Goal: Task Accomplishment & Management: Complete application form

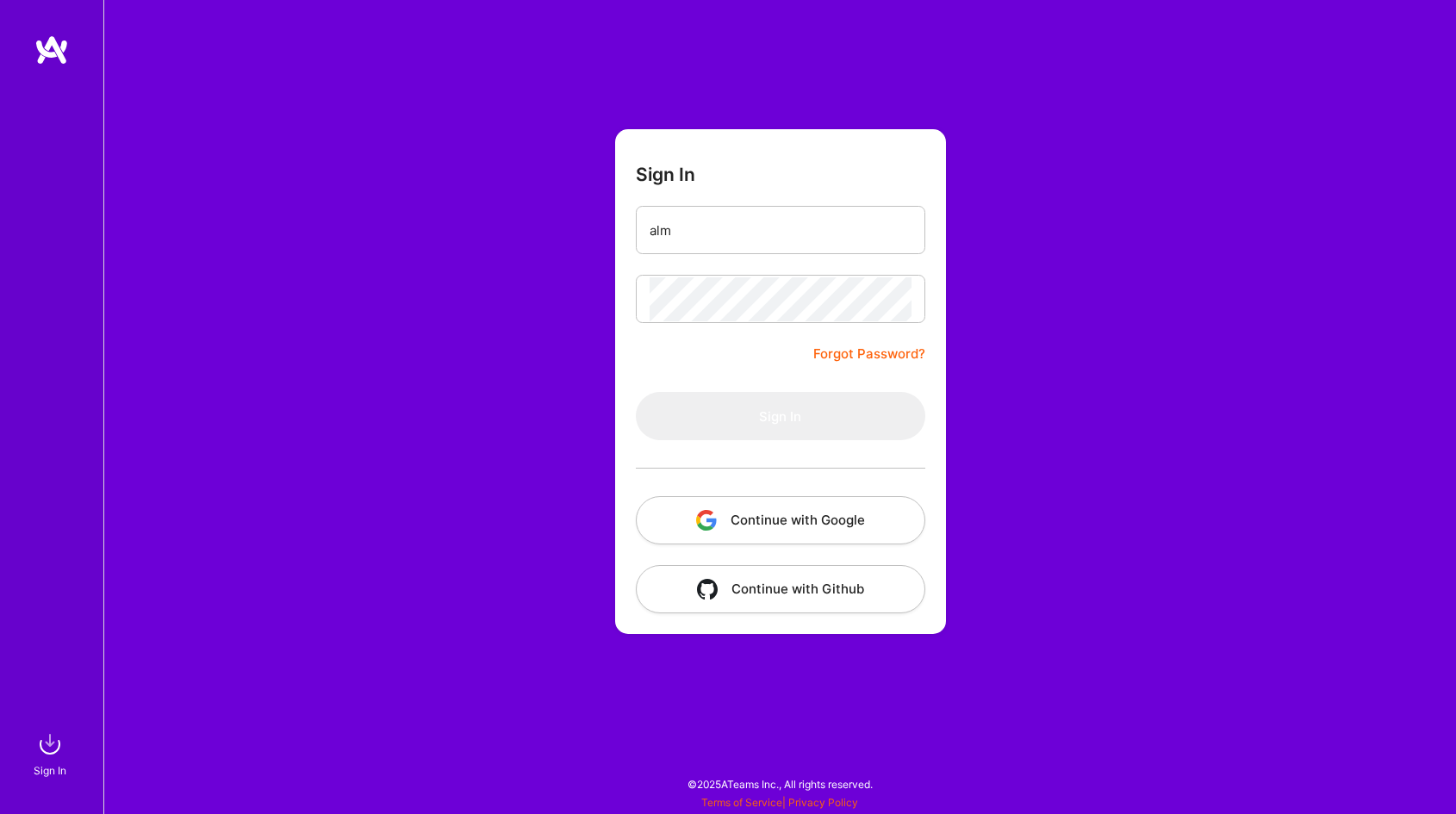
type input "alm"
click at [832, 353] on link "Forgot Password?" at bounding box center [869, 353] width 112 height 20
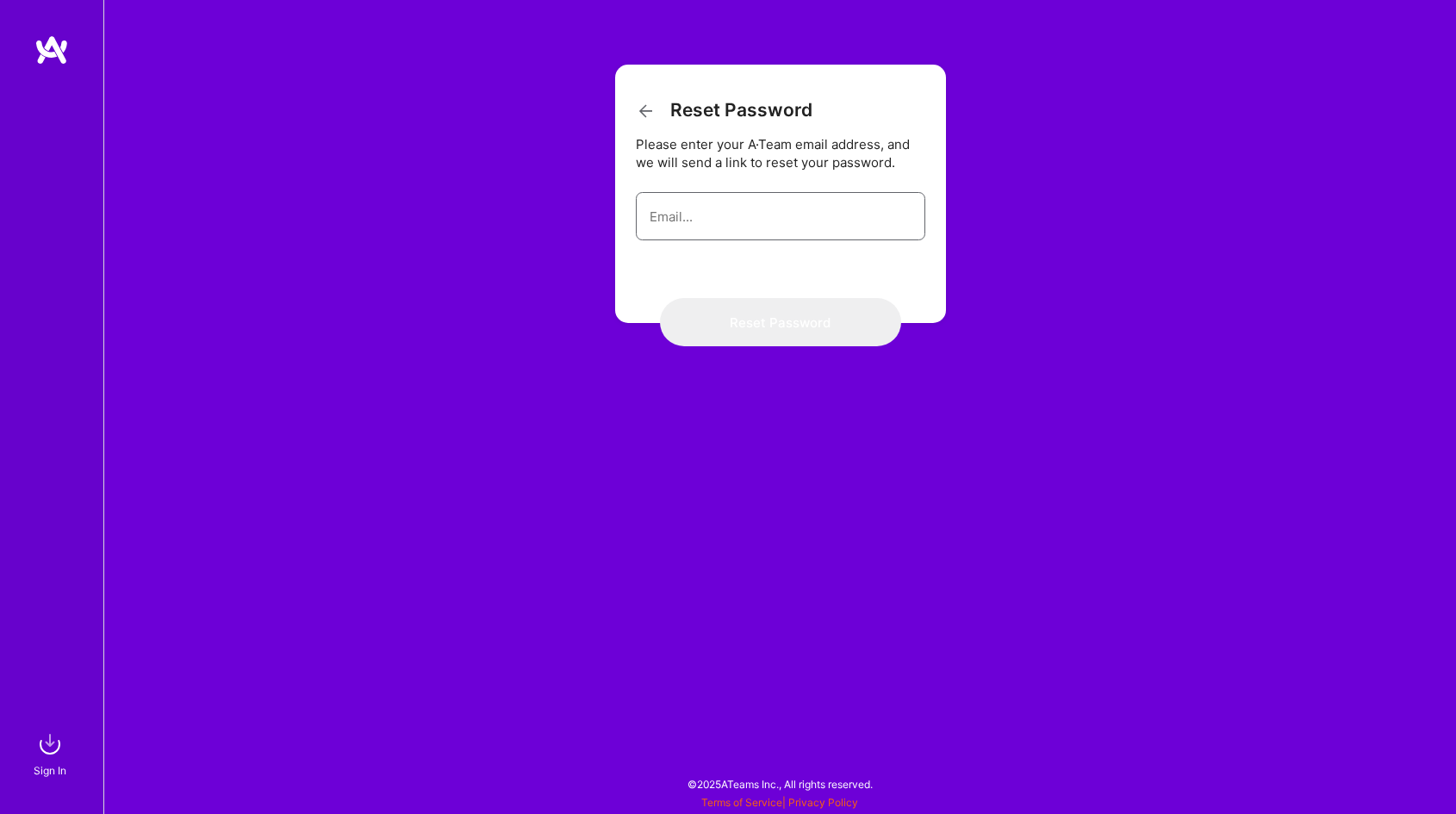
click at [666, 222] on input "email" at bounding box center [780, 216] width 262 height 44
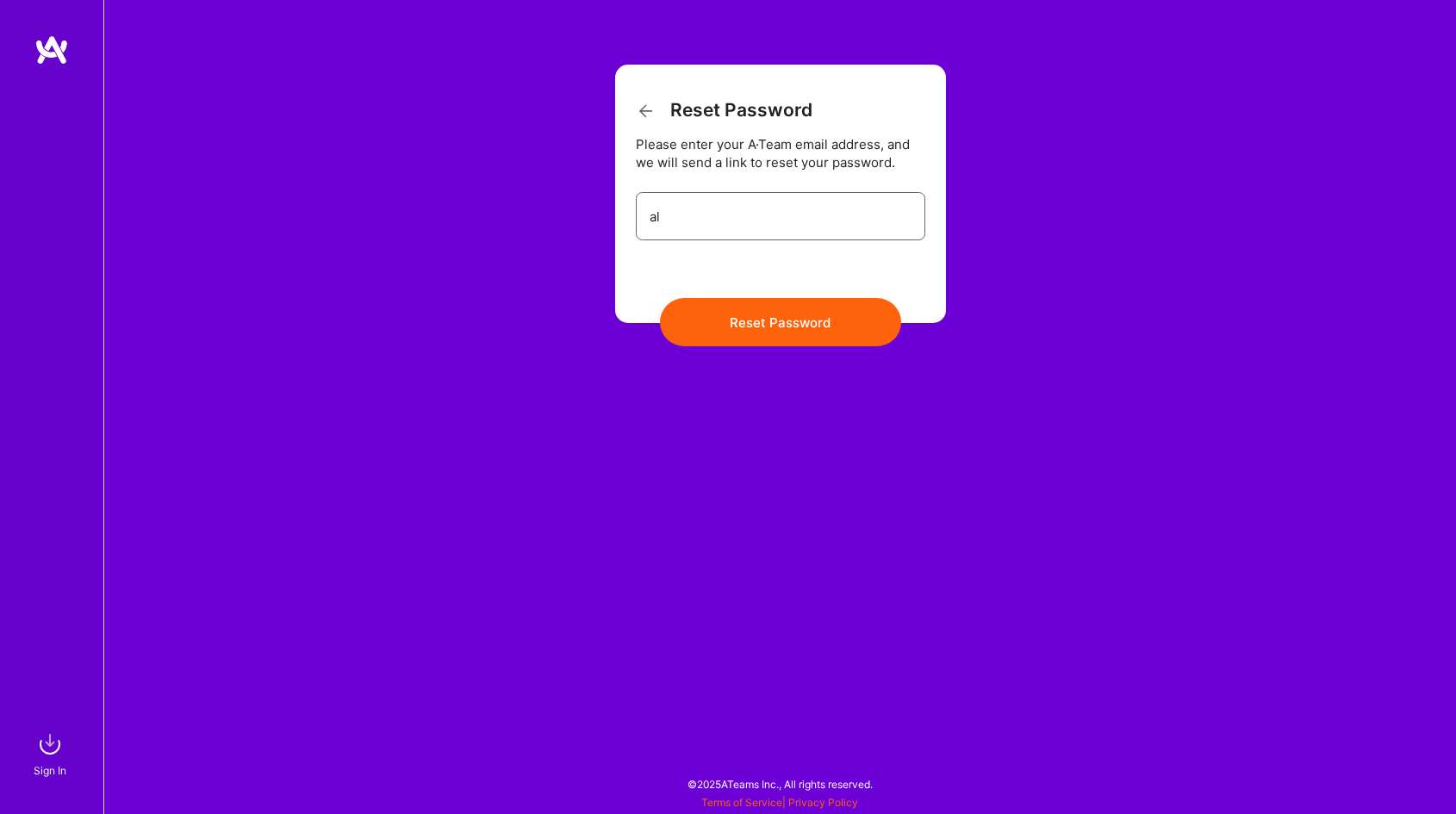
type input "a"
type input "almin.latovic@outlook.com"
click at [660, 298] on button "Reset Password" at bounding box center [780, 322] width 242 height 49
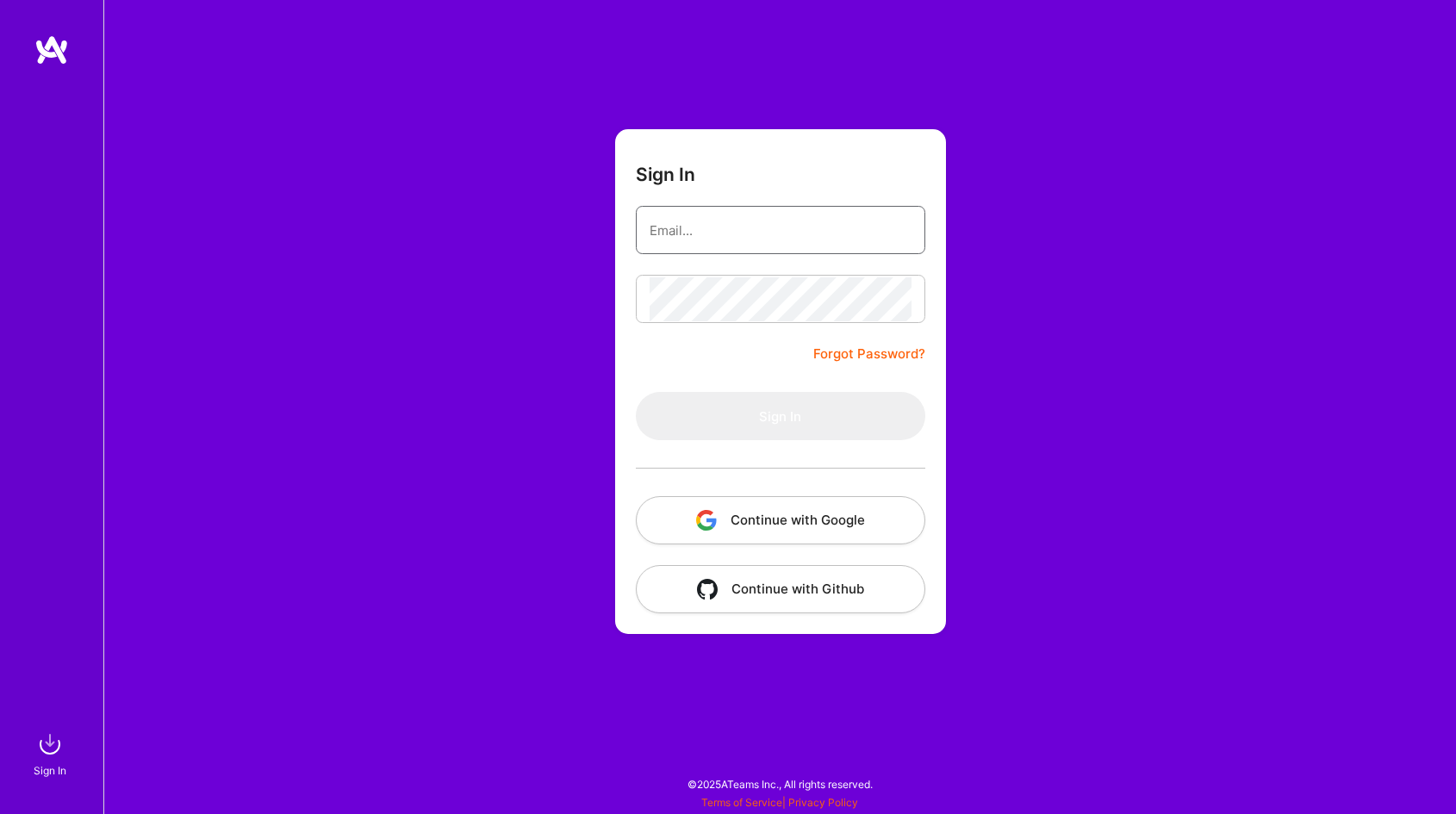
click at [683, 249] on input "email" at bounding box center [780, 230] width 262 height 44
type input "[EMAIL_ADDRESS][DOMAIN_NAME]"
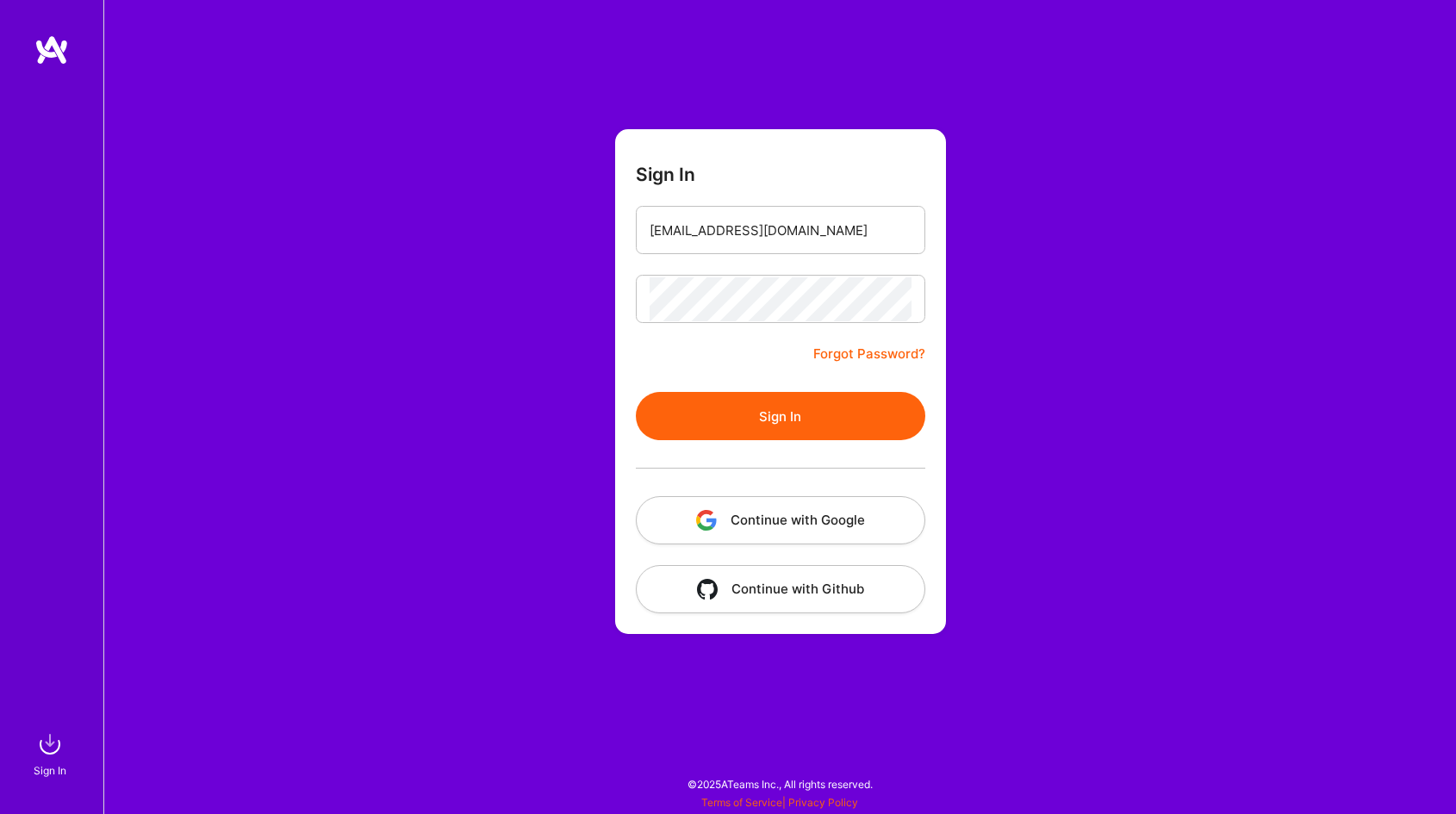
click at [724, 425] on button "Sign In" at bounding box center [780, 416] width 289 height 49
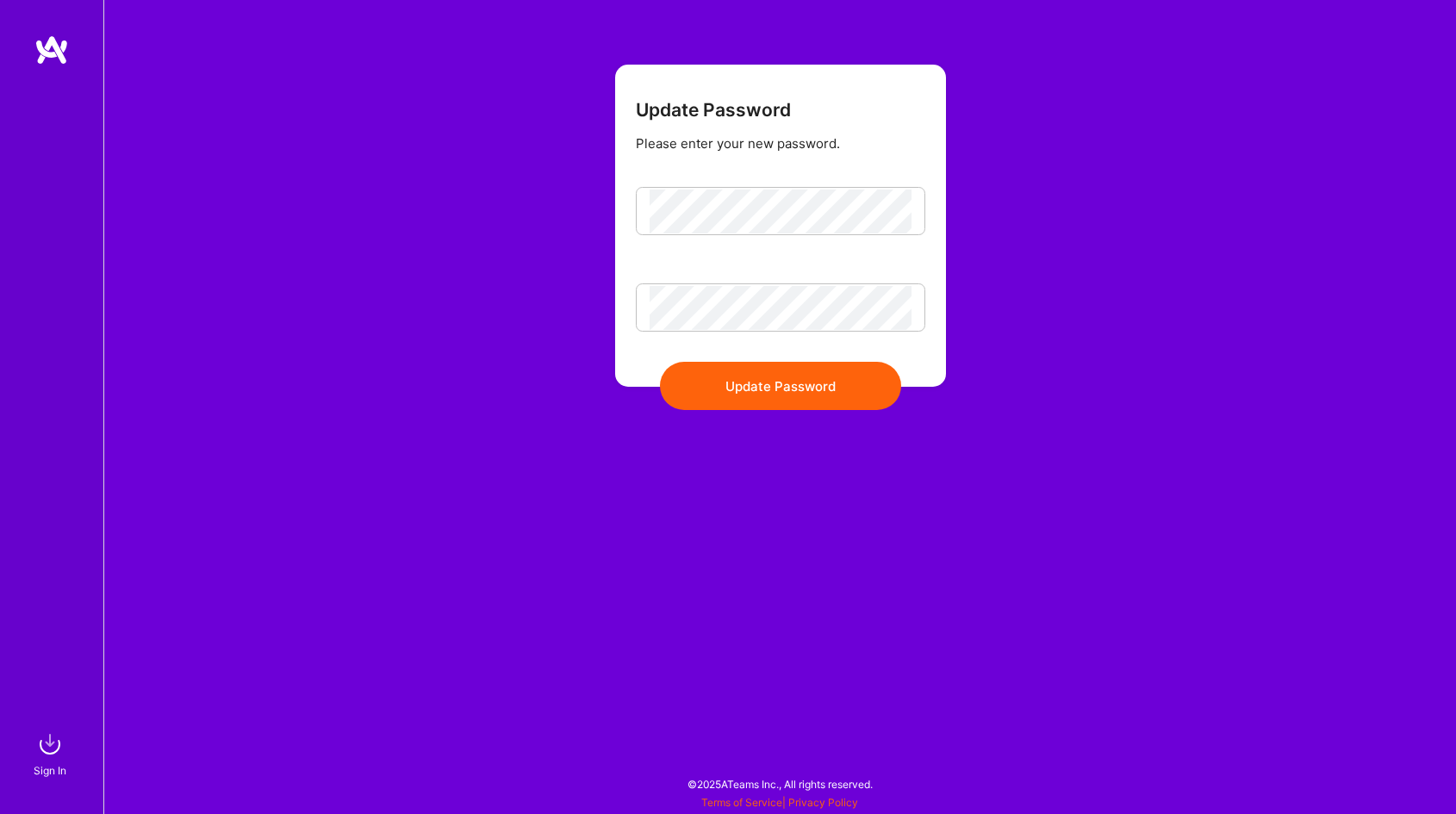
click at [745, 386] on button "Update Password" at bounding box center [780, 386] width 242 height 49
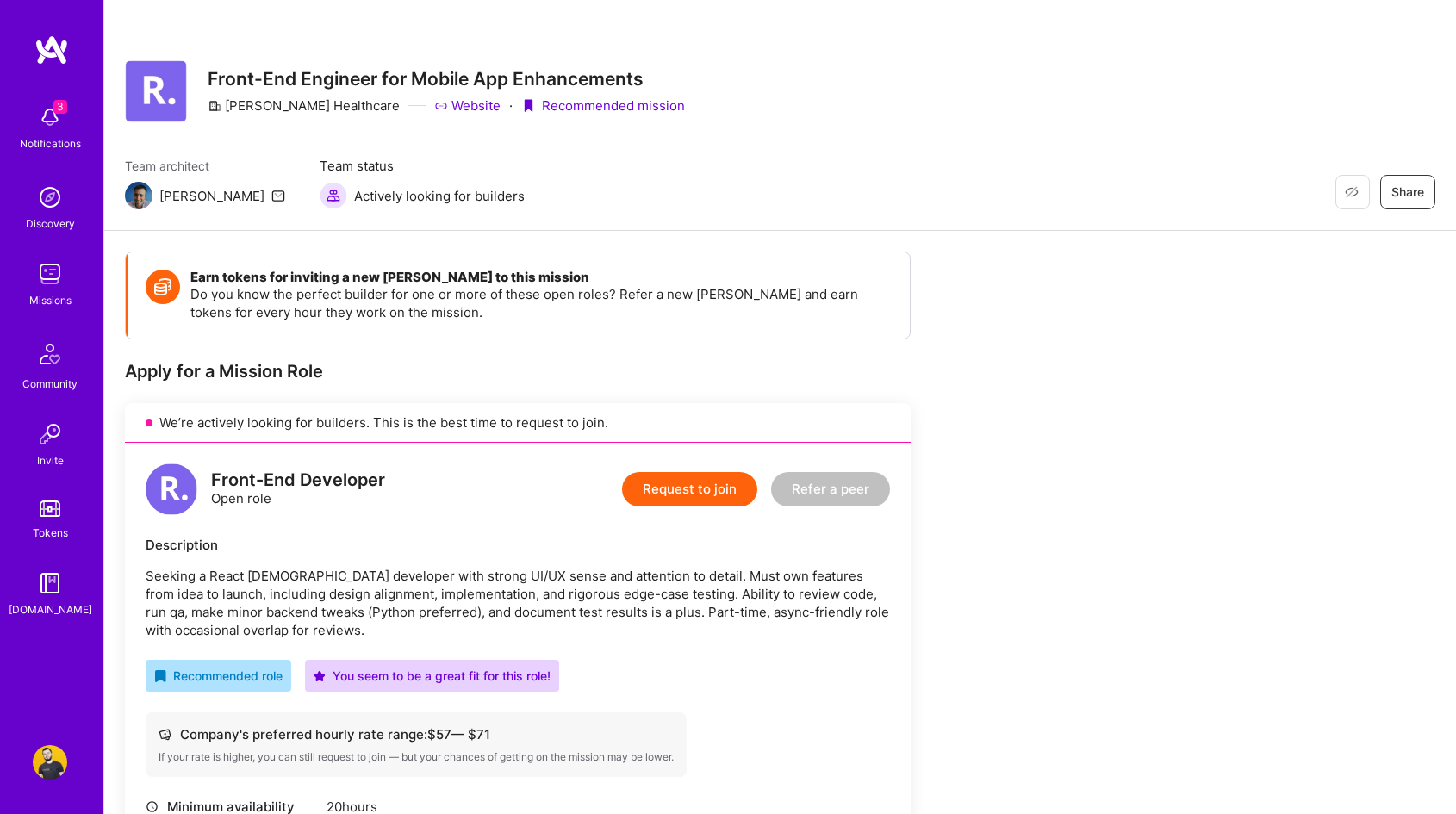
click at [434, 113] on link "Website" at bounding box center [467, 105] width 66 height 18
drag, startPoint x: 333, startPoint y: 106, endPoint x: 229, endPoint y: 105, distance: 104.0
click at [229, 105] on div "Roger Healthcare Website · Recommended mission" at bounding box center [447, 105] width 478 height 18
click at [229, 105] on div "[PERSON_NAME] Healthcare" at bounding box center [304, 105] width 192 height 18
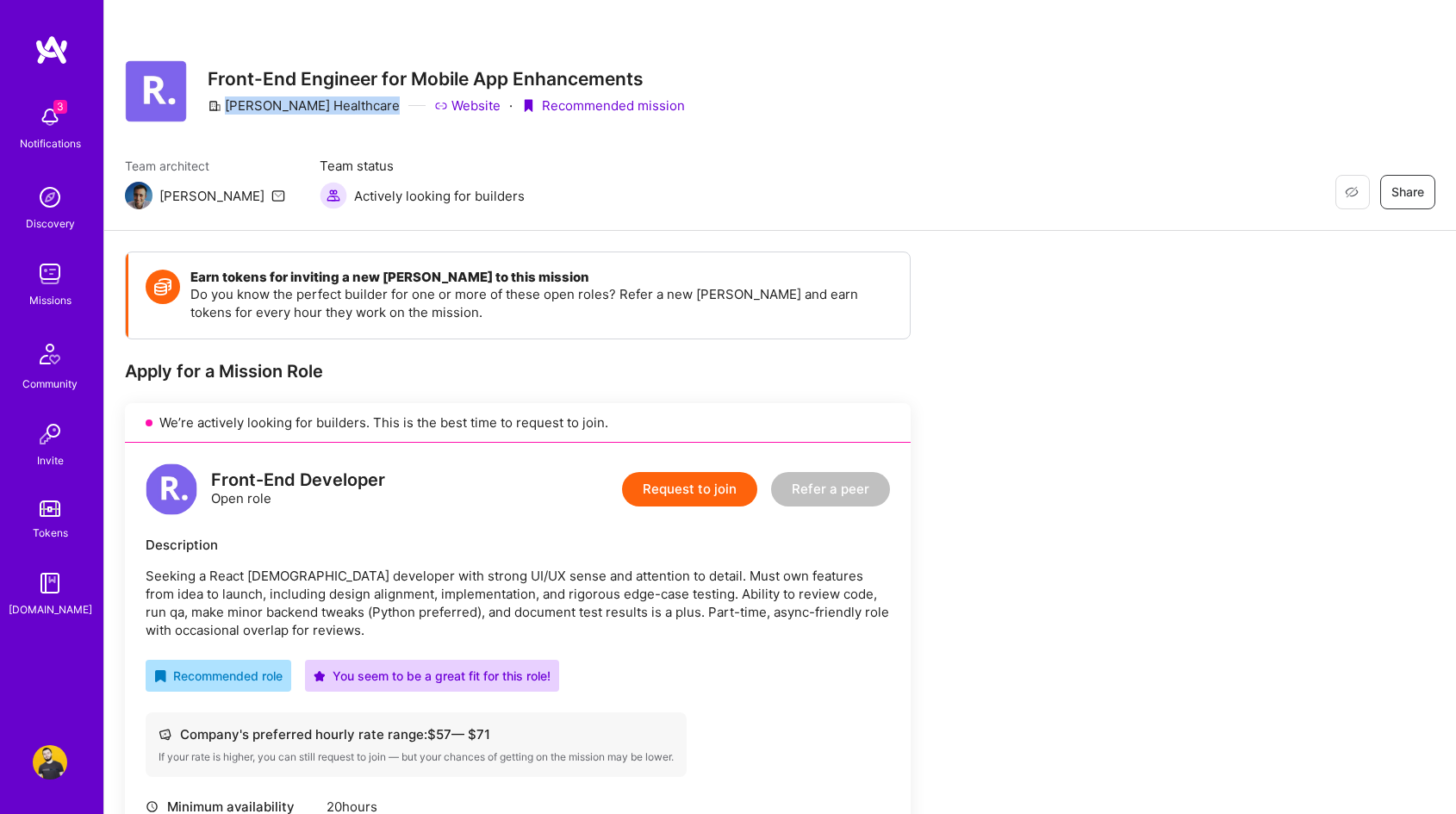
click at [229, 105] on div "[PERSON_NAME] Healthcare" at bounding box center [304, 105] width 192 height 18
click at [401, 206] on div "Actively looking for builders" at bounding box center [421, 195] width 205 height 27
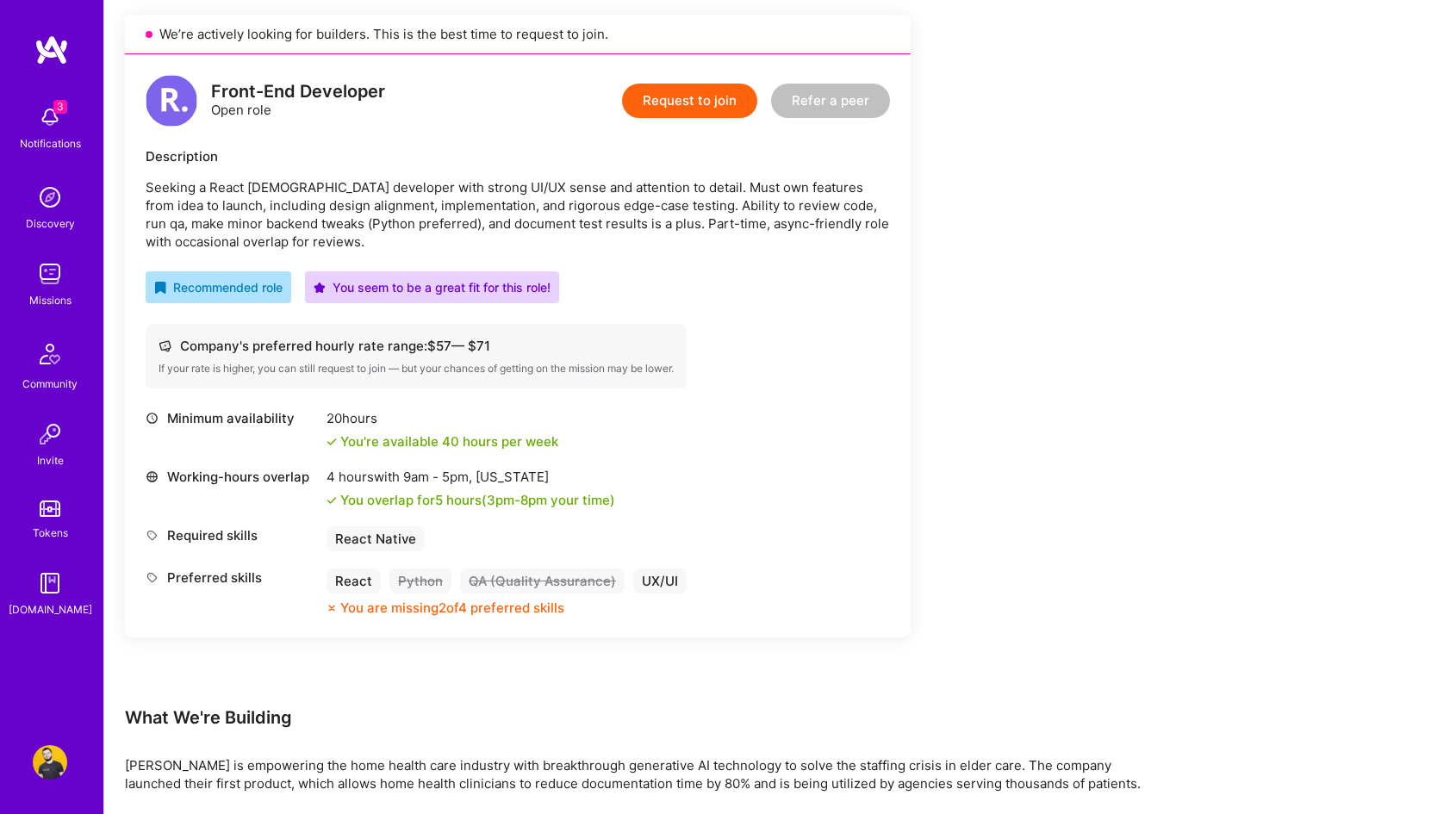
scroll to position [319, 0]
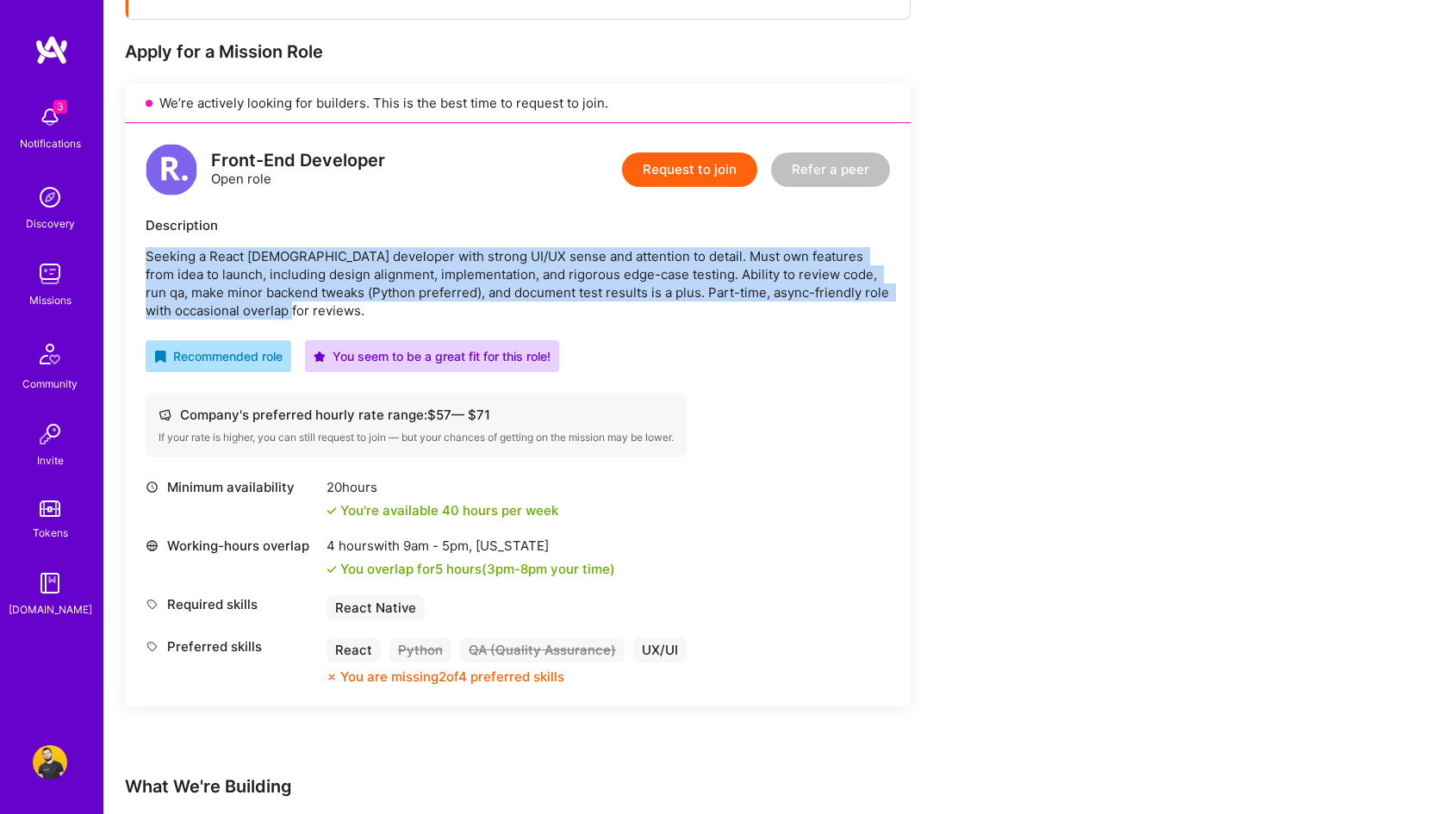
drag, startPoint x: 290, startPoint y: 306, endPoint x: 148, endPoint y: 254, distance: 151.2
click at [148, 254] on p "Seeking a React Native developer with strong UI/UX sense and attention to detai…" at bounding box center [517, 283] width 745 height 73
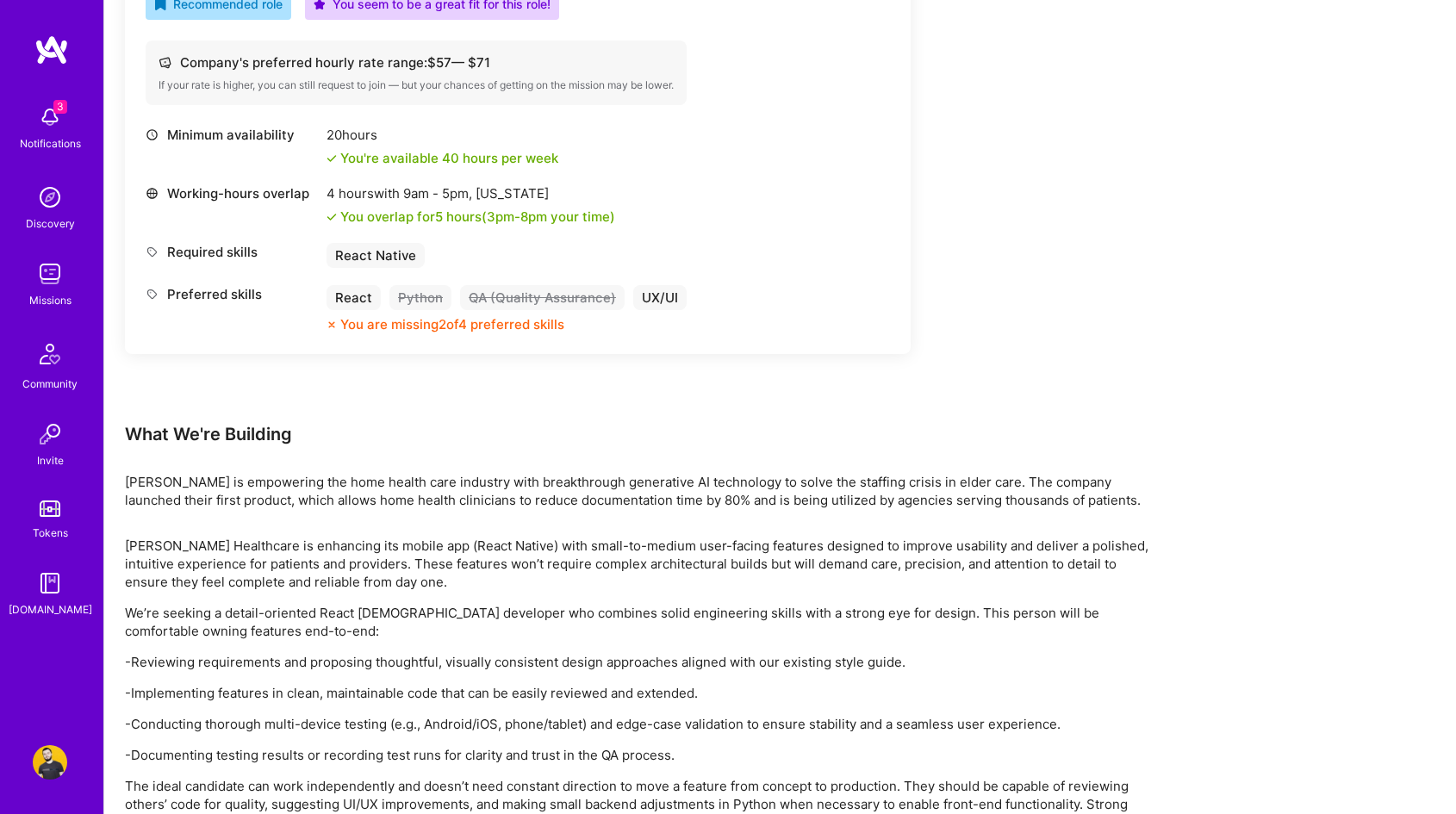
scroll to position [760, 0]
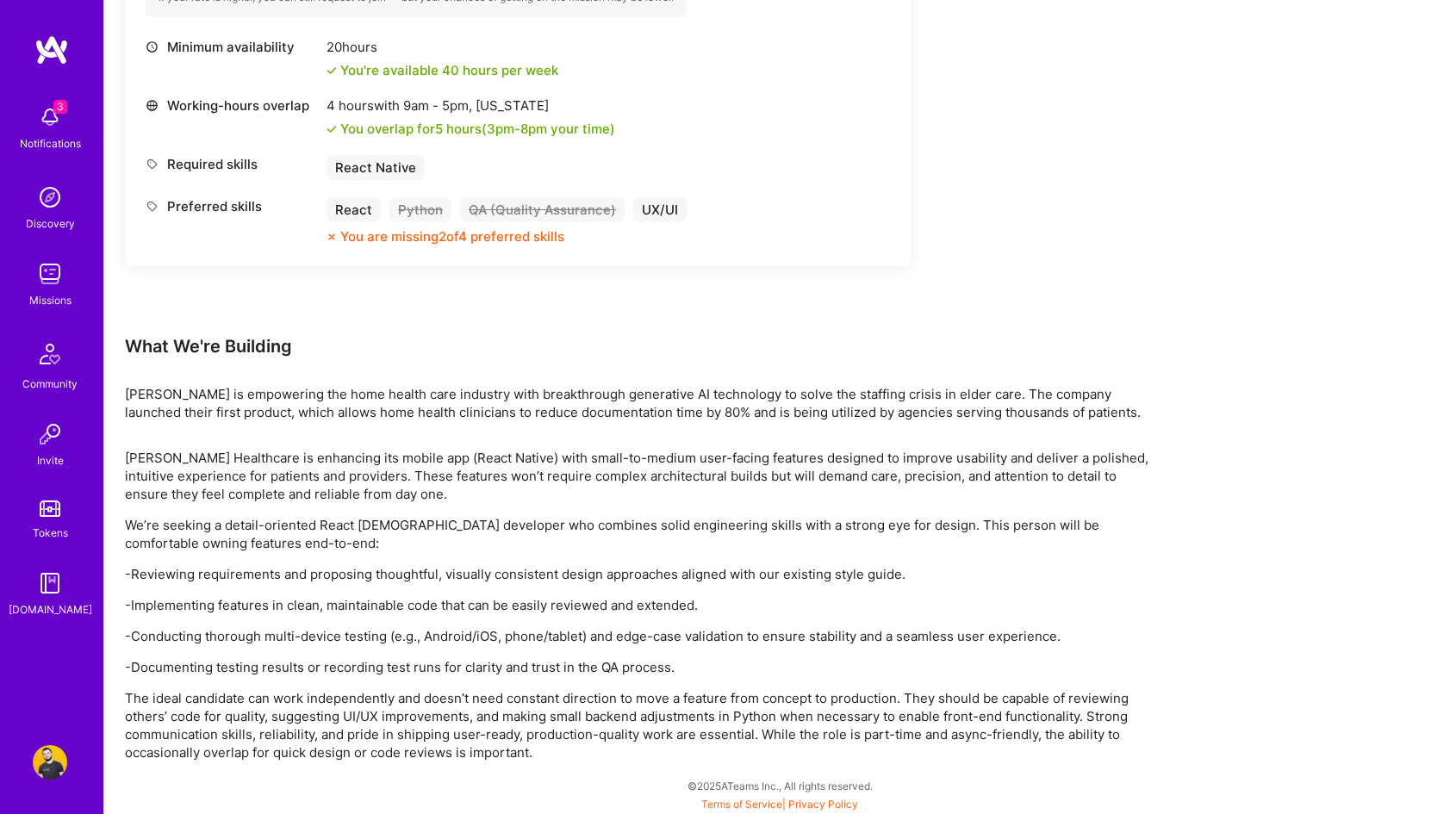
copy p "Seeking a React Native developer with strong UI/UX sense and attention to detai…"
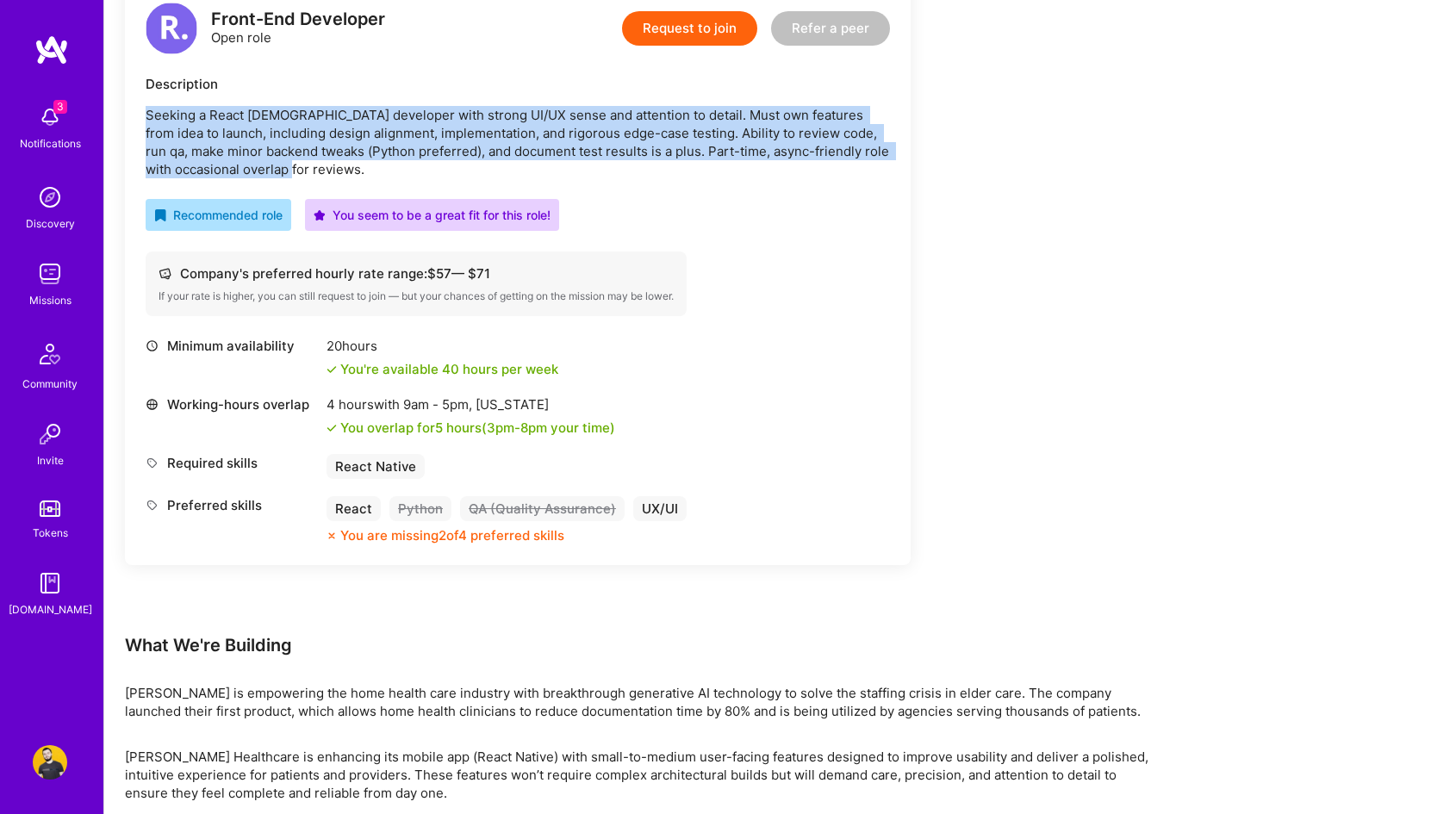
scroll to position [315, 0]
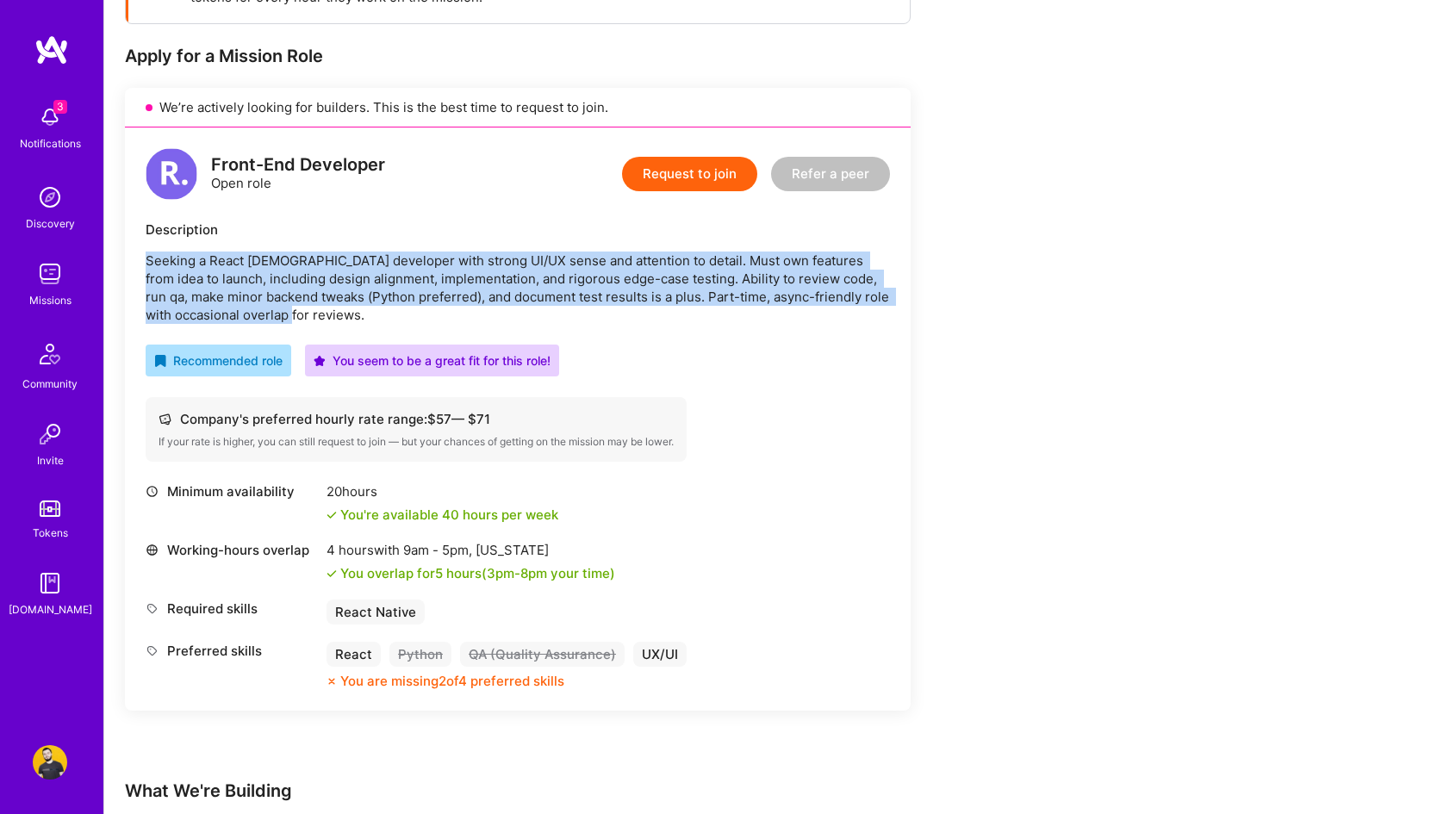
copy p "Seeking a React Native developer with strong UI/UX sense and attention to detai…"
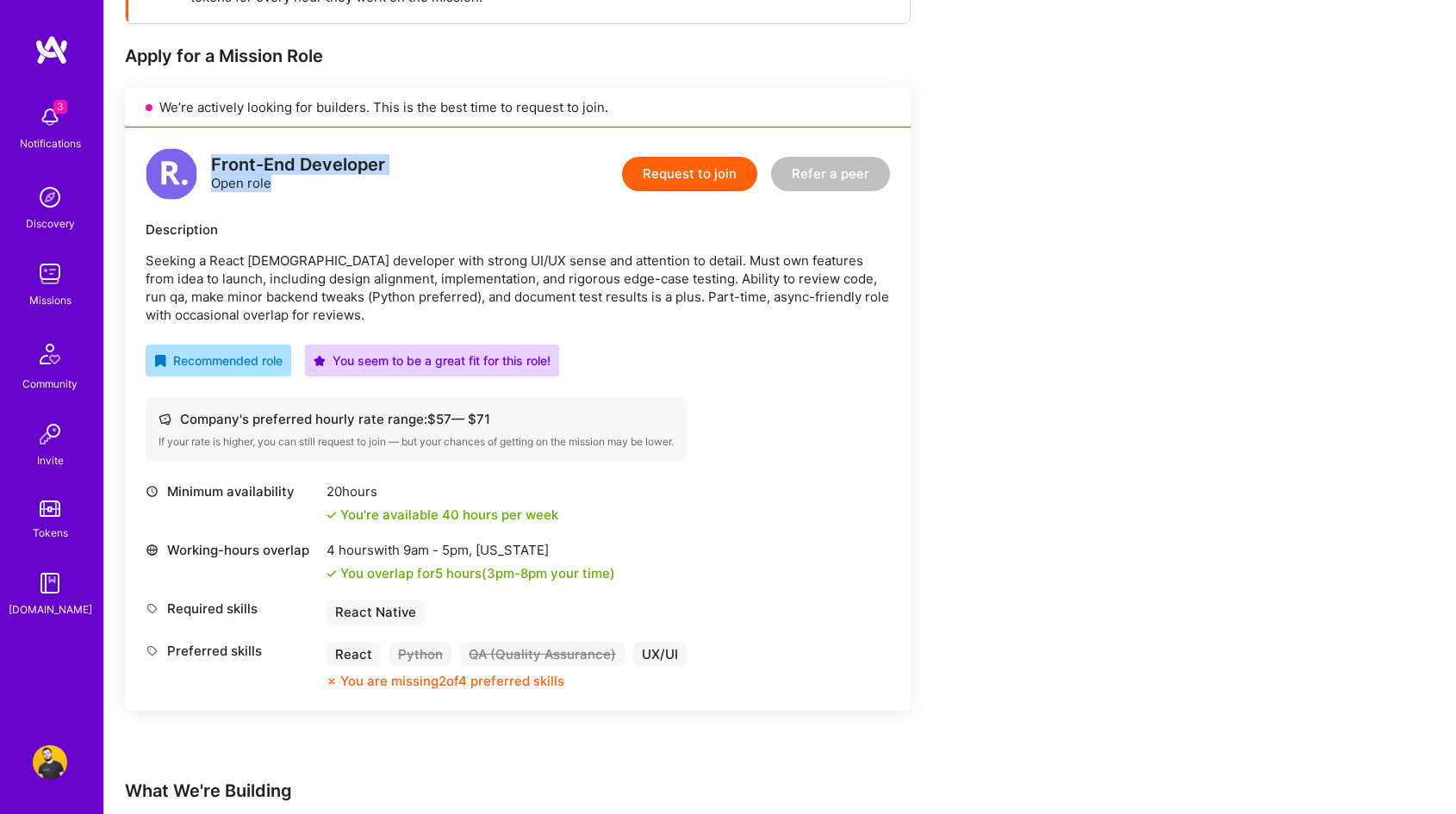
drag, startPoint x: 395, startPoint y: 174, endPoint x: 218, endPoint y: 148, distance: 178.9
click at [218, 148] on div "Front-End Developer Open role Request to join Refer a peer" at bounding box center [517, 174] width 745 height 51
click at [218, 151] on div "Front-End Developer Open role" at bounding box center [265, 174] width 240 height 51
drag, startPoint x: 214, startPoint y: 164, endPoint x: 387, endPoint y: 160, distance: 173.0
click at [387, 160] on div "Front-End Developer Open role Request to join Refer a peer" at bounding box center [517, 174] width 745 height 51
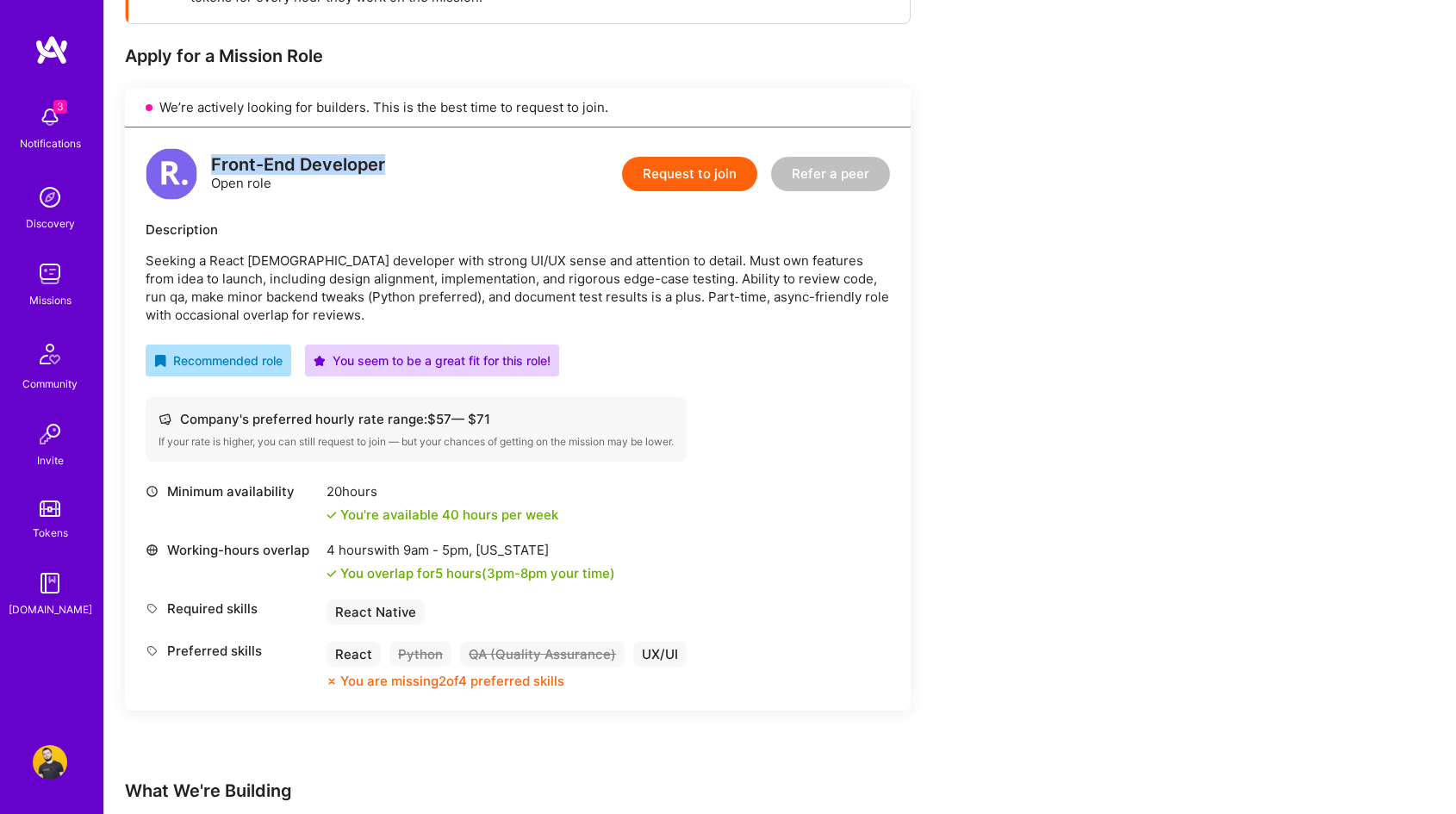
copy div "Front-End Developer"
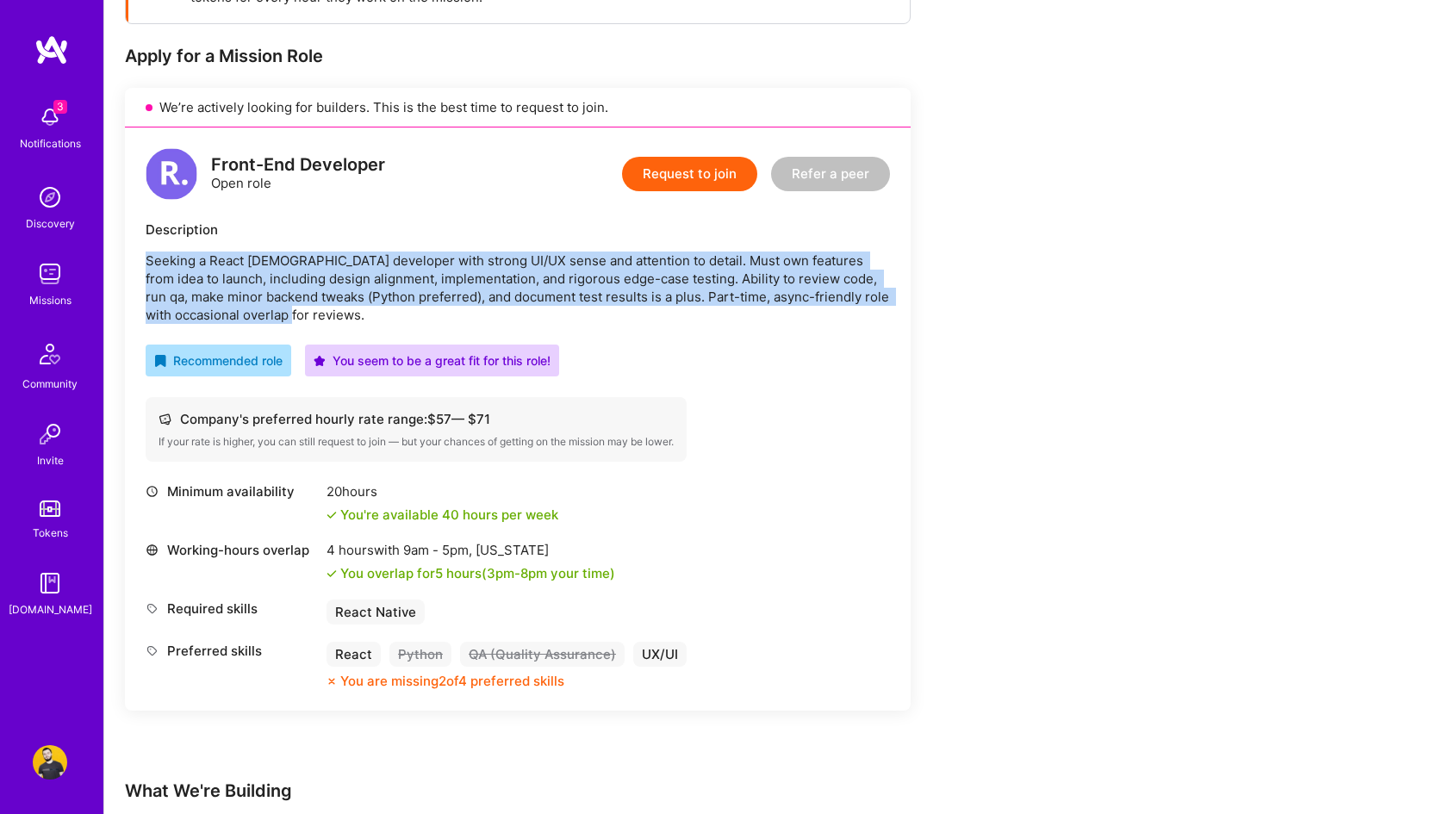
drag, startPoint x: 293, startPoint y: 309, endPoint x: 146, endPoint y: 256, distance: 156.3
click at [146, 256] on p "Seeking a React Native developer with strong UI/UX sense and attention to detai…" at bounding box center [517, 287] width 745 height 73
copy p "Seeking a React Native developer with strong UI/UX sense and attention to detai…"
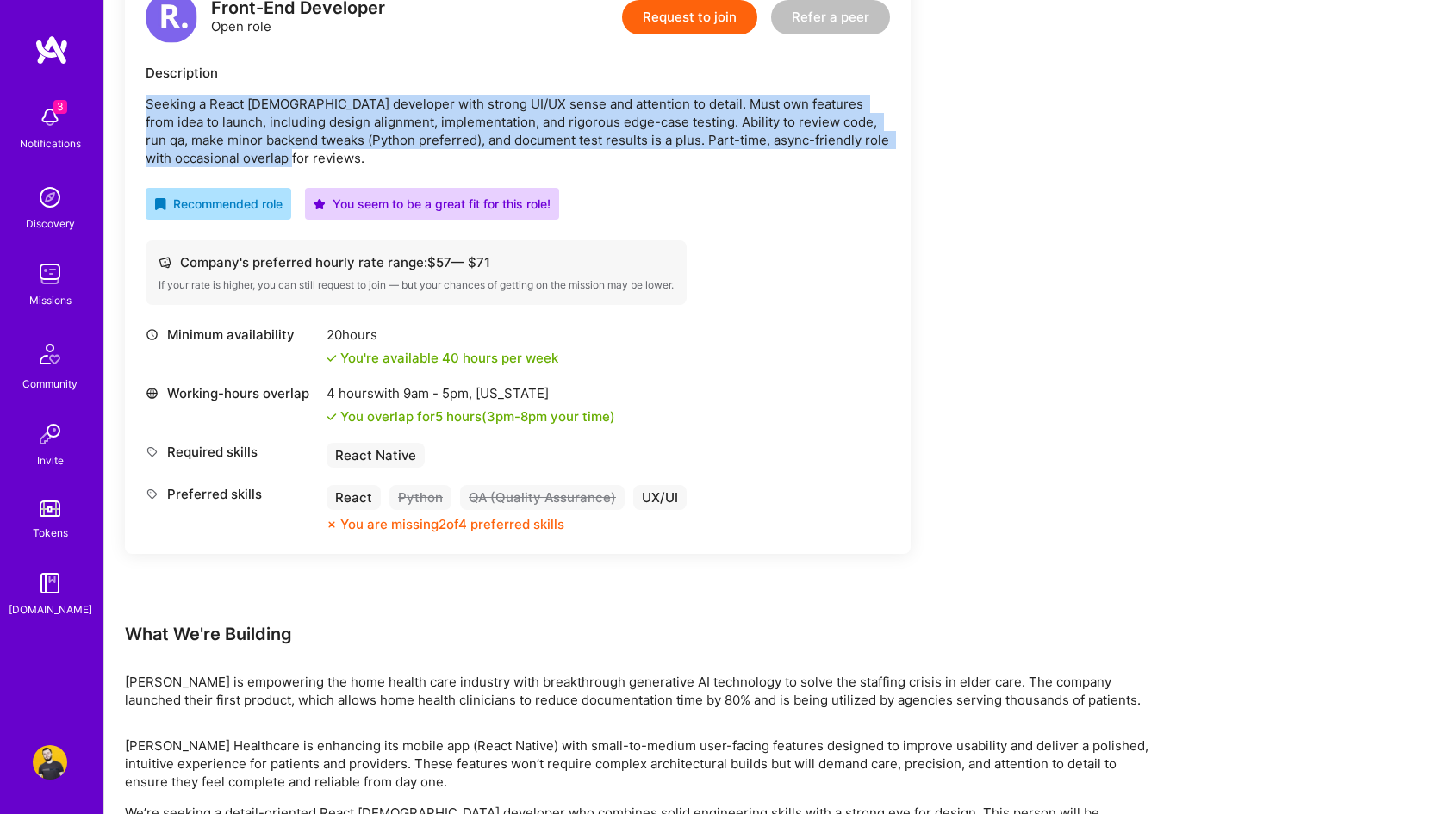
scroll to position [760, 0]
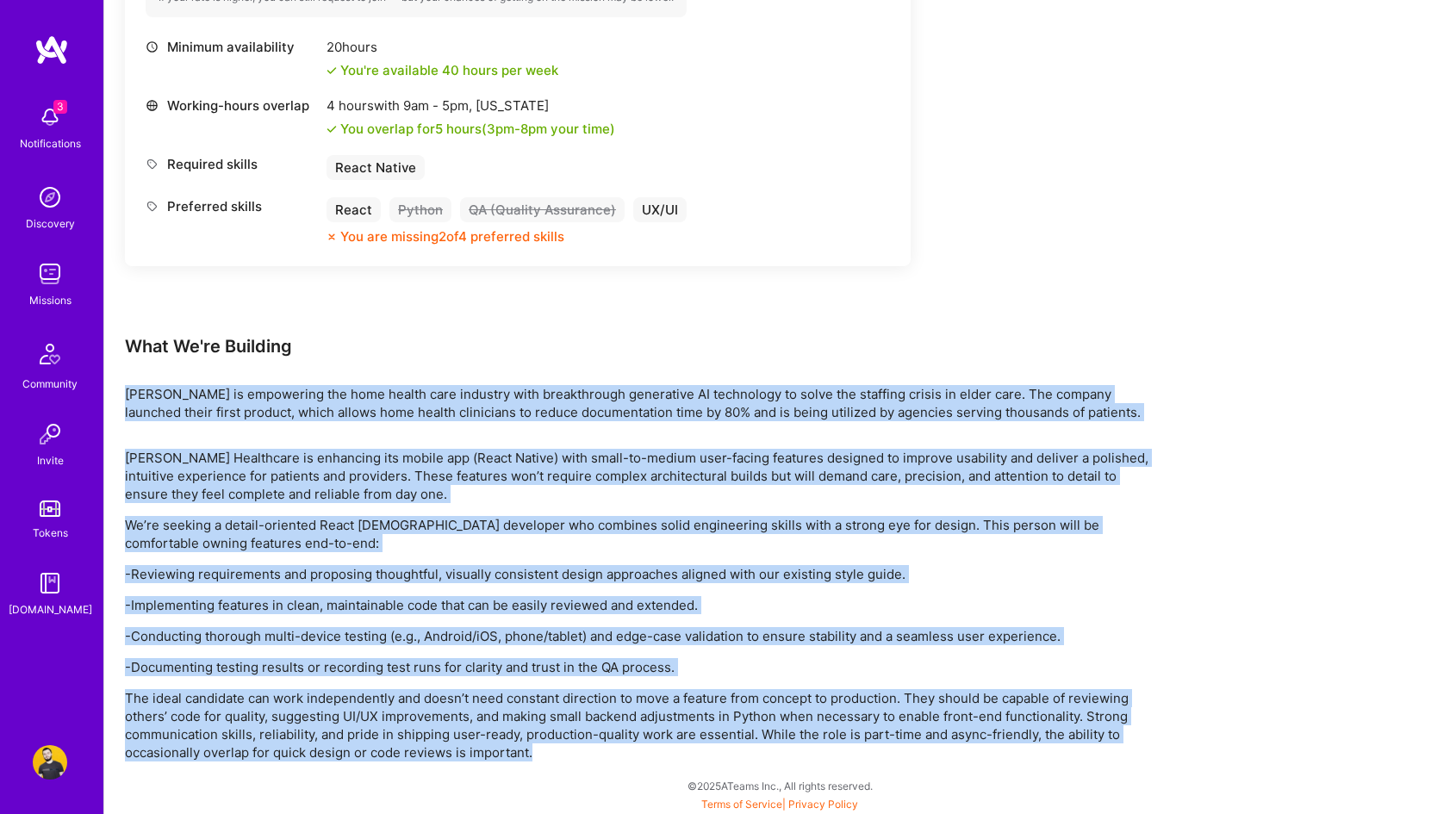
drag, startPoint x: 557, startPoint y: 758, endPoint x: 123, endPoint y: 398, distance: 563.9
click at [123, 398] on div "Earn tokens for inviting a new A.Teamer to this mission Do you know the perfect…" at bounding box center [779, 143] width 1352 height 1344
copy div "Roger is empowering the home health care industry with breakthrough generative …"
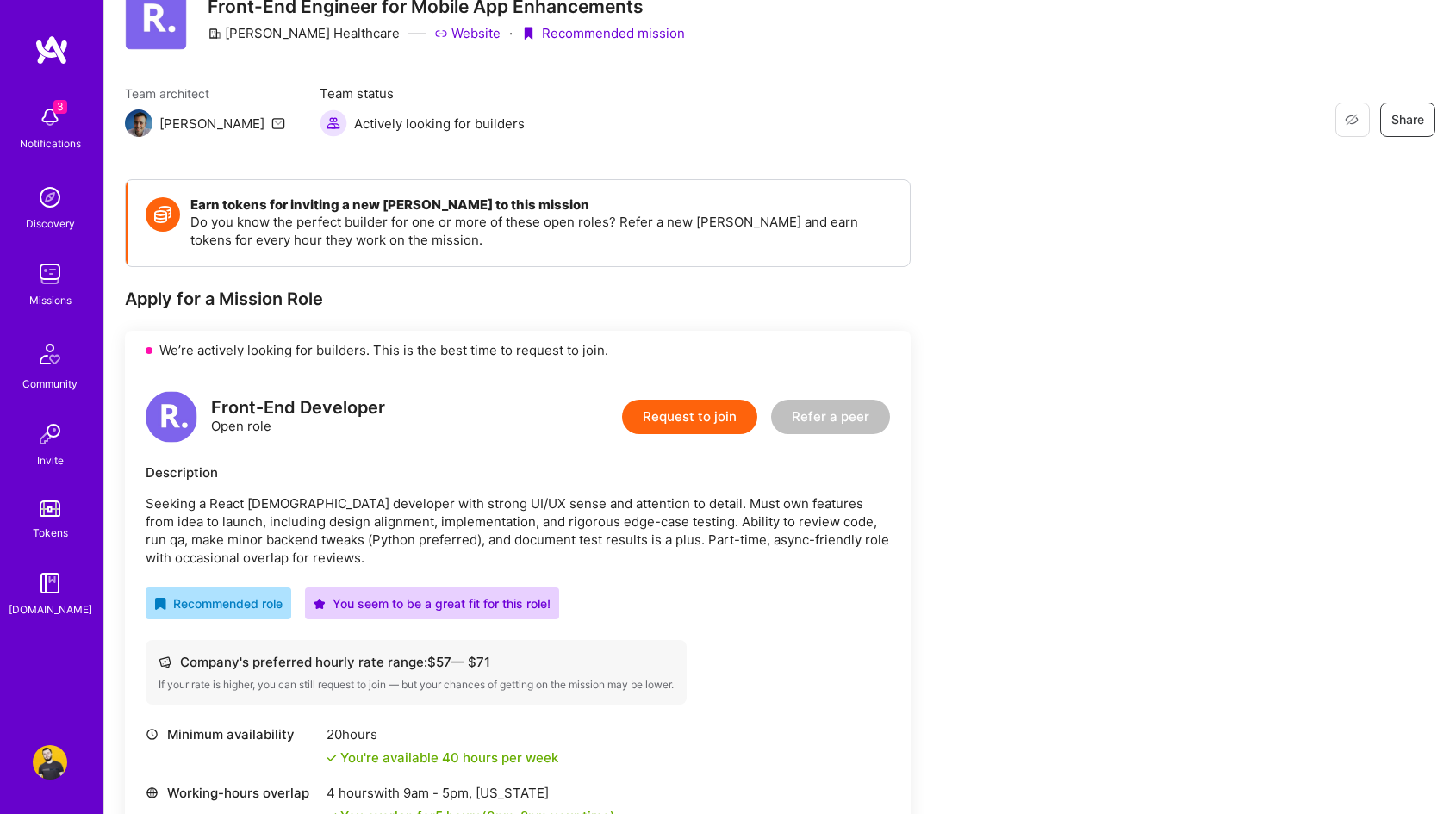
scroll to position [159, 0]
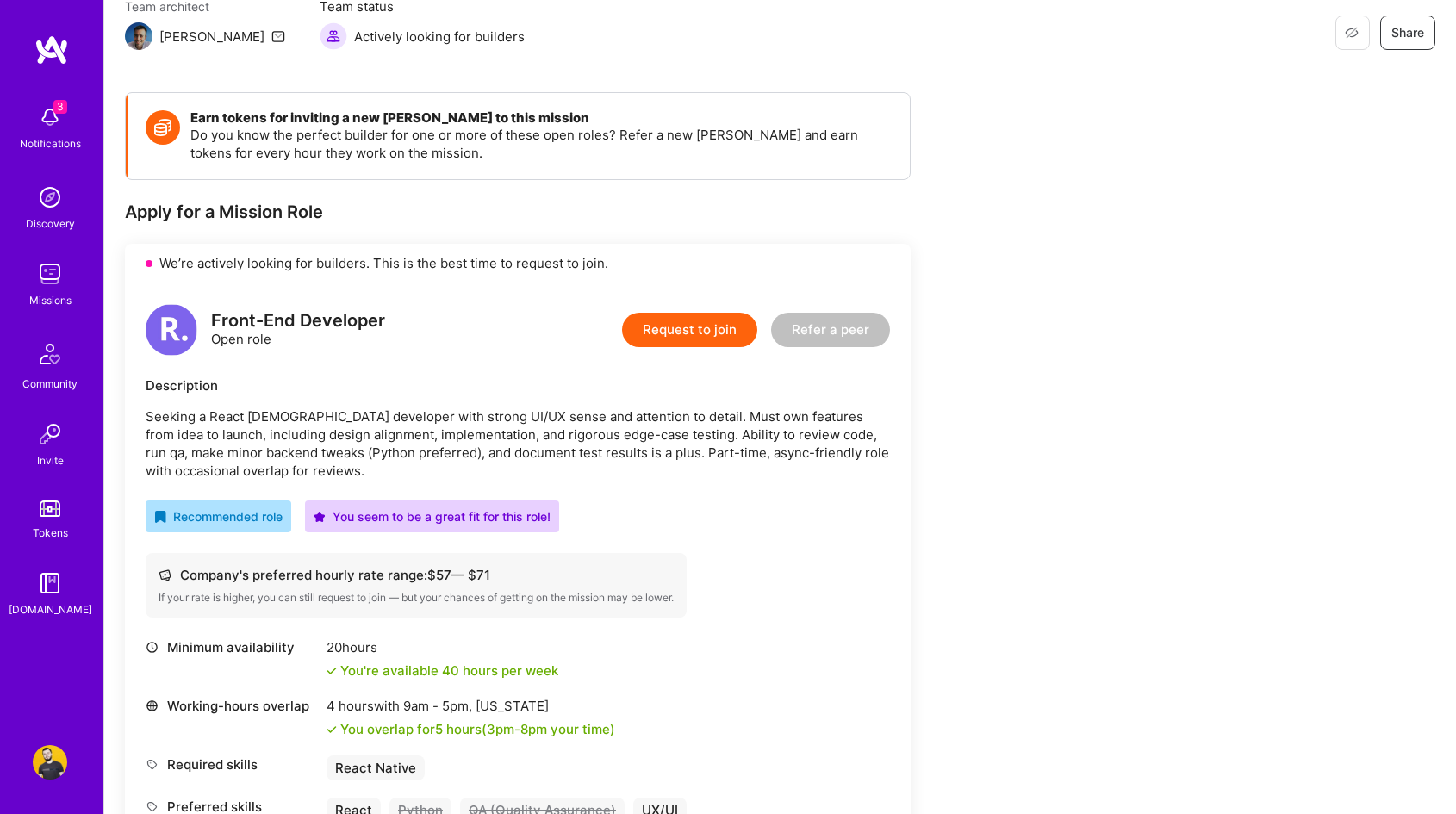
click at [681, 320] on button "Request to join" at bounding box center [689, 330] width 135 height 35
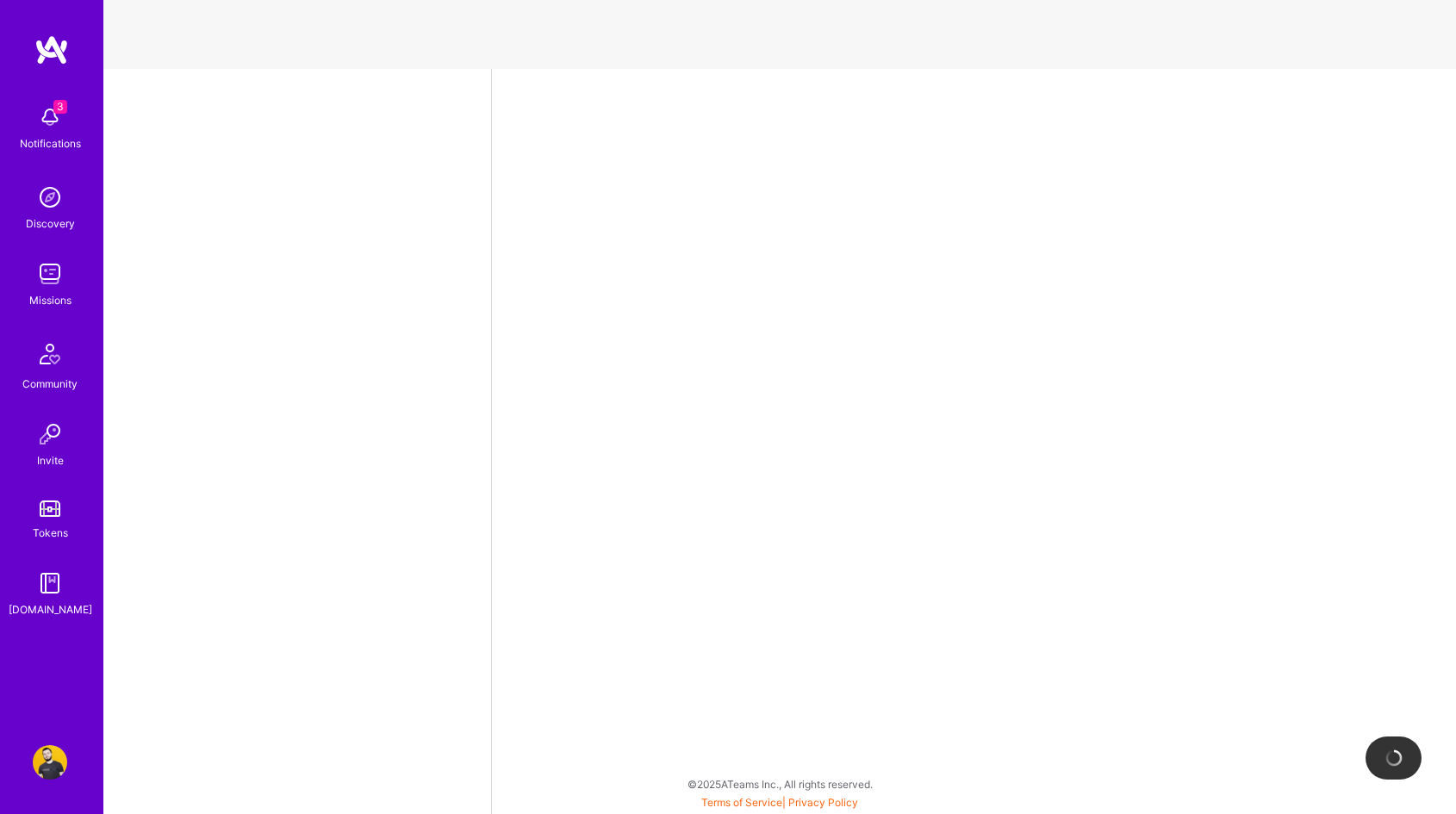
select select "US"
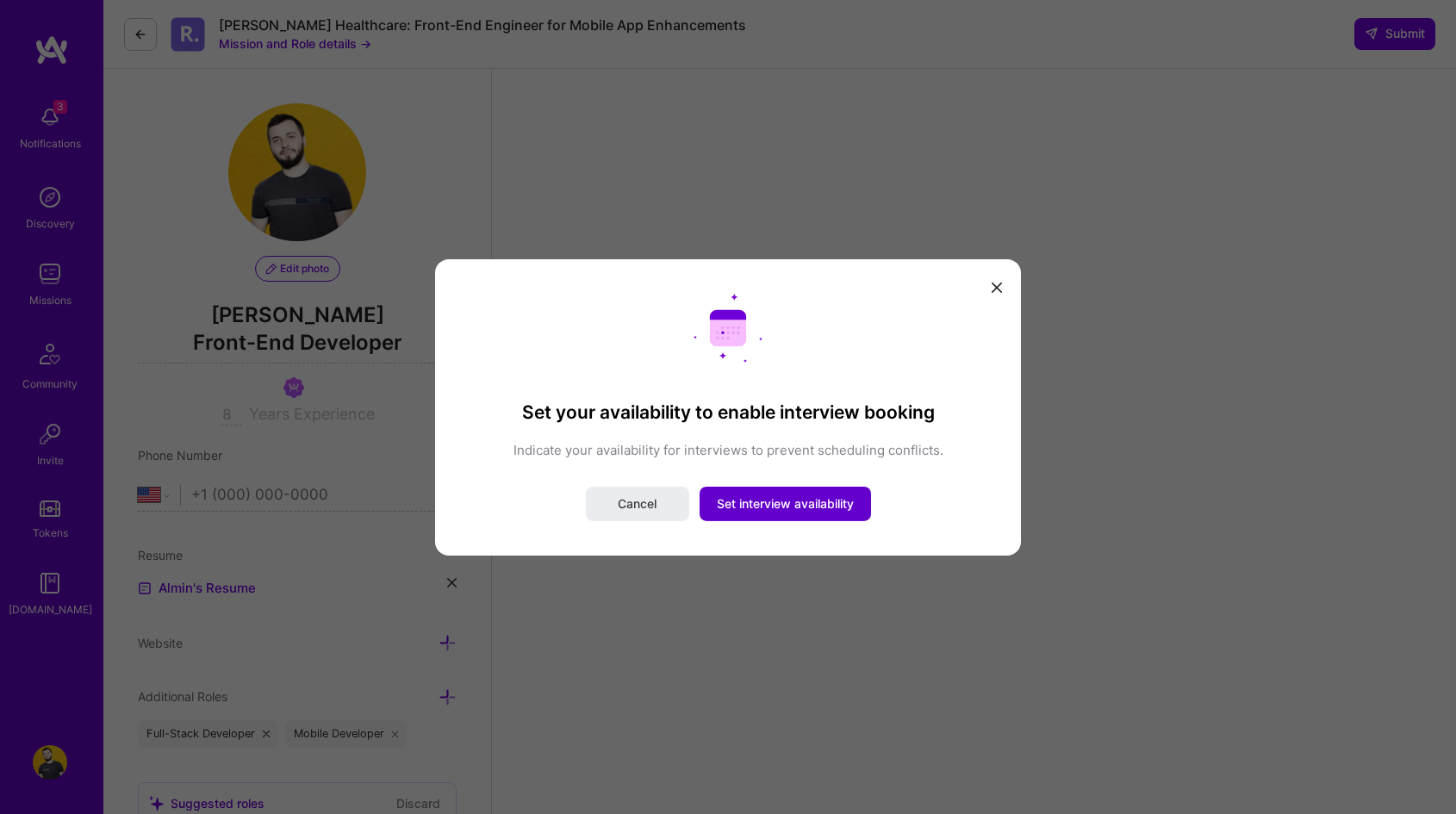
click at [784, 505] on span "Set interview availability" at bounding box center [784, 504] width 137 height 17
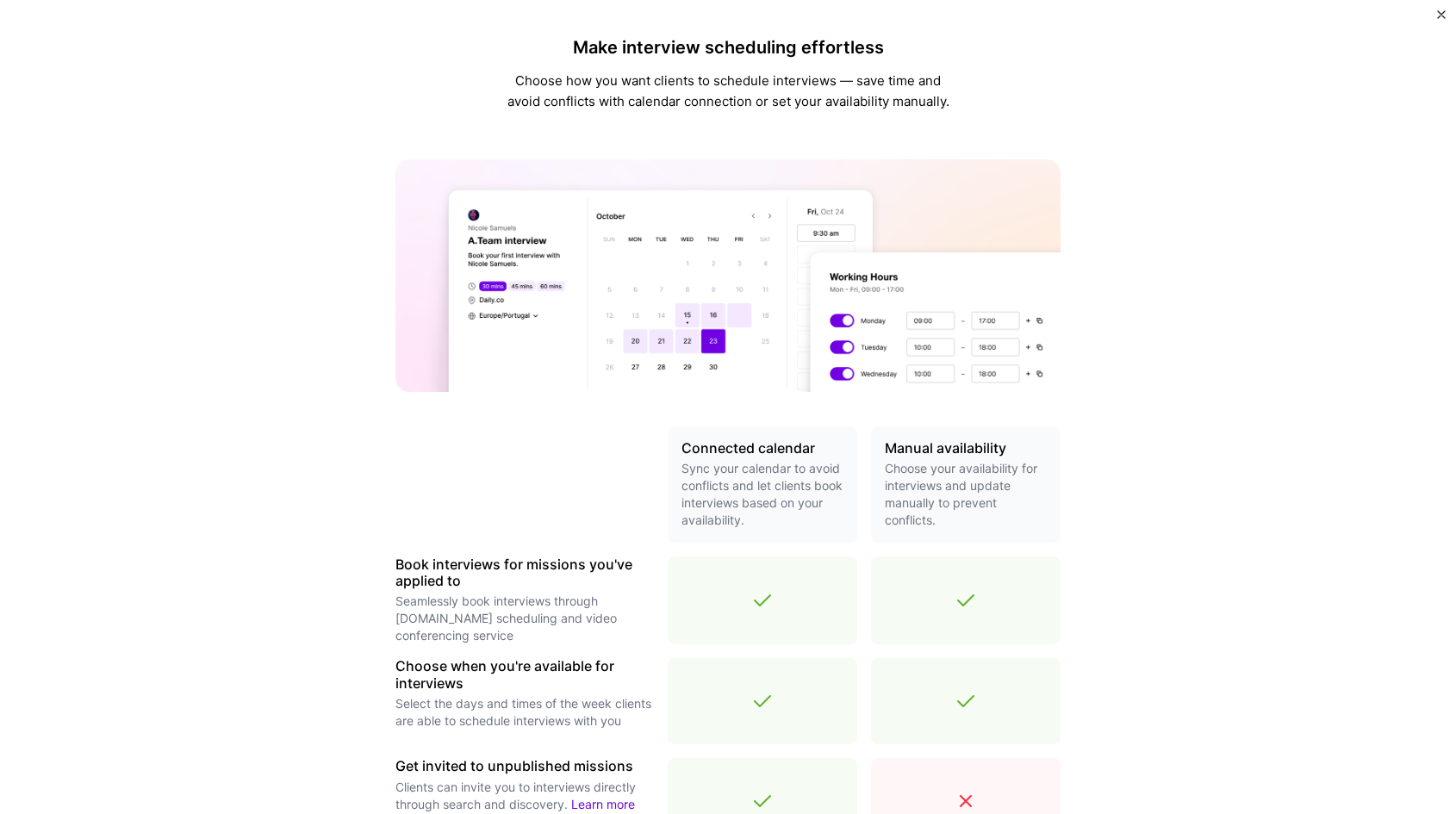
click at [1442, 19] on button "Close" at bounding box center [1440, 19] width 9 height 18
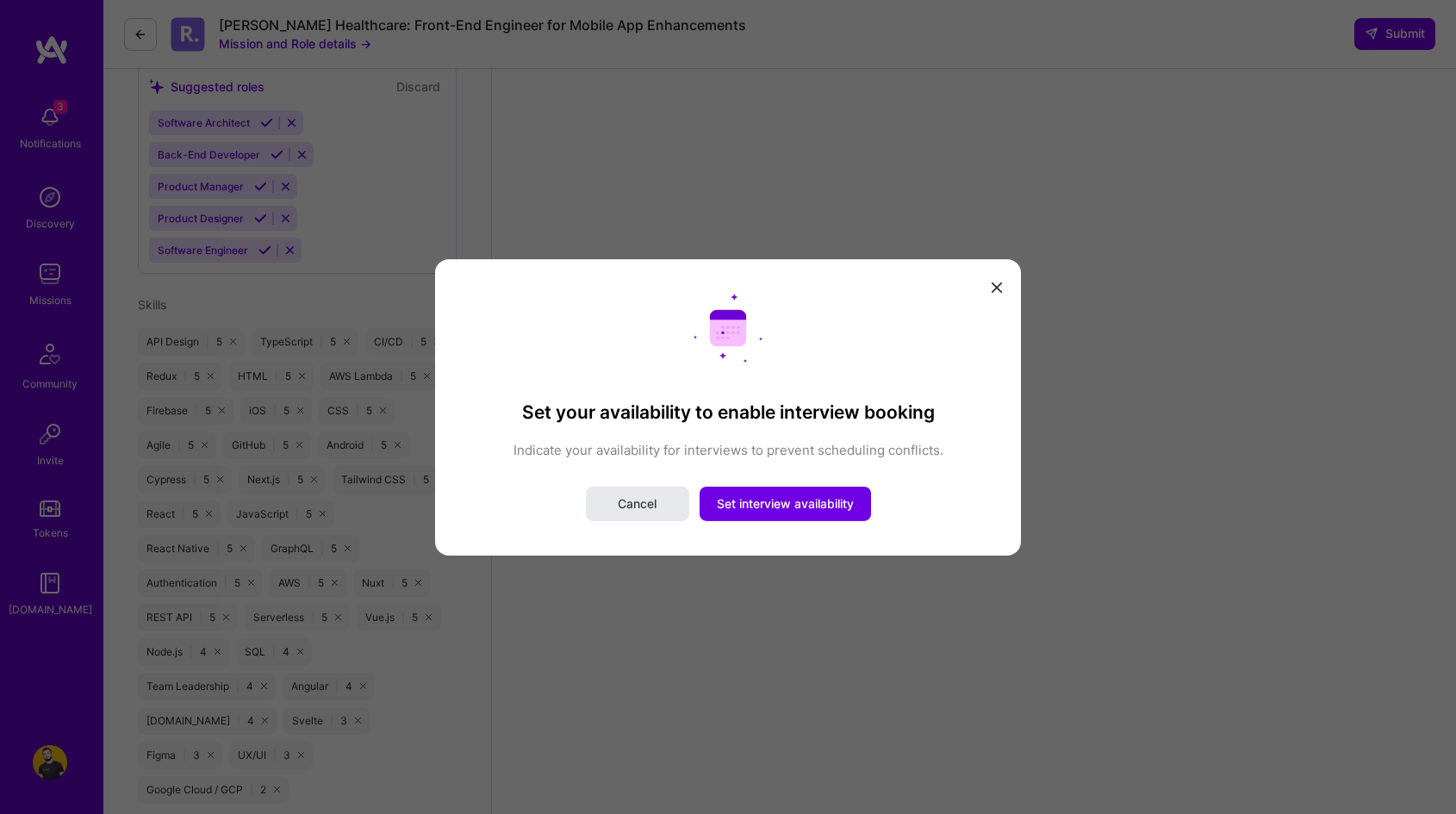
click at [647, 493] on button "Cancel" at bounding box center [638, 504] width 104 height 35
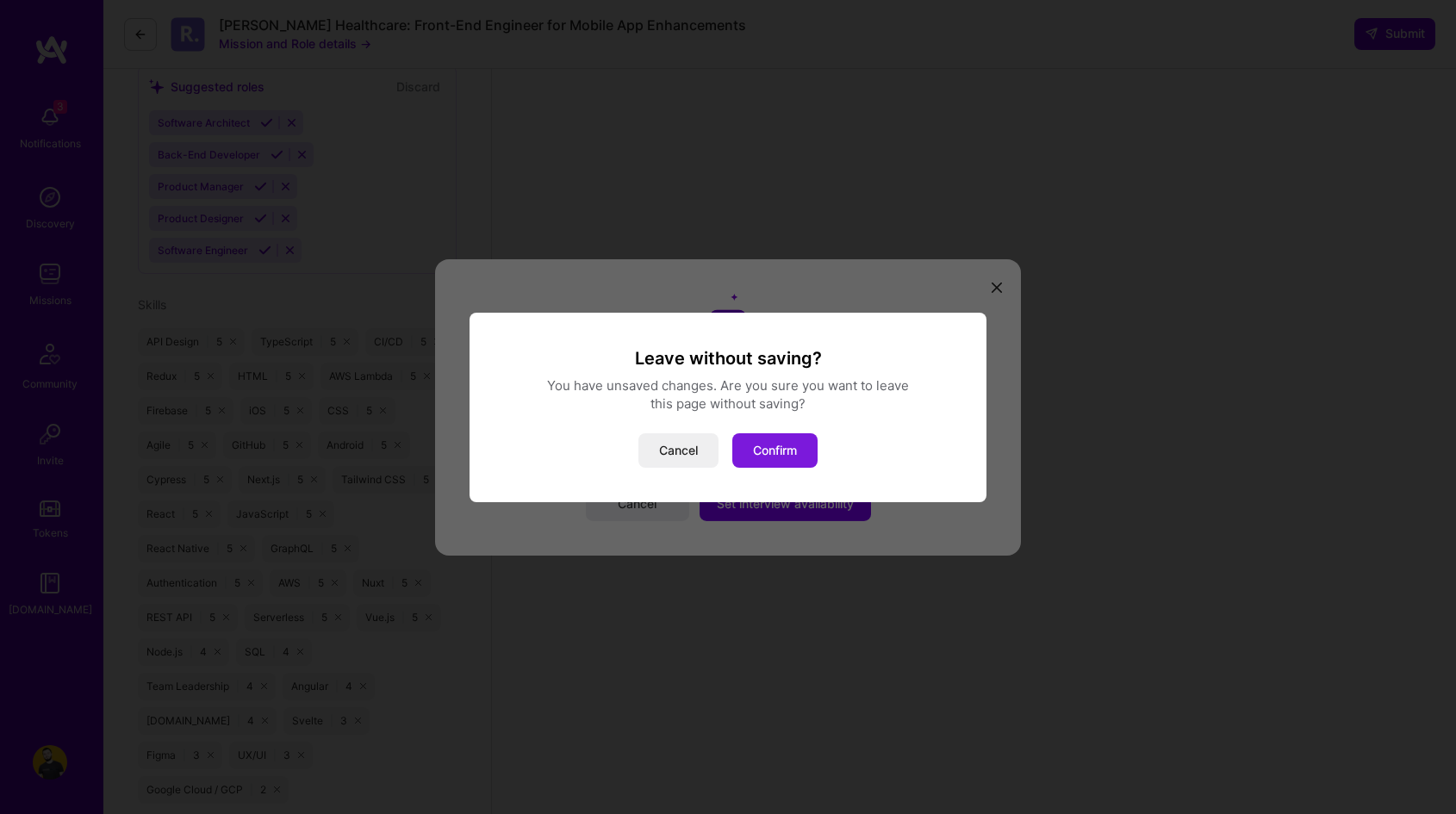
click at [769, 441] on button "Confirm" at bounding box center [775, 450] width 85 height 35
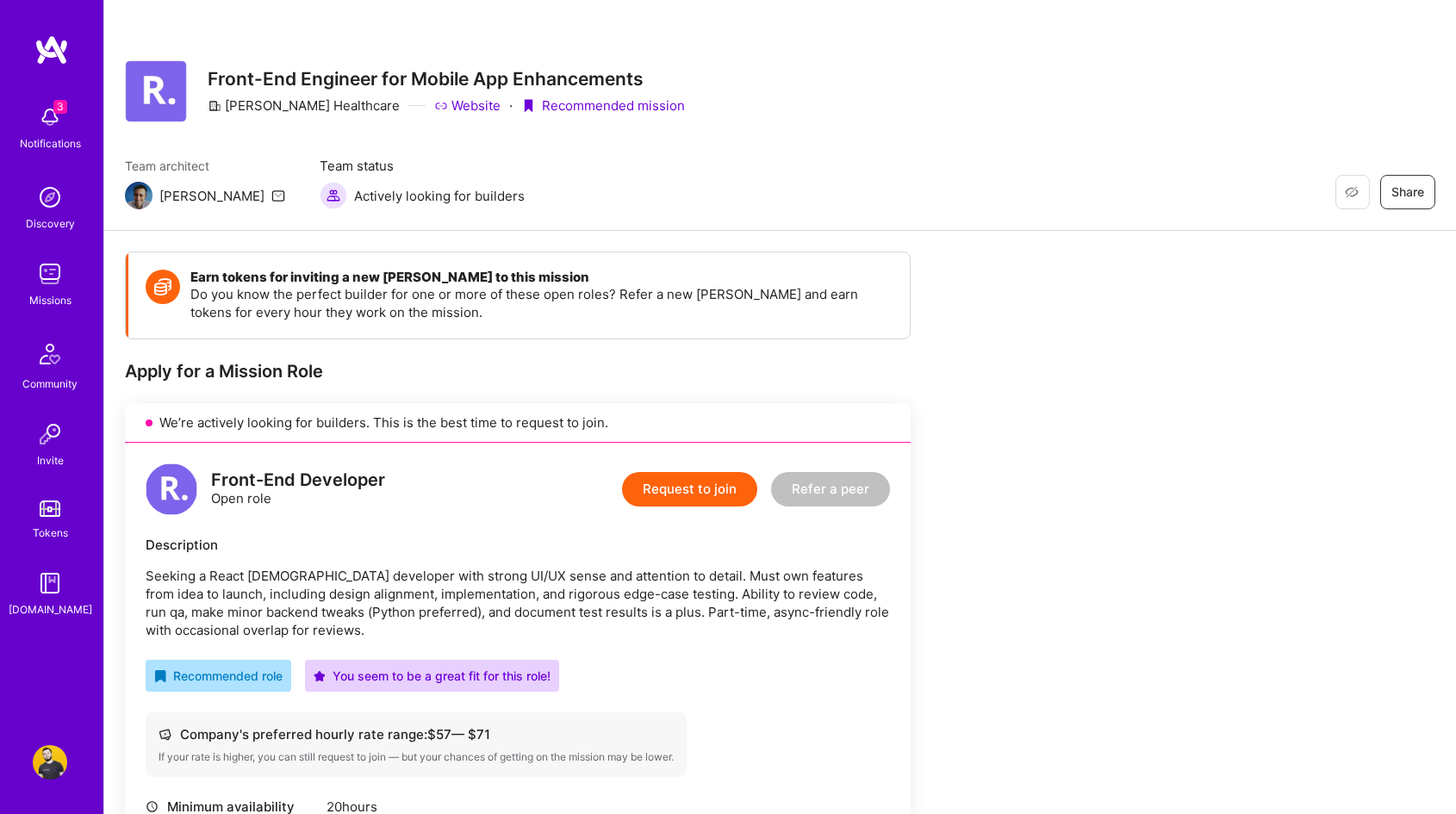
click at [706, 494] on button "Request to join" at bounding box center [689, 489] width 135 height 35
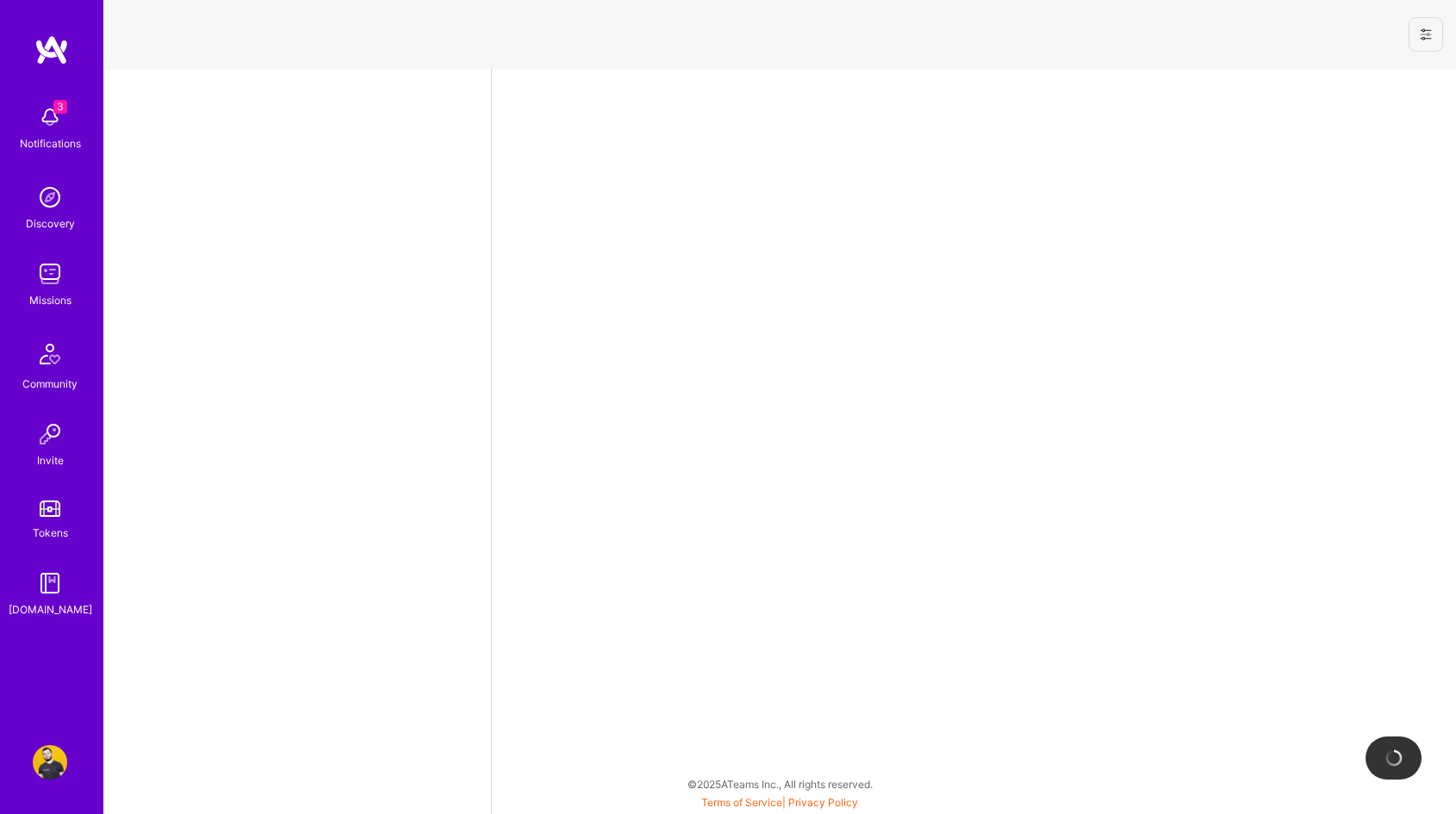
select select "US"
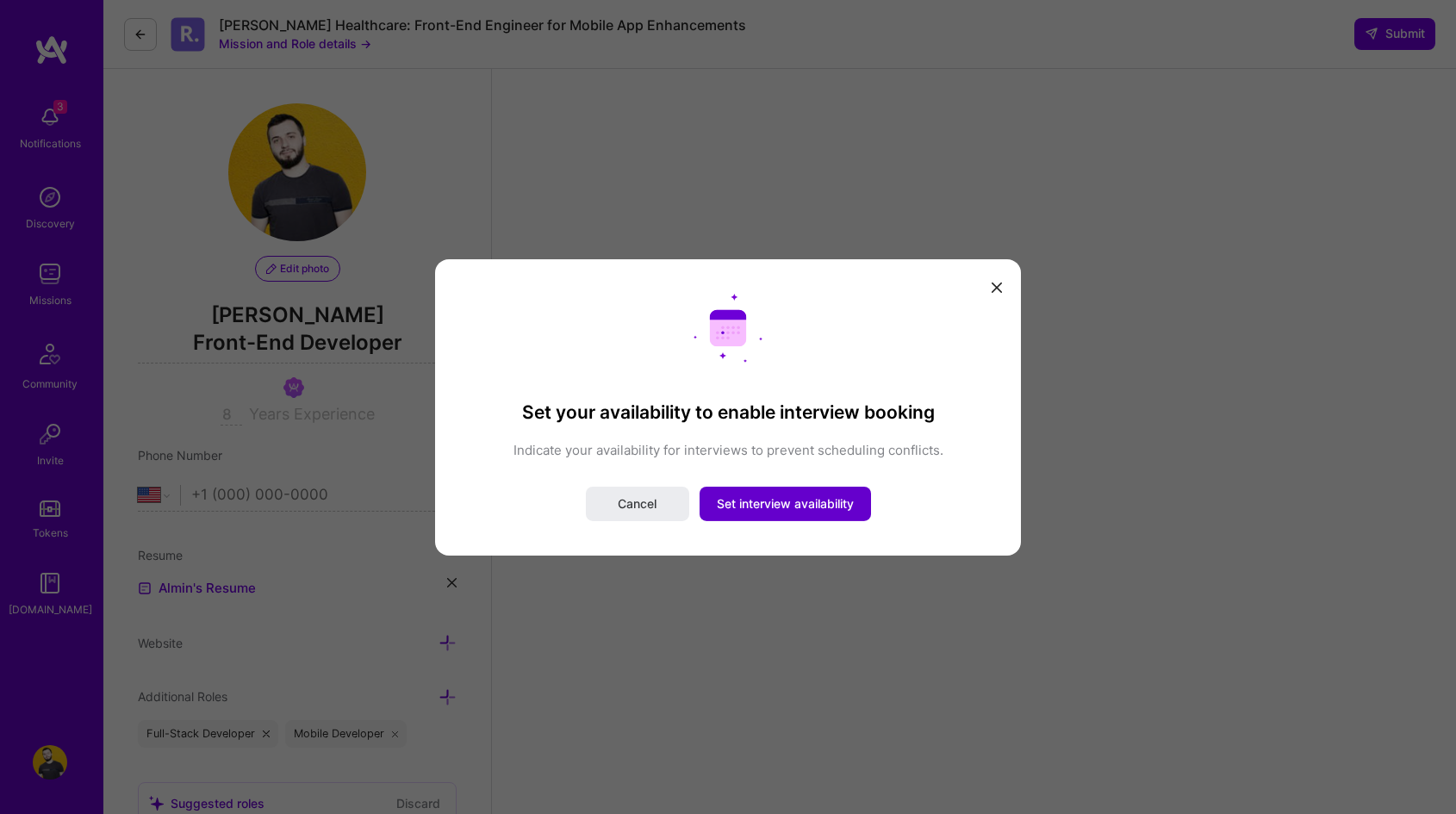
click at [749, 505] on span "Set interview availability" at bounding box center [784, 504] width 137 height 17
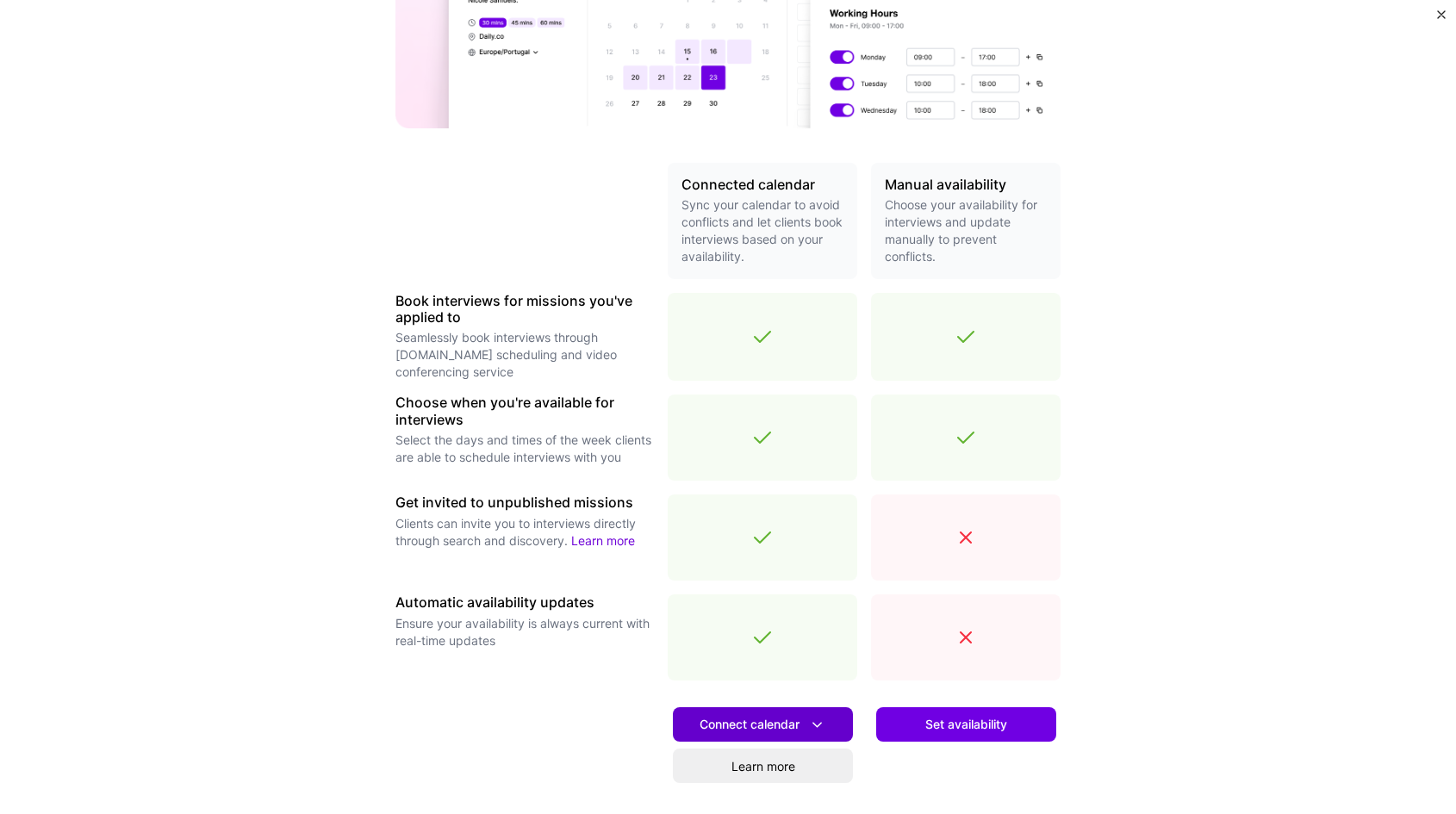
scroll to position [295, 0]
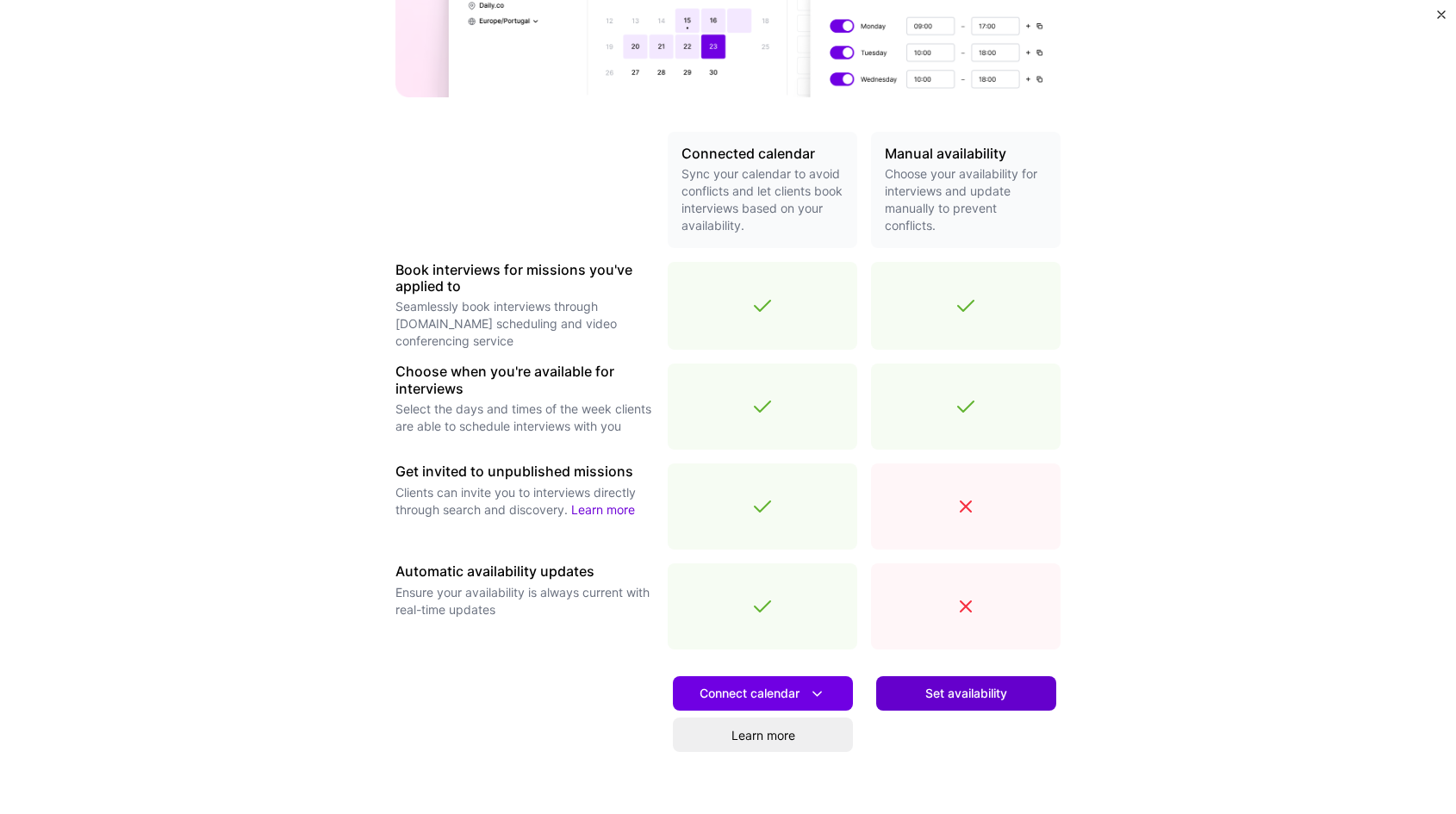
click at [950, 697] on span "Set availability" at bounding box center [966, 694] width 82 height 17
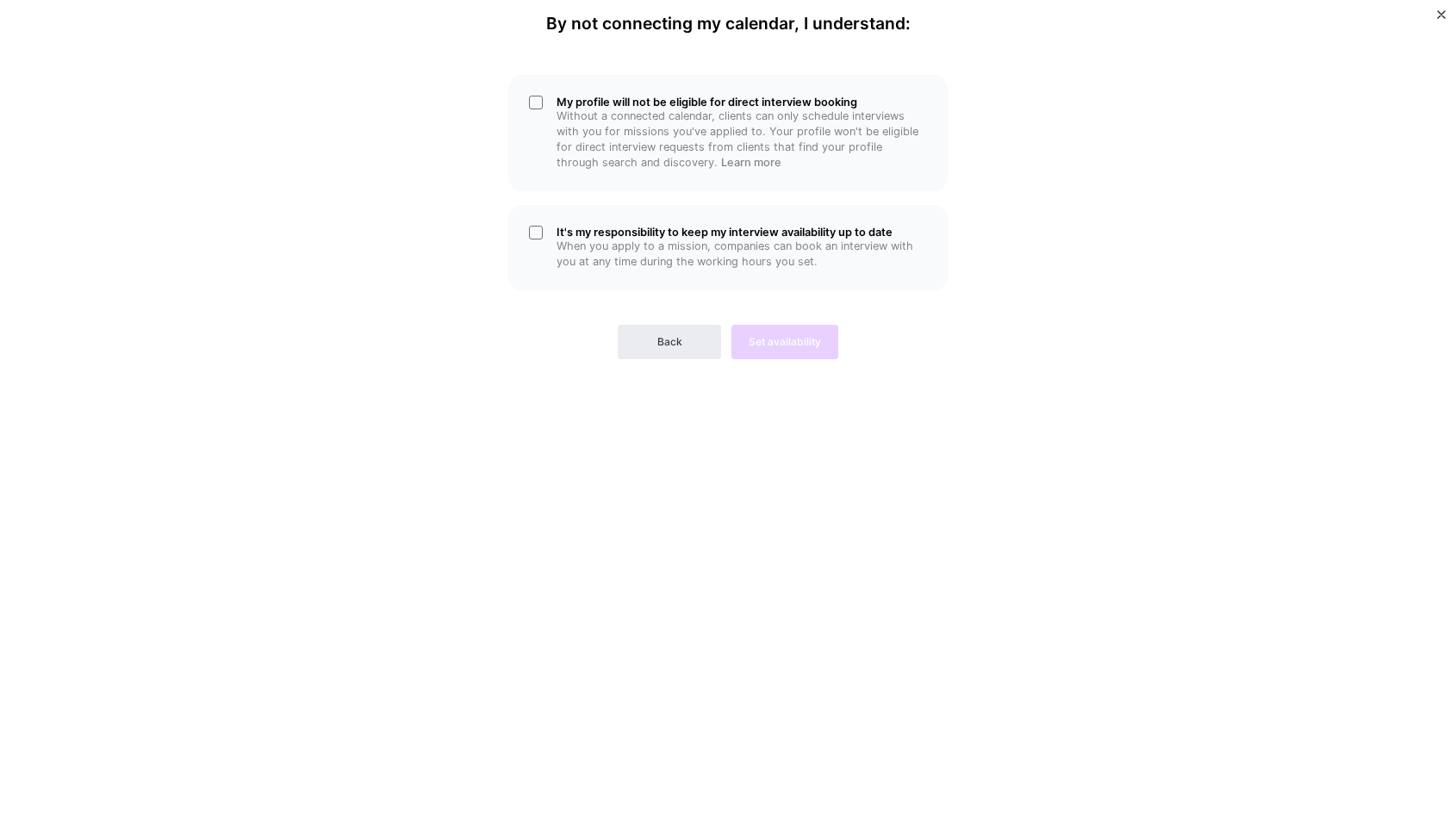
scroll to position [0, 0]
click at [651, 246] on p "When you apply to a mission, companies can book an interview with you at any ti…" at bounding box center [742, 254] width 371 height 31
click at [690, 172] on div "My profile will not be eligible for direct interview booking Without a connecte…" at bounding box center [728, 133] width 440 height 116
click at [787, 338] on span "Set availability" at bounding box center [784, 342] width 73 height 16
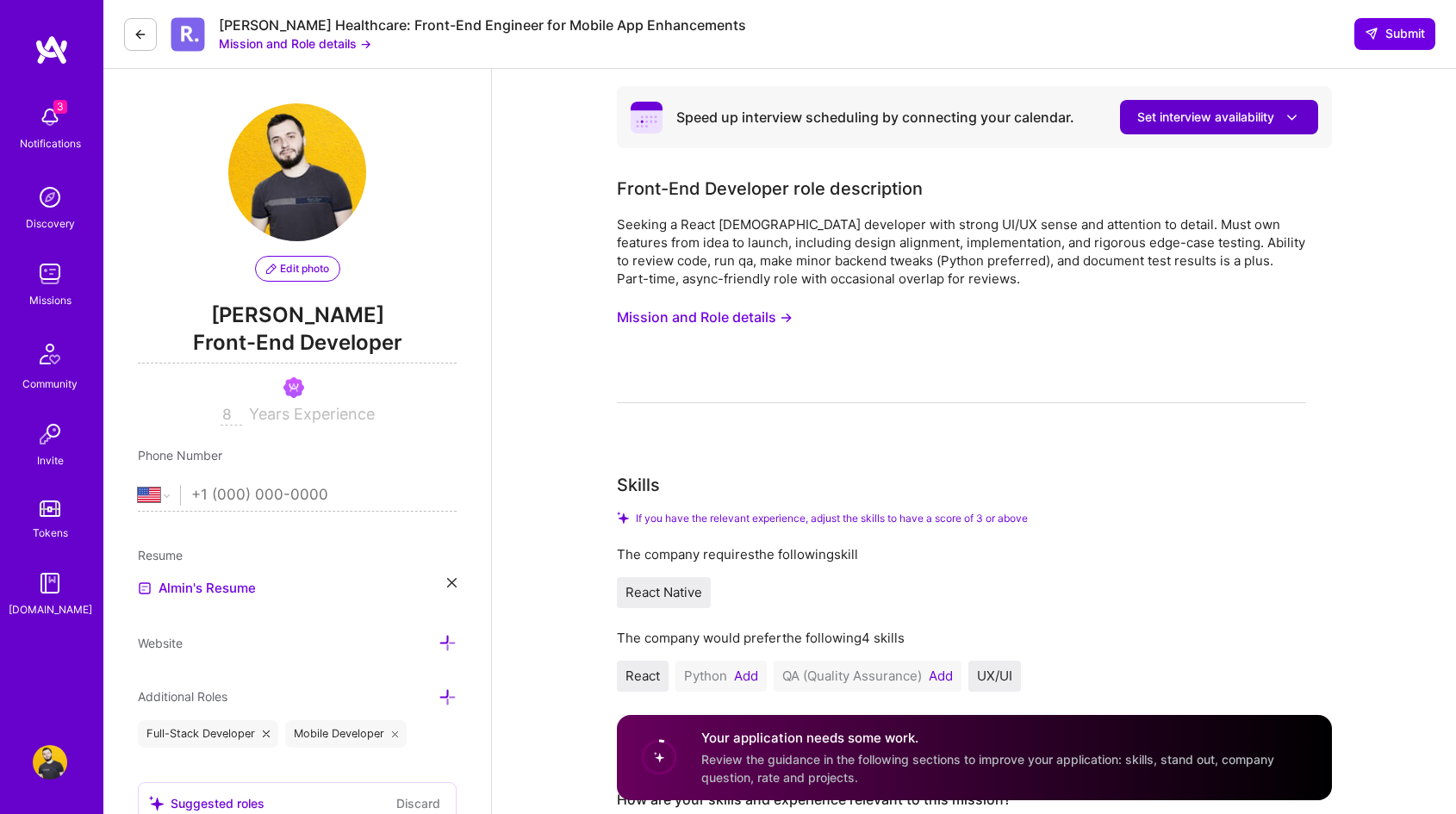
click at [1204, 109] on span "Set interview availability" at bounding box center [1219, 117] width 164 height 18
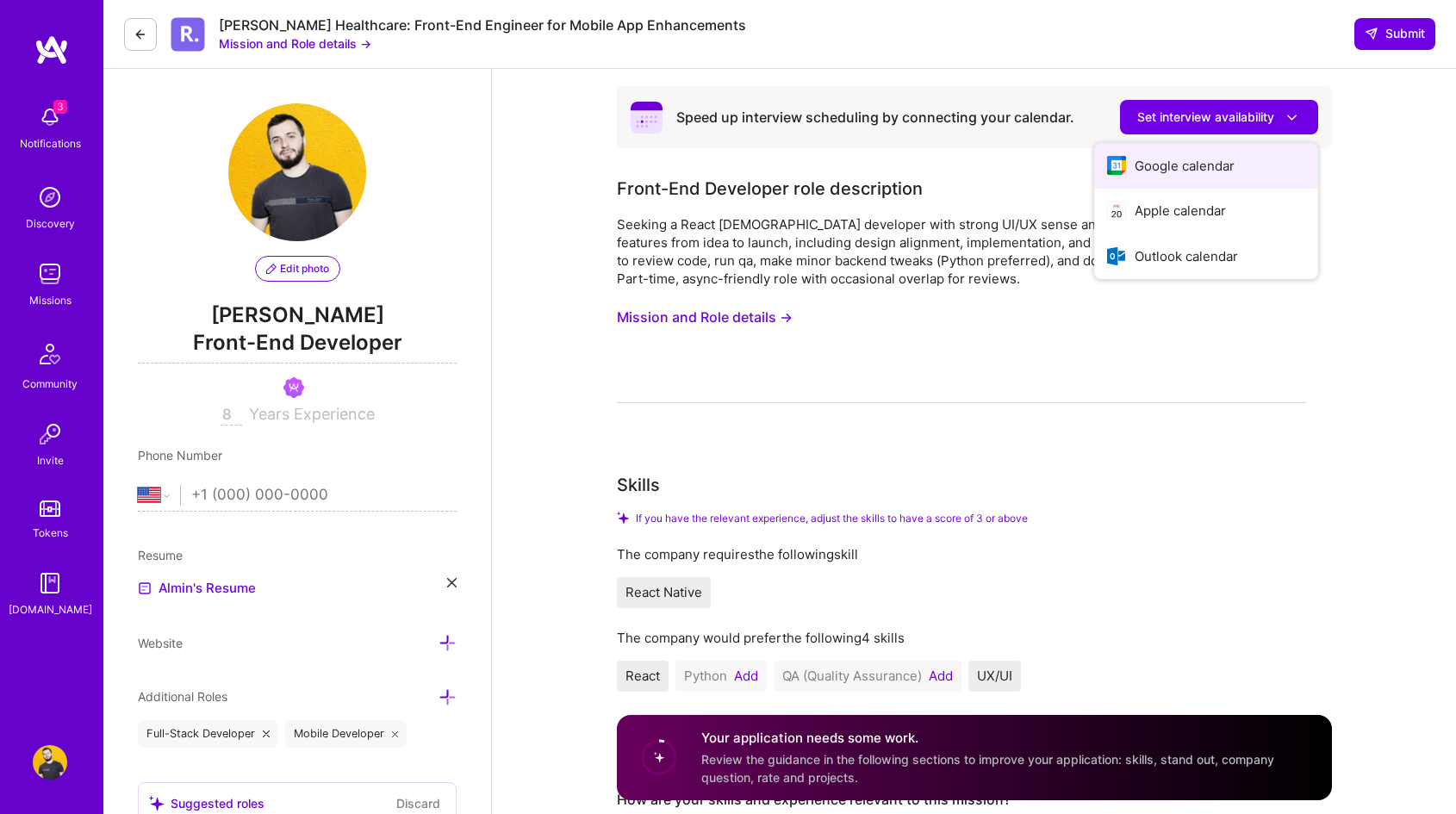
click at [1197, 169] on button "Google calendar" at bounding box center [1206, 165] width 224 height 46
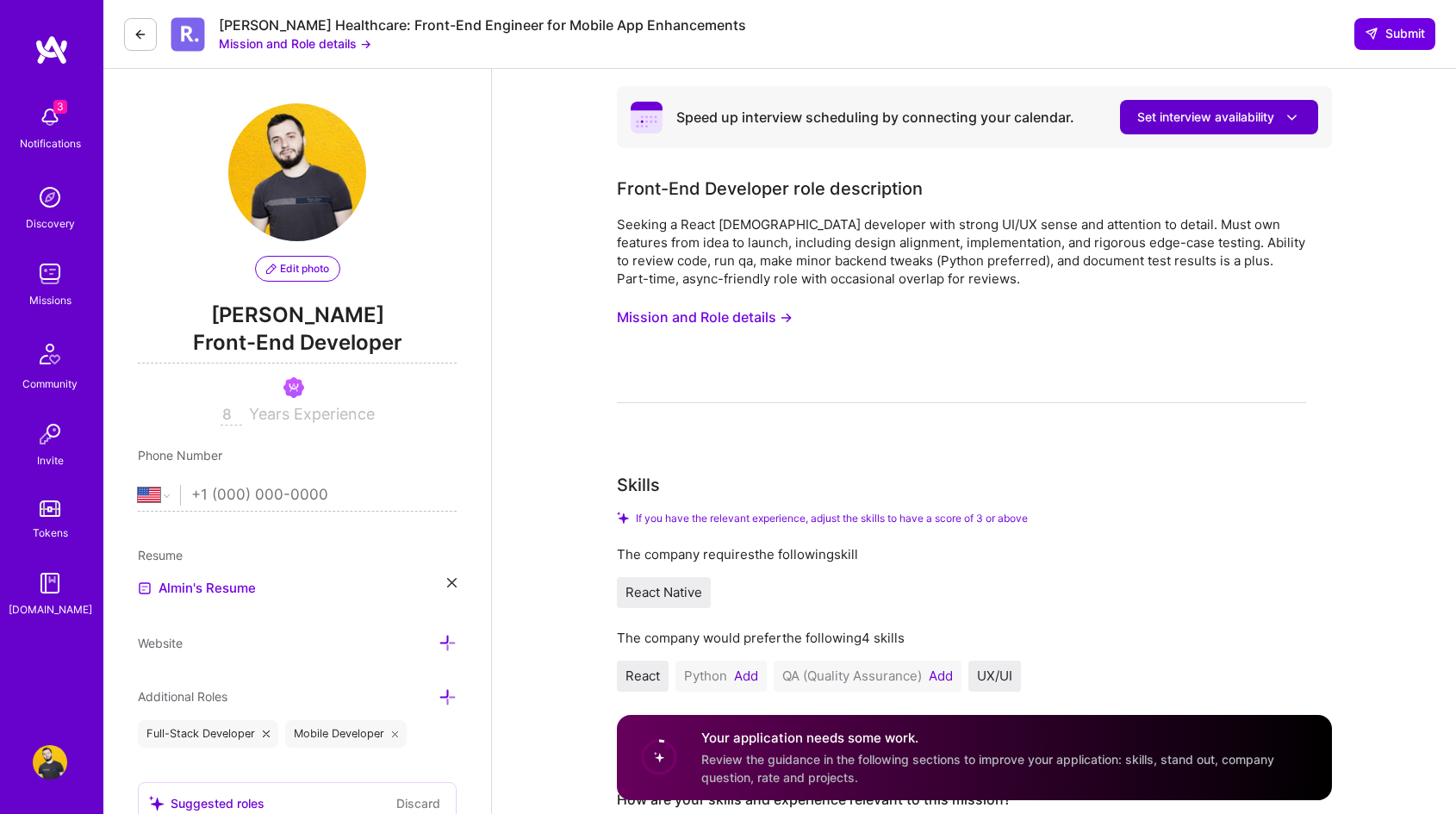
click at [1254, 128] on button "Set interview availability" at bounding box center [1219, 117] width 198 height 35
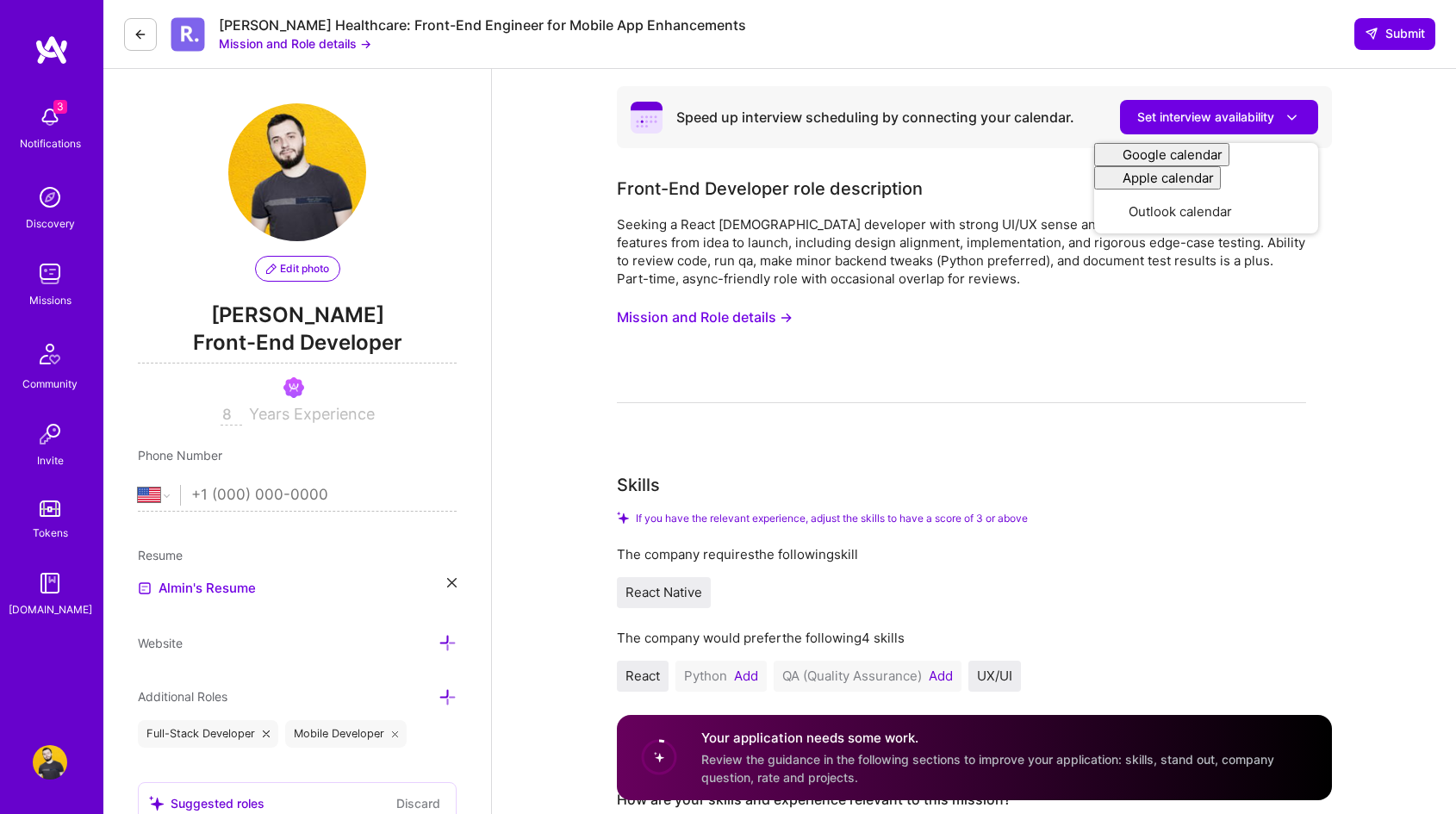
click at [983, 220] on div "Seeking a React Native developer with strong UI/UX sense and attention to detai…" at bounding box center [962, 251] width 689 height 73
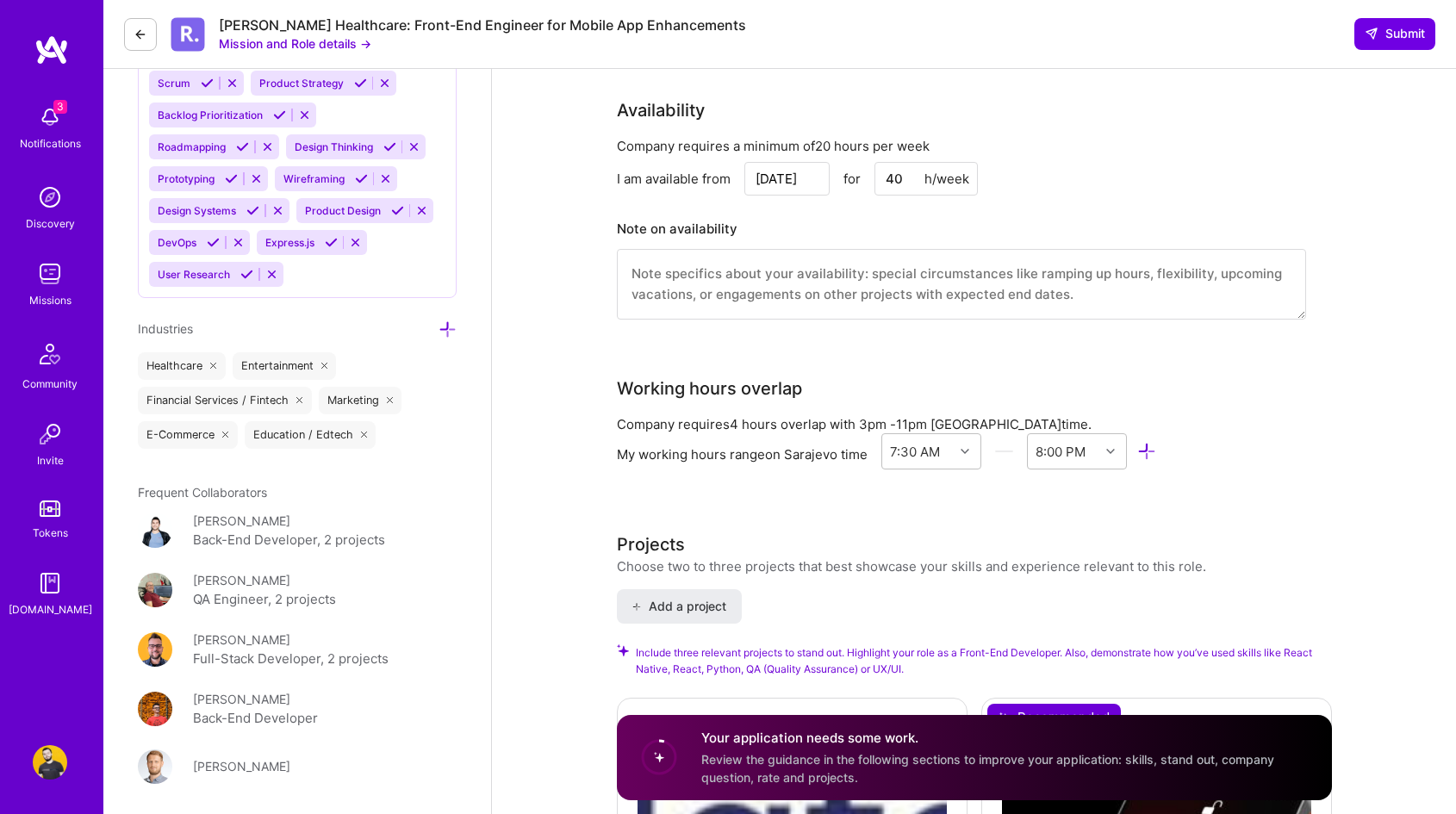
scroll to position [1669, 0]
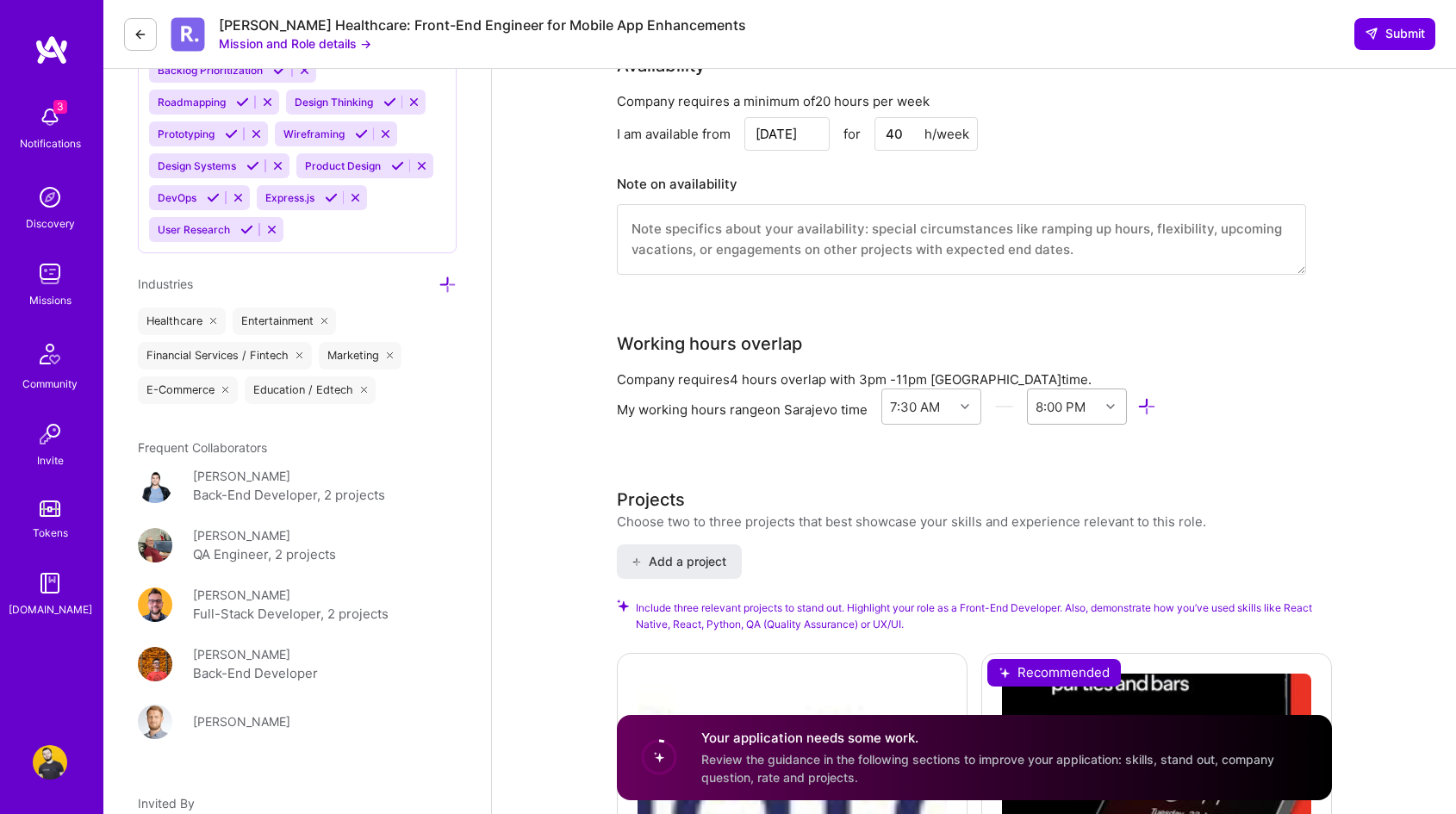
click at [1065, 403] on div "8:00 PM" at bounding box center [1060, 406] width 50 height 18
click at [1036, 341] on div "Working hours overlap" at bounding box center [962, 343] width 689 height 26
click at [1084, 410] on div "8:00 PM" at bounding box center [1060, 406] width 50 height 18
click at [1081, 533] on div "7:00 PM" at bounding box center [1077, 545] width 101 height 32
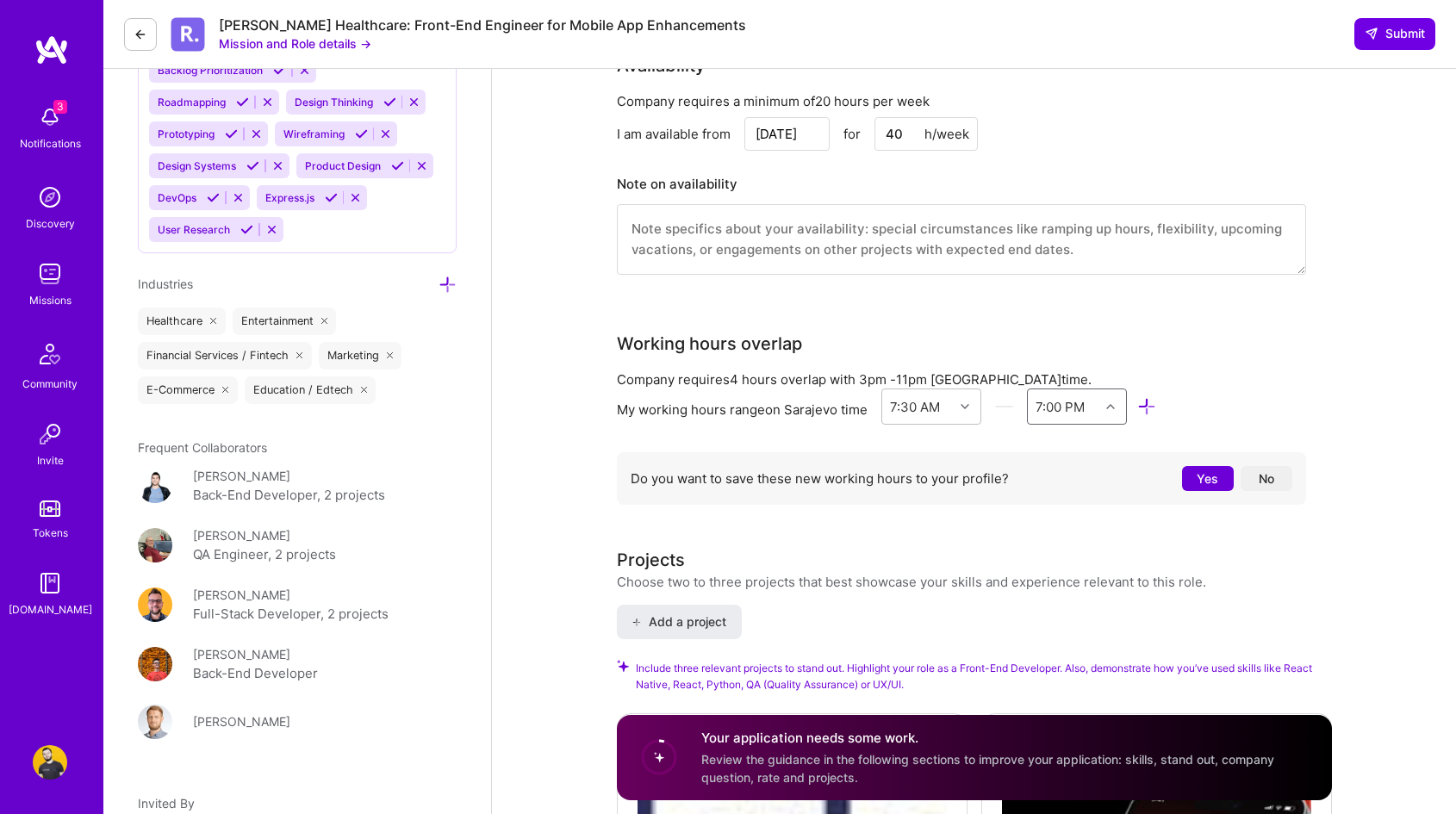
click at [1008, 440] on div "Company requires 4 hours overlap with 3pm - 11pm Sarajevo time. My working hour…" at bounding box center [962, 441] width 689 height 142
click at [1197, 467] on button "Yes" at bounding box center [1208, 478] width 51 height 25
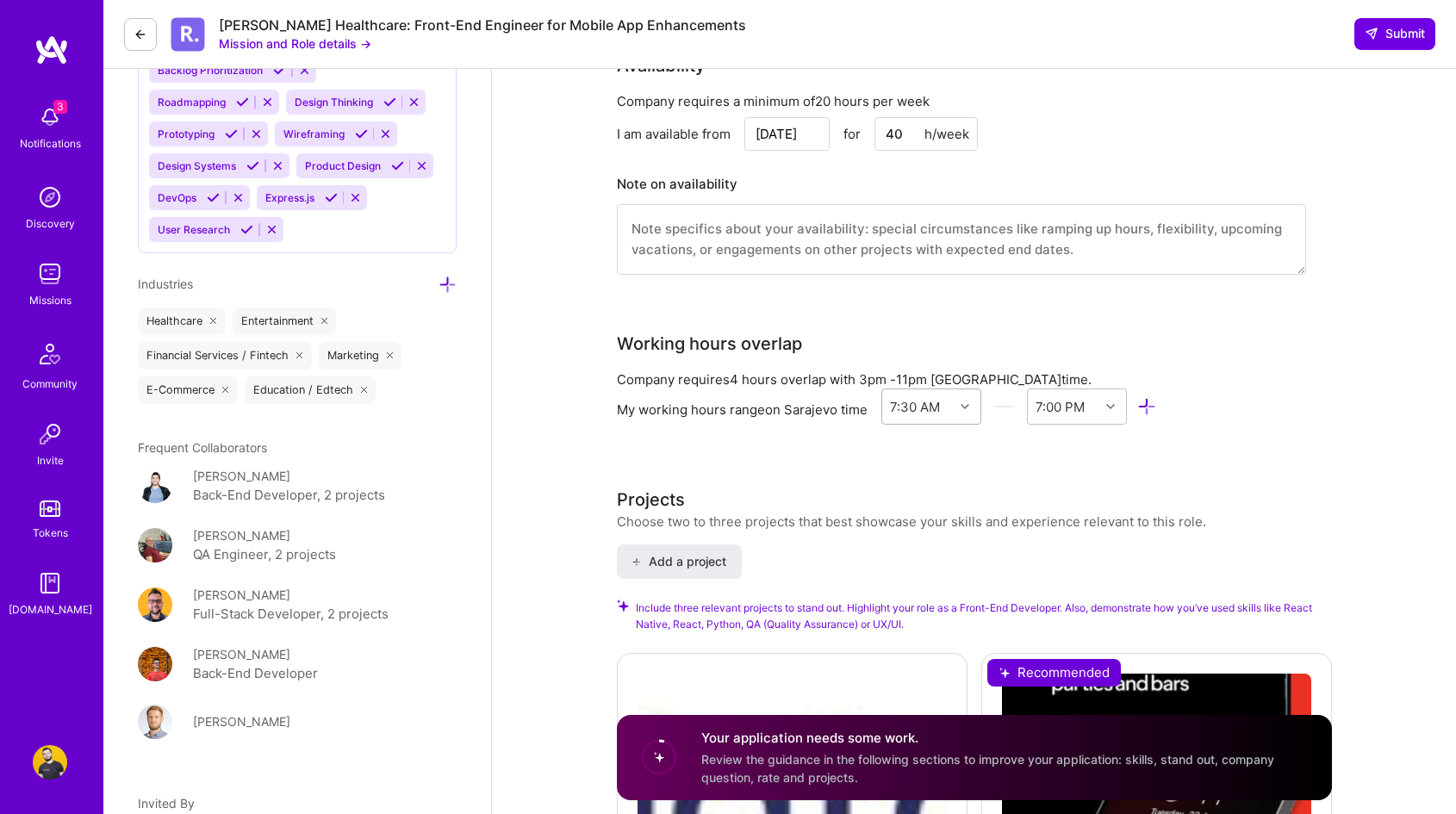
click at [962, 399] on div at bounding box center [968, 406] width 27 height 22
click at [933, 586] on div "9:00 AM" at bounding box center [932, 586] width 101 height 32
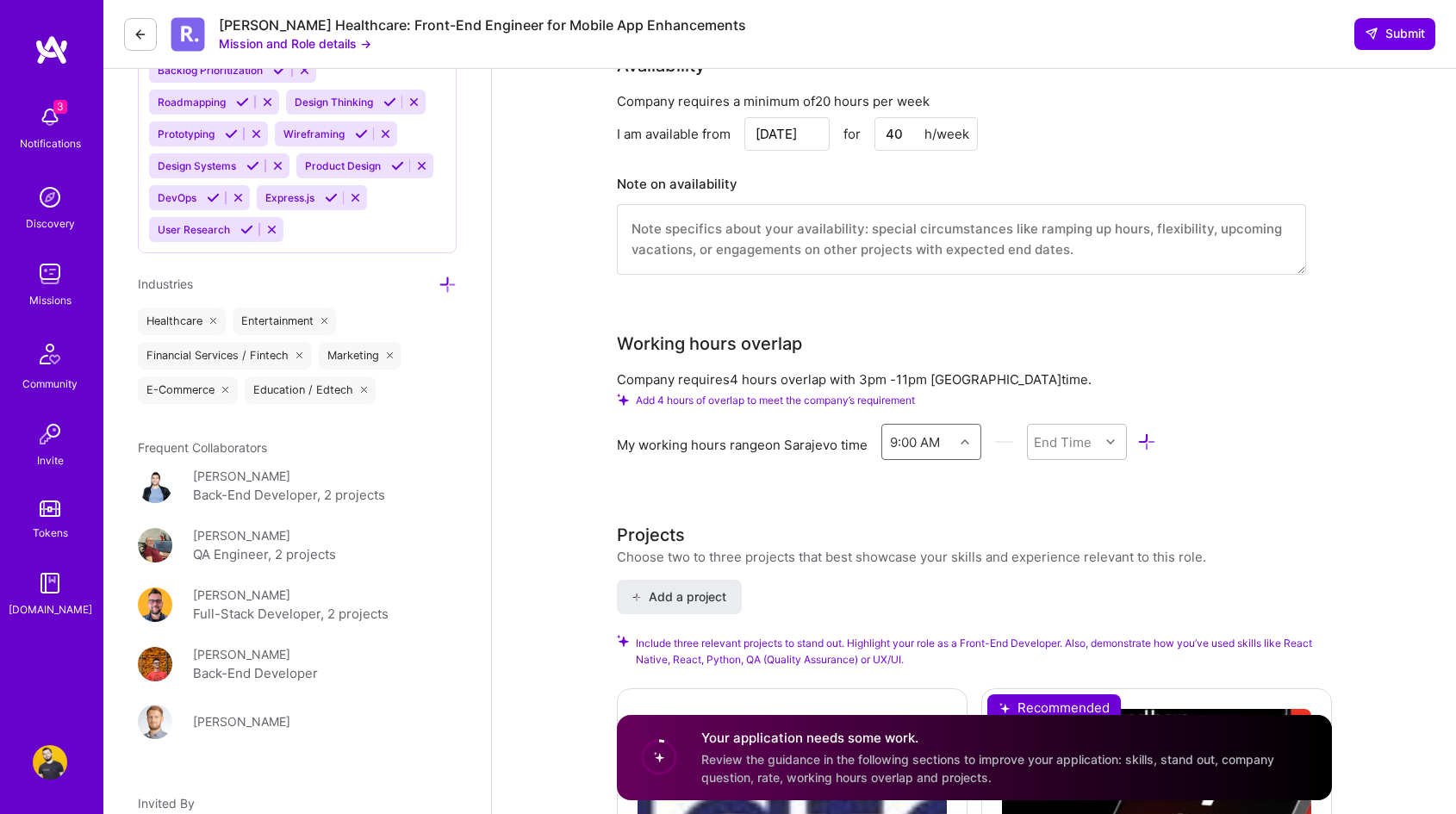
click at [873, 377] on span "3pm - 11pm" at bounding box center [893, 379] width 68 height 16
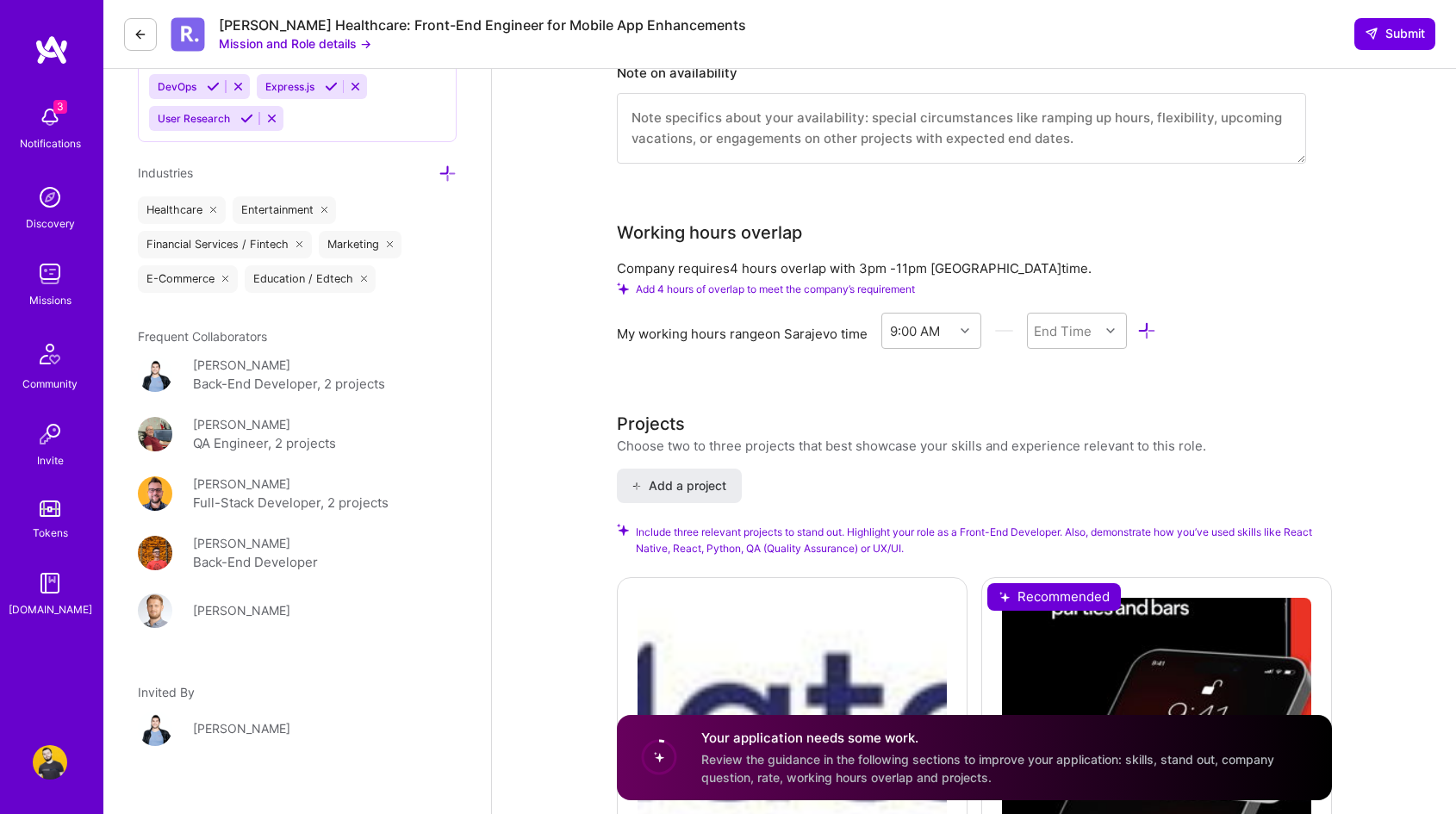
scroll to position [1791, 0]
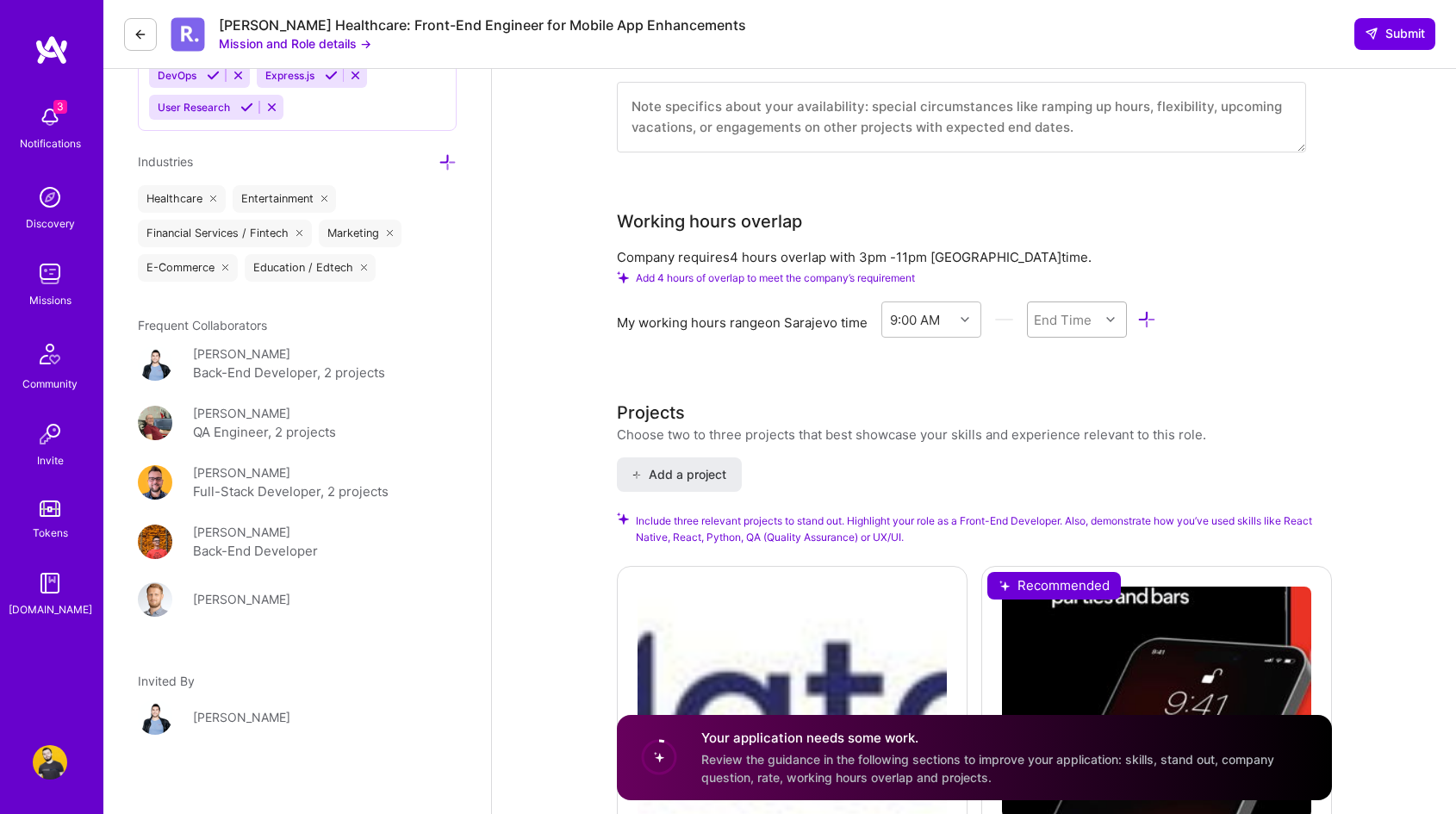
click at [1061, 322] on div "End Time" at bounding box center [1062, 319] width 57 height 18
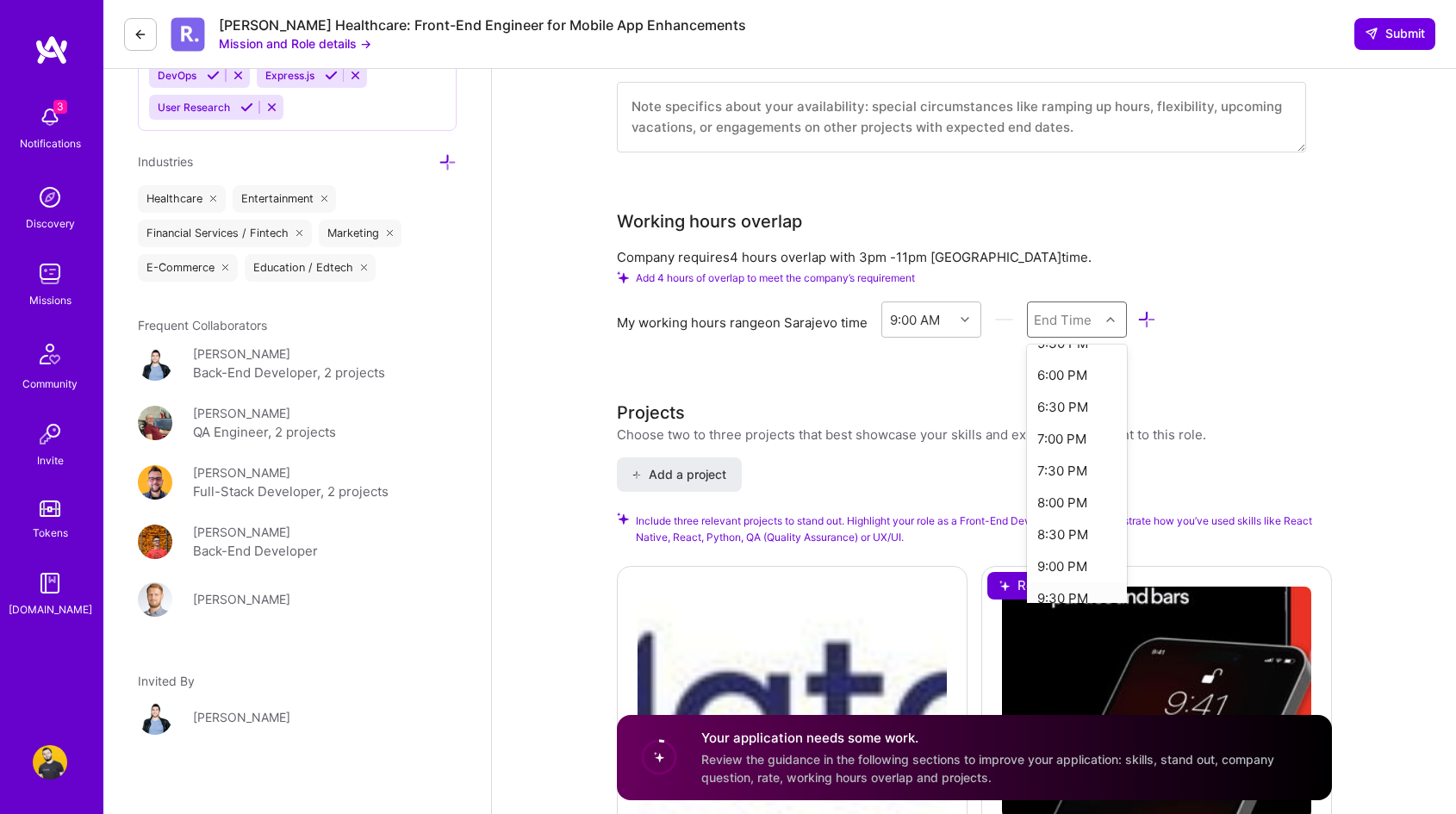
scroll to position [515, 0]
click at [1076, 477] on div "7:00 PM" at bounding box center [1077, 486] width 101 height 32
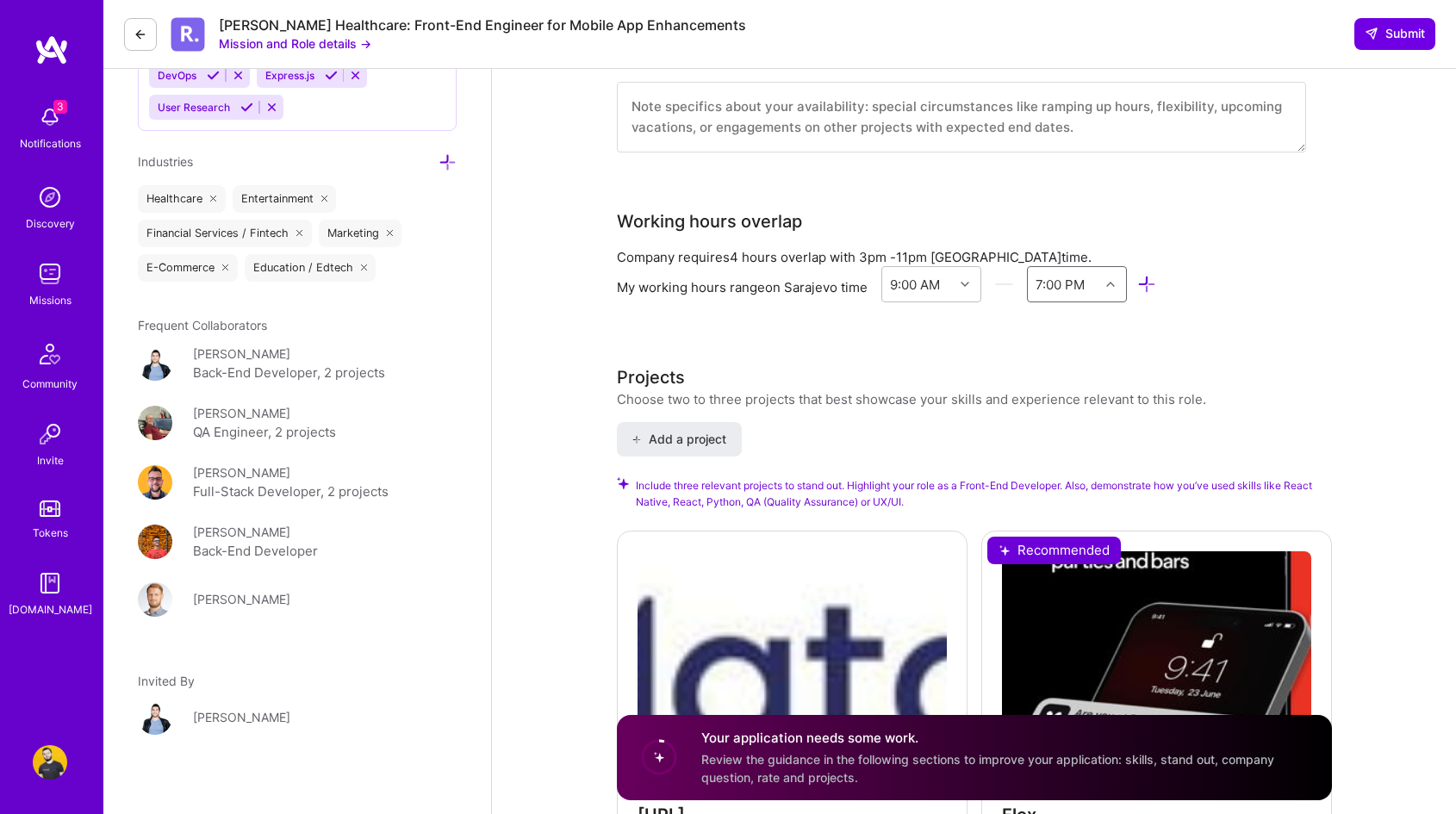
click at [875, 337] on div "Speed up interview scheduling by connecting your calendar. Set interview availa…" at bounding box center [975, 372] width 715 height 4152
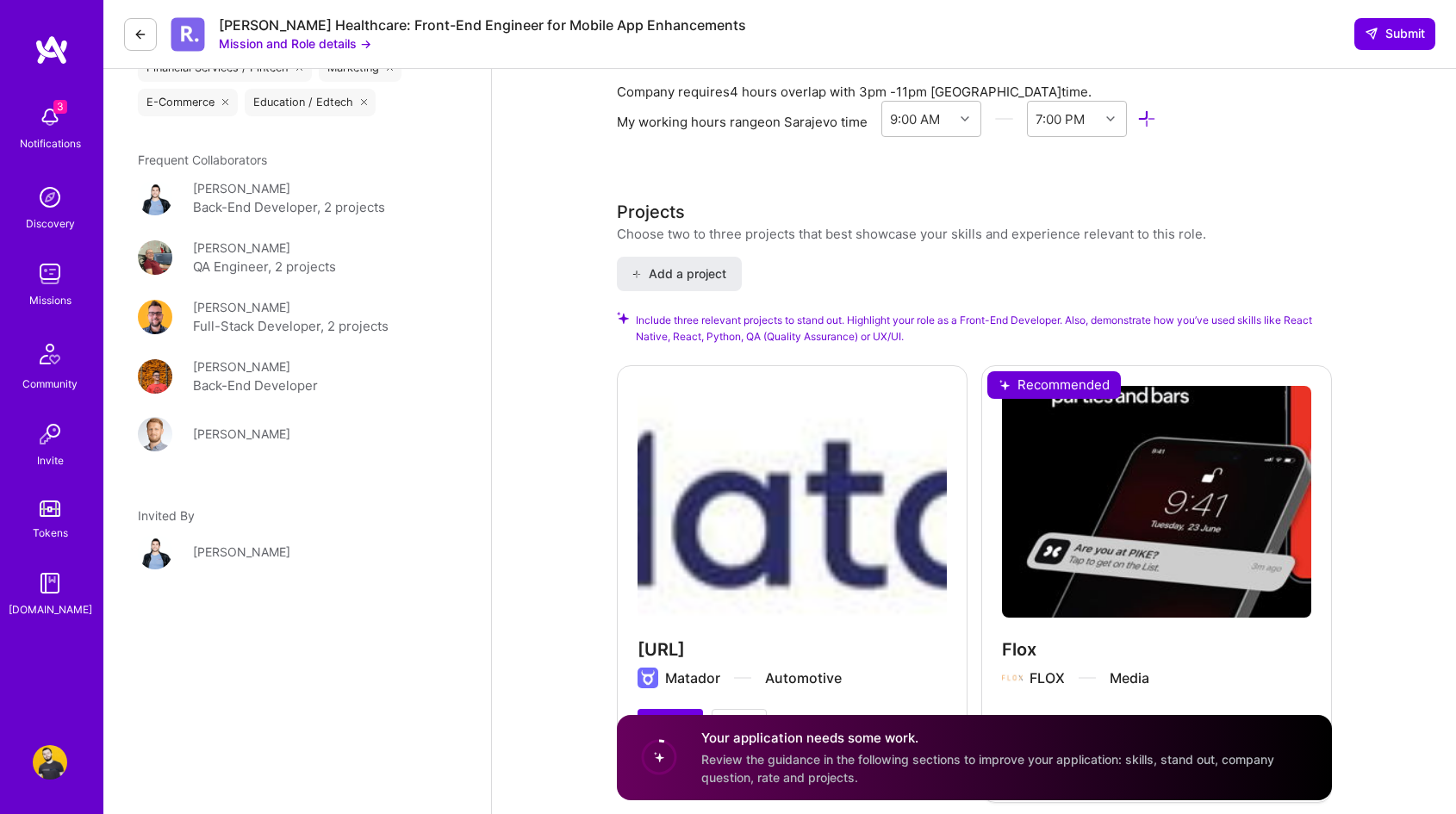
scroll to position [1936, 0]
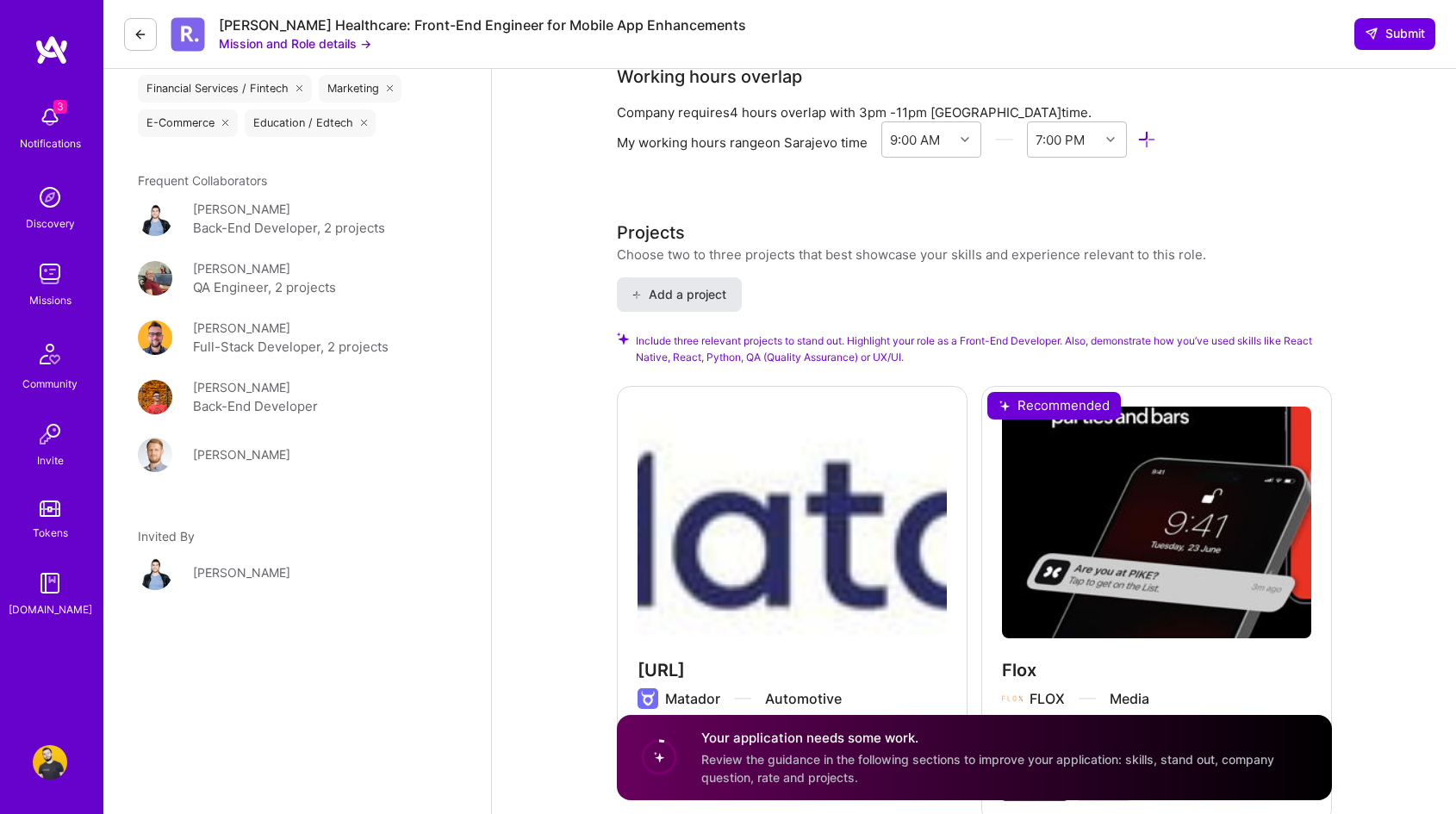
click at [690, 295] on span "Add a project" at bounding box center [678, 295] width 94 height 17
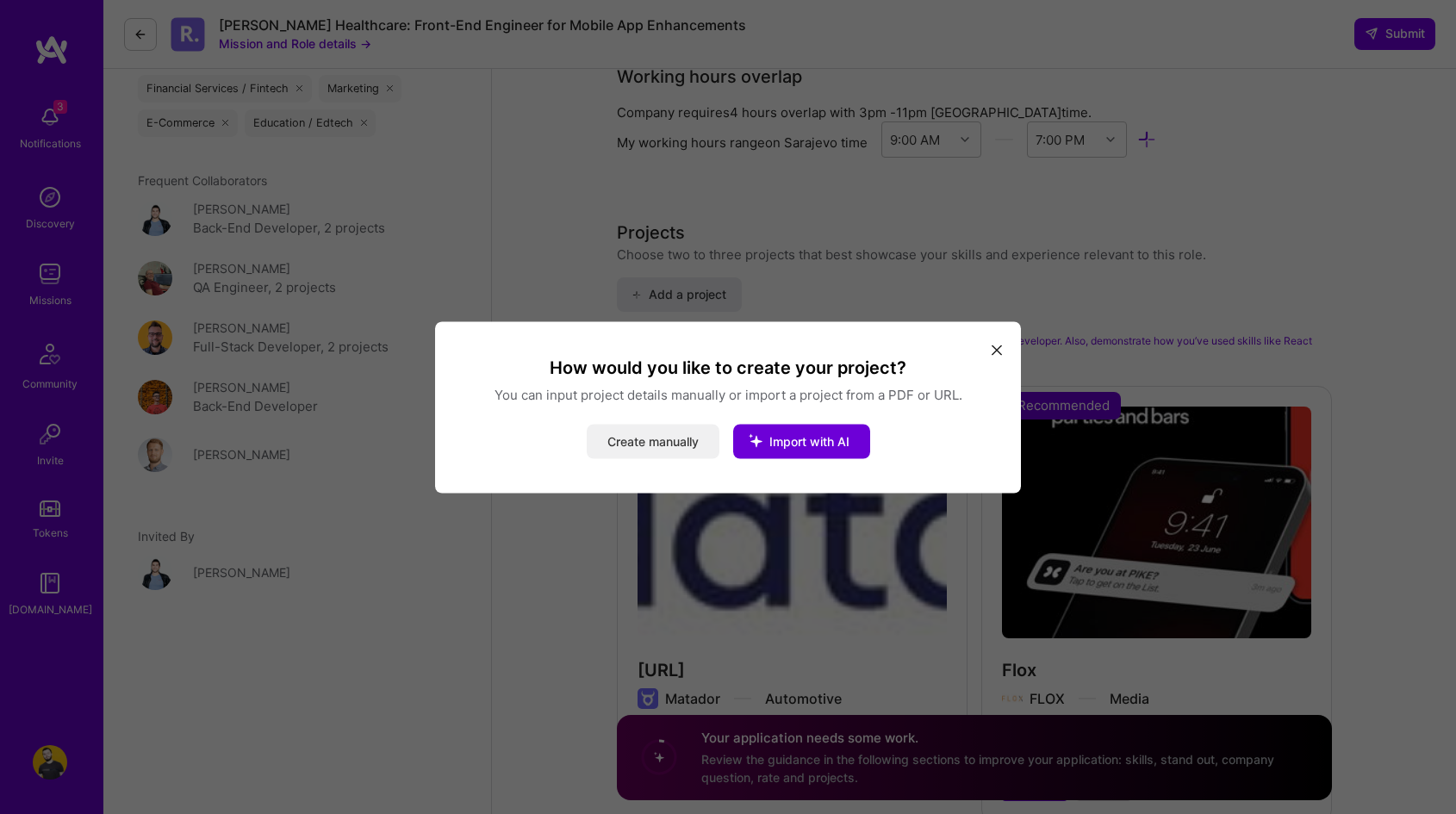
click at [681, 443] on button "Create manually" at bounding box center [652, 441] width 133 height 35
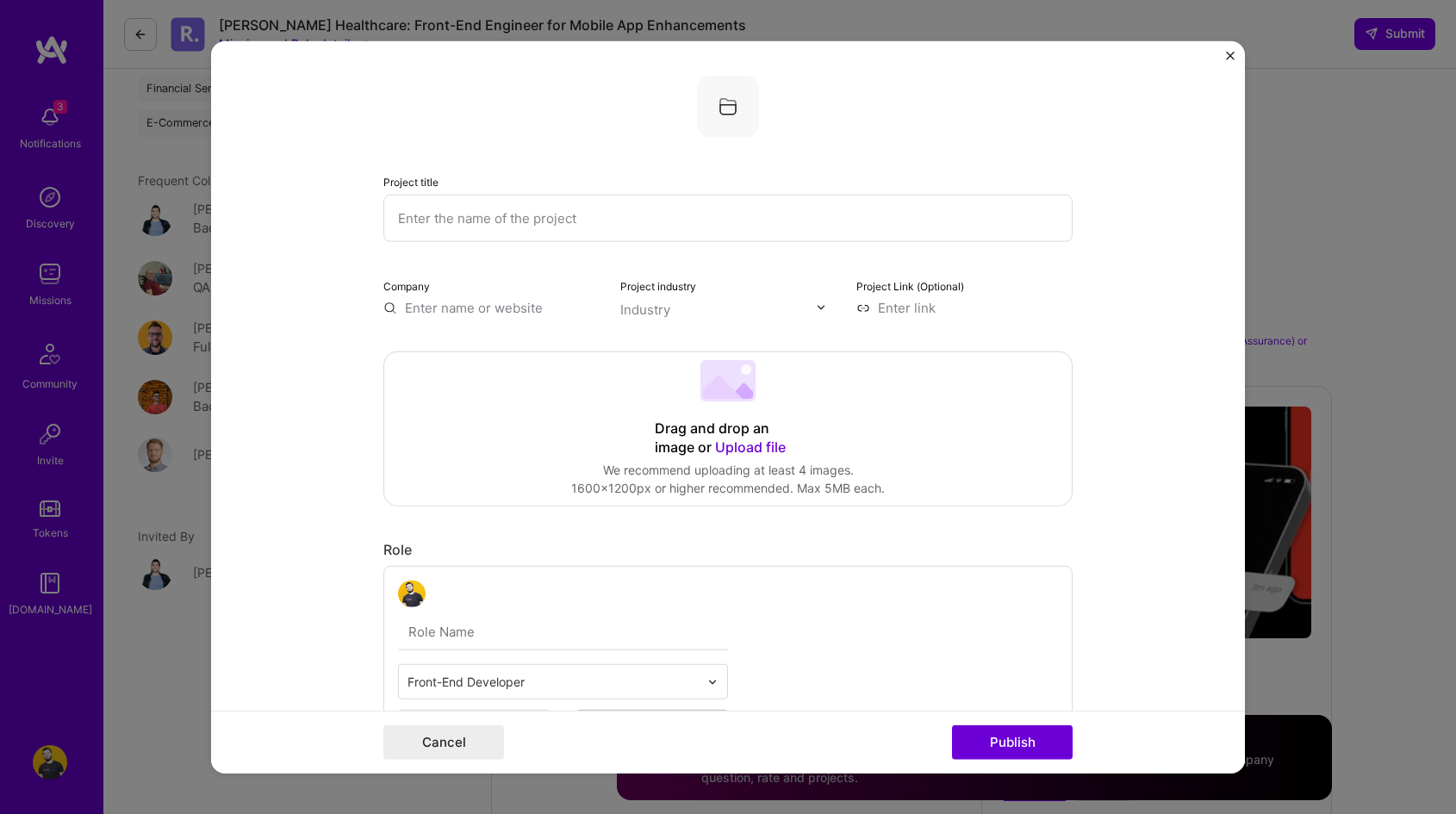
click at [541, 220] on input "text" at bounding box center [728, 217] width 689 height 48
paste input "nucleuscare"
click at [405, 218] on input "nucleuscare" at bounding box center [728, 217] width 689 height 48
type input "Nucleuscare"
click at [492, 304] on input "text" at bounding box center [491, 307] width 216 height 18
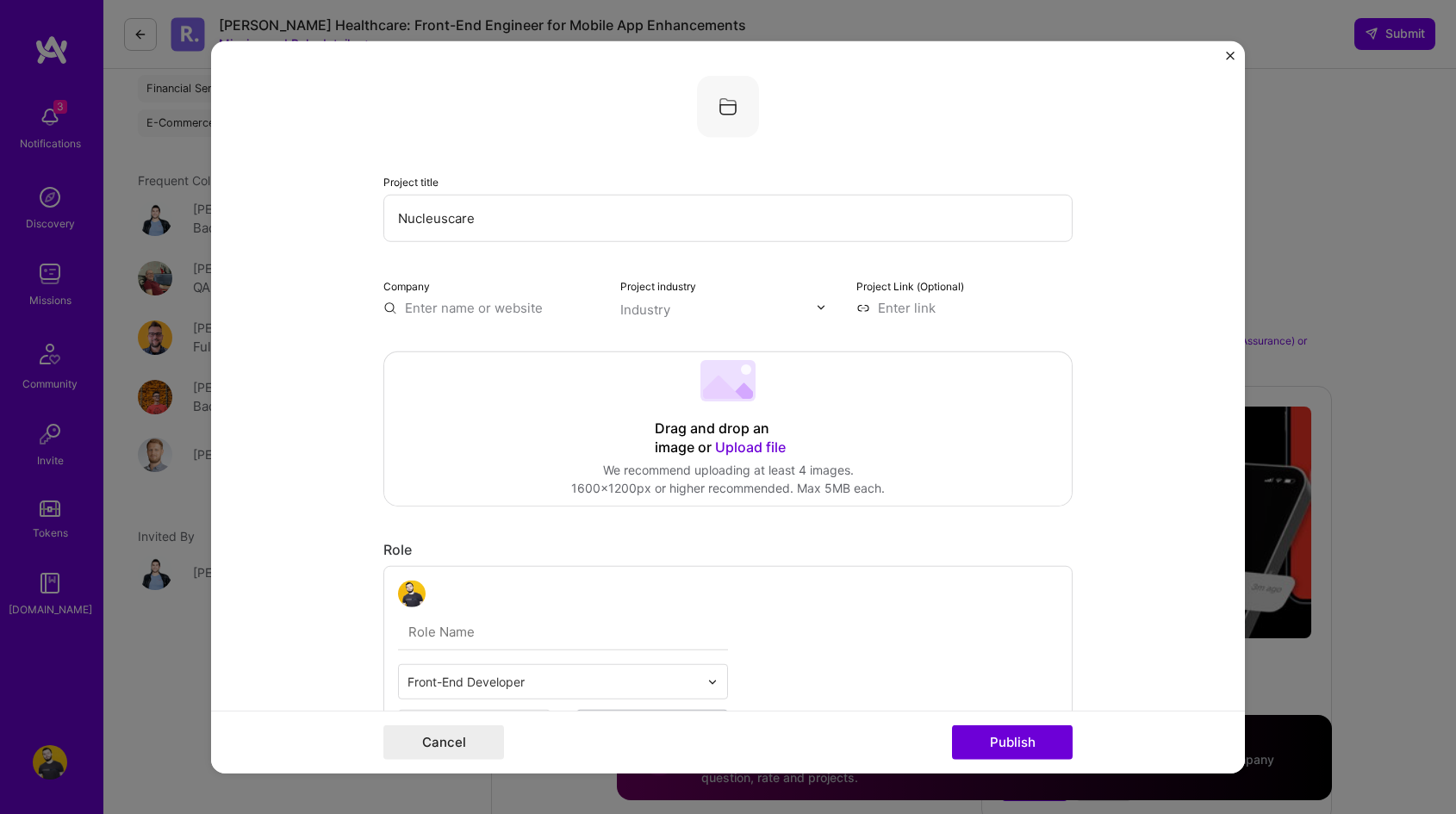
paste input "https://nucleuscare.com/"
type input "https://nucleuscare.com/"
click at [682, 309] on input "text" at bounding box center [718, 309] width 196 height 18
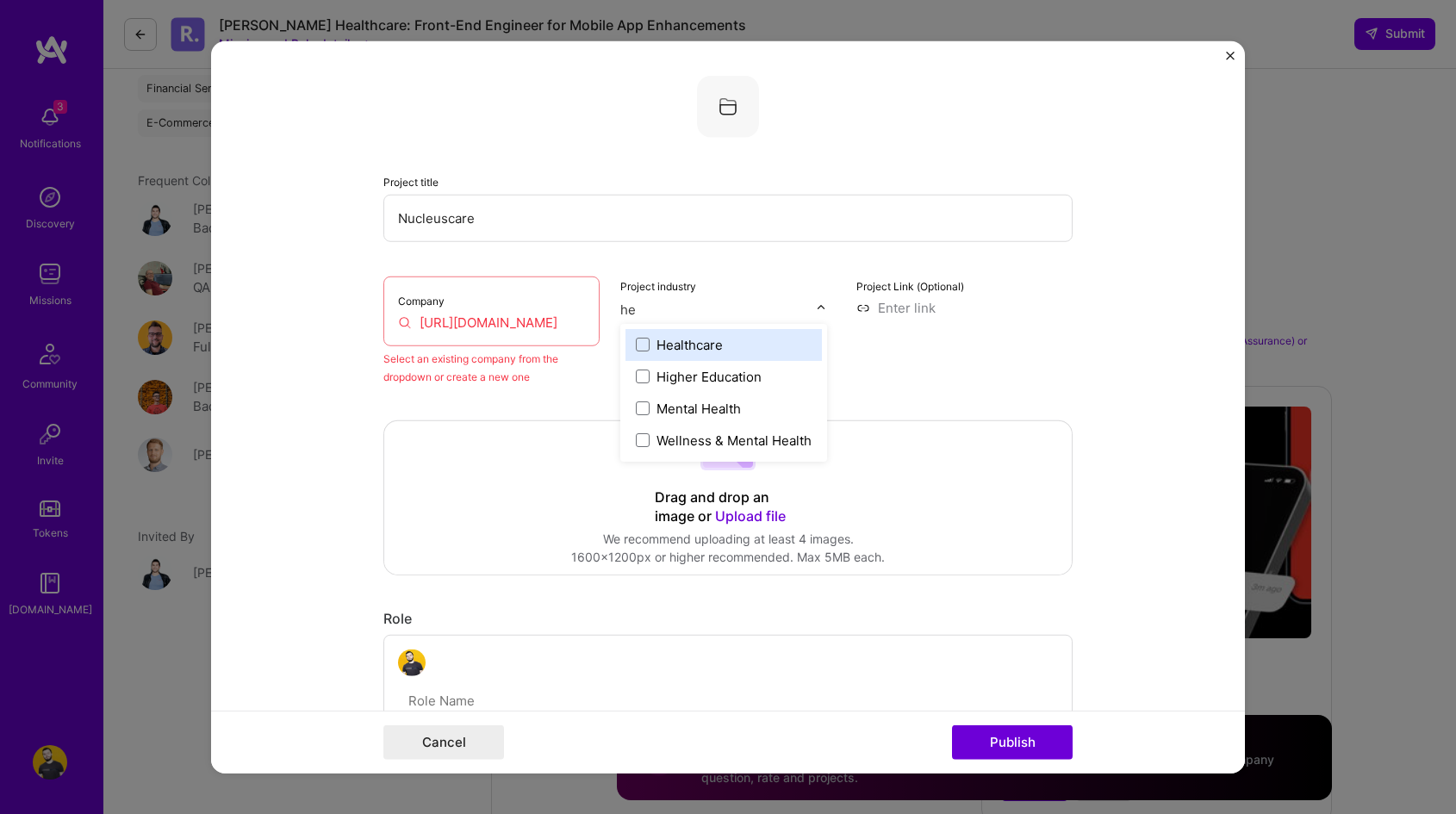
type input "hea"
click at [694, 339] on div "Healthcare" at bounding box center [689, 343] width 66 height 18
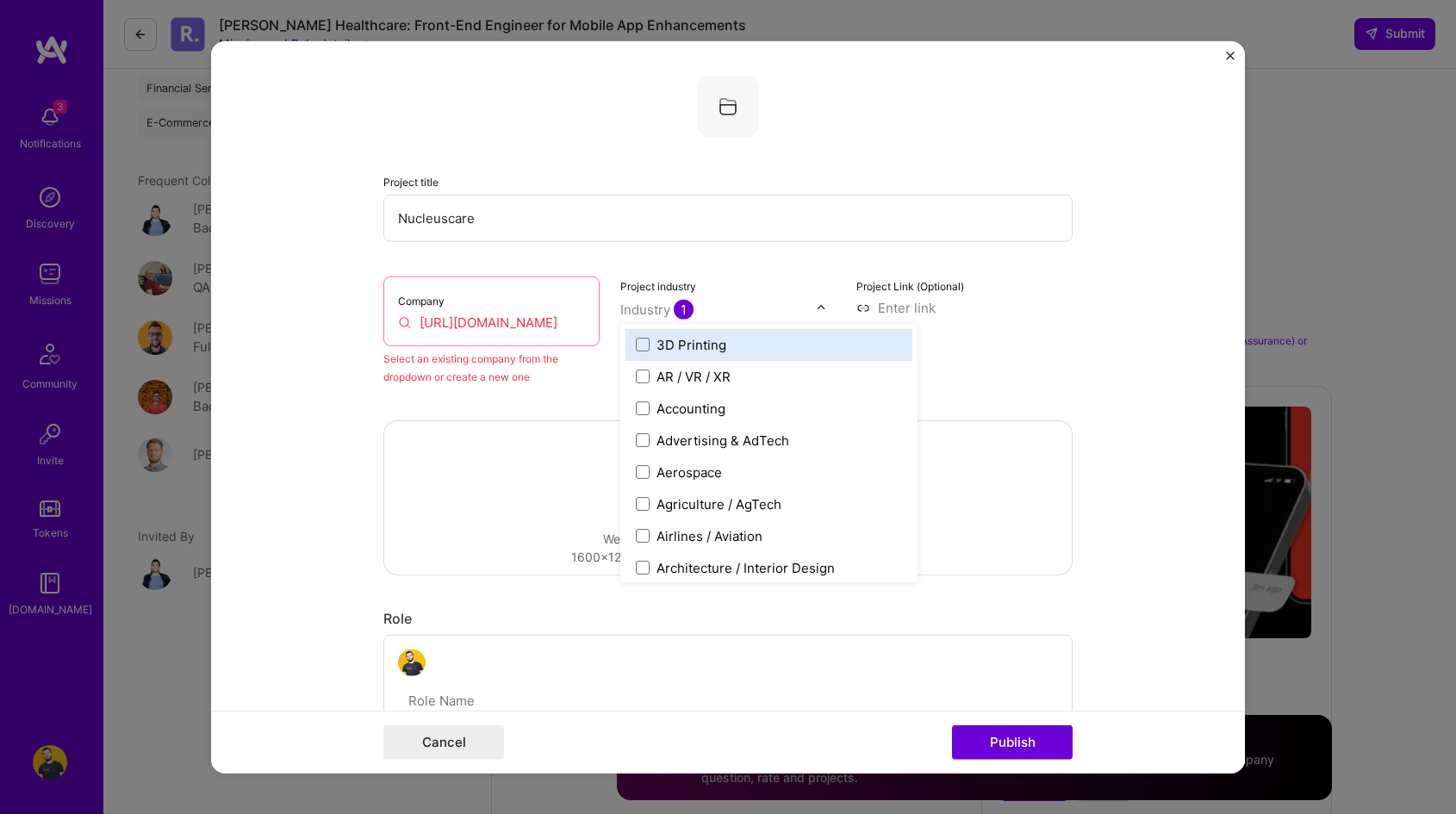
click at [553, 331] on div "Company https://nucleuscare.com/" at bounding box center [491, 310] width 216 height 70
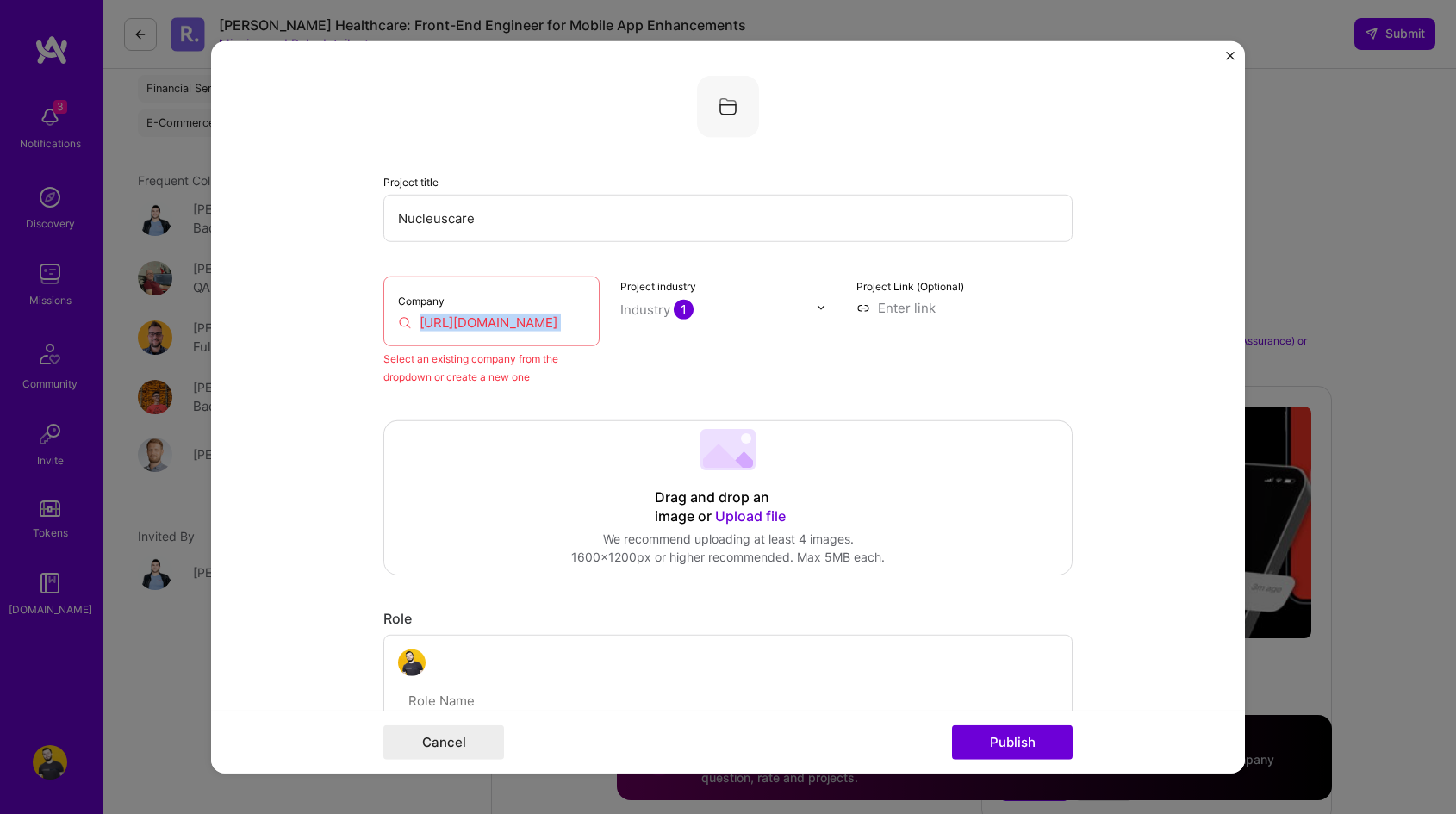
click at [553, 331] on div "Company https://nucleuscare.com/" at bounding box center [491, 310] width 216 height 70
click at [514, 315] on input "https://nucleuscare.com/" at bounding box center [491, 321] width 187 height 18
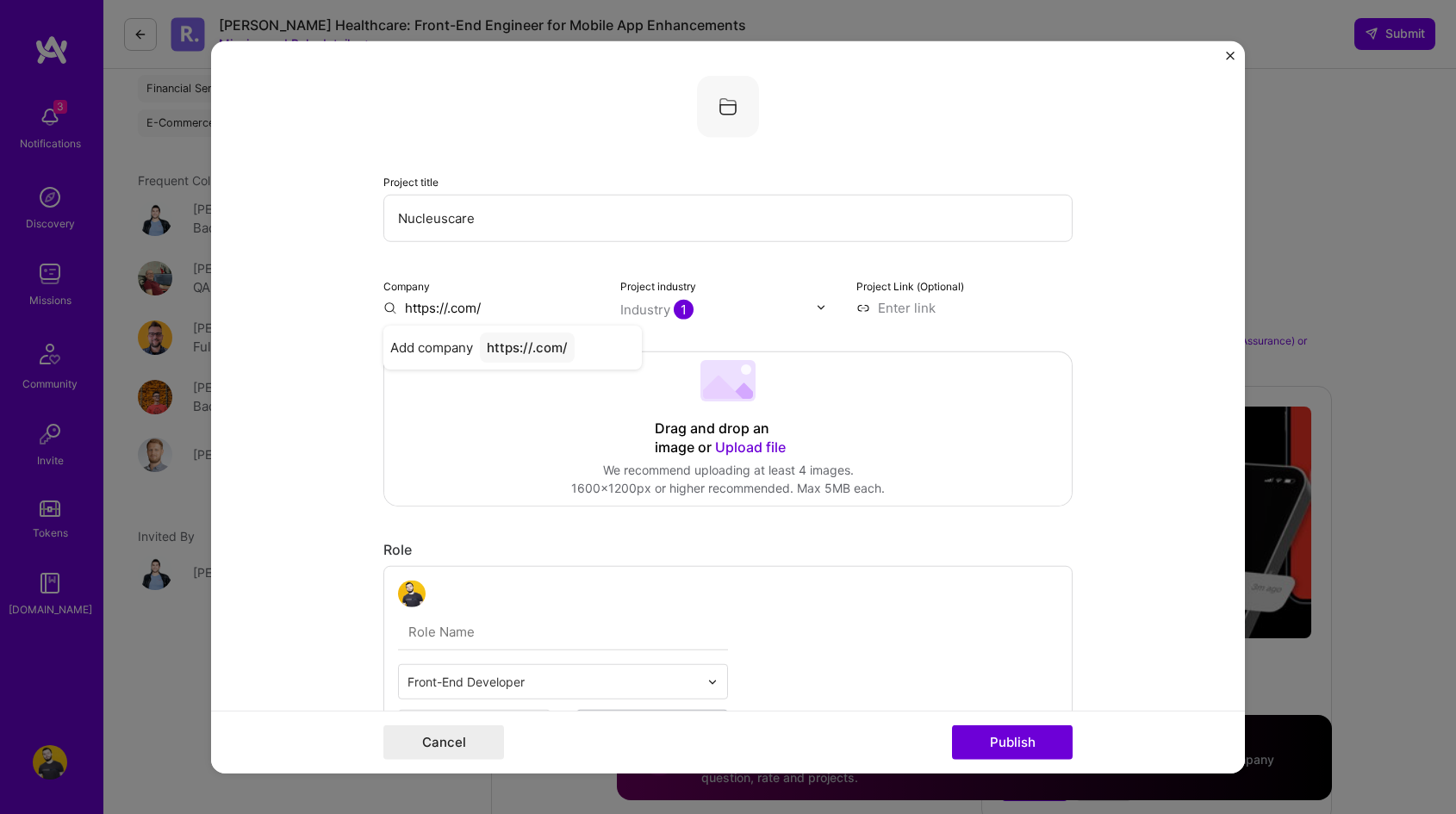
paste input "nucleuscare"
click at [458, 202] on input "Nucleuscare" at bounding box center [728, 217] width 689 height 48
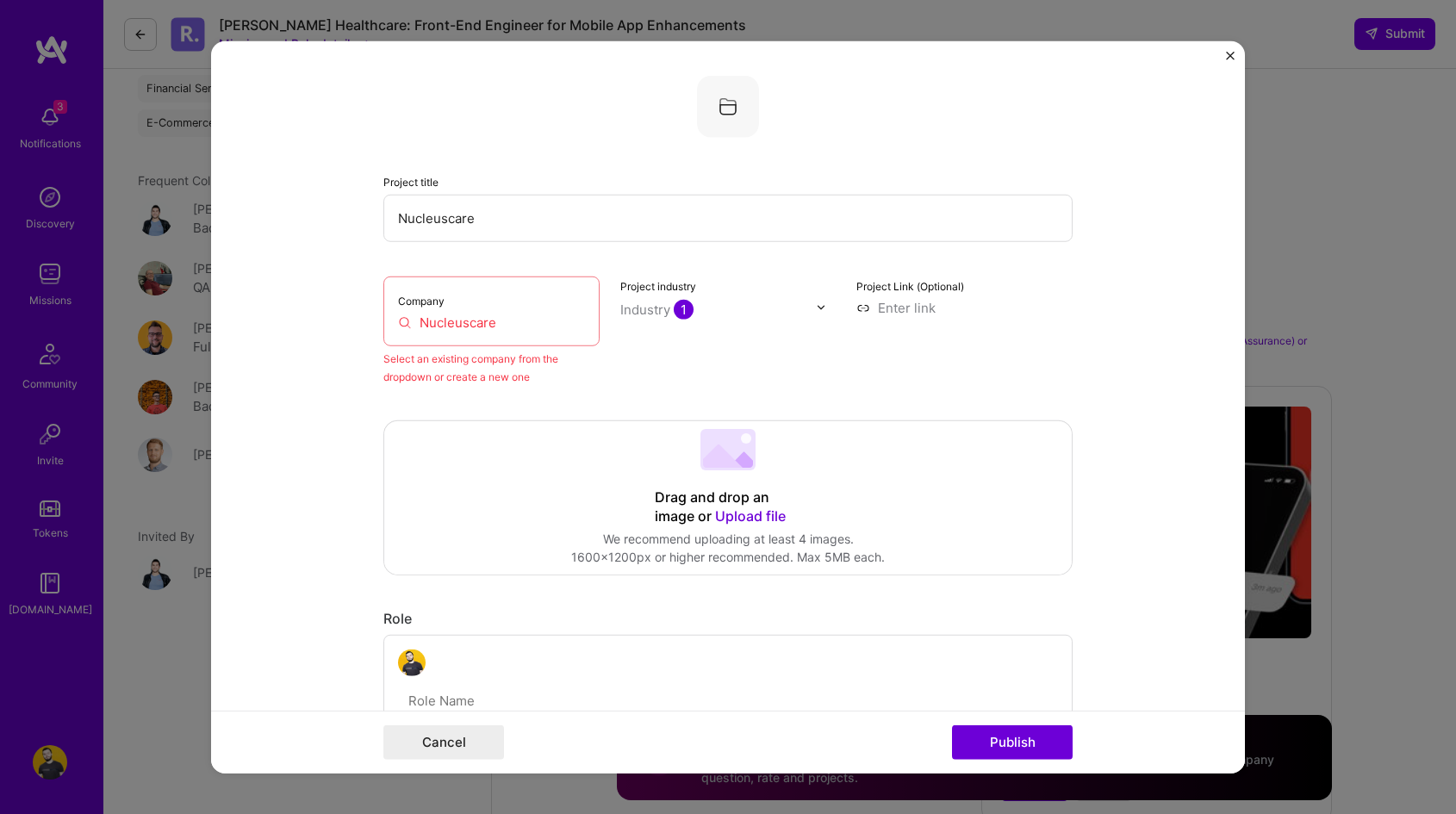
click at [464, 325] on input "Nucleuscare" at bounding box center [491, 321] width 187 height 18
paste input "text"
click at [952, 725] on button "Publish" at bounding box center [1012, 742] width 120 height 35
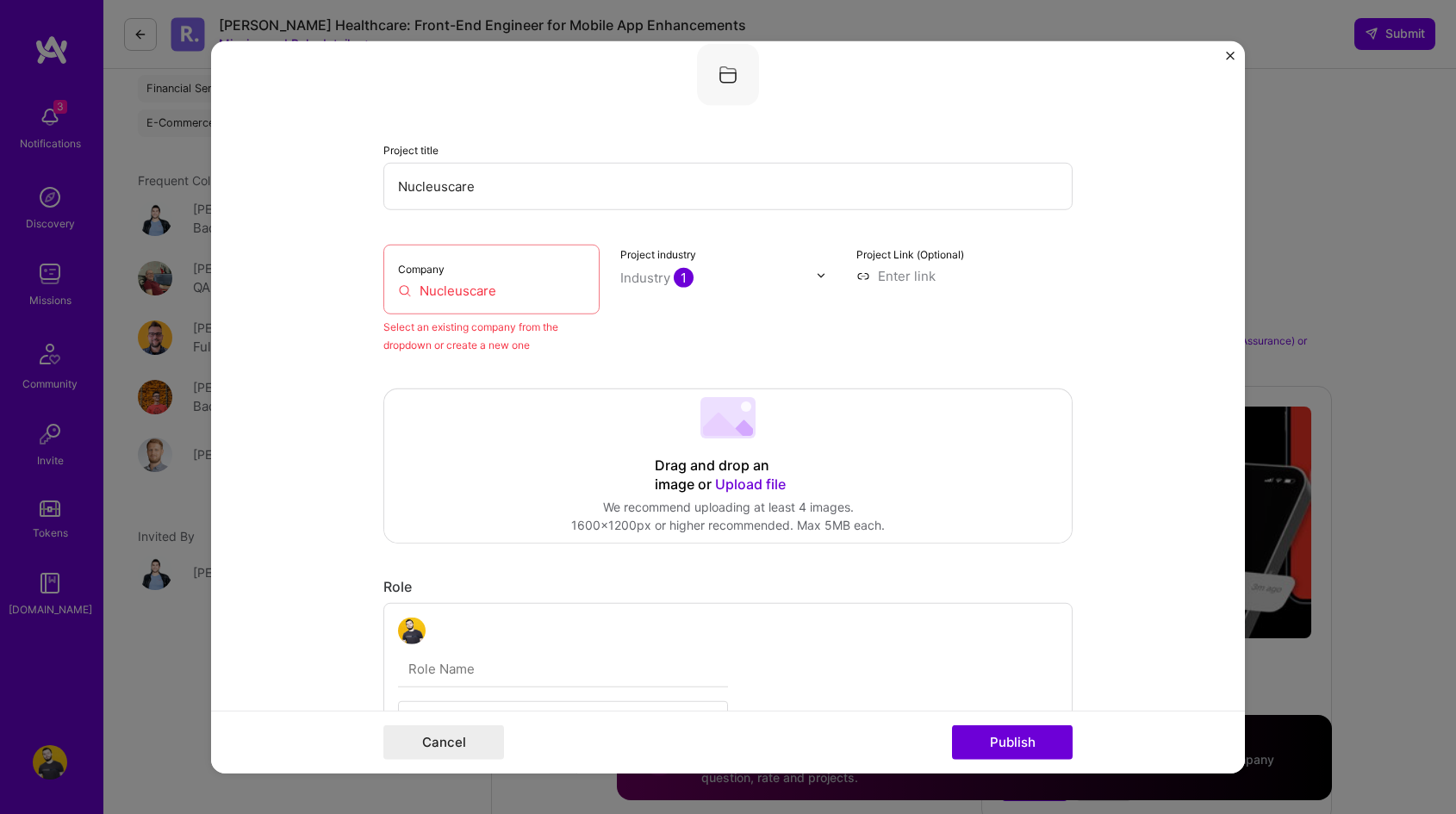
scroll to position [35, 0]
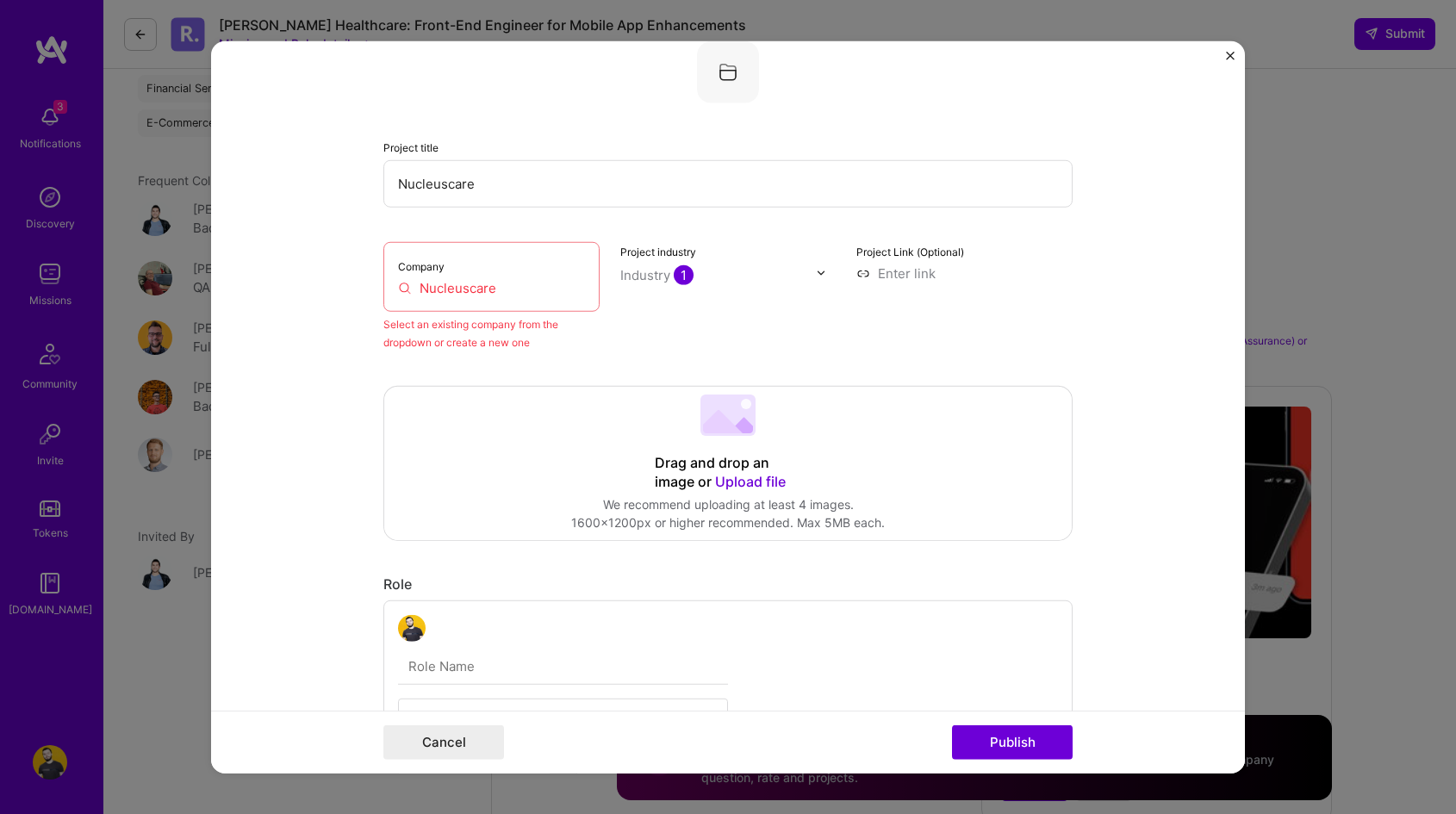
click at [495, 283] on input "Nucleuscare" at bounding box center [491, 287] width 187 height 18
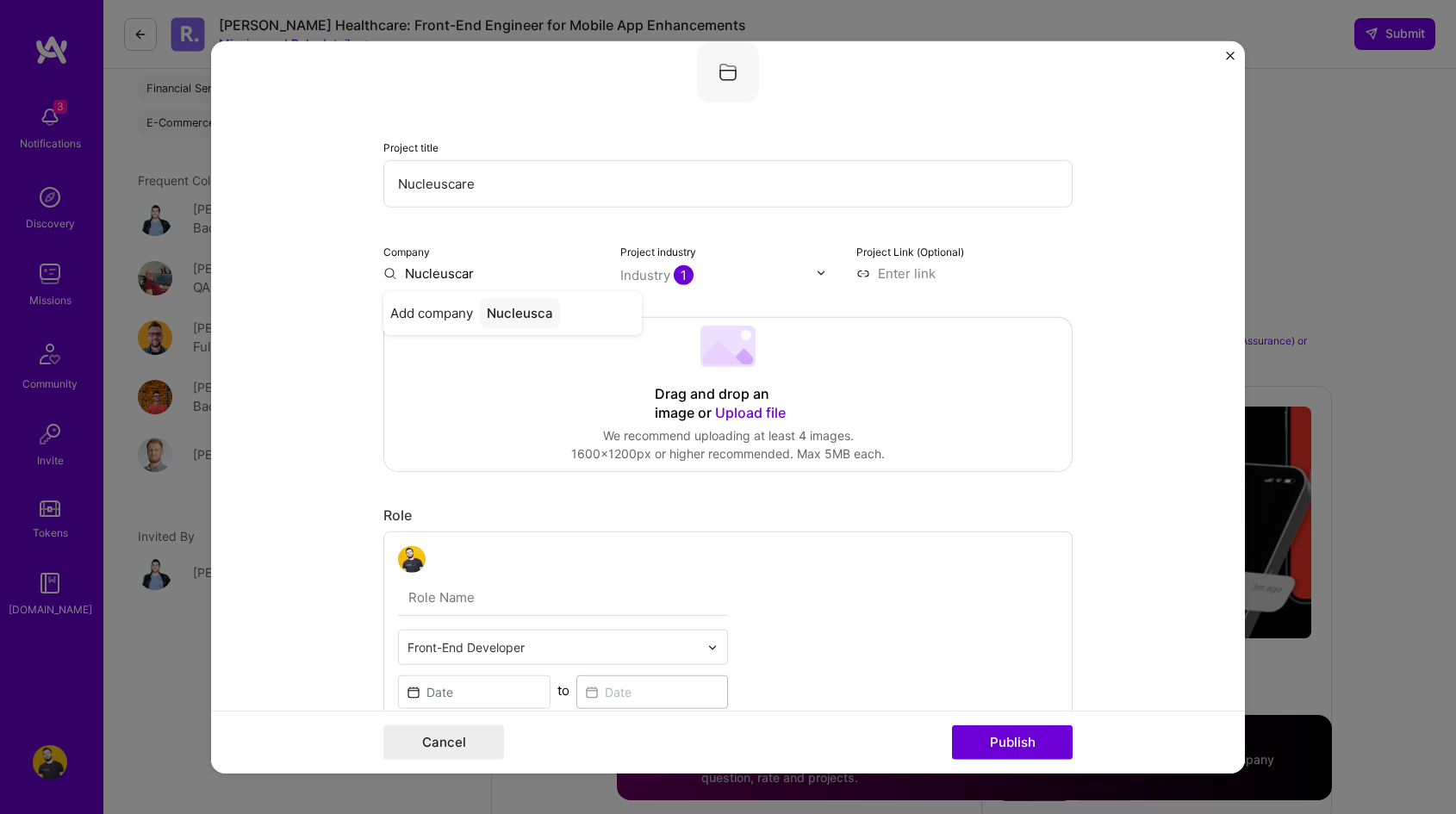
type input "Nucleuscare"
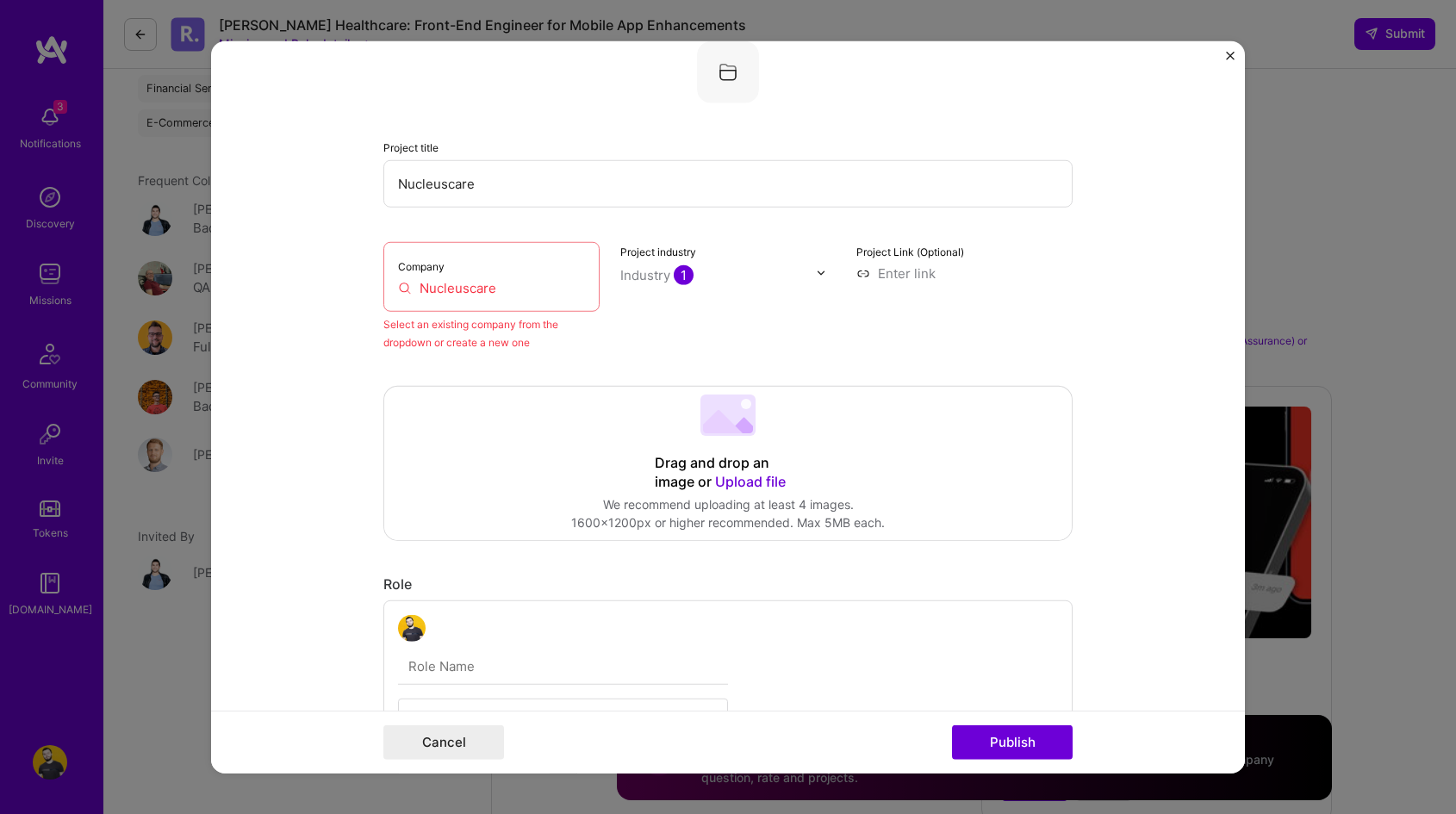
click at [485, 278] on input "Nucleuscare" at bounding box center [491, 287] width 187 height 18
click at [942, 277] on input at bounding box center [964, 273] width 216 height 18
paste input "Nucleuscare"
type input "Nucleuscare"
paste input "https://nucleuscare.com/"
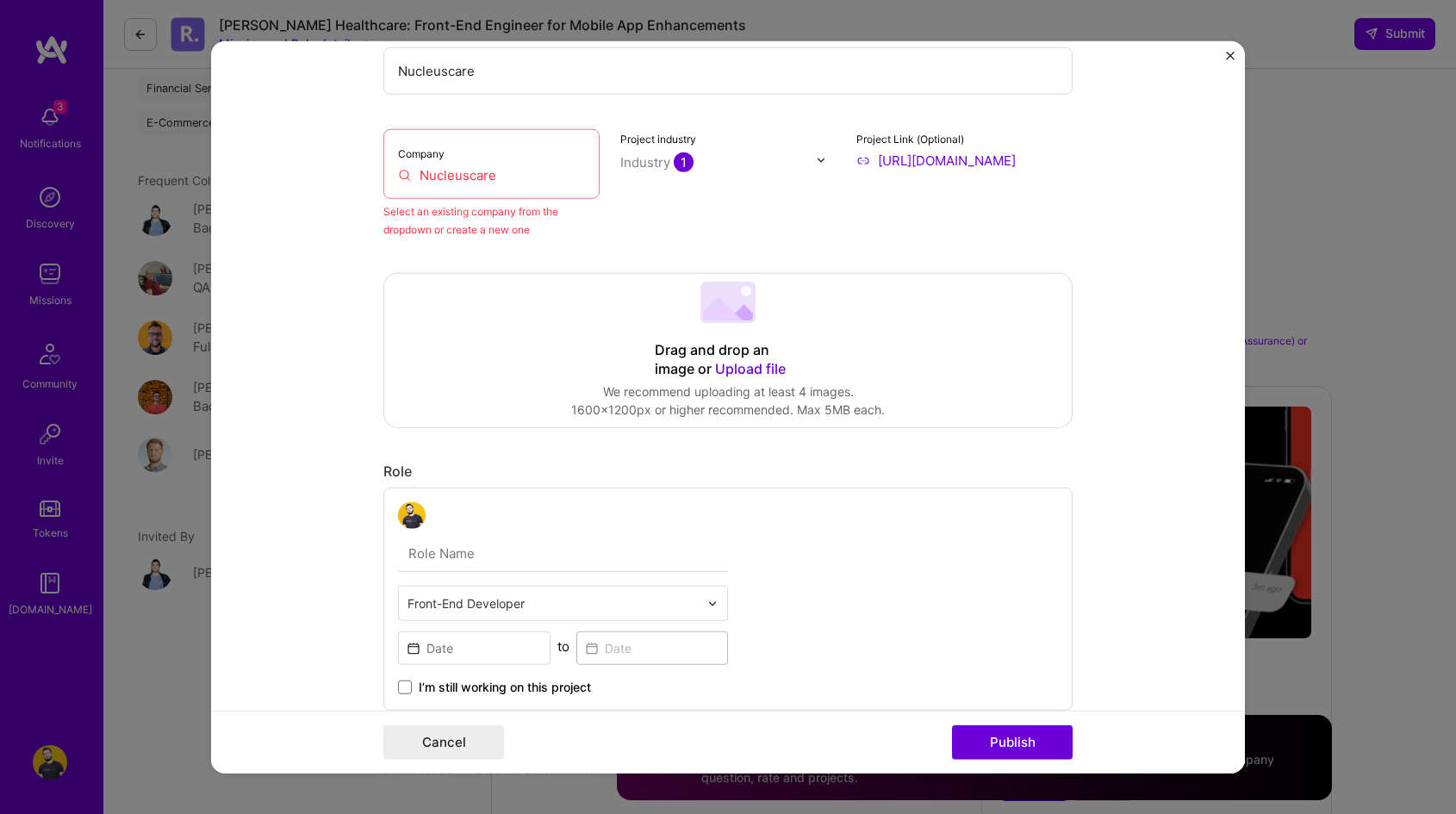
scroll to position [179, 0]
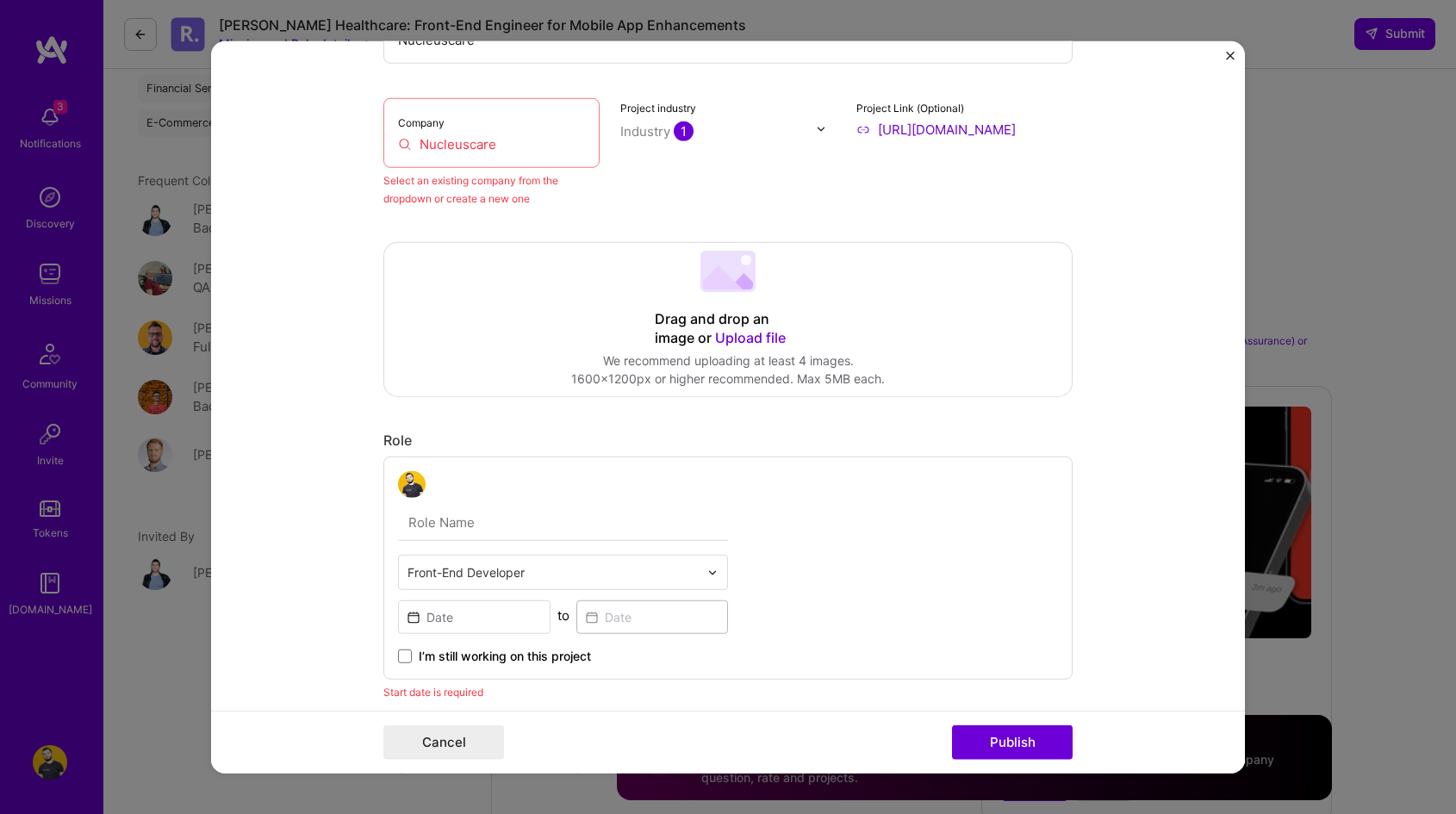
type input "https://nucleuscare.com/"
click at [724, 339] on span "Upload file" at bounding box center [750, 337] width 71 height 17
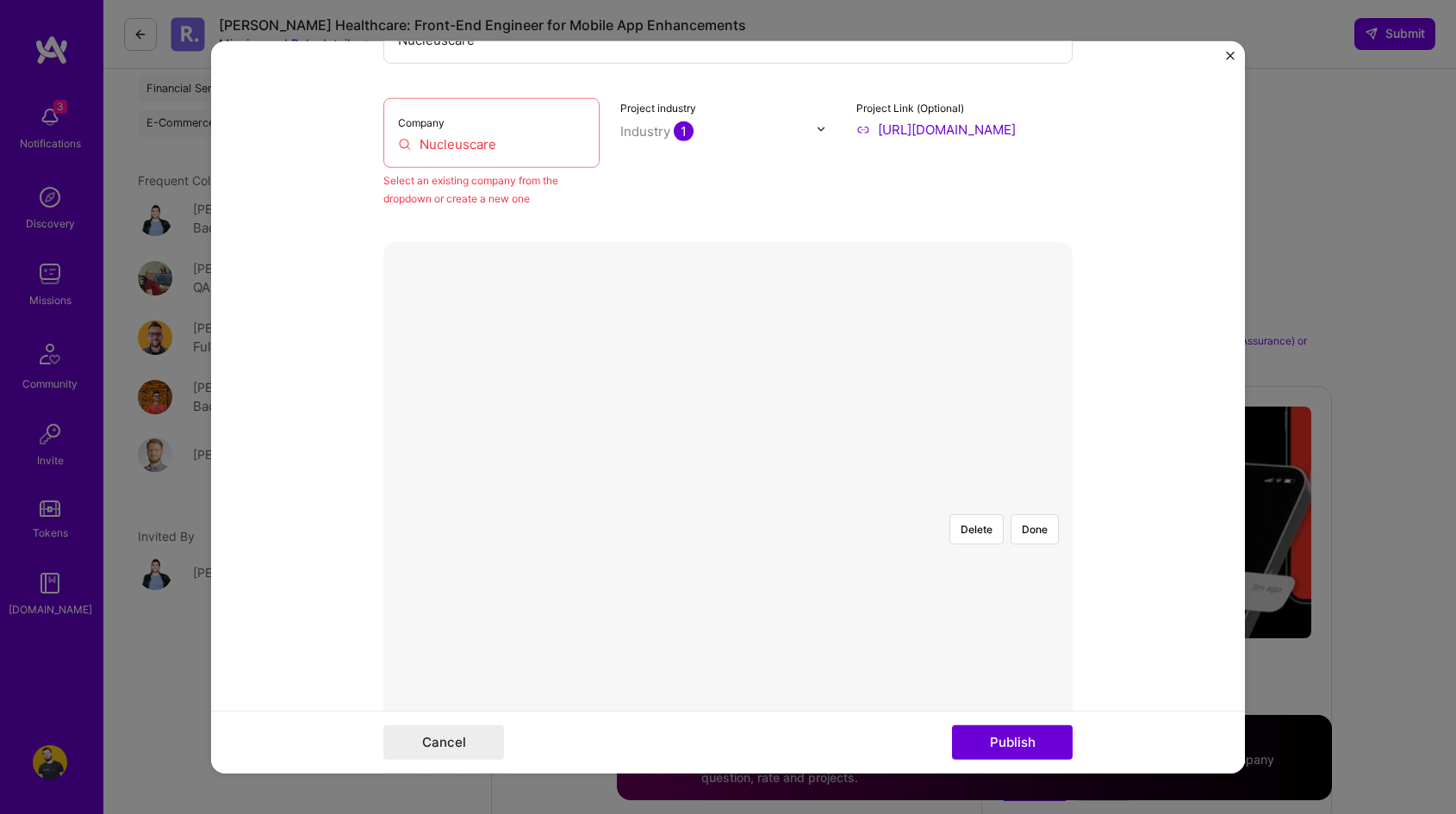
click at [728, 626] on div at bounding box center [900, 755] width 345 height 259
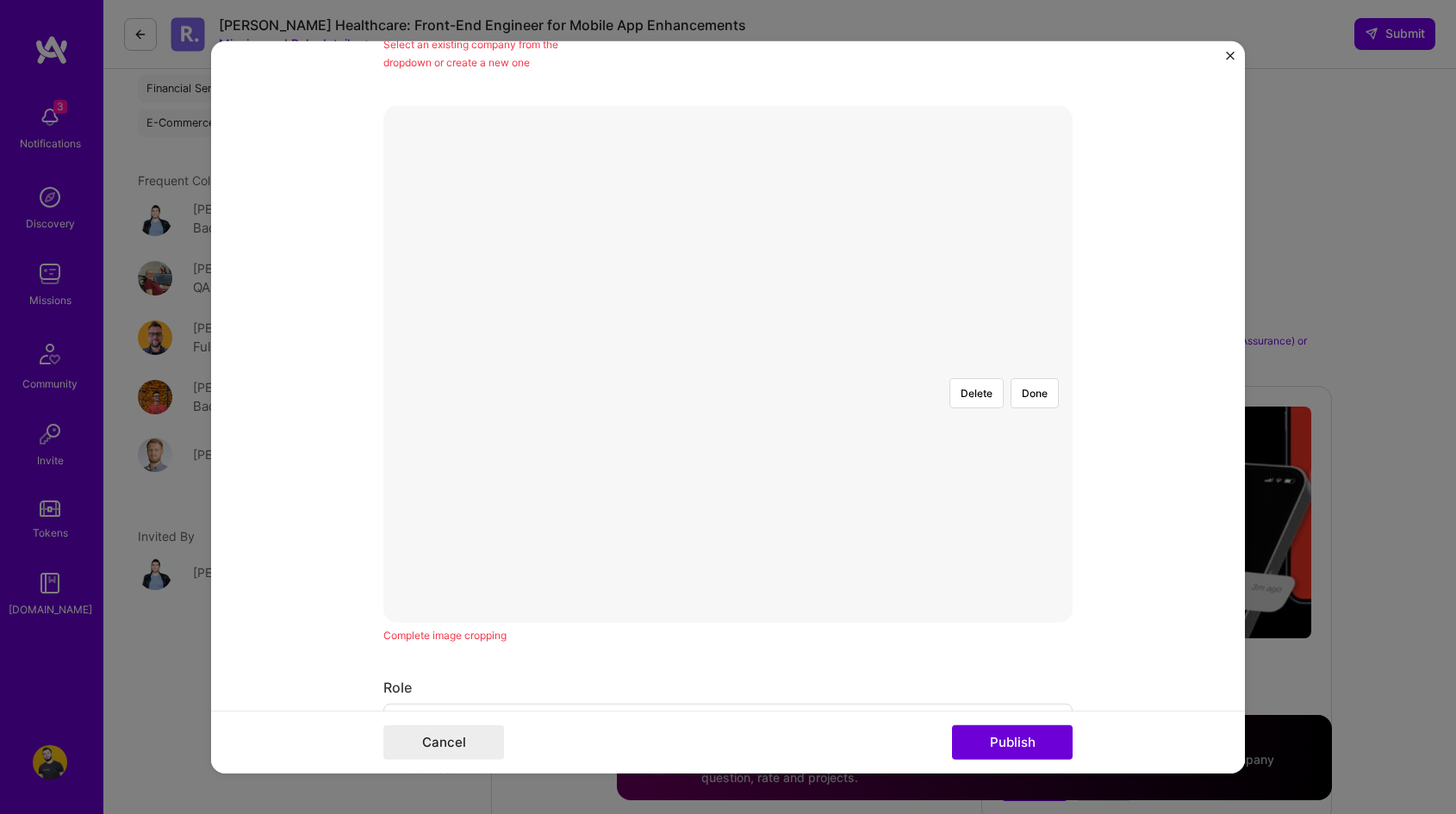
scroll to position [354, 0]
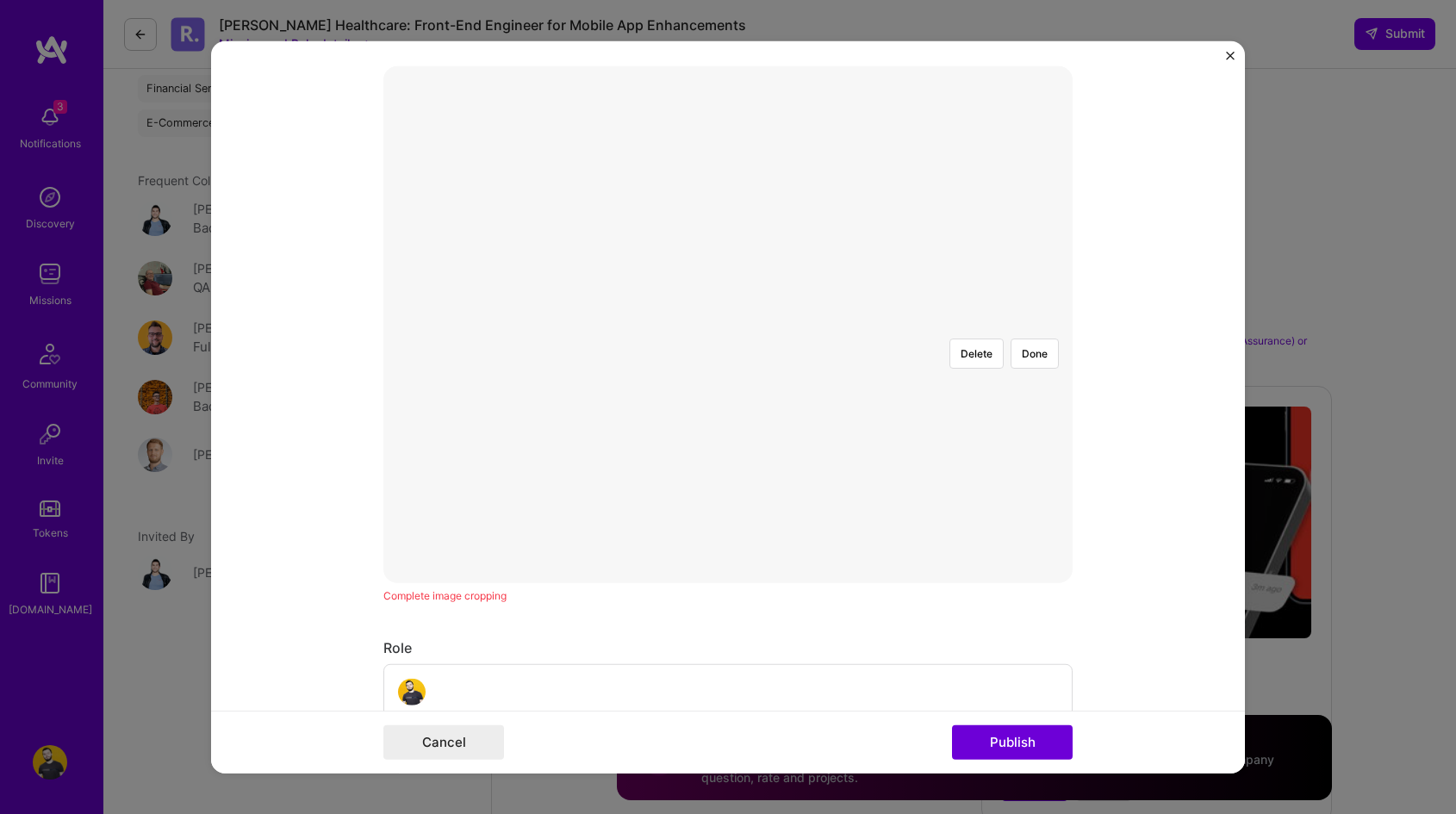
click at [765, 448] on div at bounding box center [900, 577] width 345 height 259
click at [840, 324] on div at bounding box center [900, 453] width 345 height 259
click at [801, 334] on div at bounding box center [900, 463] width 345 height 259
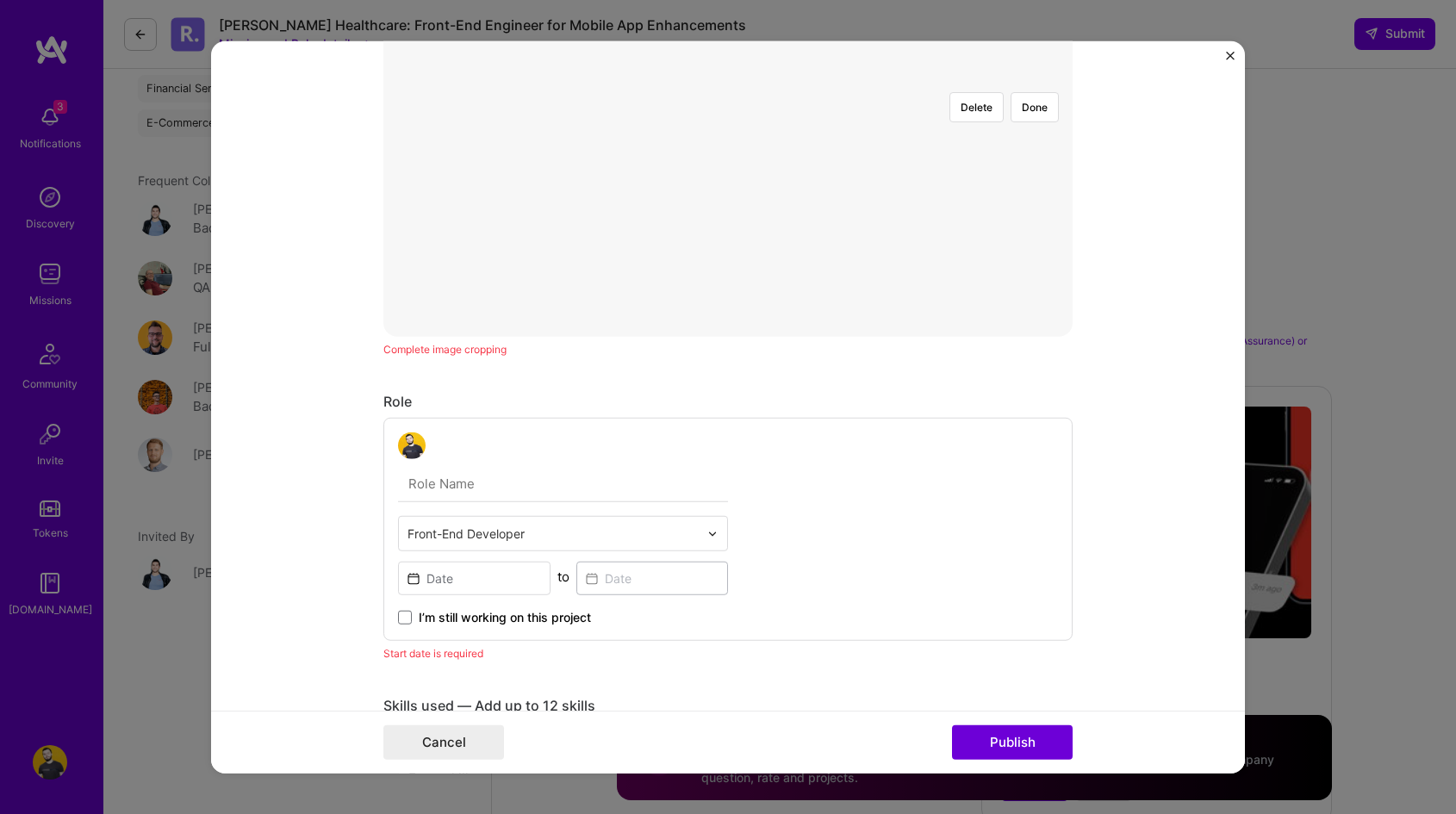
scroll to position [728, 0]
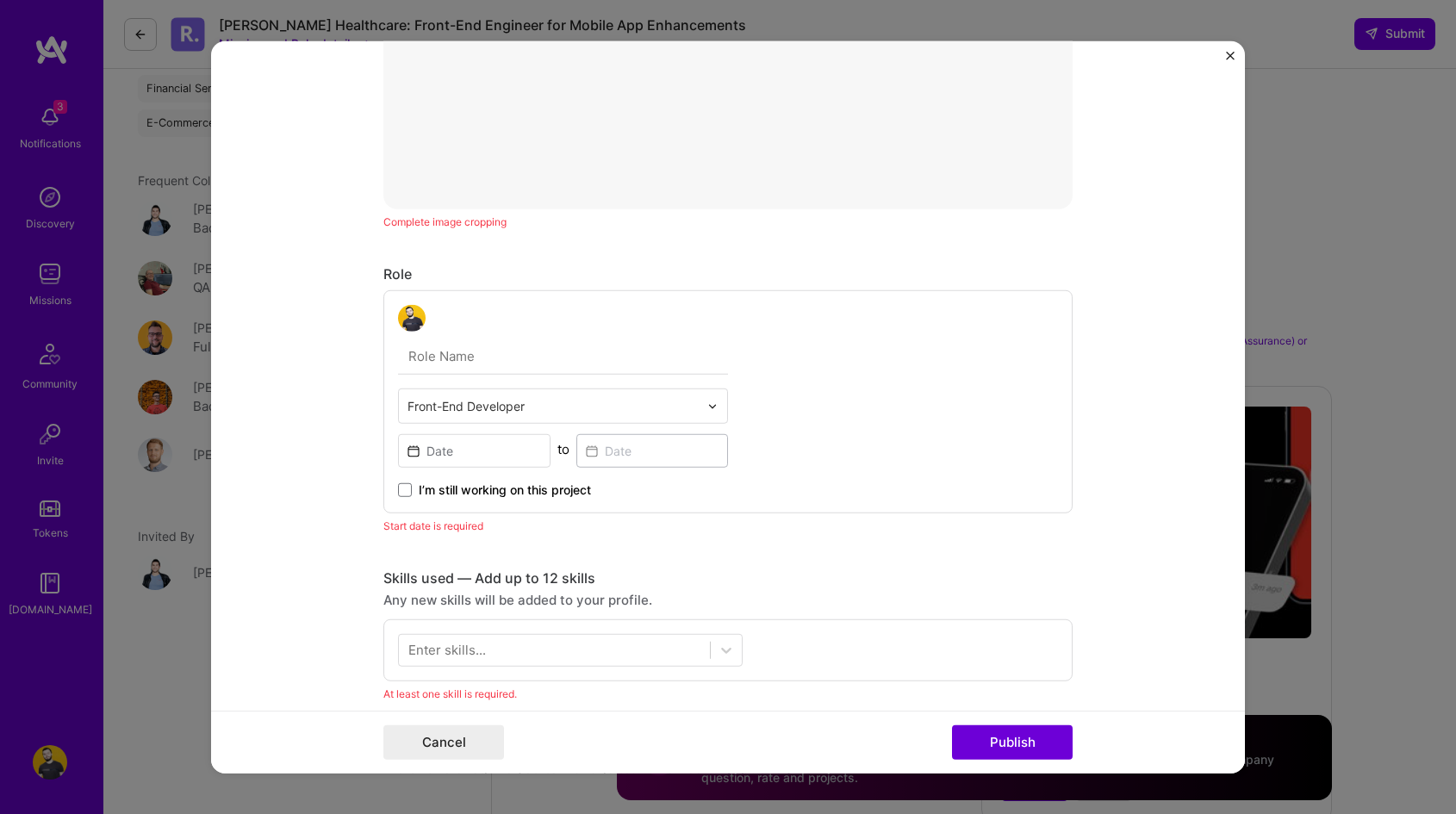
click at [487, 350] on input "text" at bounding box center [563, 356] width 330 height 36
type input "Software Enginner"
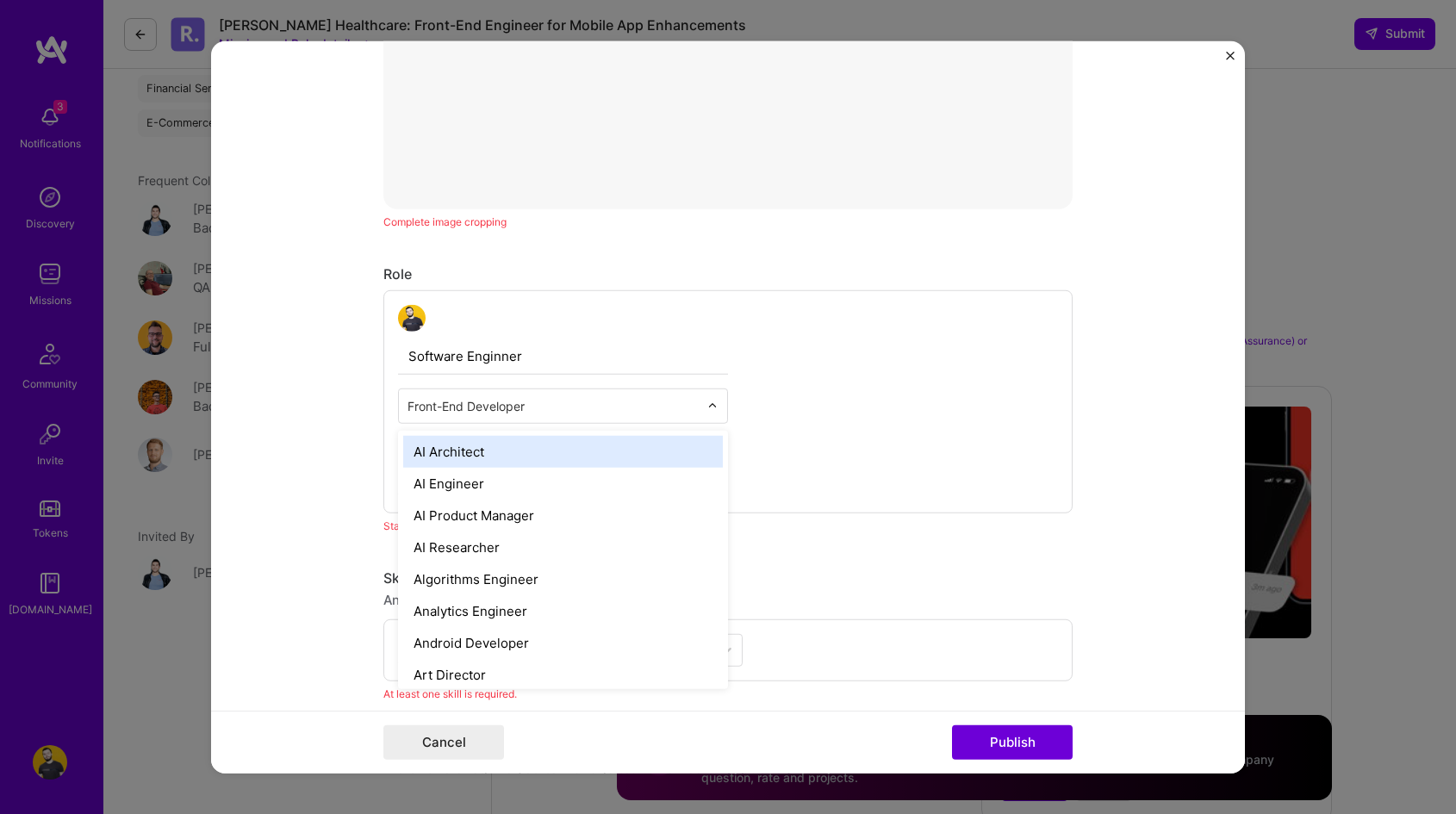
click at [494, 392] on div "Front-End Developer" at bounding box center [553, 406] width 309 height 34
type input "sof"
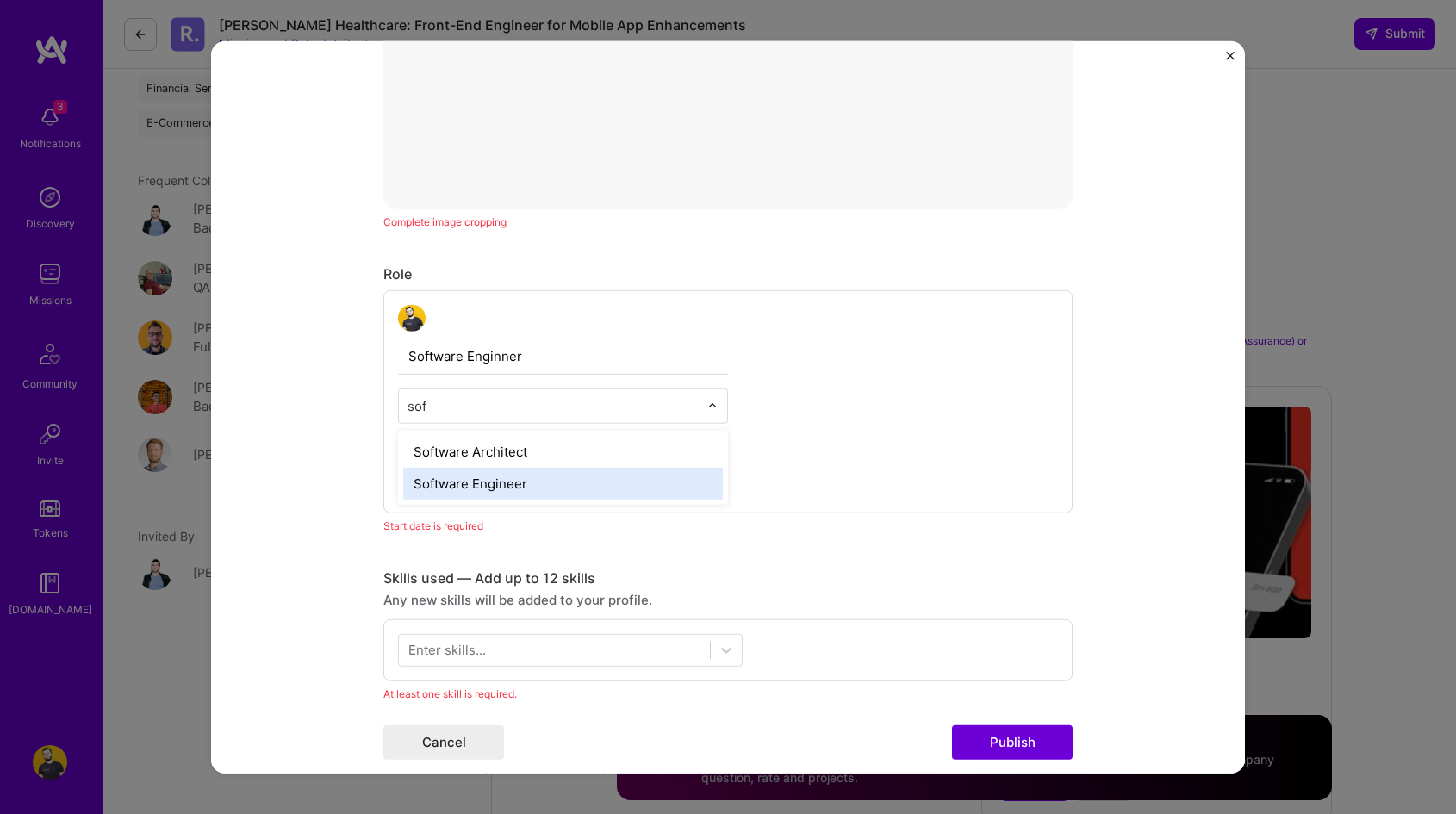
click at [515, 486] on div "Software Engineer" at bounding box center [562, 483] width 319 height 32
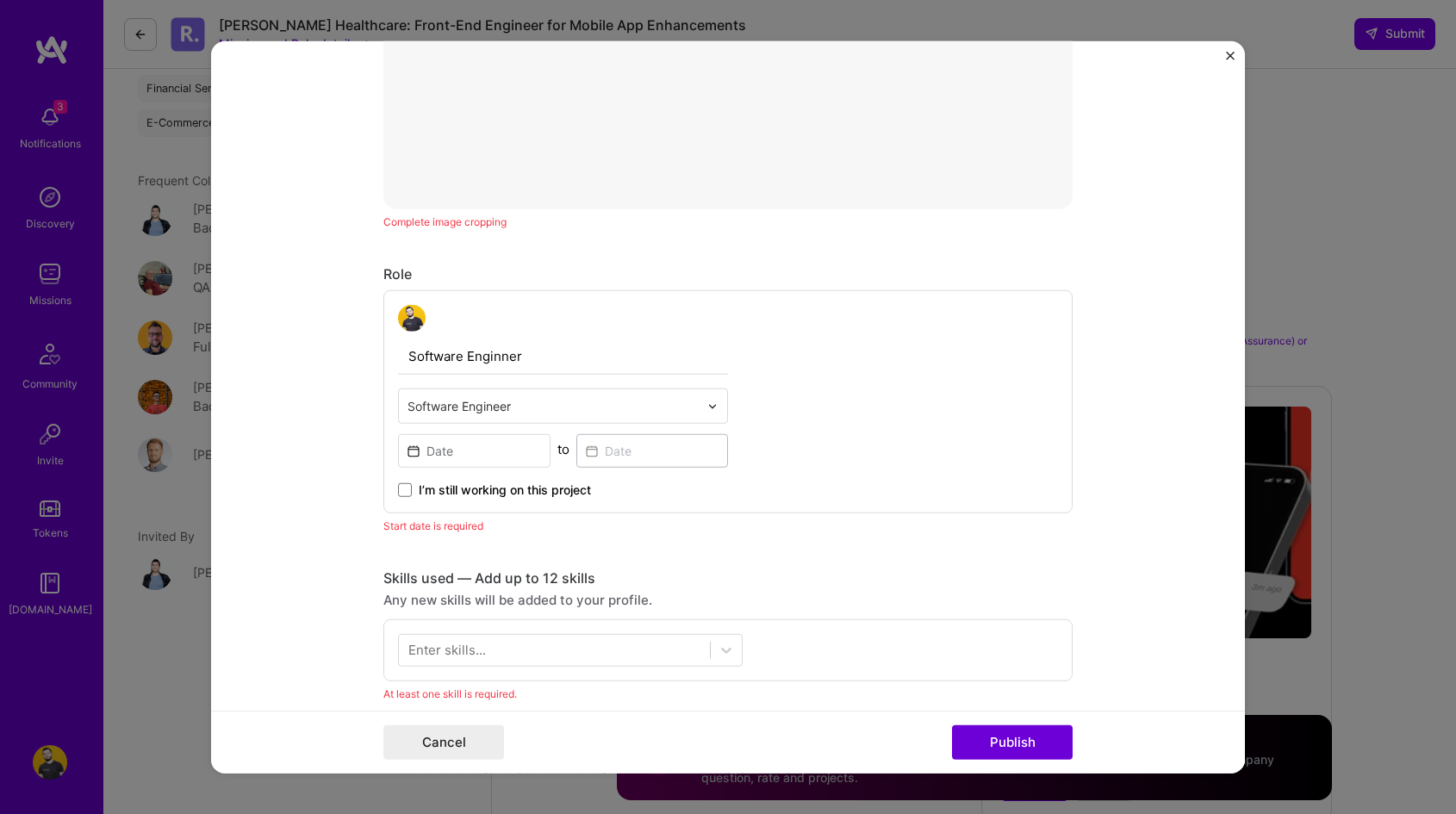
scroll to position [954, 0]
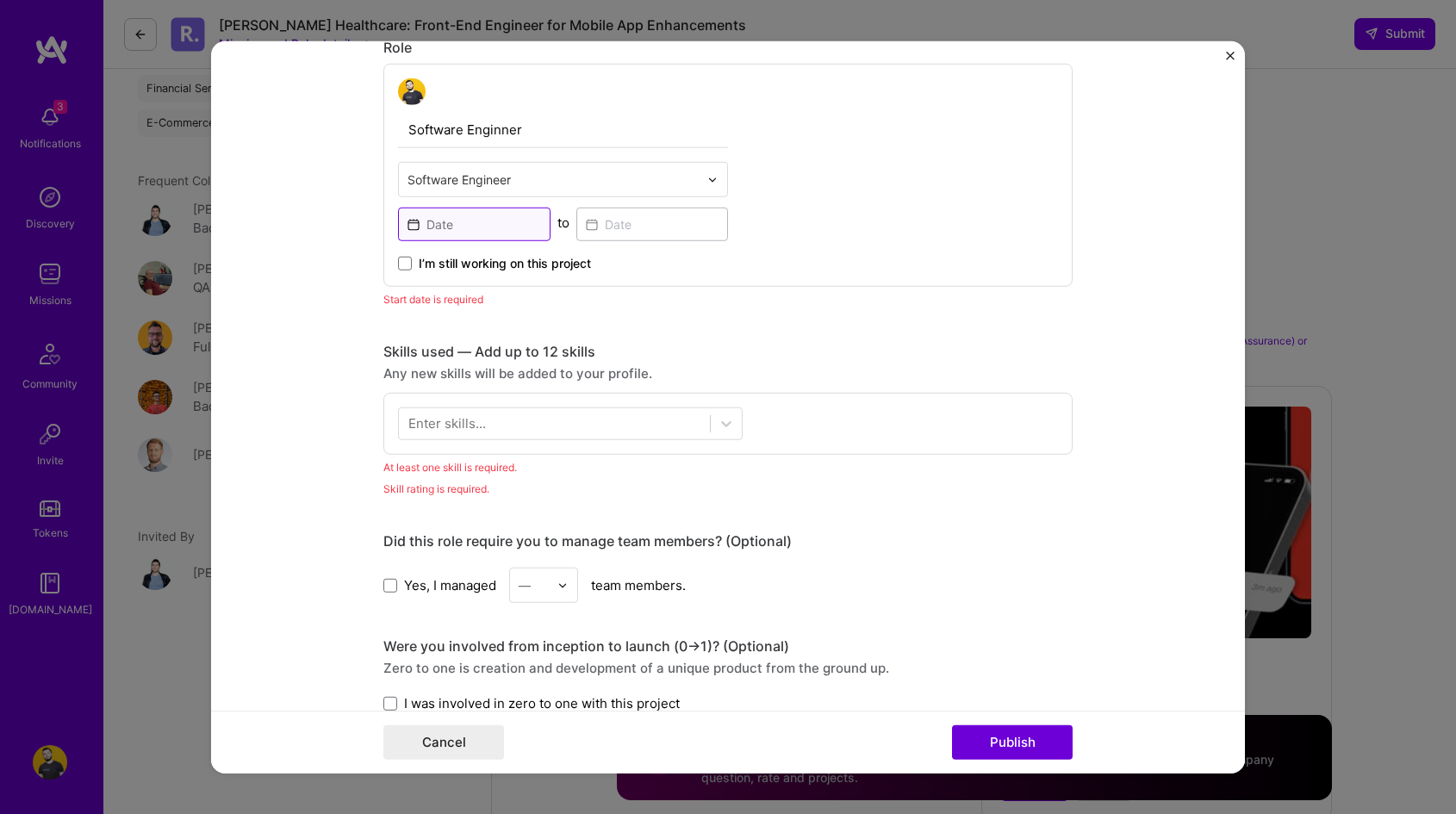
click at [472, 218] on input at bounding box center [474, 224] width 152 height 34
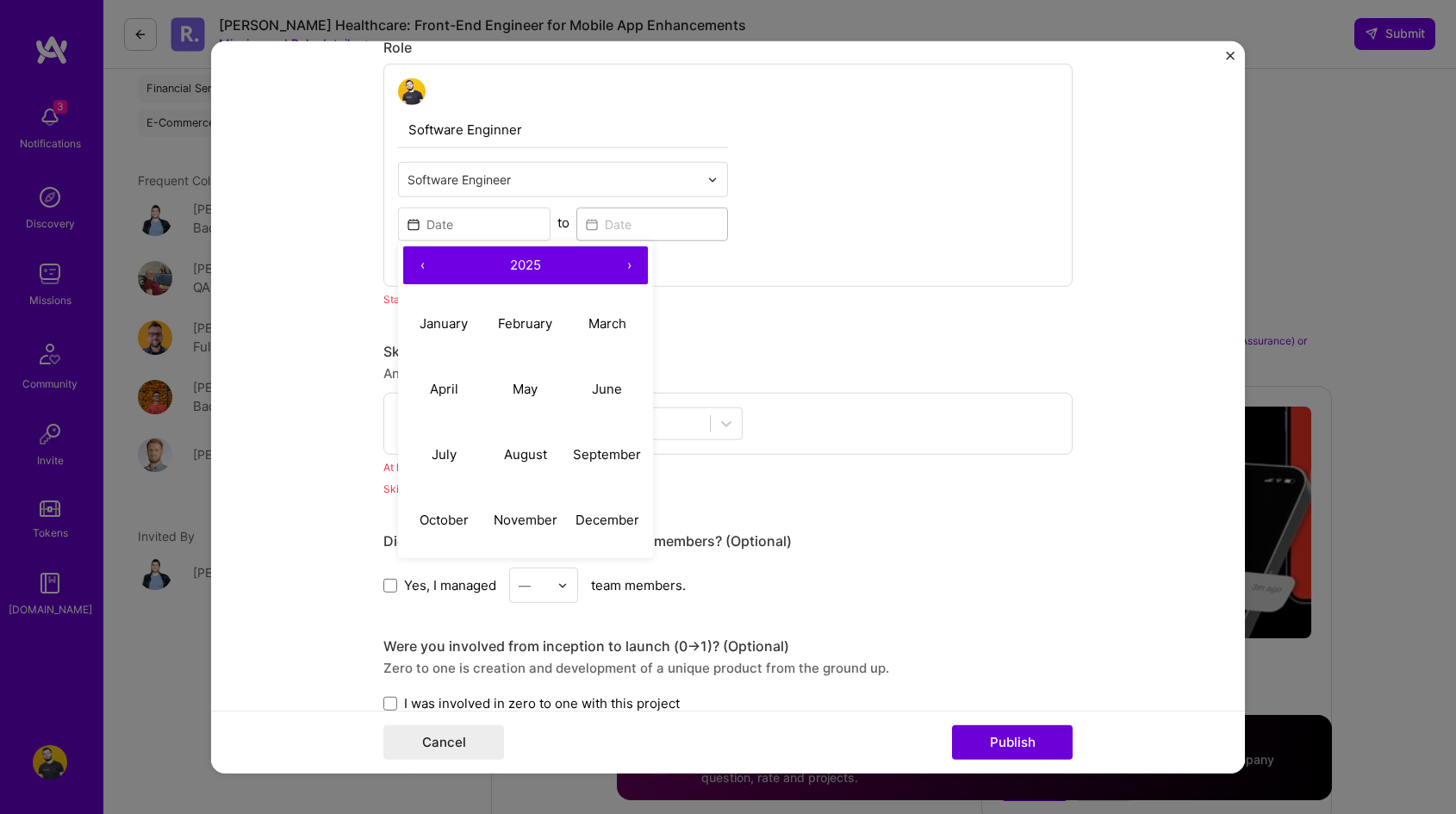
click at [418, 260] on button "‹" at bounding box center [421, 265] width 38 height 38
click at [446, 309] on button "January" at bounding box center [444, 323] width 82 height 65
type input "Jan, 2024"
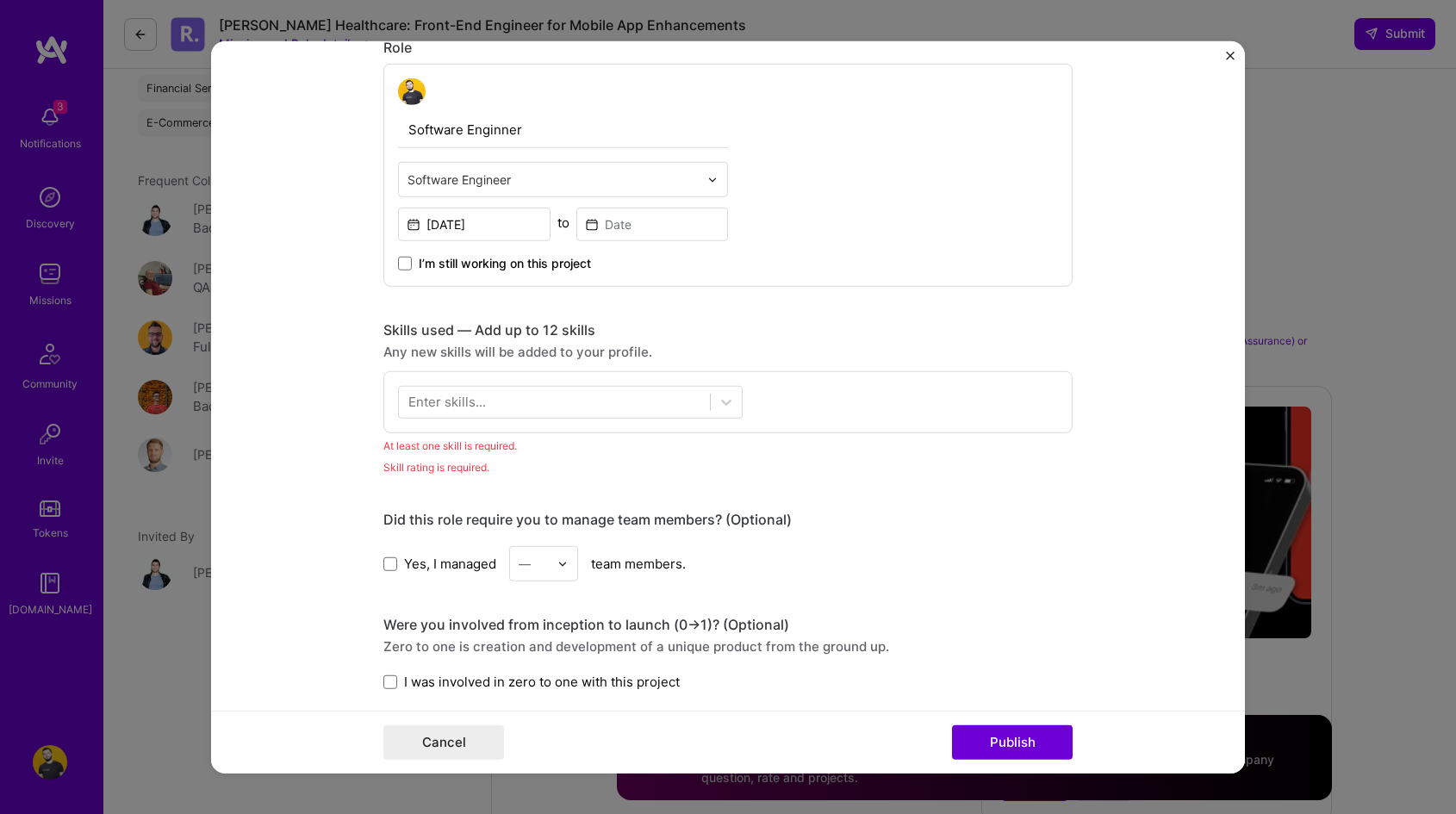
click at [629, 264] on div "I’m still working on this project" at bounding box center [563, 257] width 330 height 31
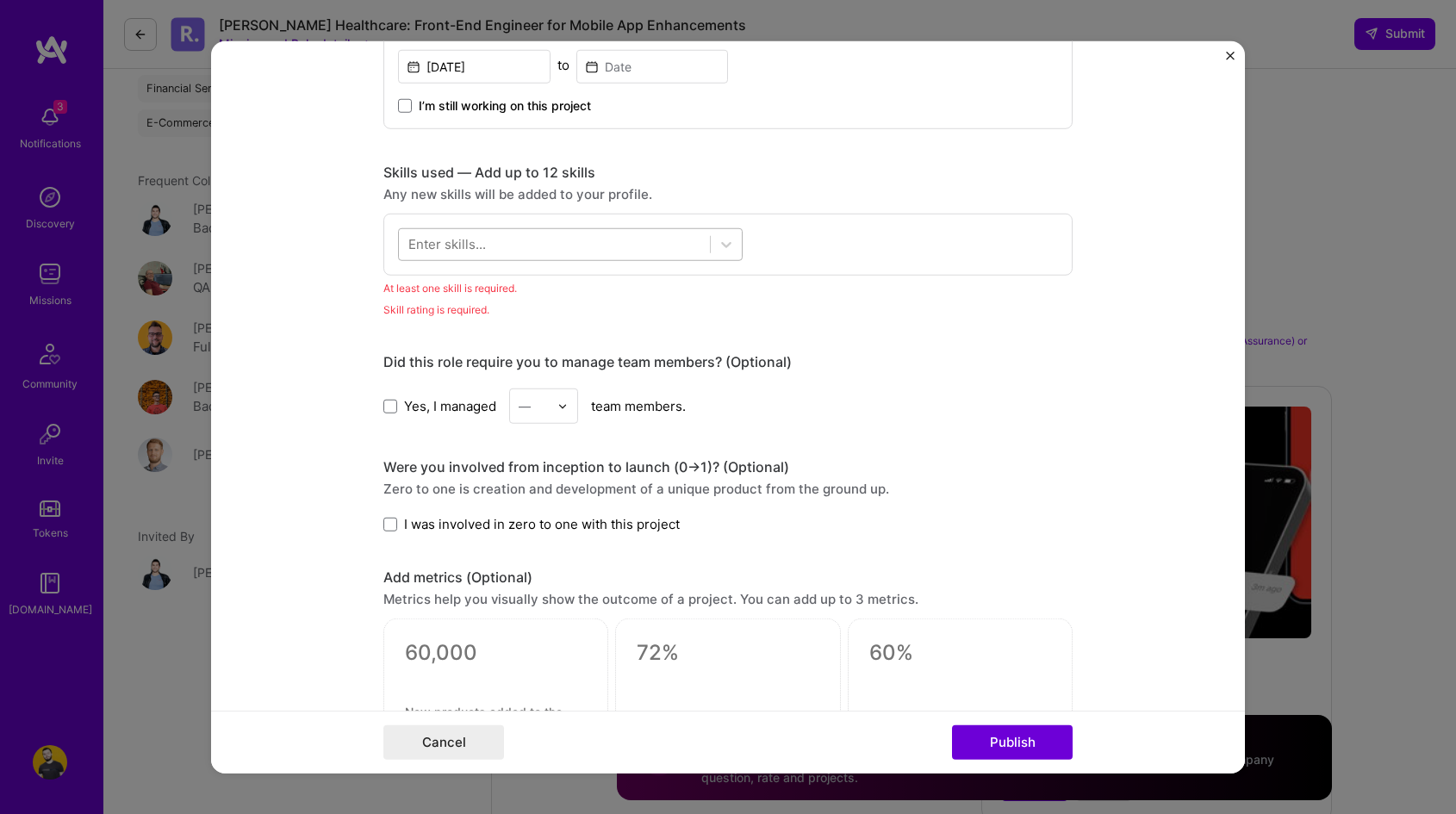
click at [586, 242] on div at bounding box center [554, 244] width 311 height 28
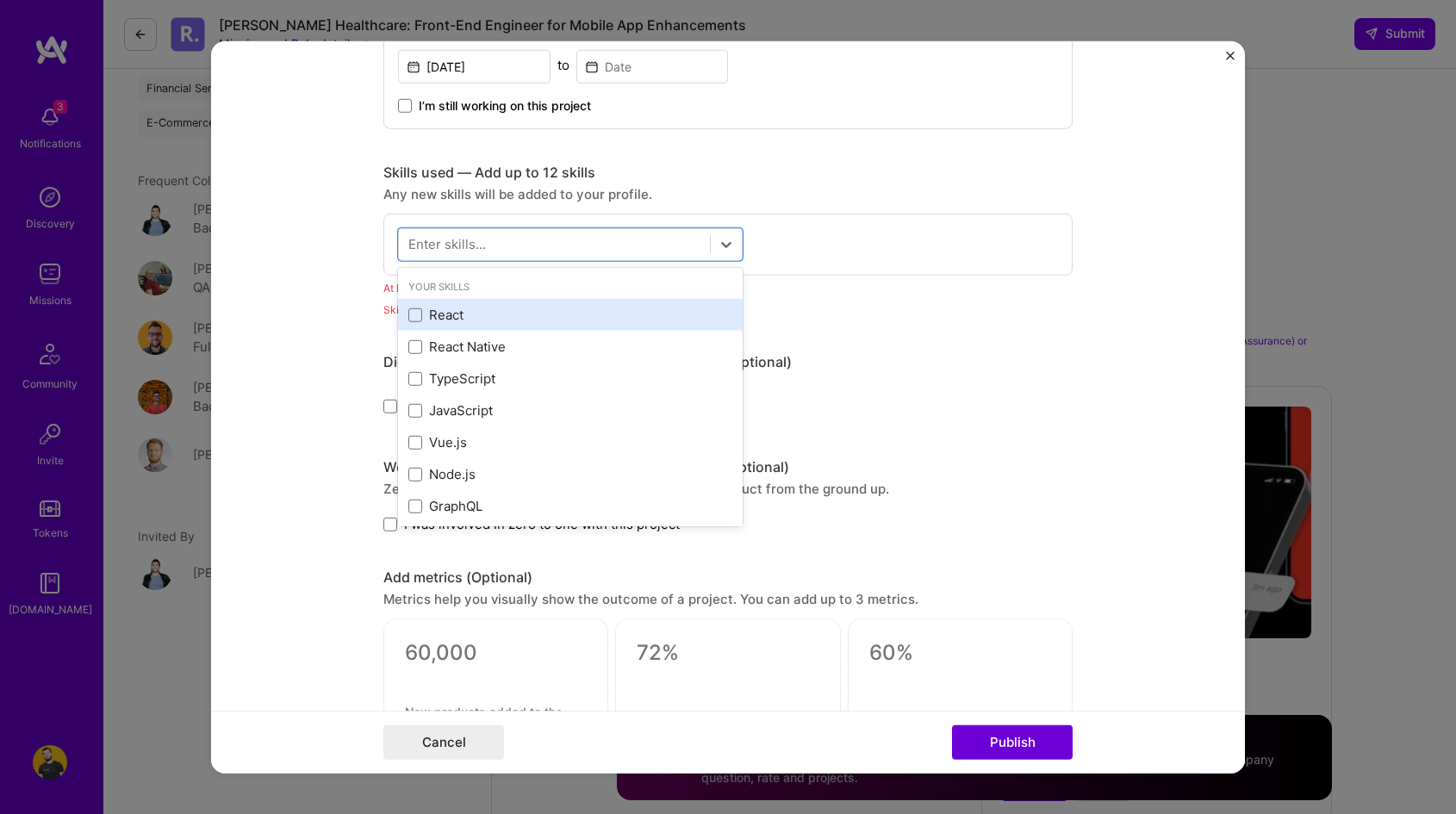
click at [493, 309] on div "React" at bounding box center [571, 314] width 324 height 18
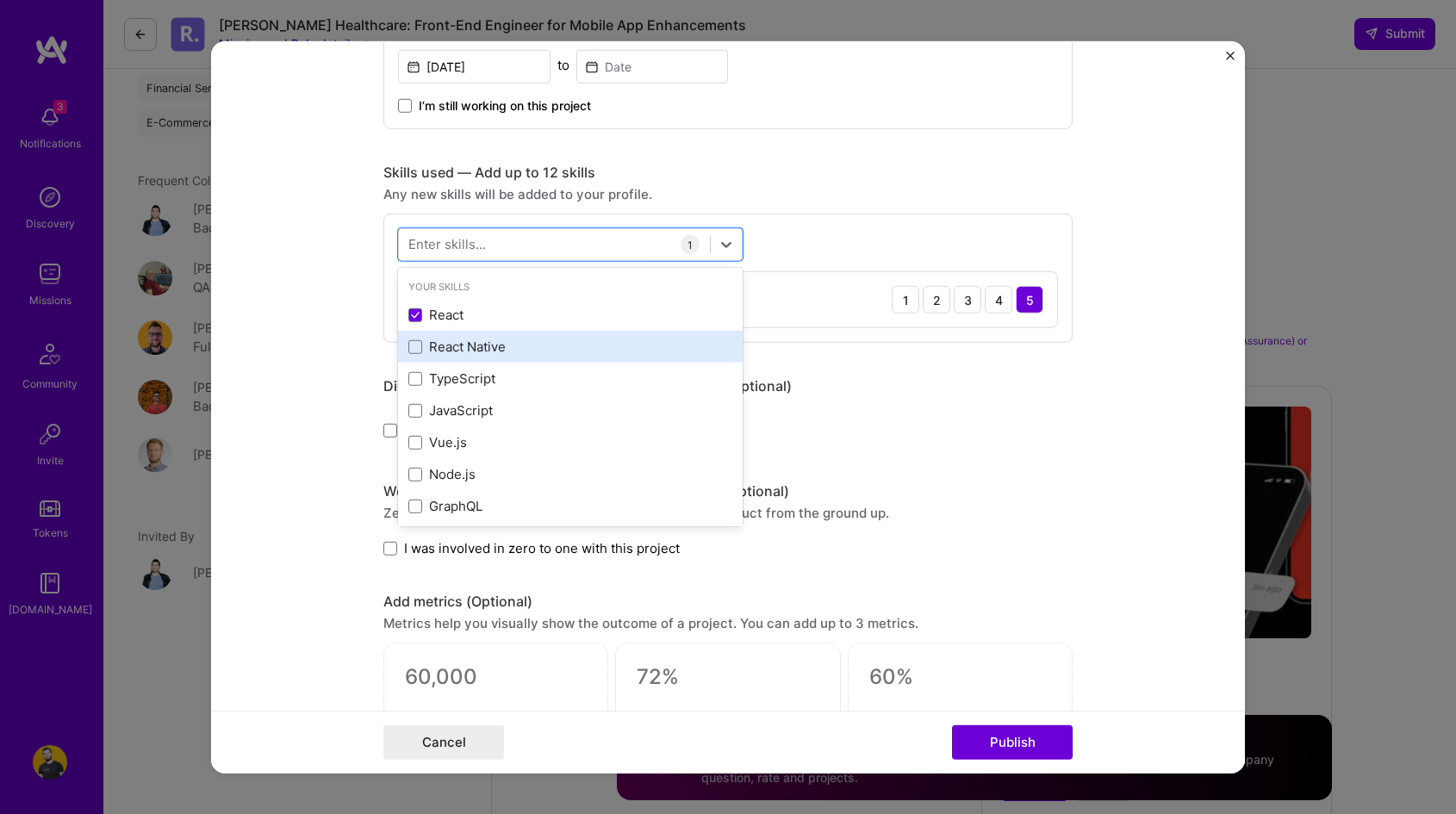
click at [479, 341] on div "React Native" at bounding box center [571, 346] width 324 height 18
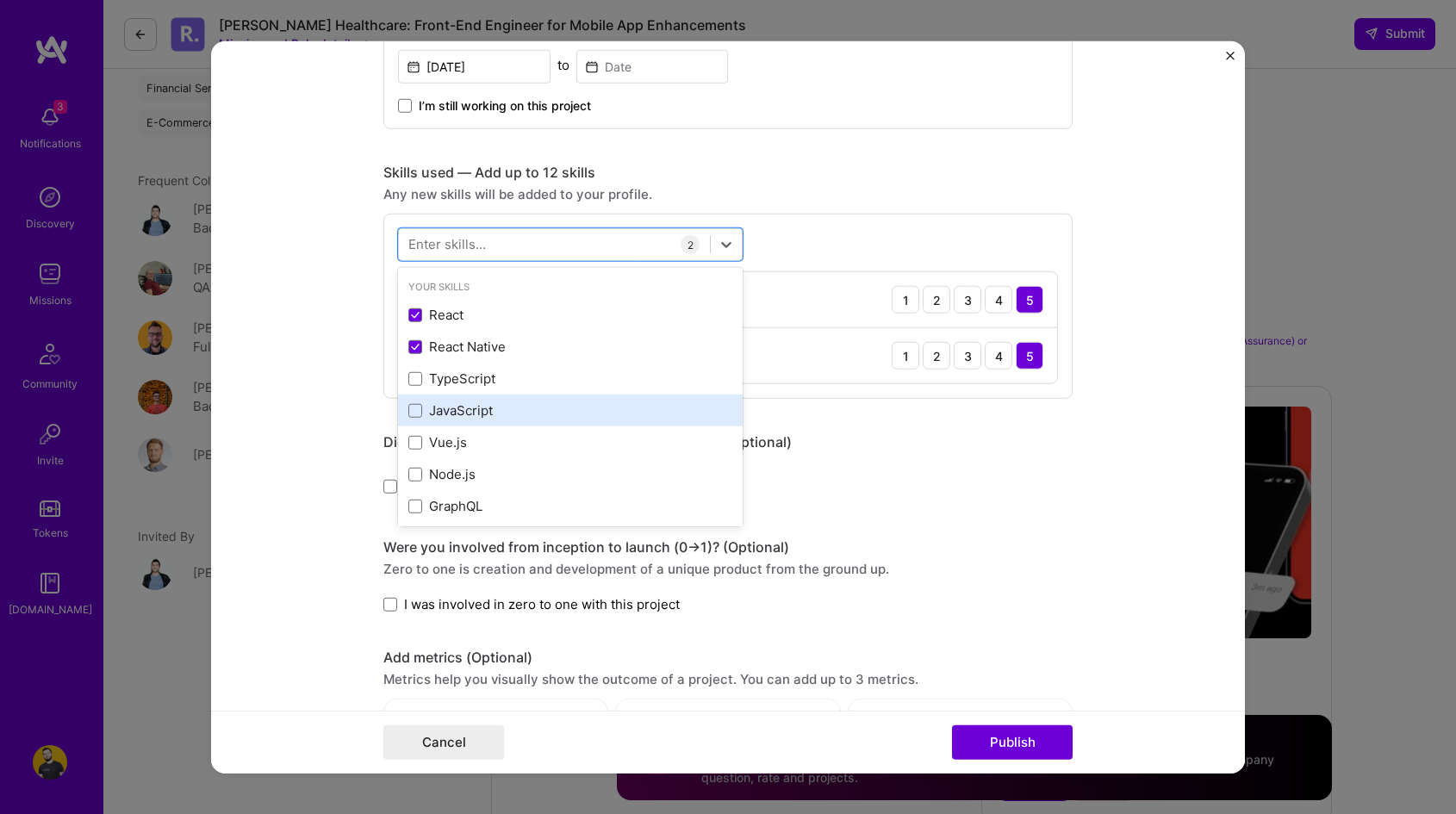
click at [473, 416] on div "JavaScript" at bounding box center [570, 410] width 345 height 32
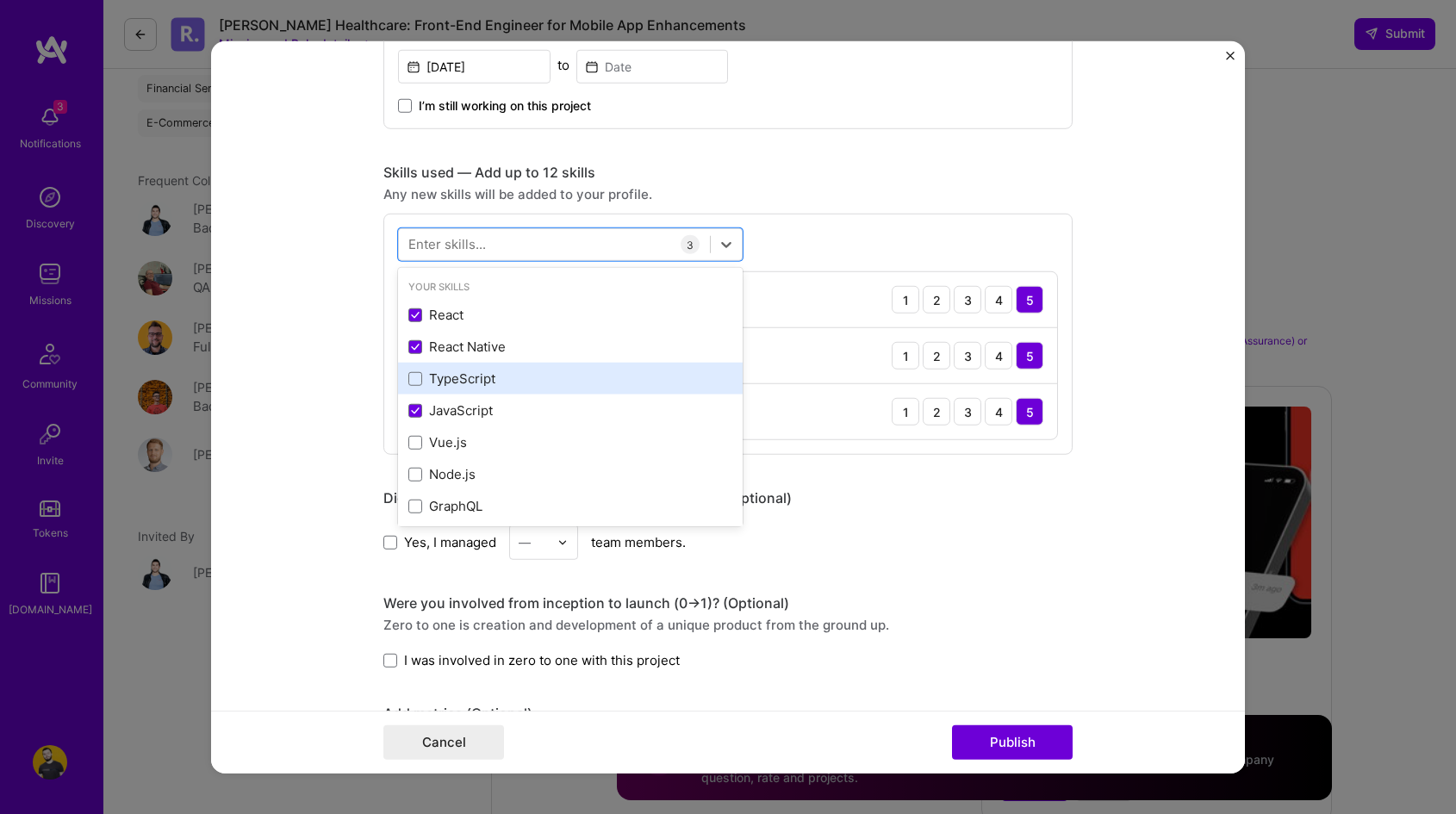
click at [473, 378] on div "TypeScript" at bounding box center [571, 378] width 324 height 18
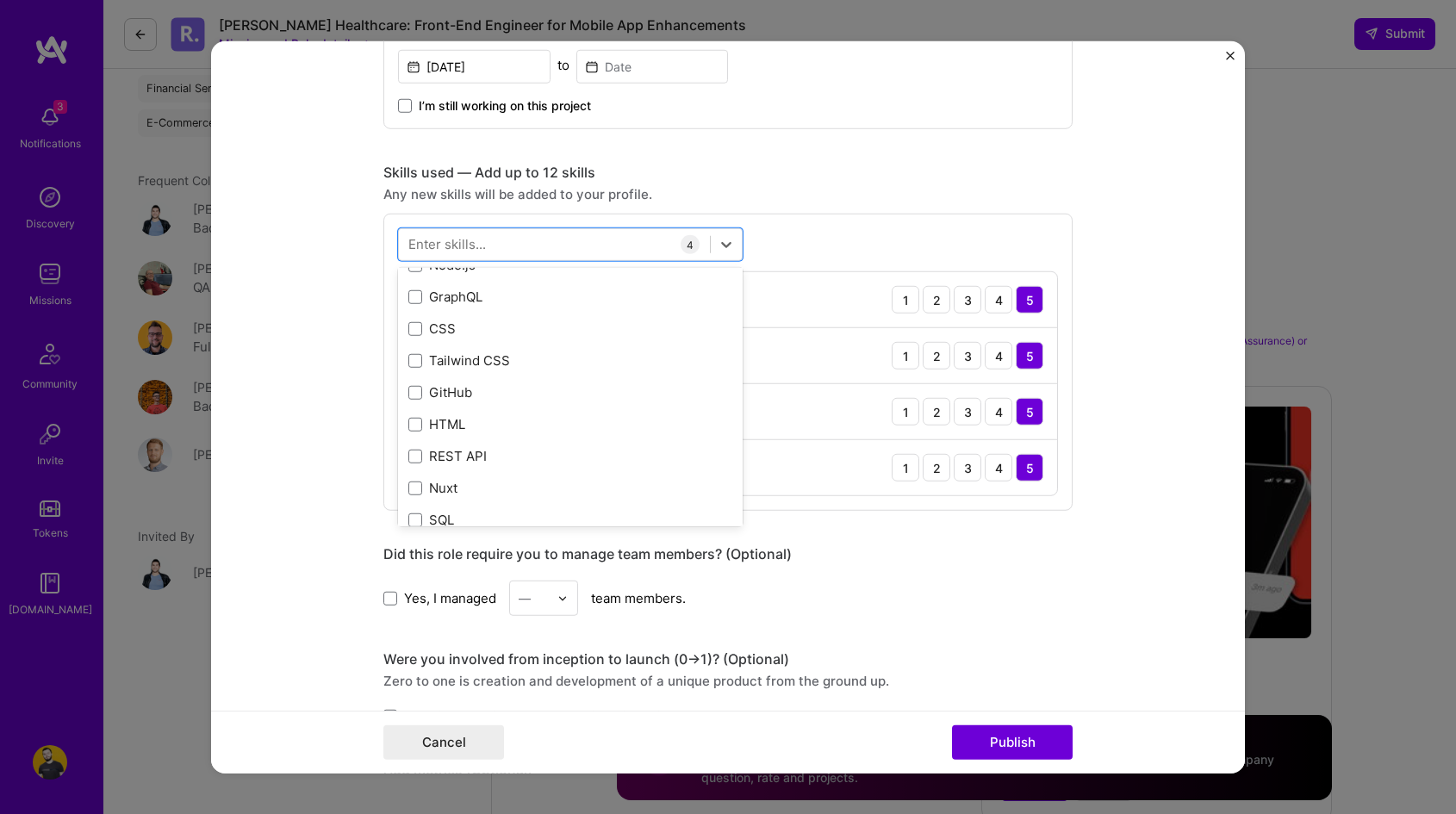
scroll to position [246, 0]
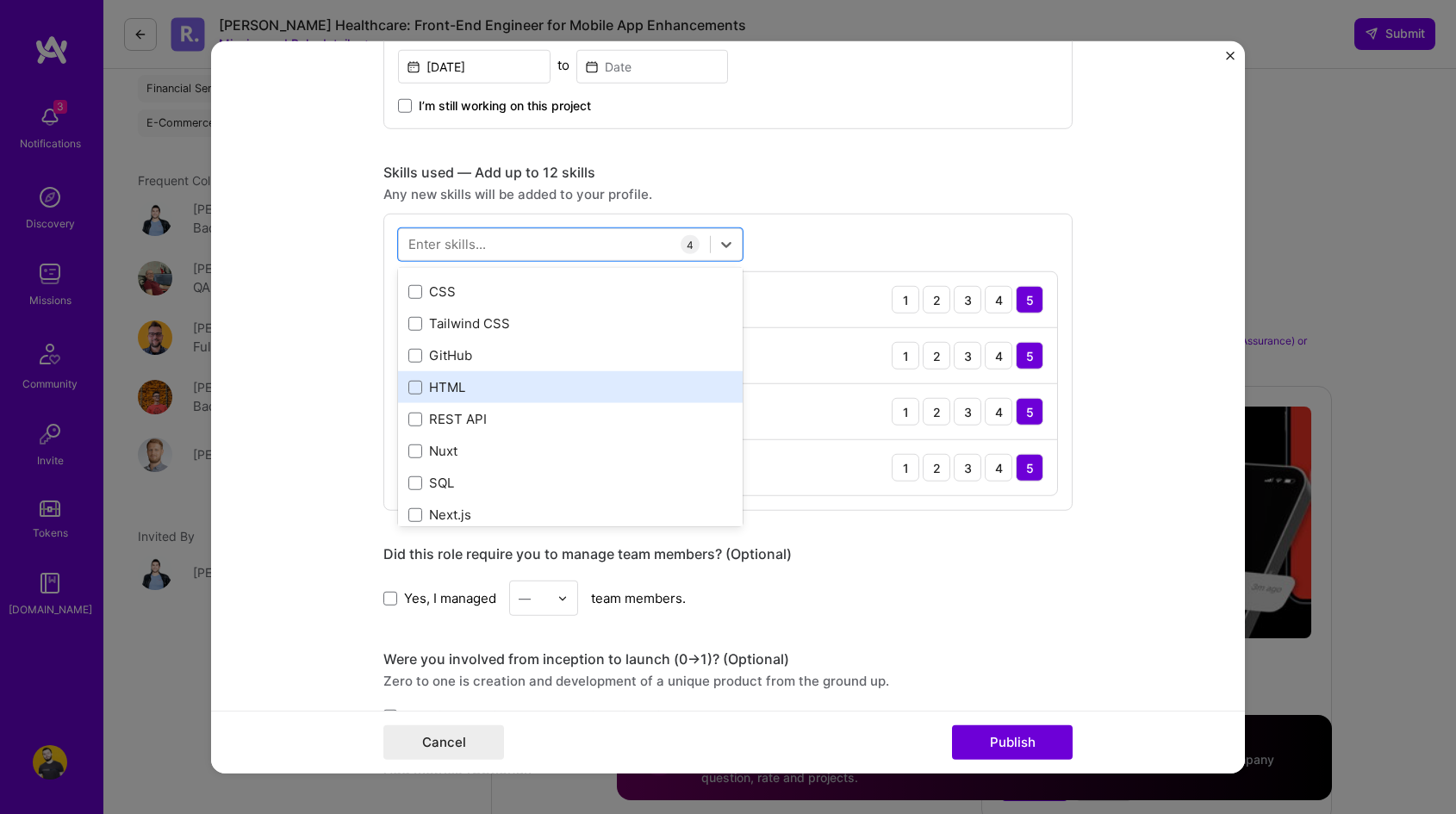
click at [494, 379] on div "HTML" at bounding box center [571, 387] width 324 height 18
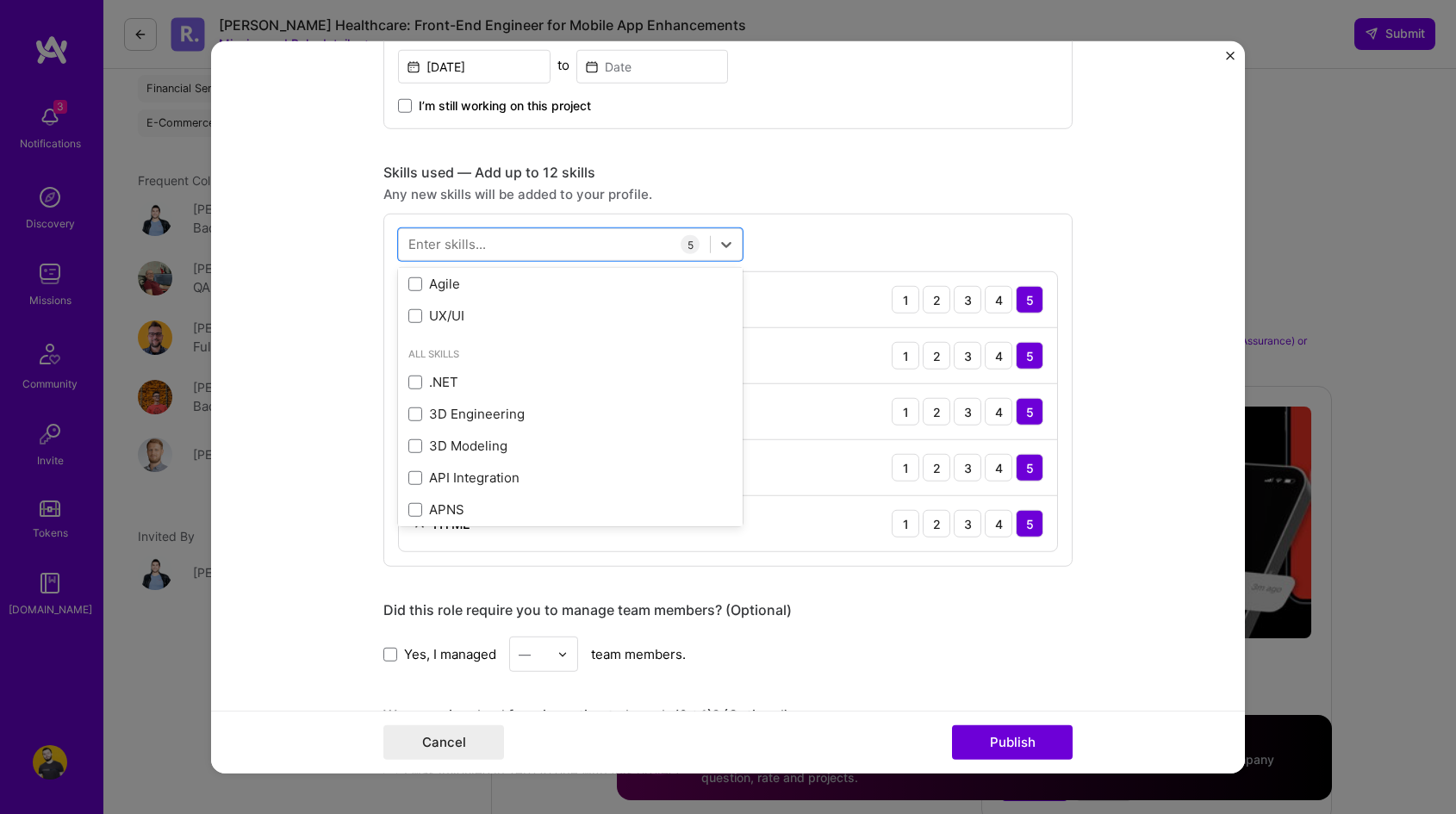
scroll to position [1130, 0]
click at [366, 359] on form "Project title Nucleuscare Company Nucleuscare Select an existing company from t…" at bounding box center [727, 407] width 1034 height 733
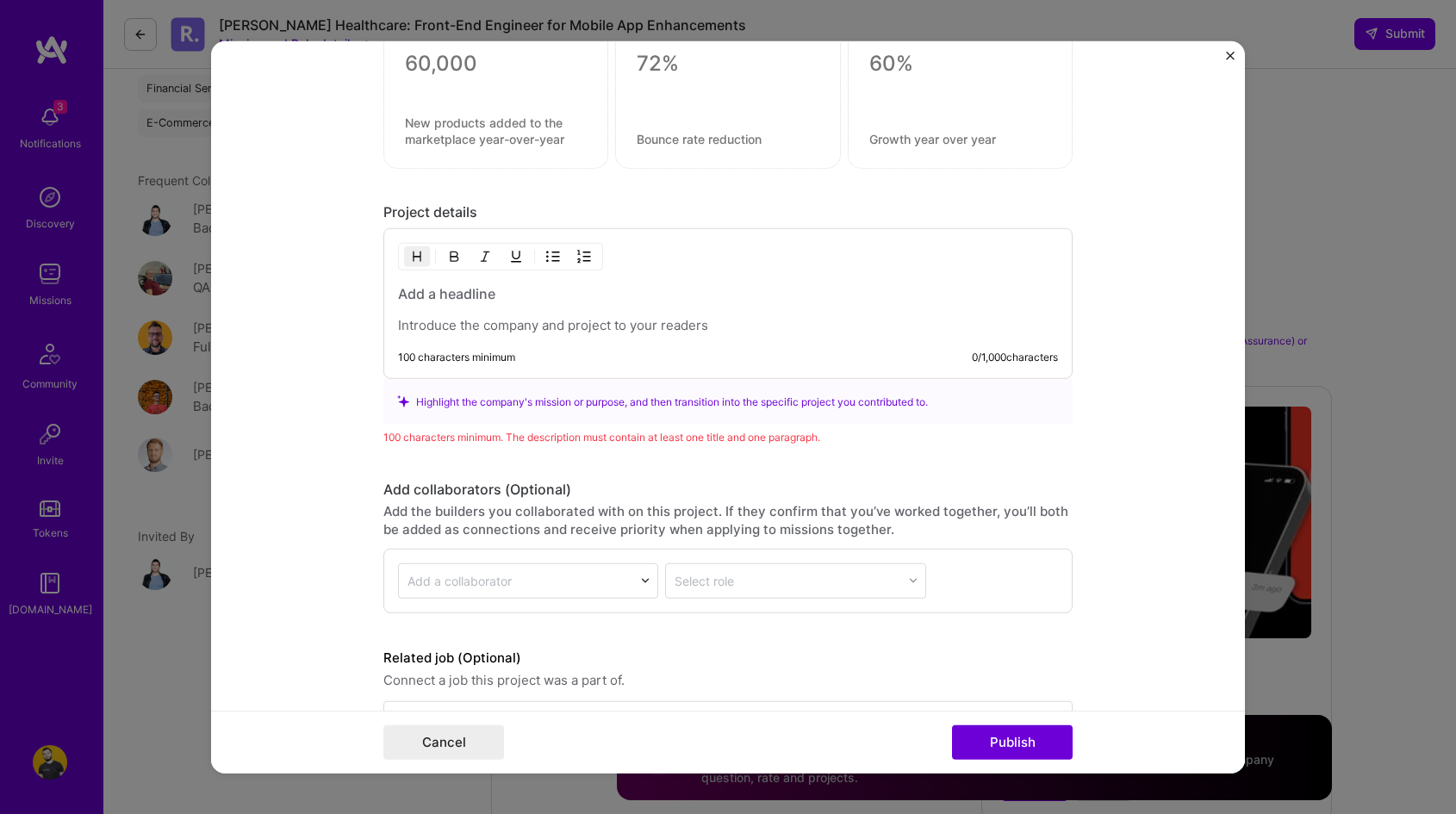
scroll to position [1953, 0]
click at [513, 312] on p at bounding box center [728, 321] width 660 height 17
click at [466, 388] on div "Highlight the company's mission or purpose, and then transition into the specif…" at bounding box center [728, 397] width 662 height 18
click at [496, 315] on p at bounding box center [728, 321] width 660 height 17
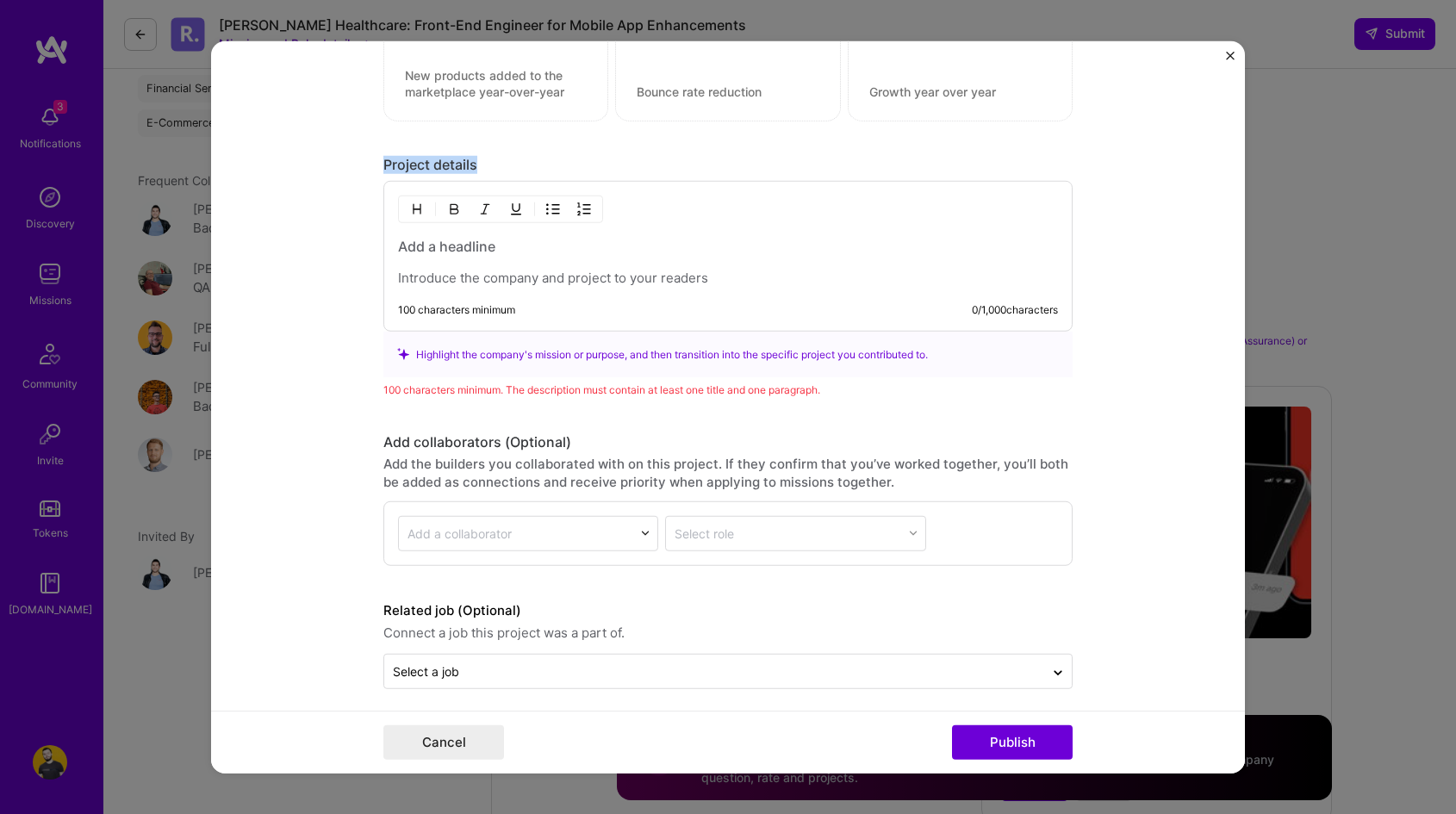
drag, startPoint x: 485, startPoint y: 165, endPoint x: 380, endPoint y: 155, distance: 105.5
click at [380, 155] on form "Project title Nucleuscare Company Nucleuscare Select an existing company from t…" at bounding box center [727, 407] width 1034 height 733
copy div "Project details"
click at [483, 270] on p at bounding box center [728, 278] width 660 height 17
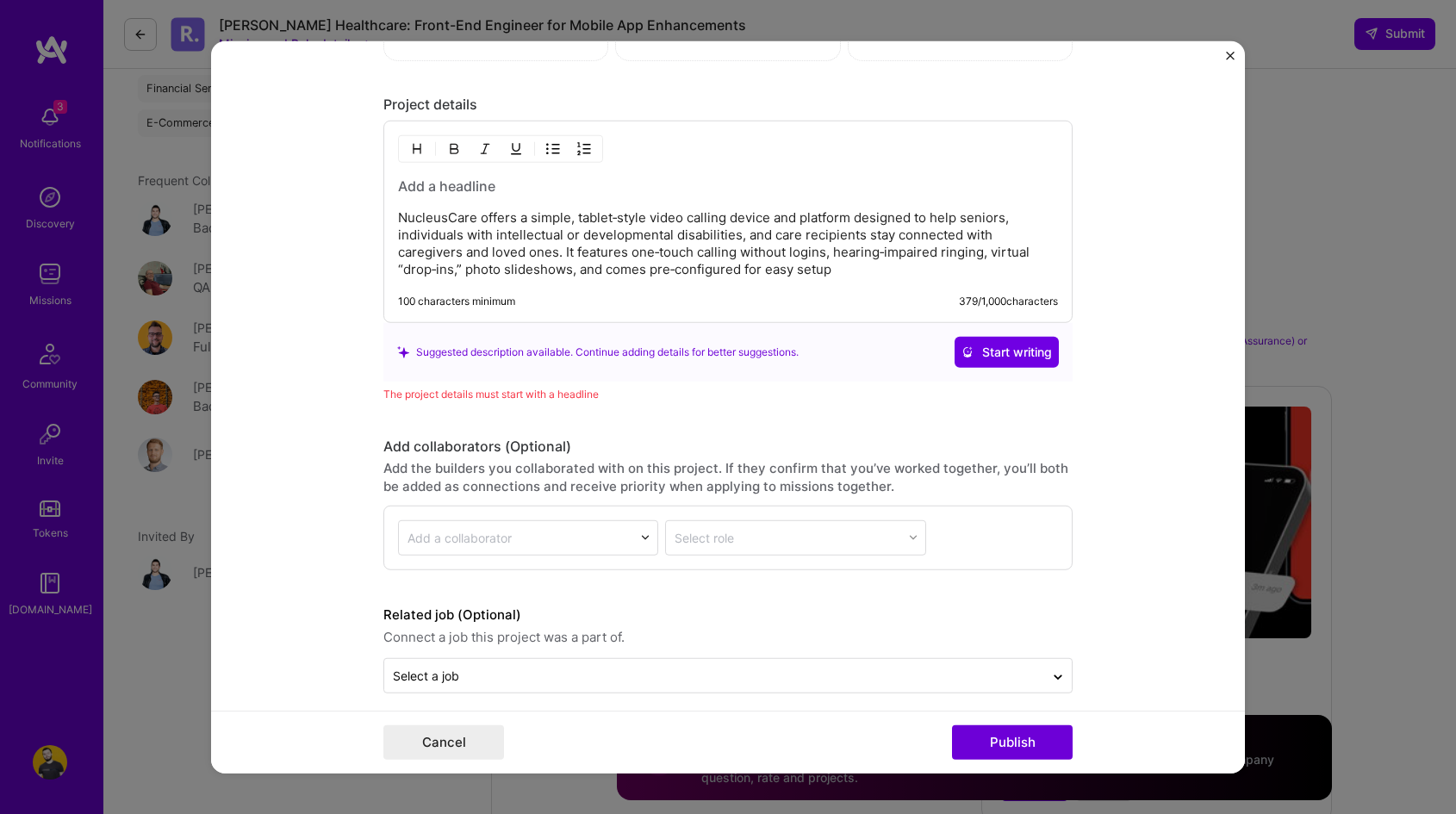
scroll to position [2061, 0]
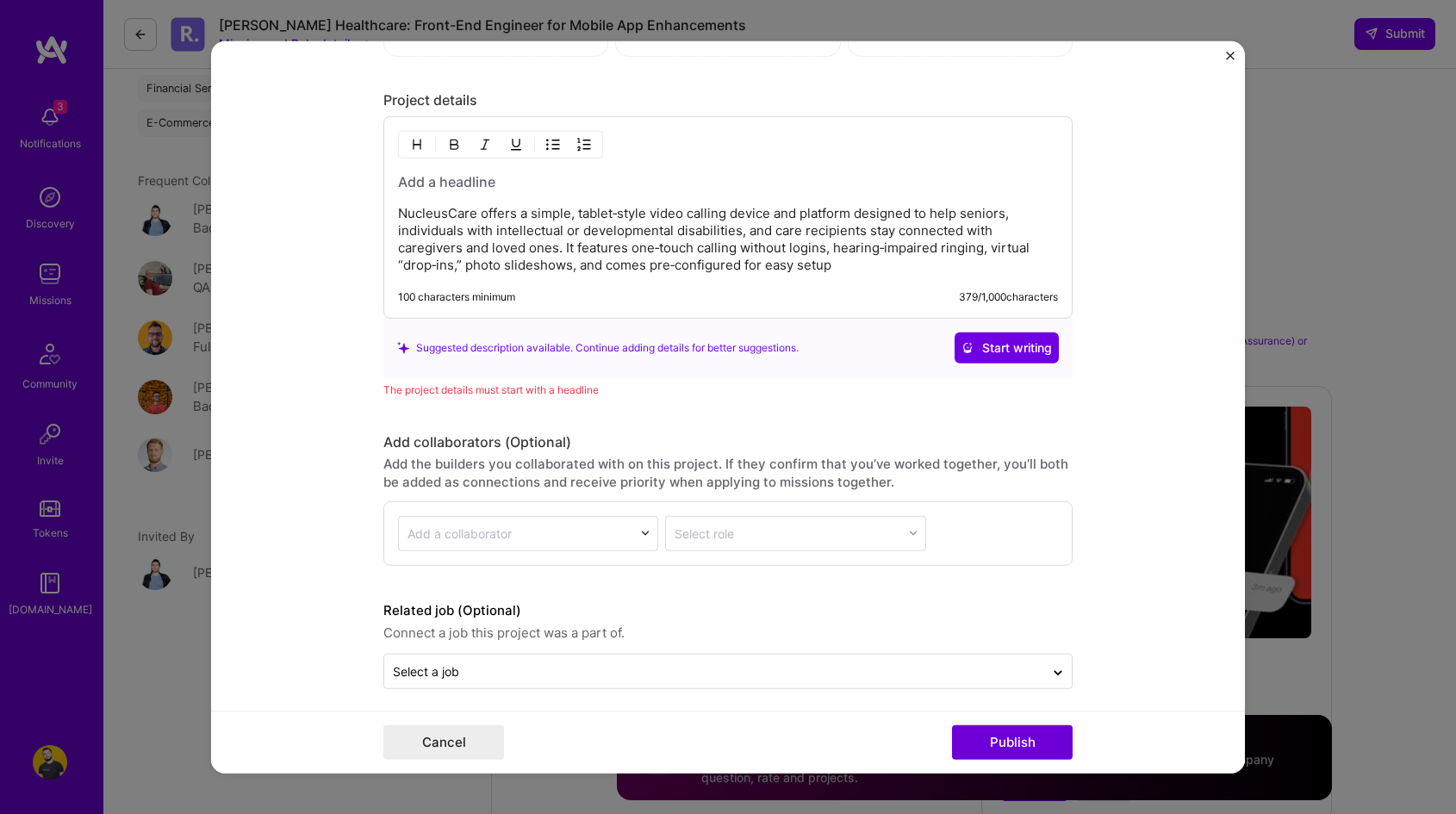
click at [623, 388] on div "The project details must start with a headline" at bounding box center [728, 389] width 689 height 18
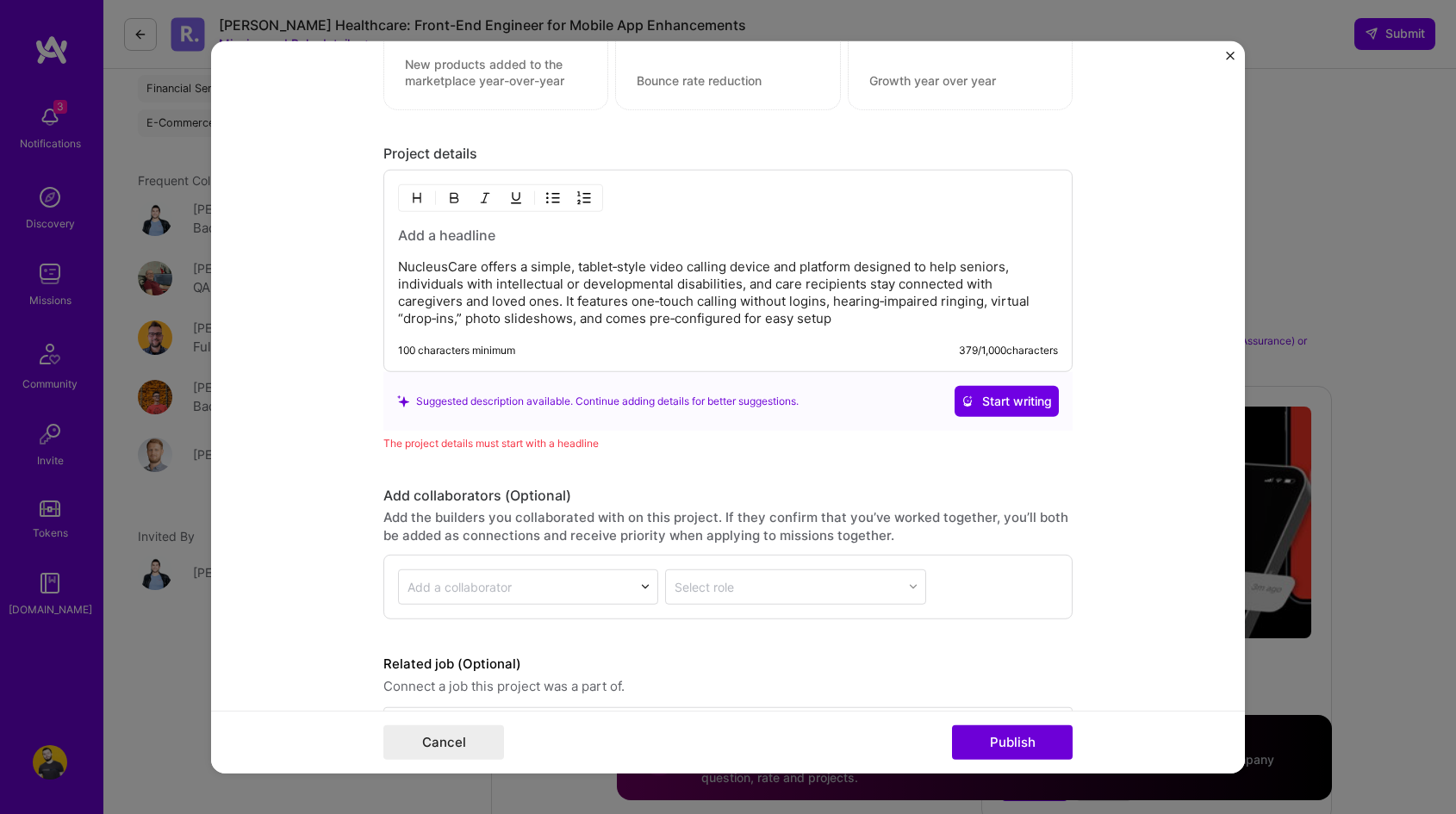
scroll to position [1919, 0]
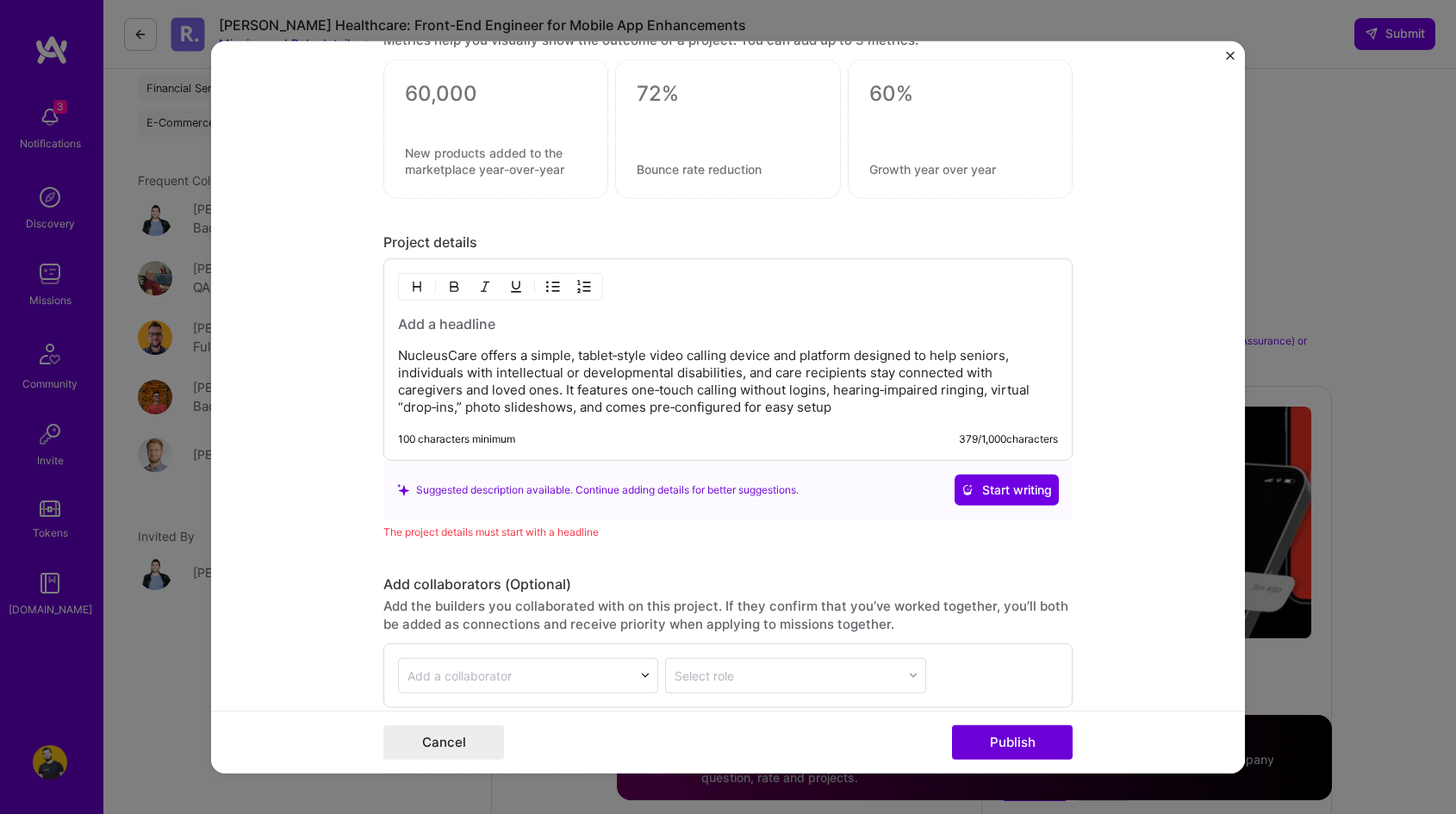
click at [493, 318] on h3 at bounding box center [728, 324] width 660 height 19
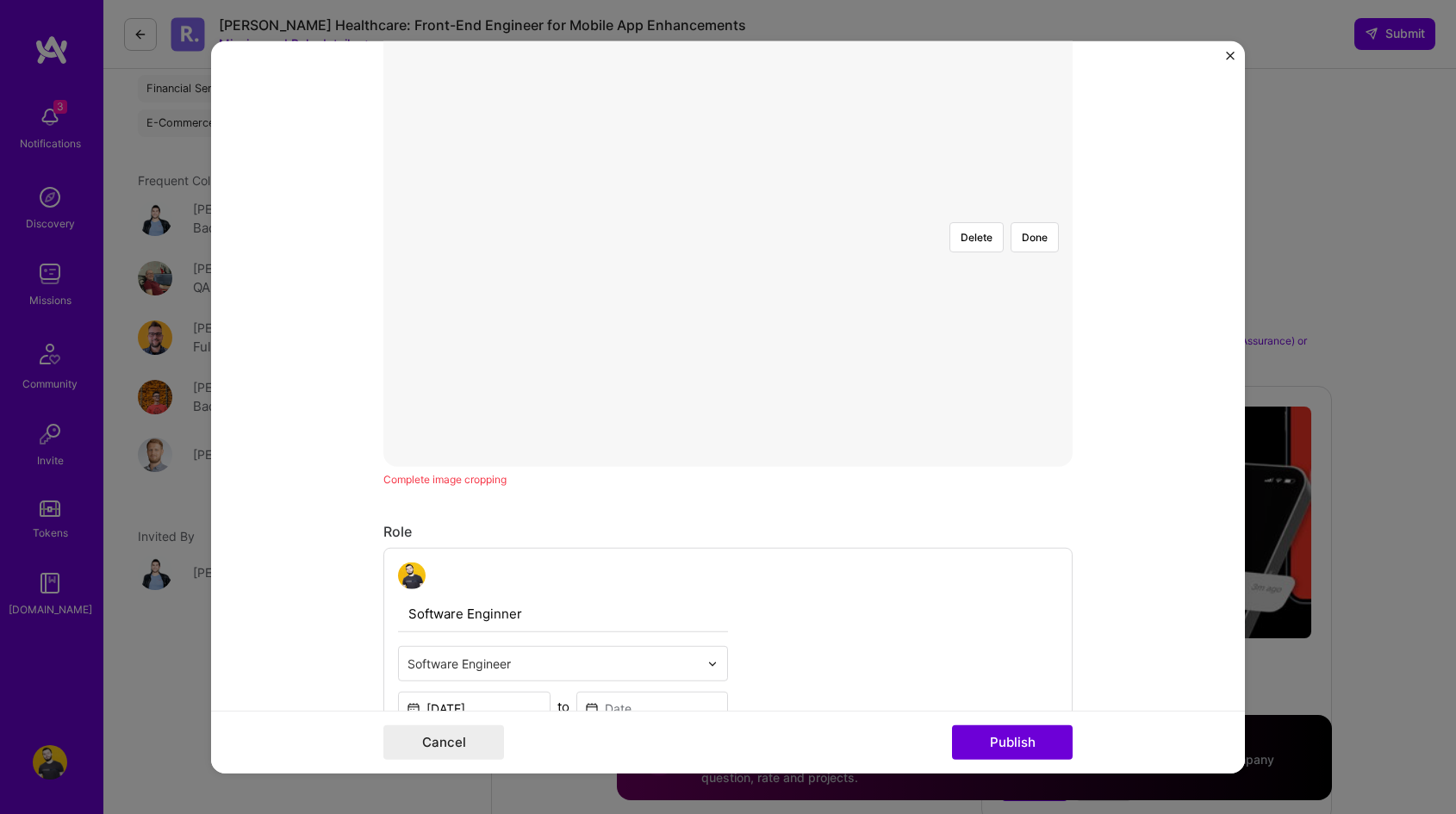
scroll to position [0, 0]
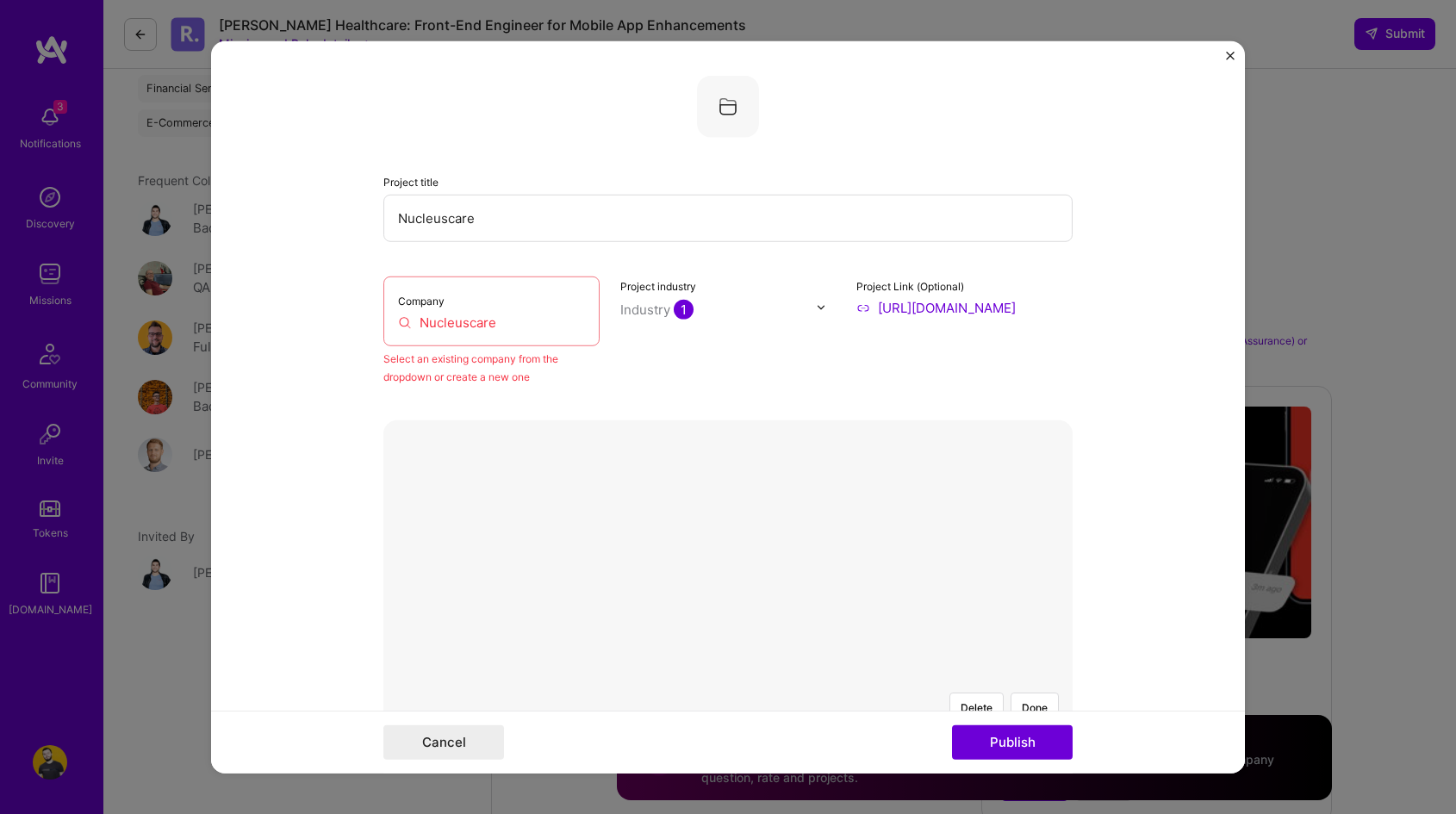
click at [493, 213] on input "Nucleuscare" at bounding box center [728, 217] width 689 height 48
paste input "C"
type input "NucleusCare"
click at [496, 314] on input "Nucleuscare" at bounding box center [491, 321] width 187 height 18
paste input "NucleusCare"
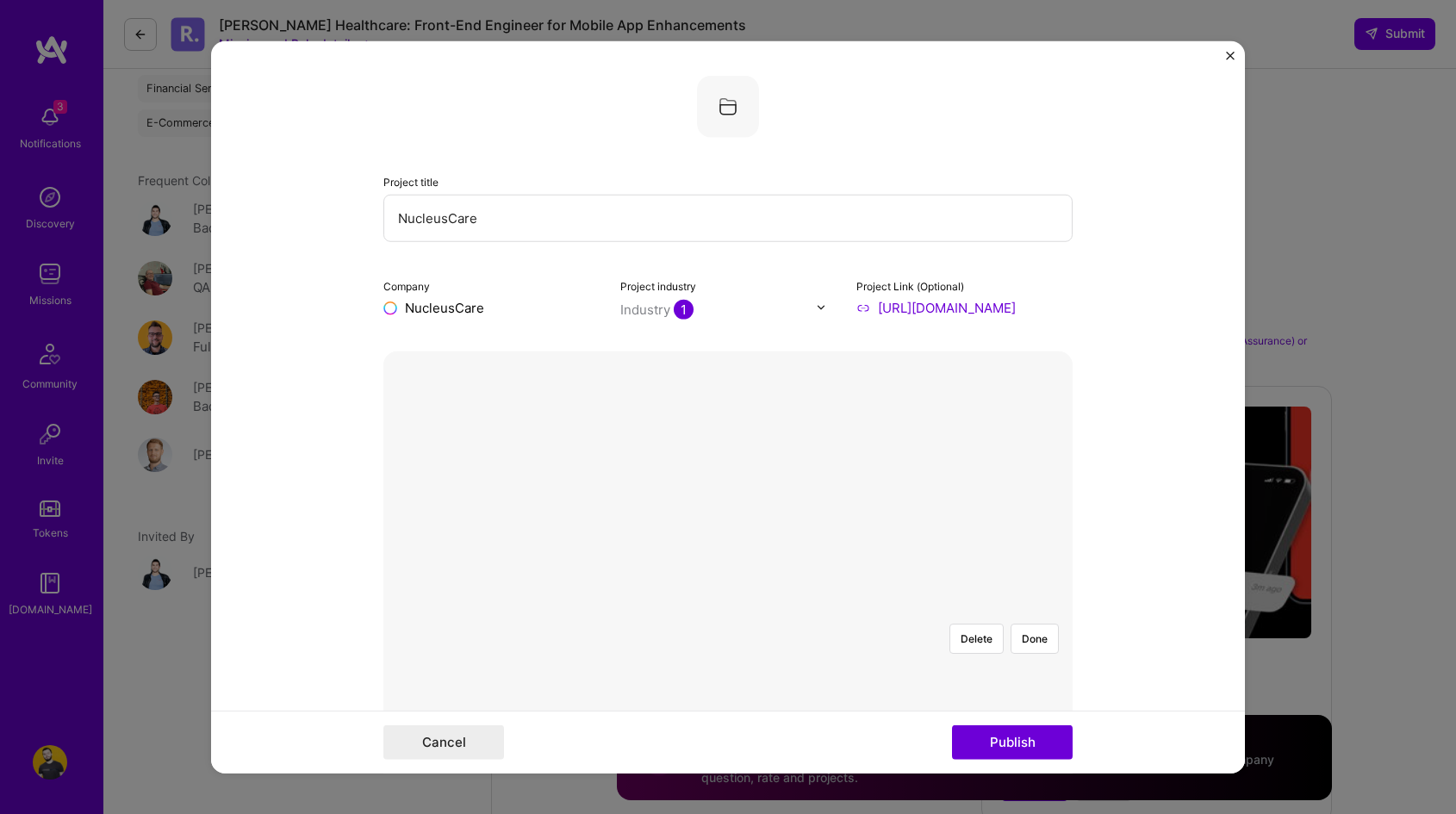
type input "NucleusCare"
click at [507, 347] on div "NucleusCare" at bounding box center [527, 346] width 95 height 30
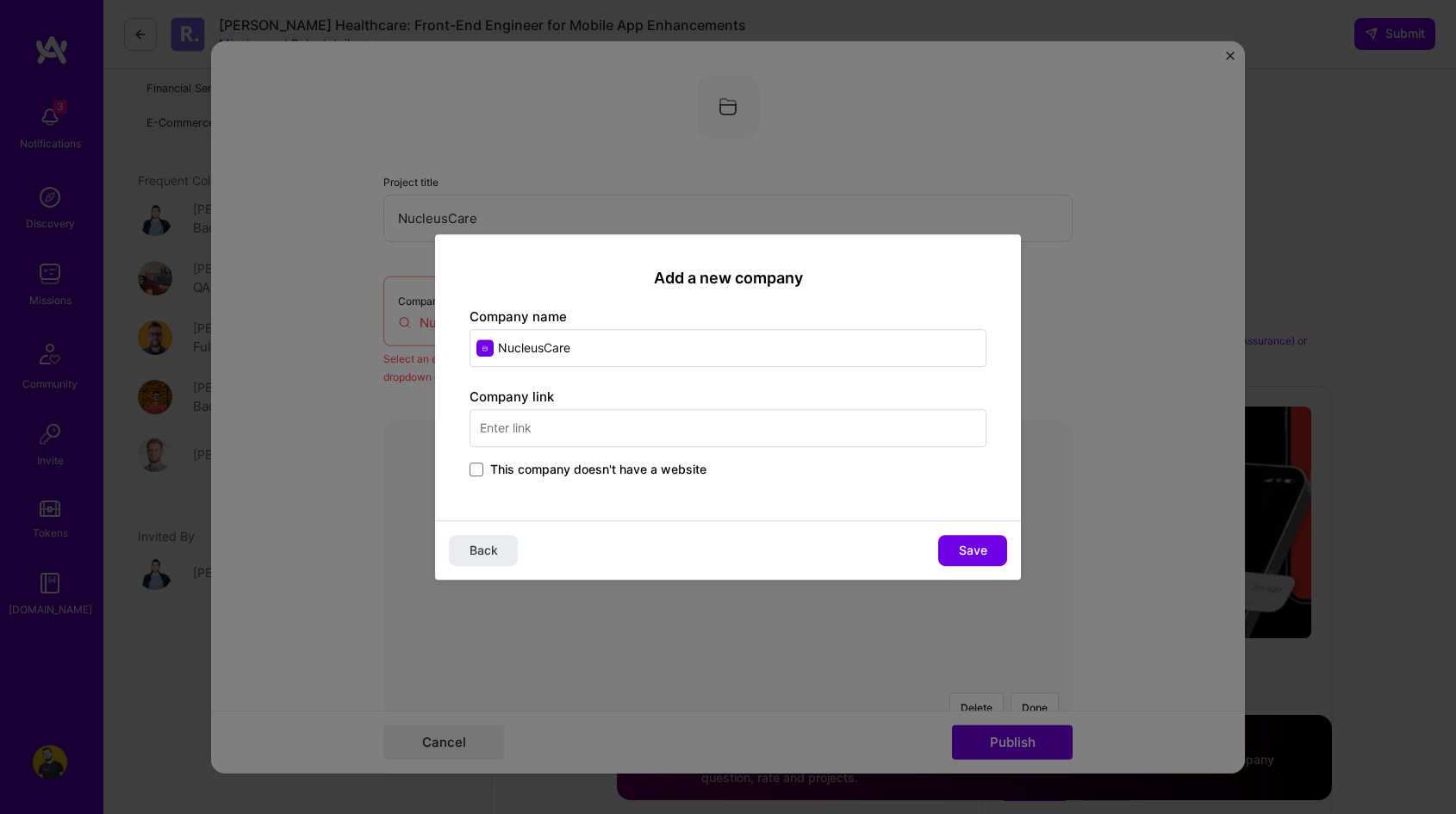
click at [560, 428] on input "text" at bounding box center [728, 428] width 517 height 38
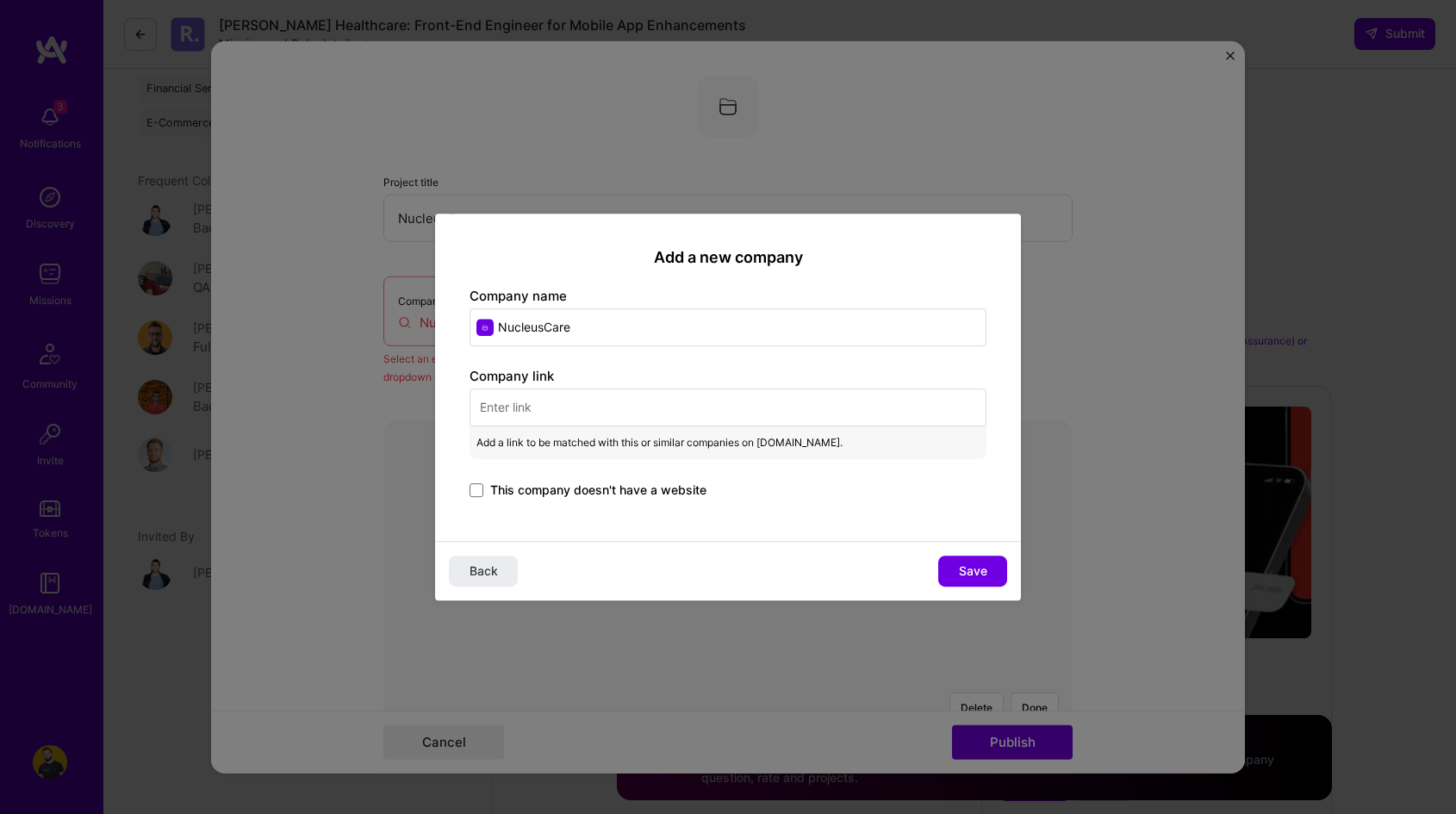
paste input "https://nucleuscare.com/"
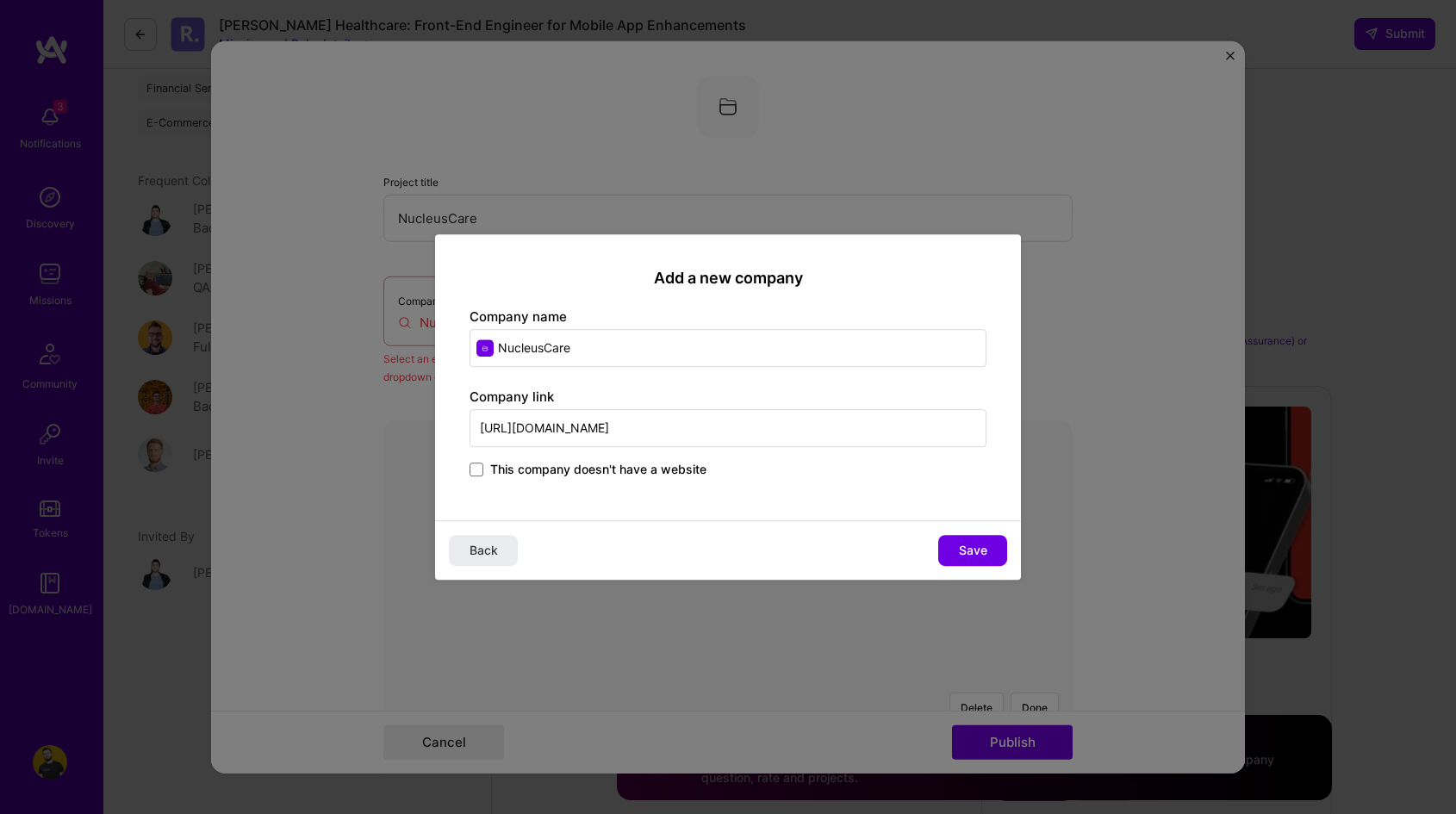
type input "https://nucleuscare.com/"
click at [784, 481] on div "Add a new company Company name NucleusCare Company link https://nucleuscare.com…" at bounding box center [728, 377] width 586 height 287
click at [964, 541] on span "Save" at bounding box center [973, 550] width 28 height 17
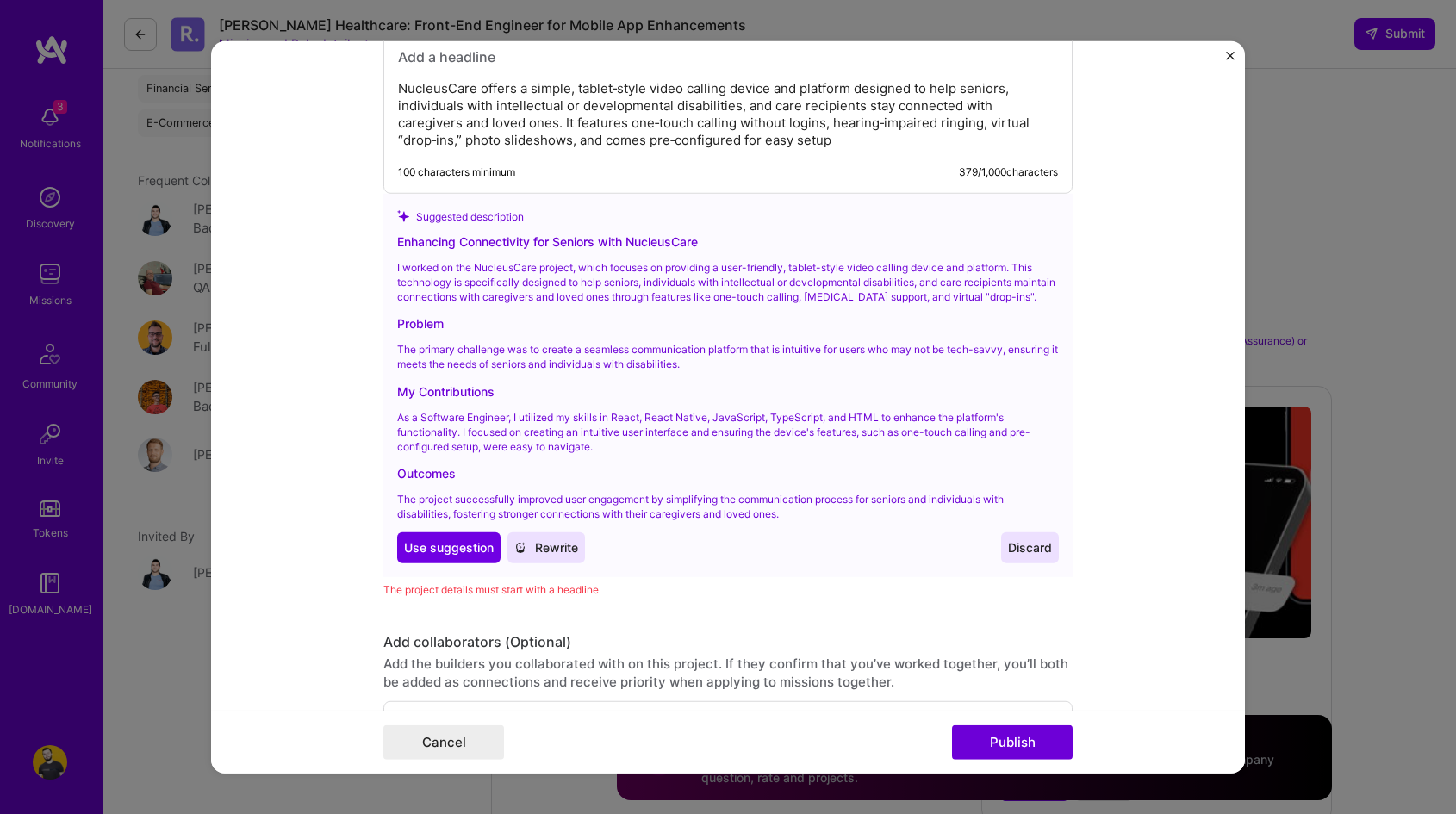
scroll to position [2106, 0]
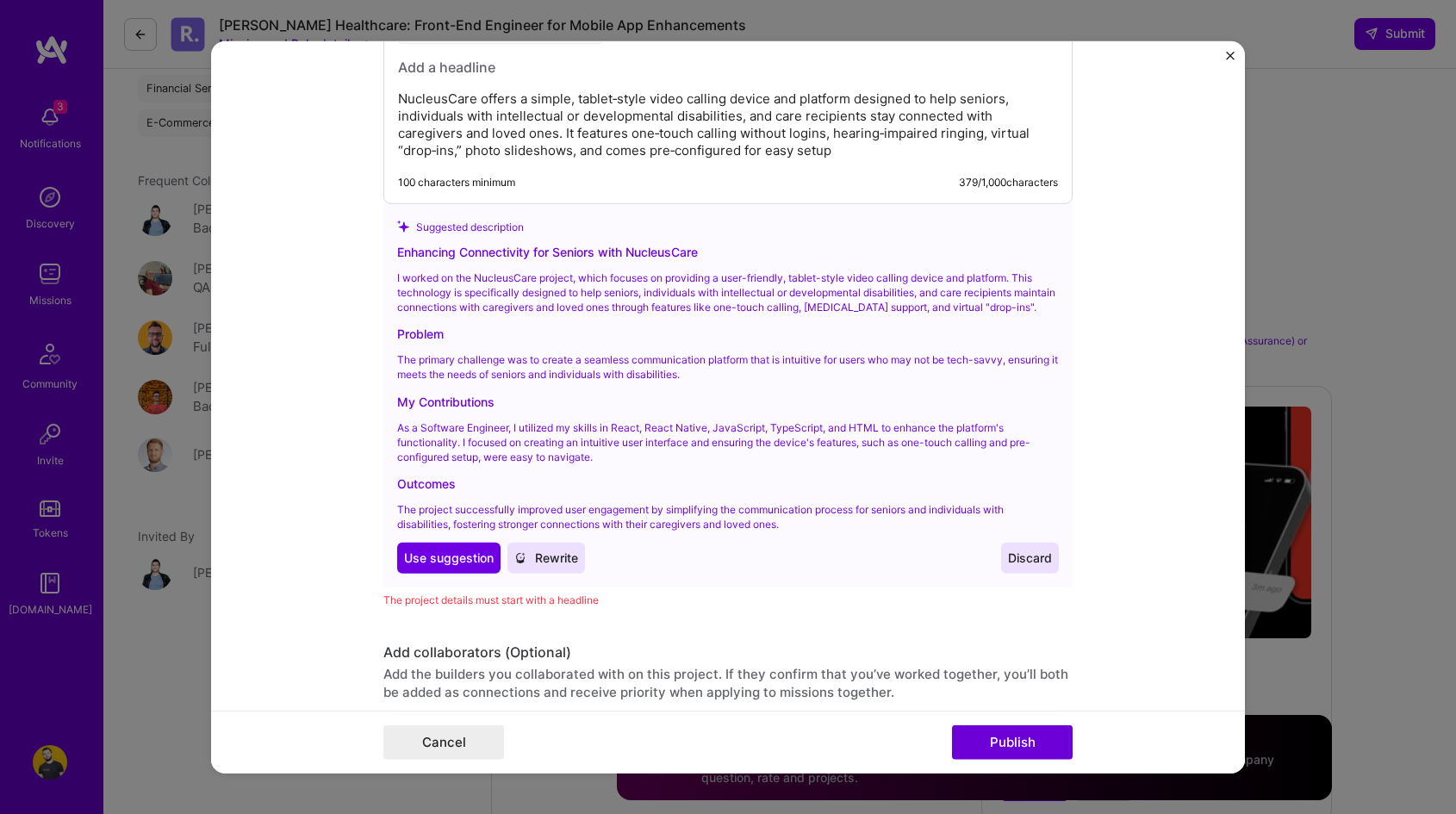
click at [625, 307] on p "I worked on the NucleusCare project, which focuses on providing a user-friendly…" at bounding box center [728, 293] width 662 height 43
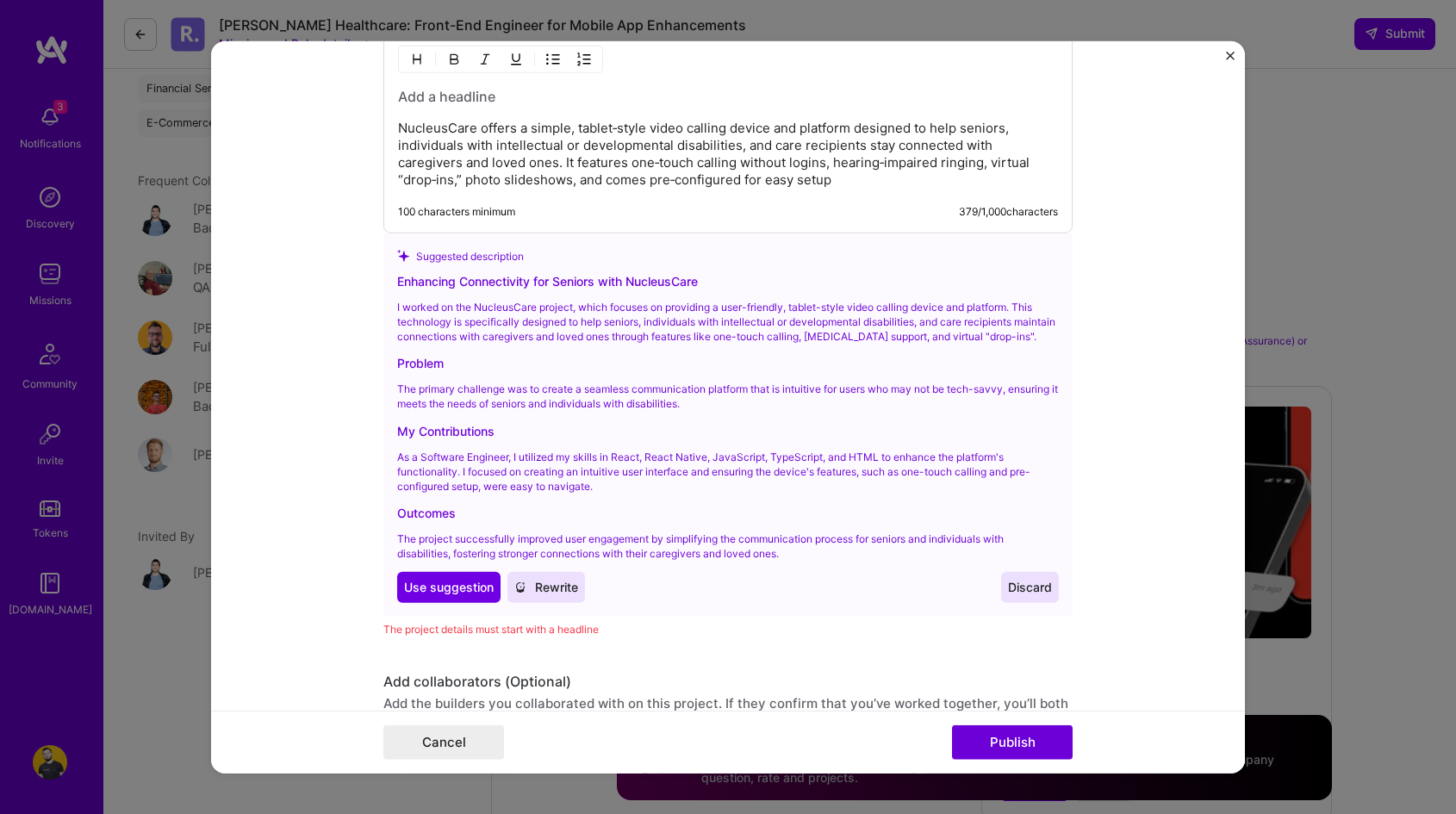
scroll to position [2075, 0]
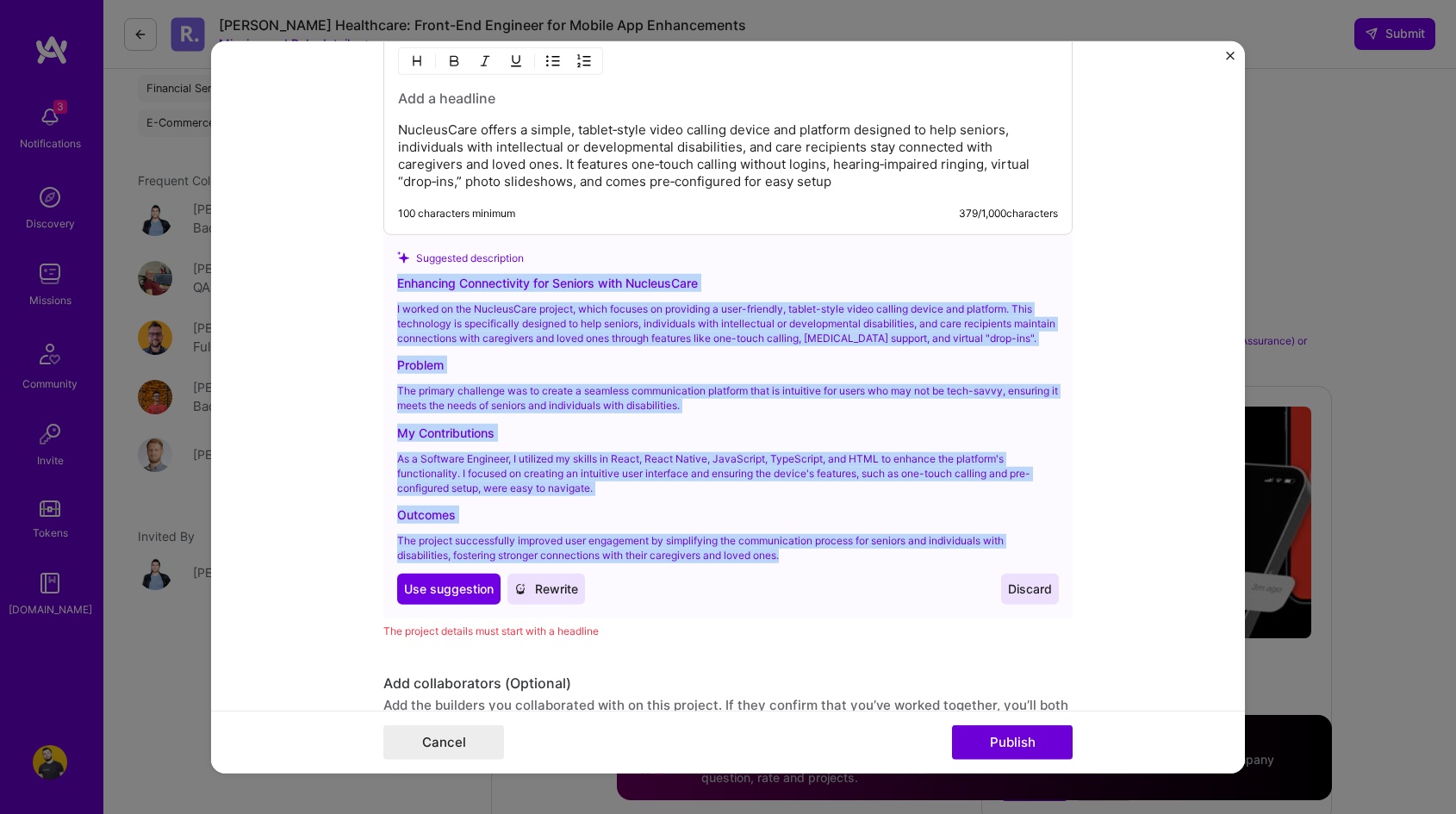
drag, startPoint x: 793, startPoint y: 560, endPoint x: 395, endPoint y: 281, distance: 486.1
click at [395, 281] on div "Suggested description Enhancing Connectivity for Seniors with NucleusCare I wor…" at bounding box center [728, 426] width 689 height 383
copy div "Enhancing Connectivity for Seniors with NucleusCare I worked on the NucleusCare…"
click at [538, 598] on span "Rewrite" at bounding box center [546, 589] width 64 height 17
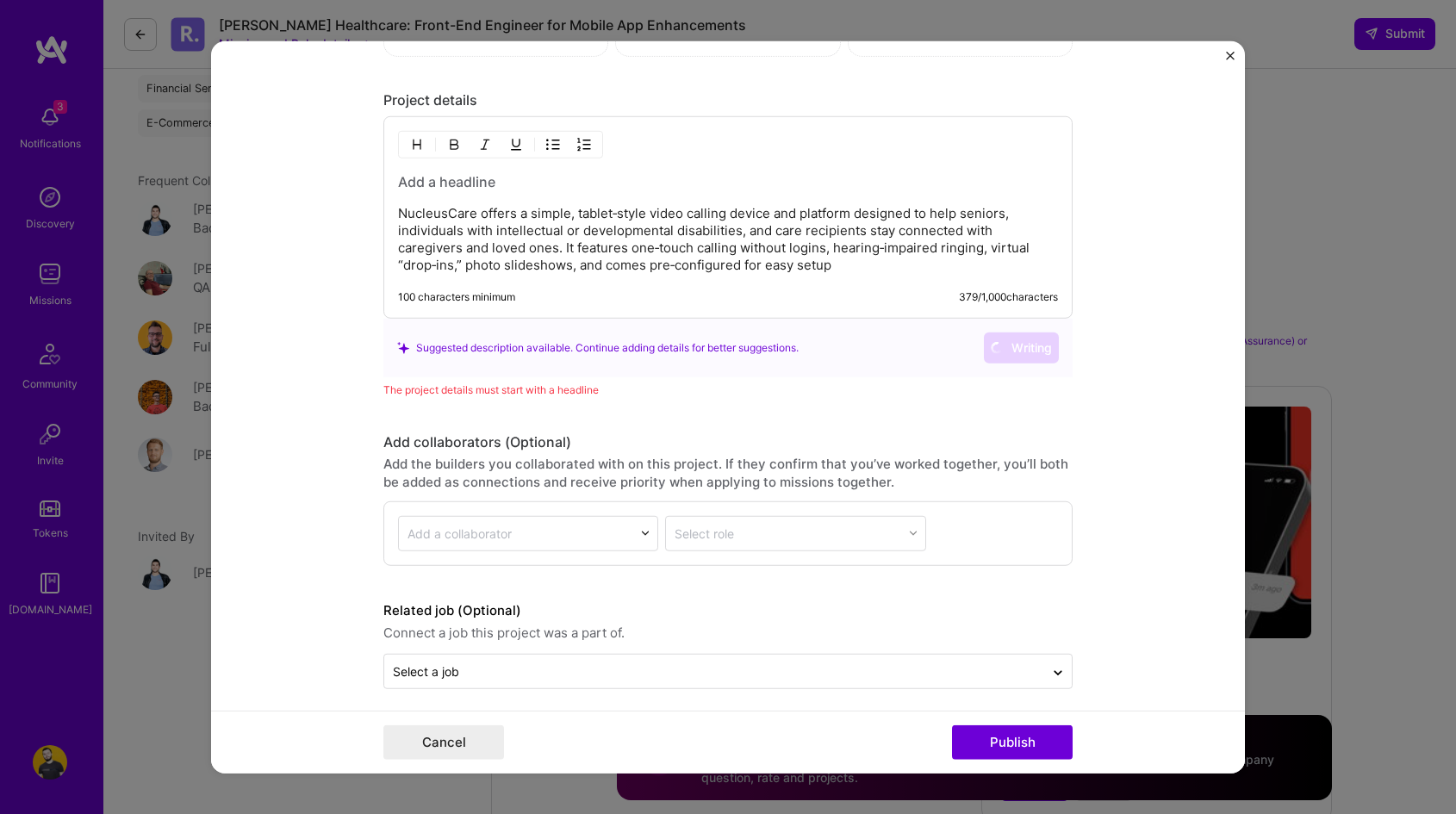
click at [618, 243] on p "NucleusCare offers a simple, tablet‑style video calling device and platform des…" at bounding box center [728, 239] width 660 height 69
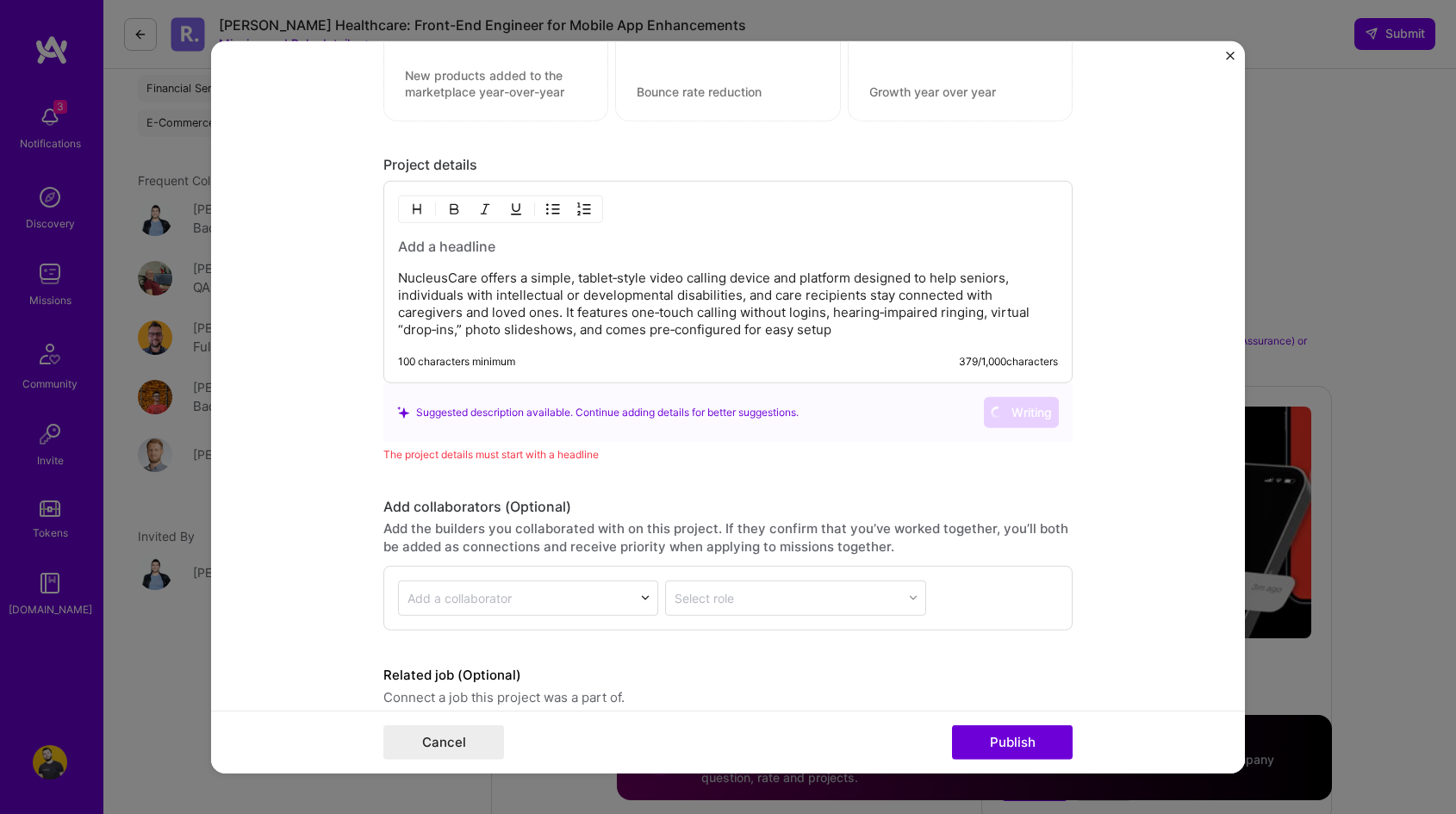
scroll to position [1918, 0]
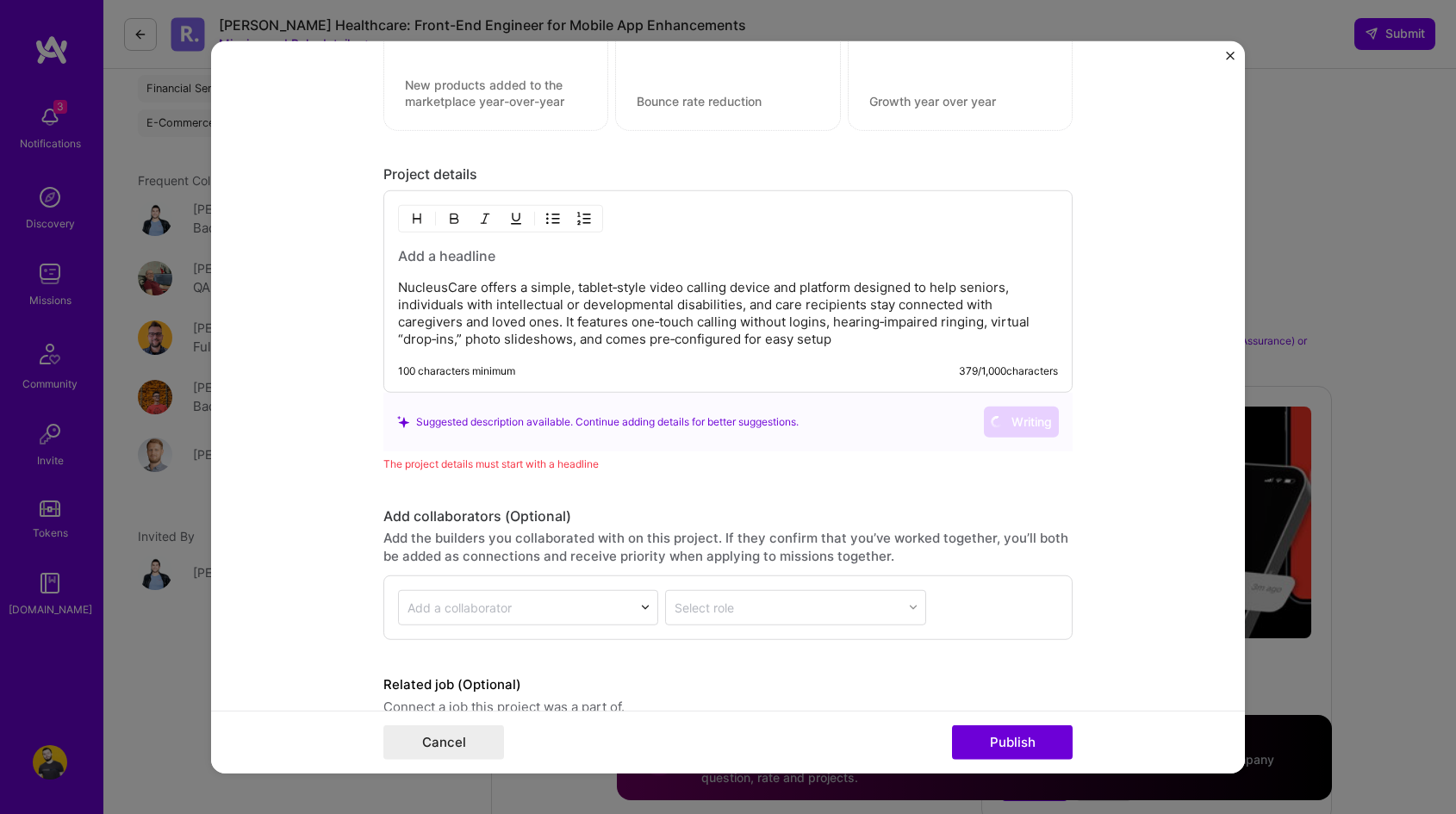
click at [686, 313] on p "NucleusCare offers a simple, tablet‑style video calling device and platform des…" at bounding box center [728, 313] width 660 height 69
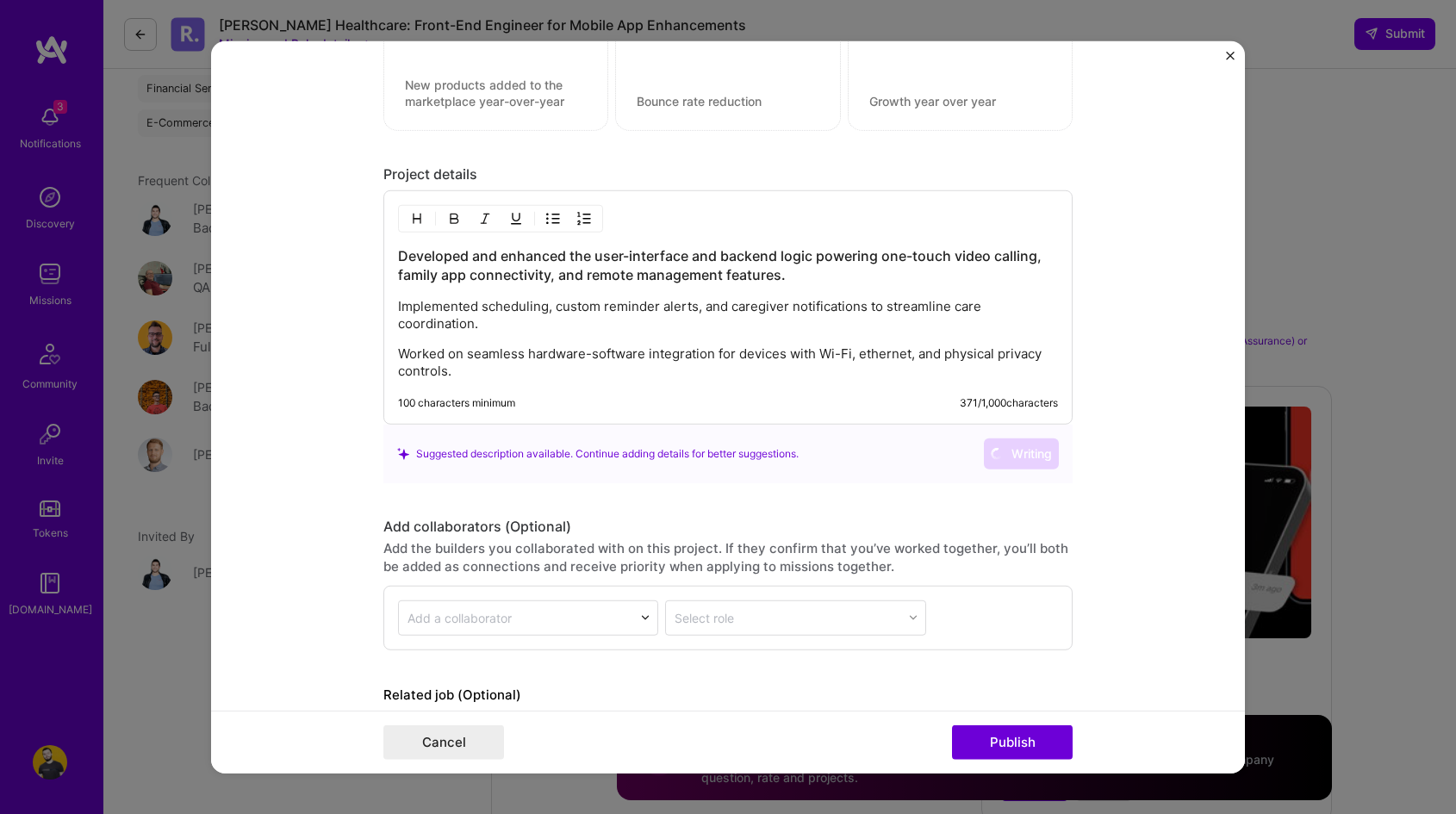
click at [616, 284] on div "Developed and enhanced the user-interface and backend logic powering one-touch …" at bounding box center [728, 313] width 660 height 134
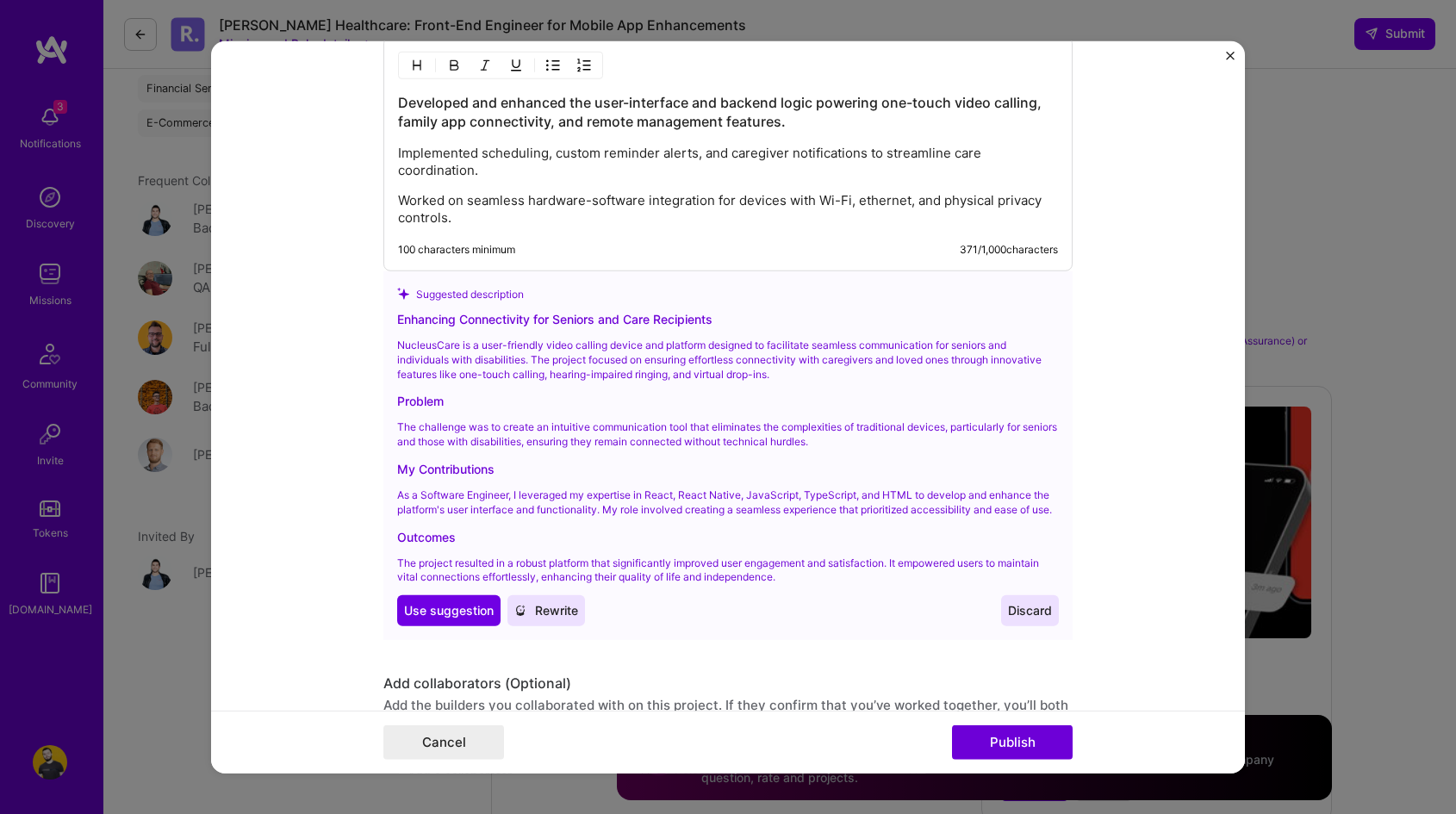
scroll to position [2142, 0]
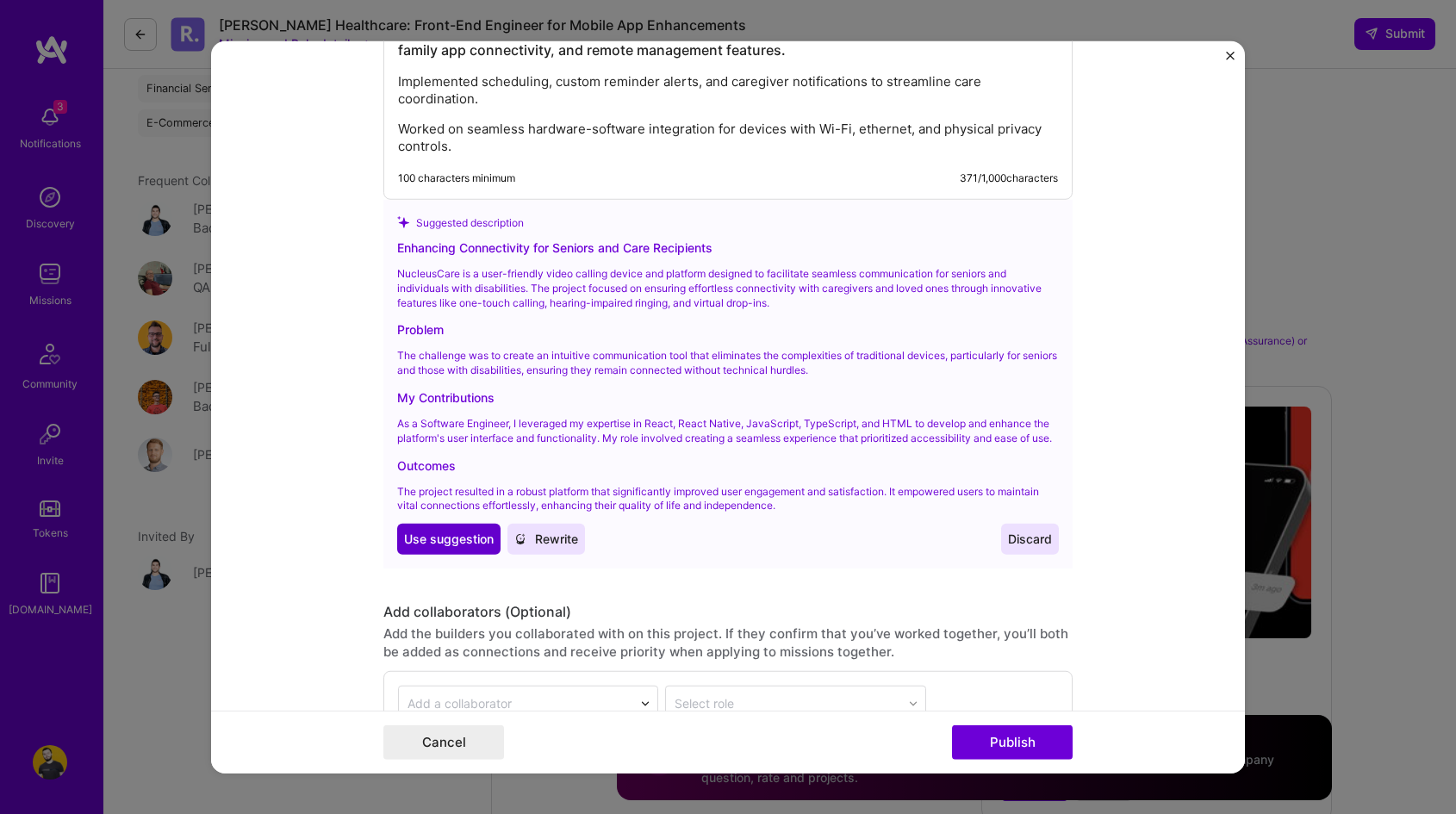
click at [462, 547] on span "Use suggestion" at bounding box center [448, 539] width 89 height 17
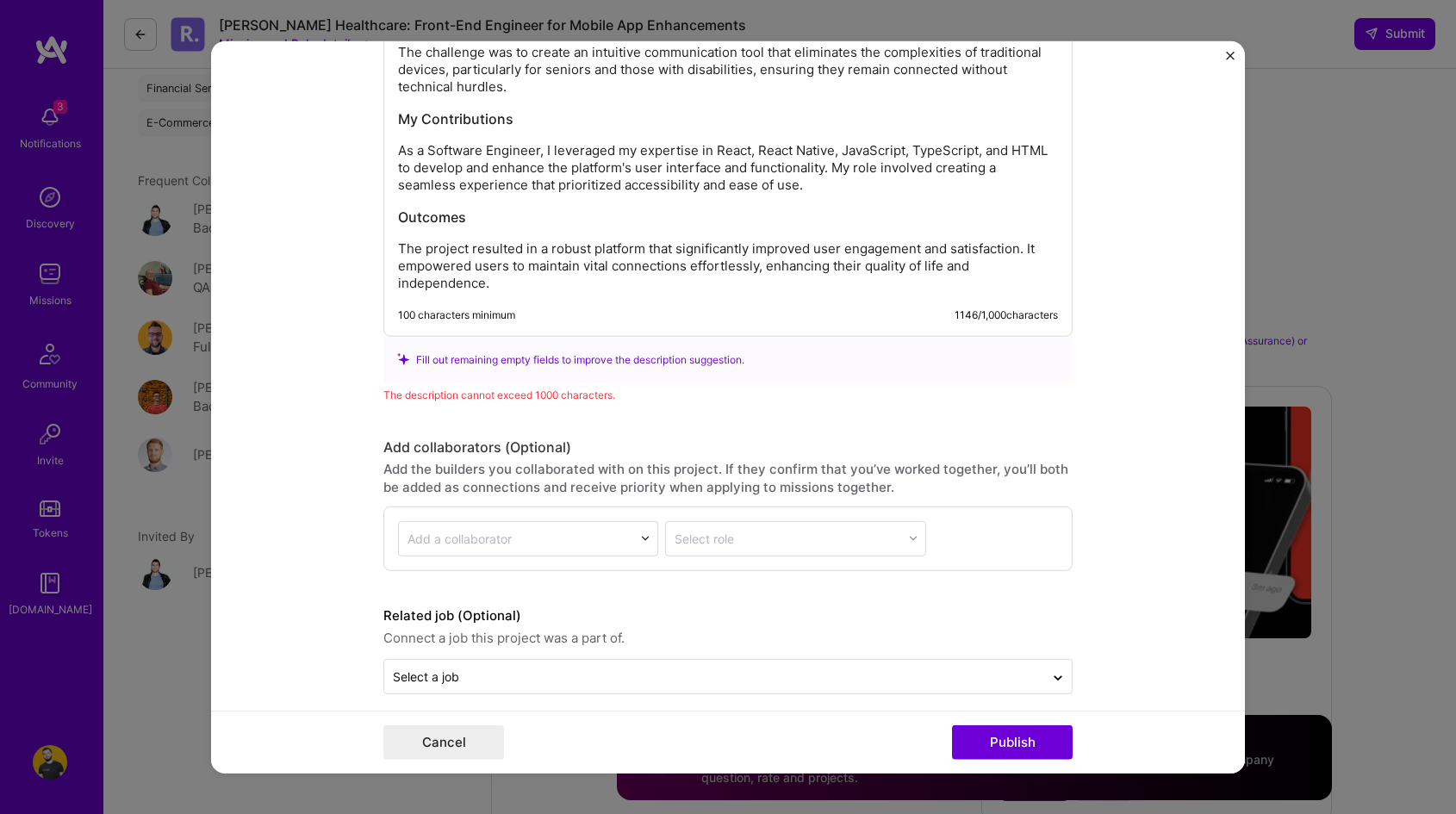
scroll to position [2273, 0]
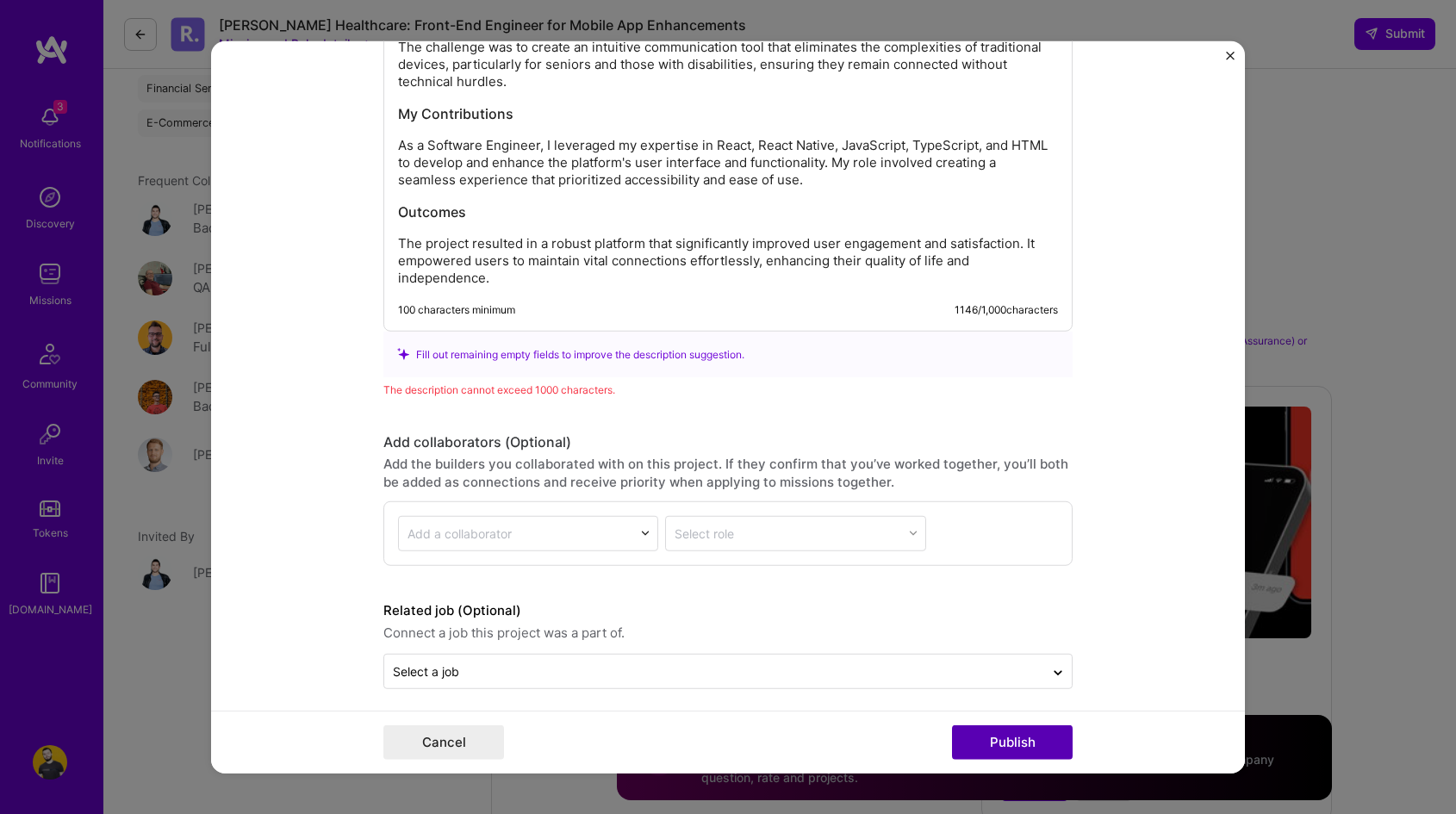
click at [1013, 736] on button "Publish" at bounding box center [1012, 742] width 120 height 35
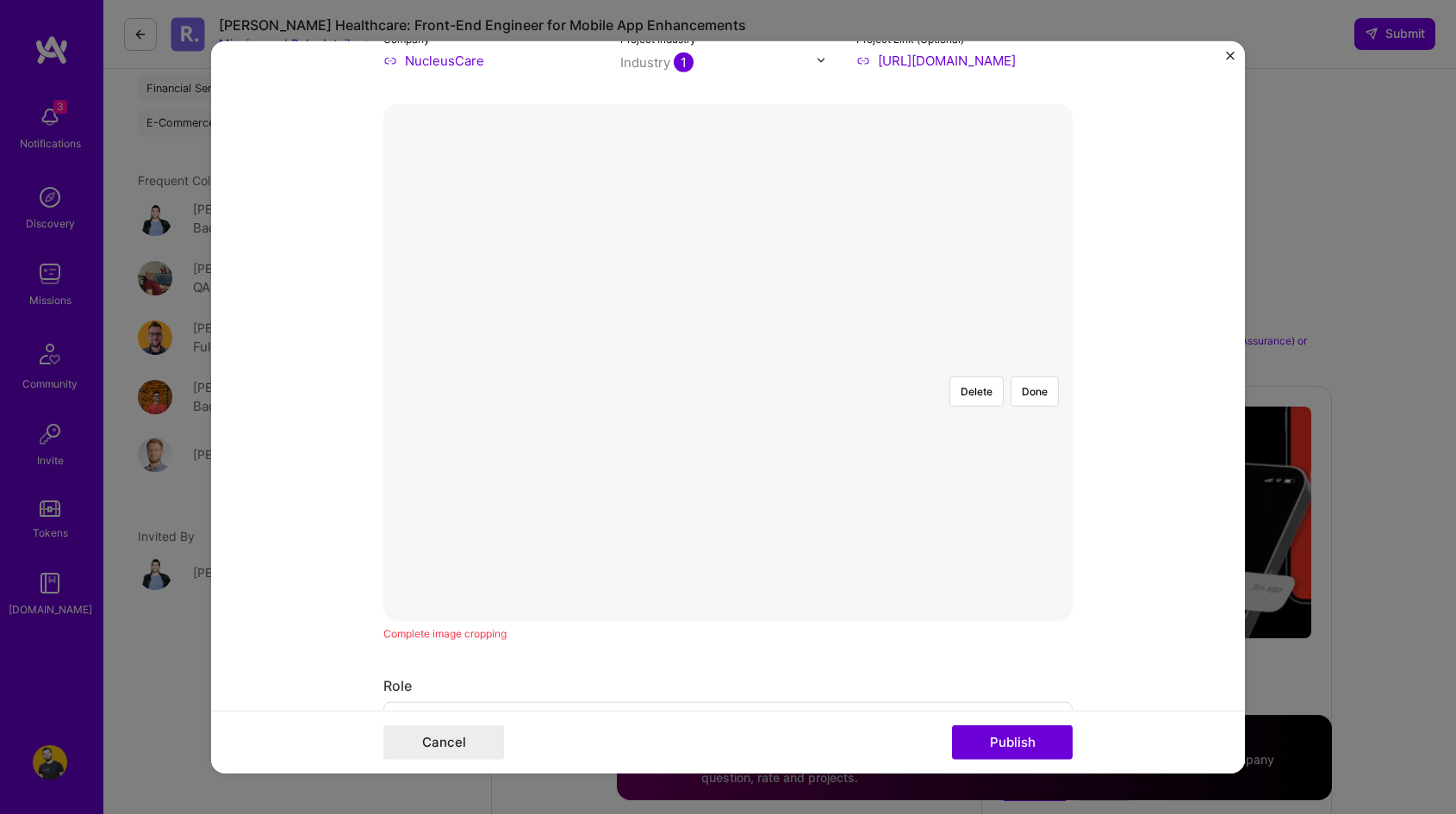
scroll to position [196, 0]
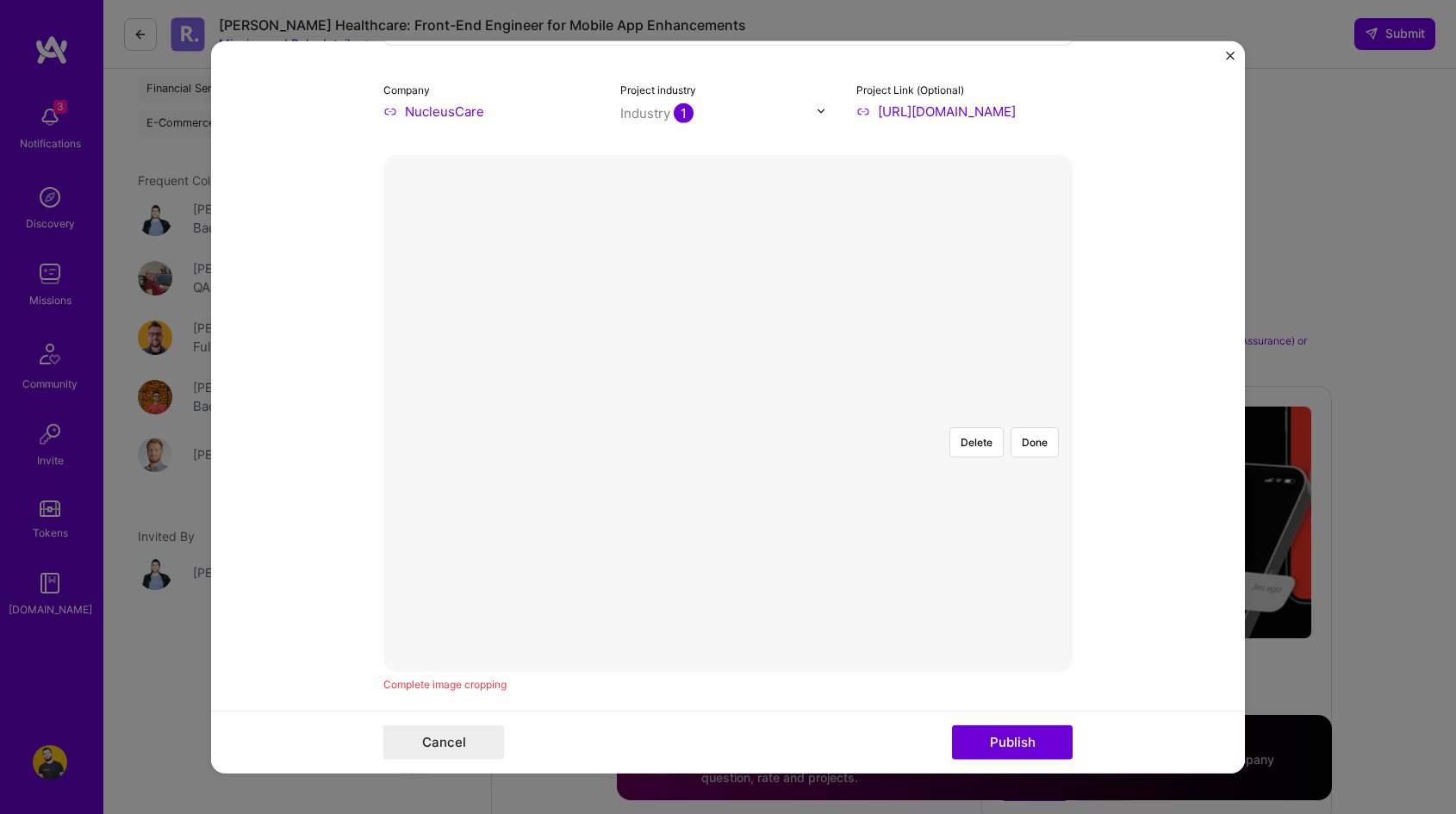
click at [797, 443] on div at bounding box center [900, 572] width 345 height 259
click at [797, 427] on div at bounding box center [900, 556] width 345 height 259
click at [1025, 426] on button "Done" at bounding box center [1035, 440] width 49 height 30
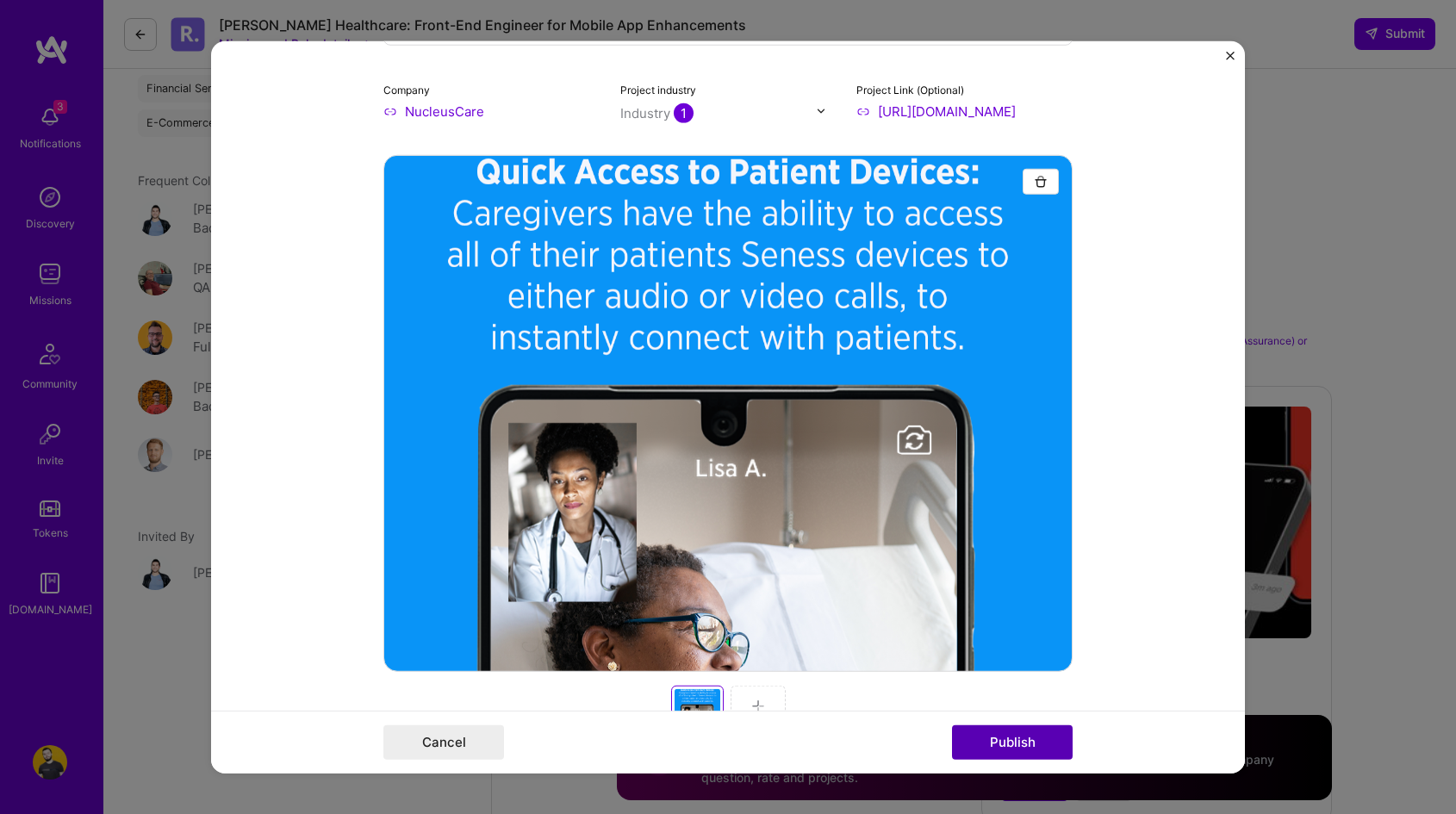
click at [992, 740] on button "Publish" at bounding box center [1012, 742] width 120 height 35
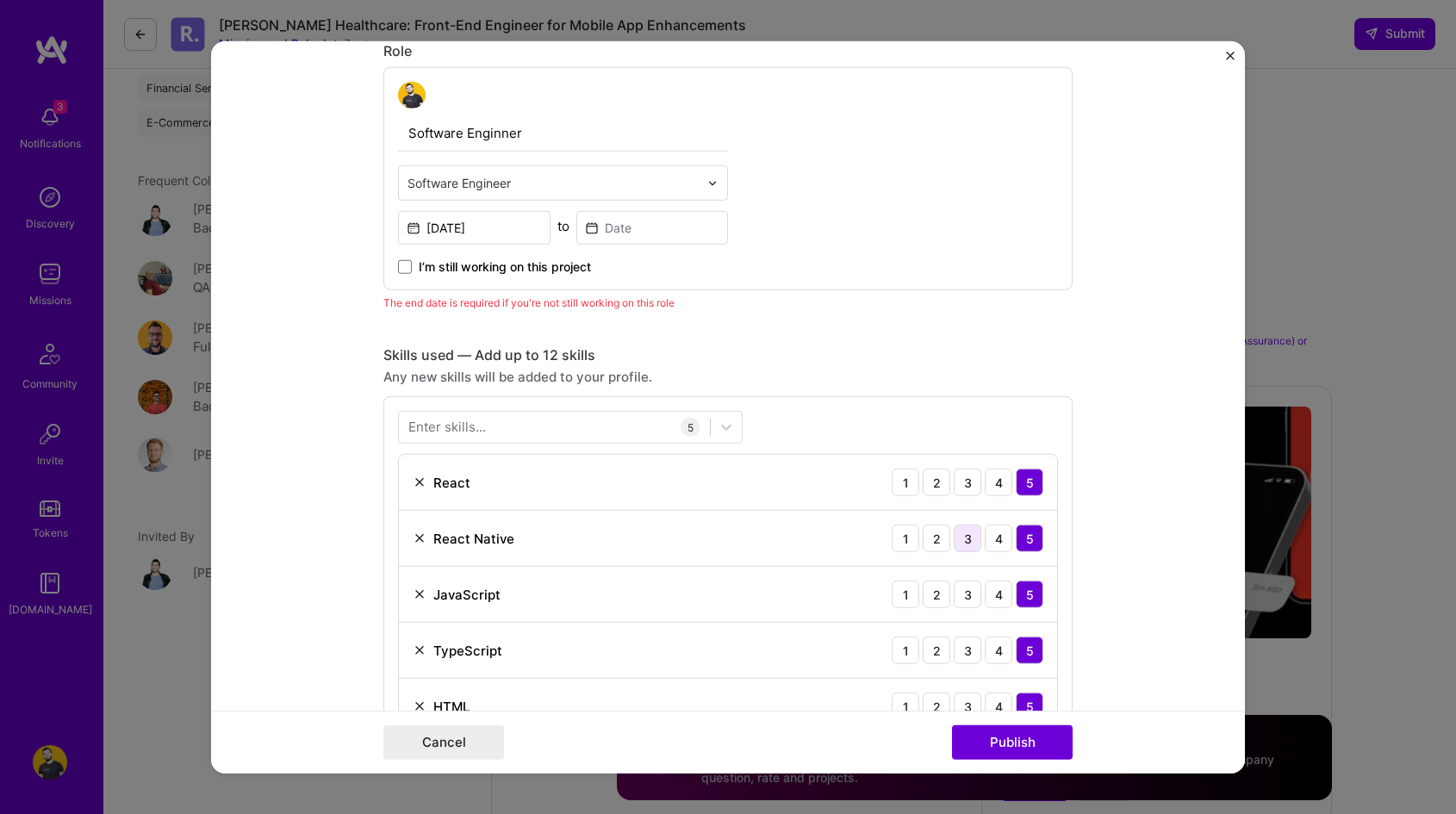
scroll to position [913, 0]
click at [634, 220] on input at bounding box center [652, 227] width 152 height 34
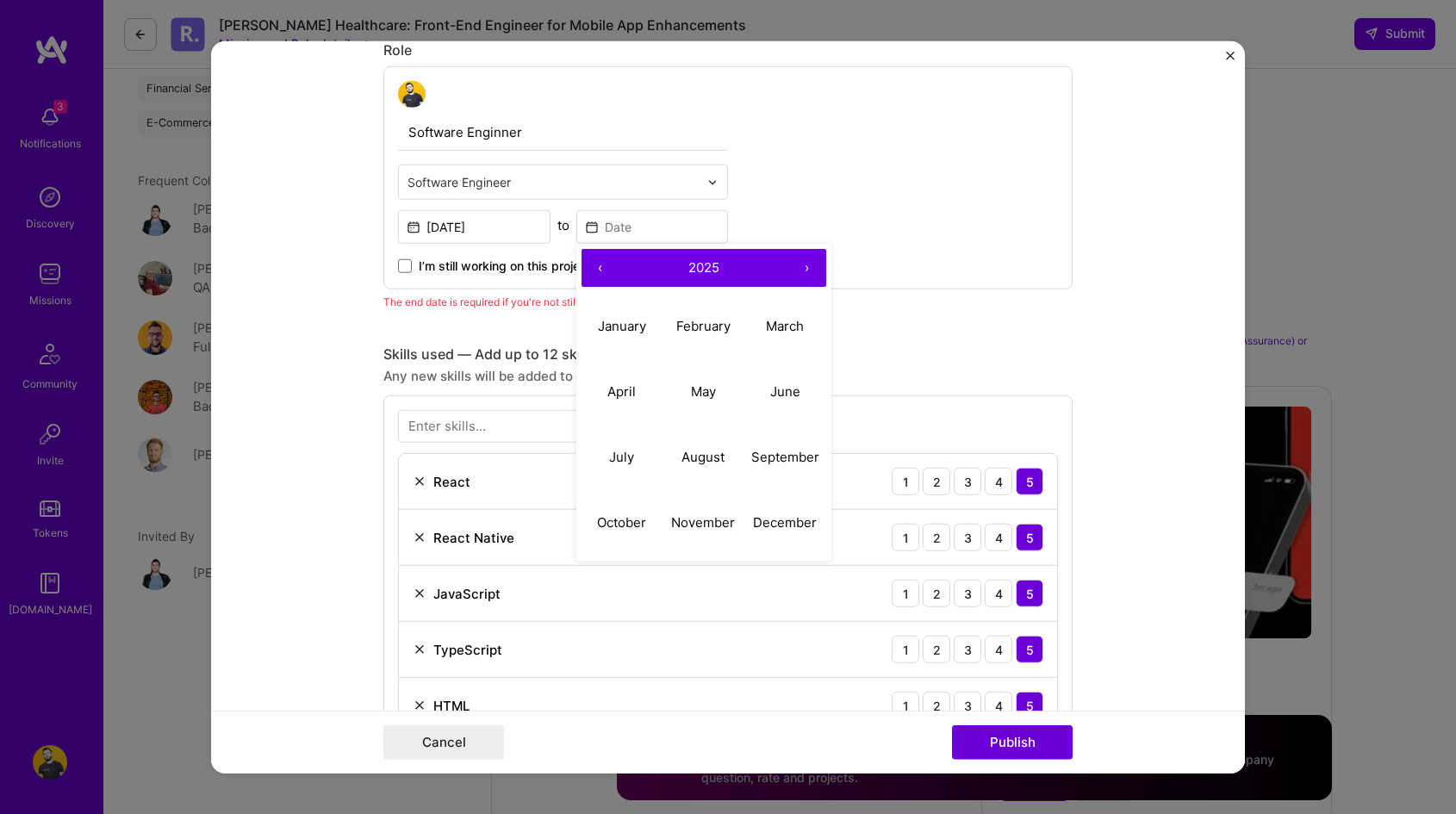
click at [597, 262] on button "‹" at bounding box center [600, 268] width 38 height 38
click at [764, 506] on button "December" at bounding box center [785, 522] width 82 height 65
type input "Dec, 2024"
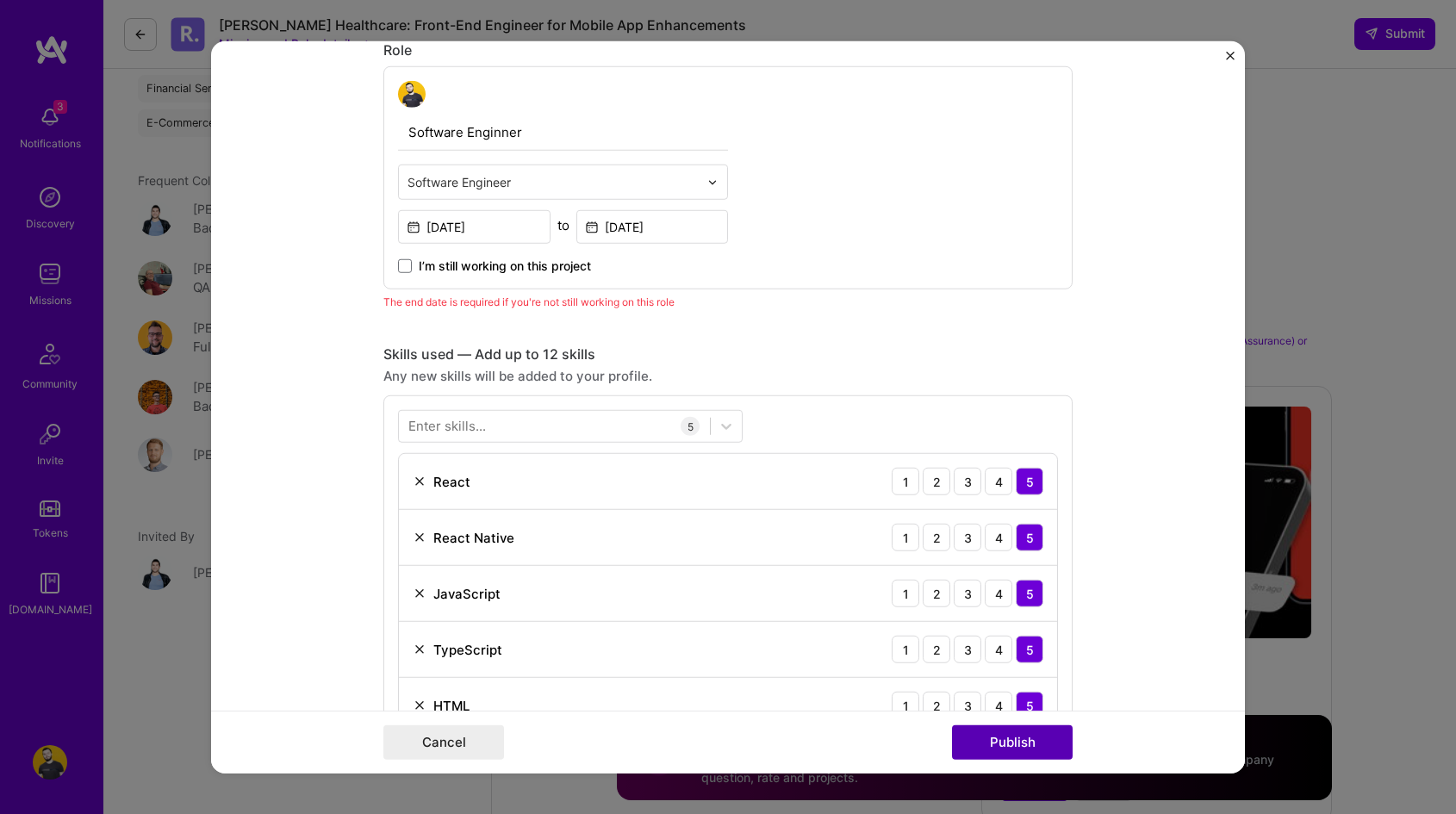
click at [991, 740] on button "Publish" at bounding box center [1012, 742] width 120 height 35
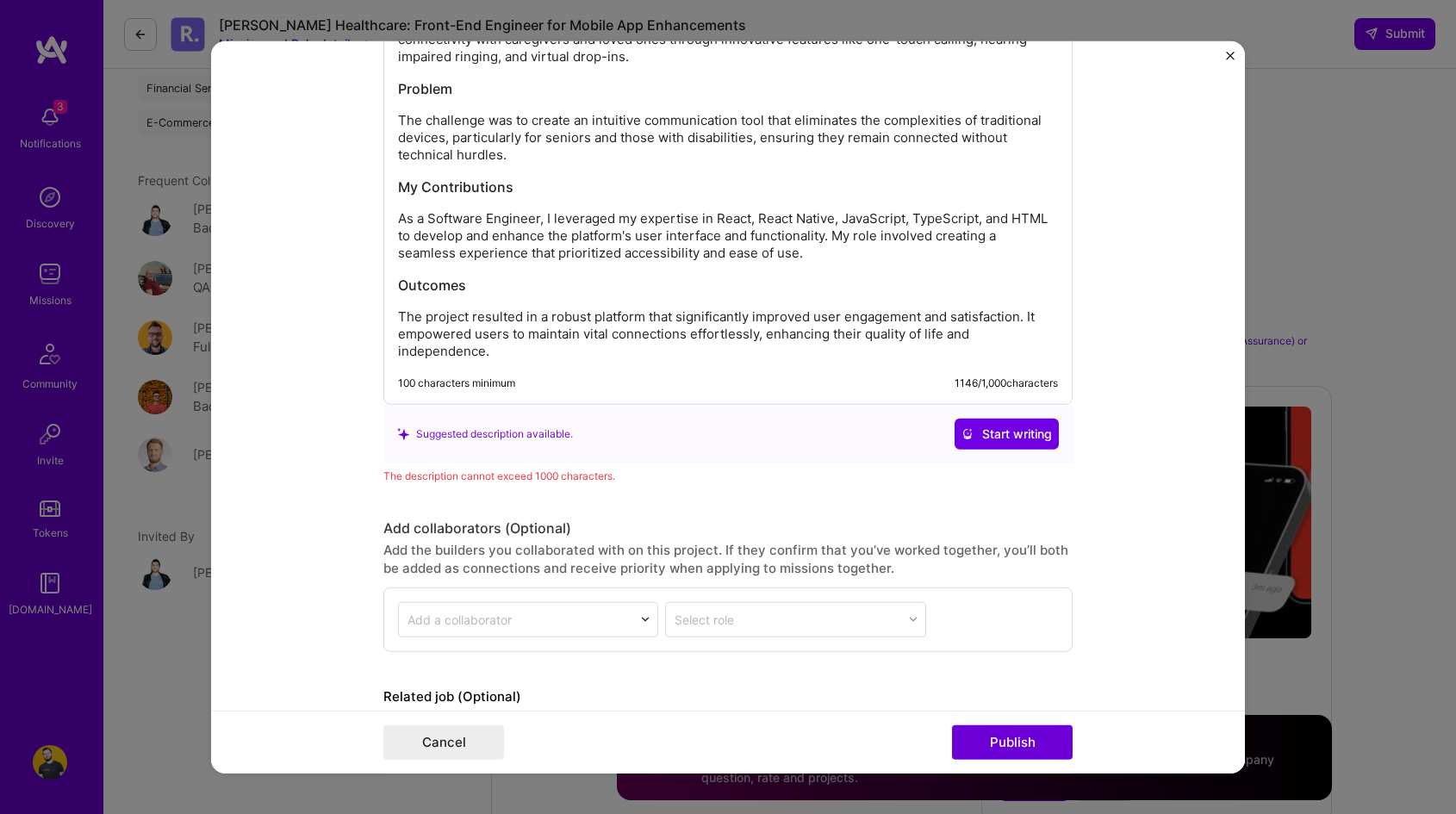
scroll to position [2220, 0]
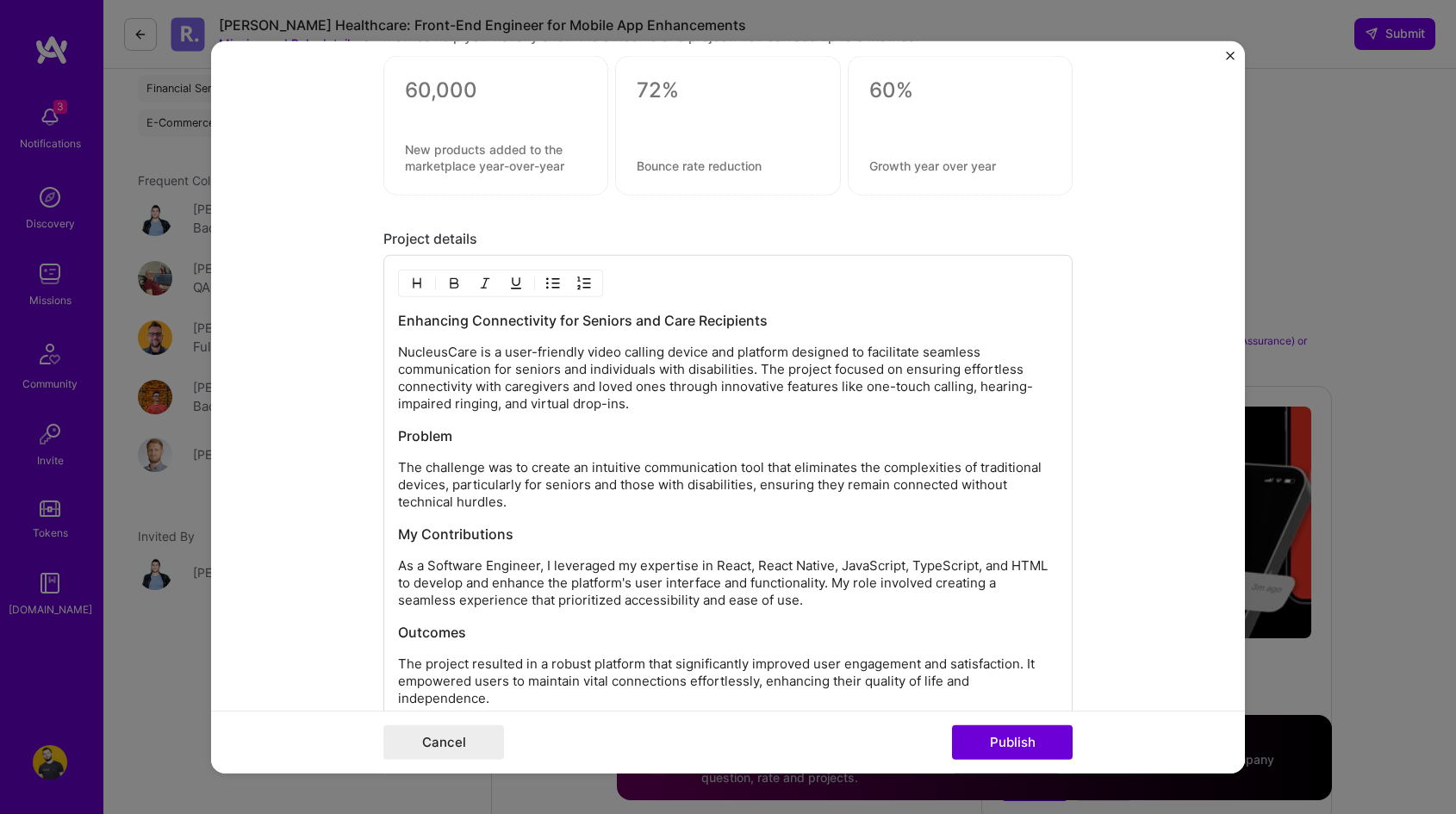
click at [578, 428] on h3 "Problem" at bounding box center [728, 436] width 660 height 19
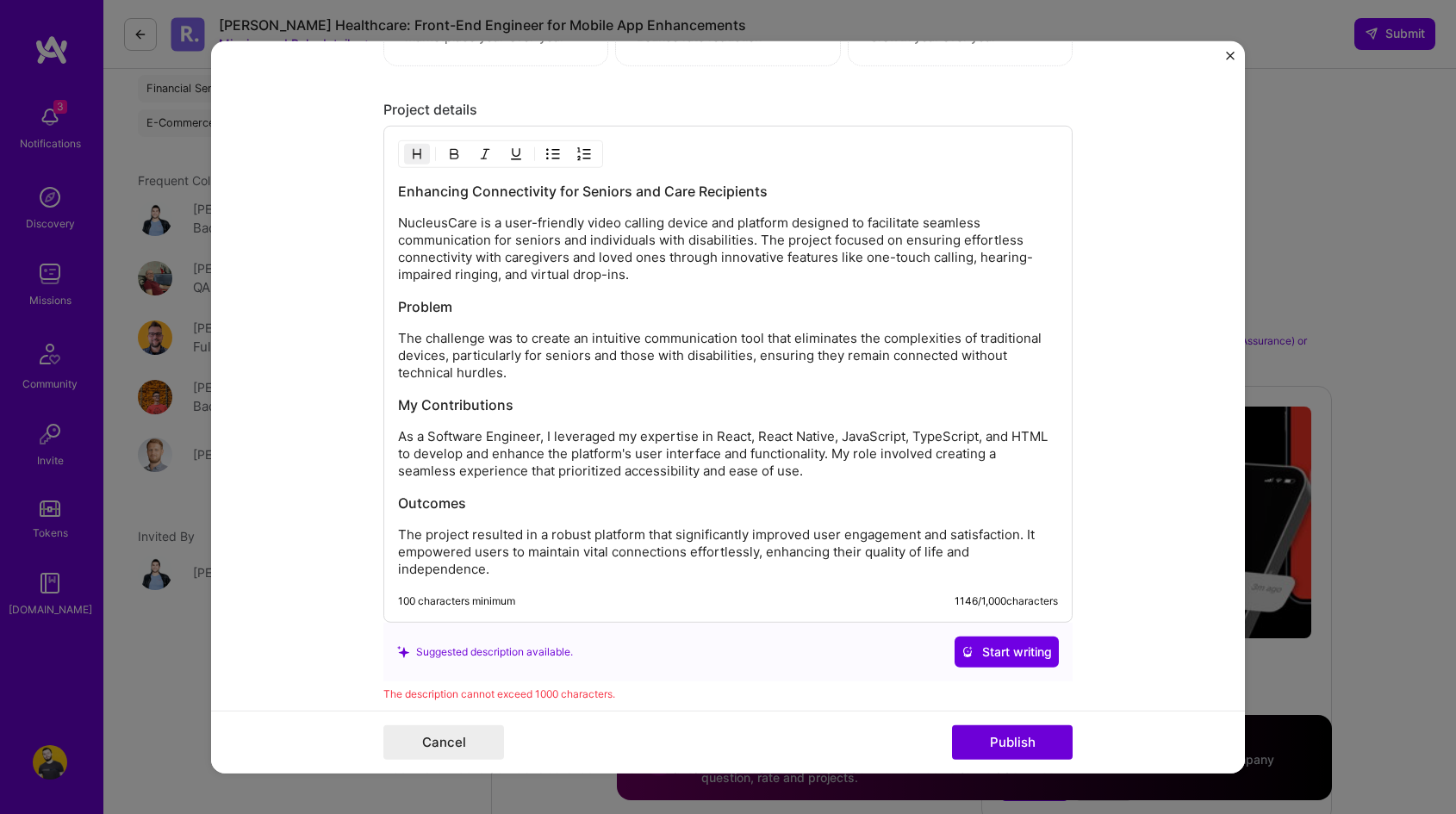
scroll to position [2018, 0]
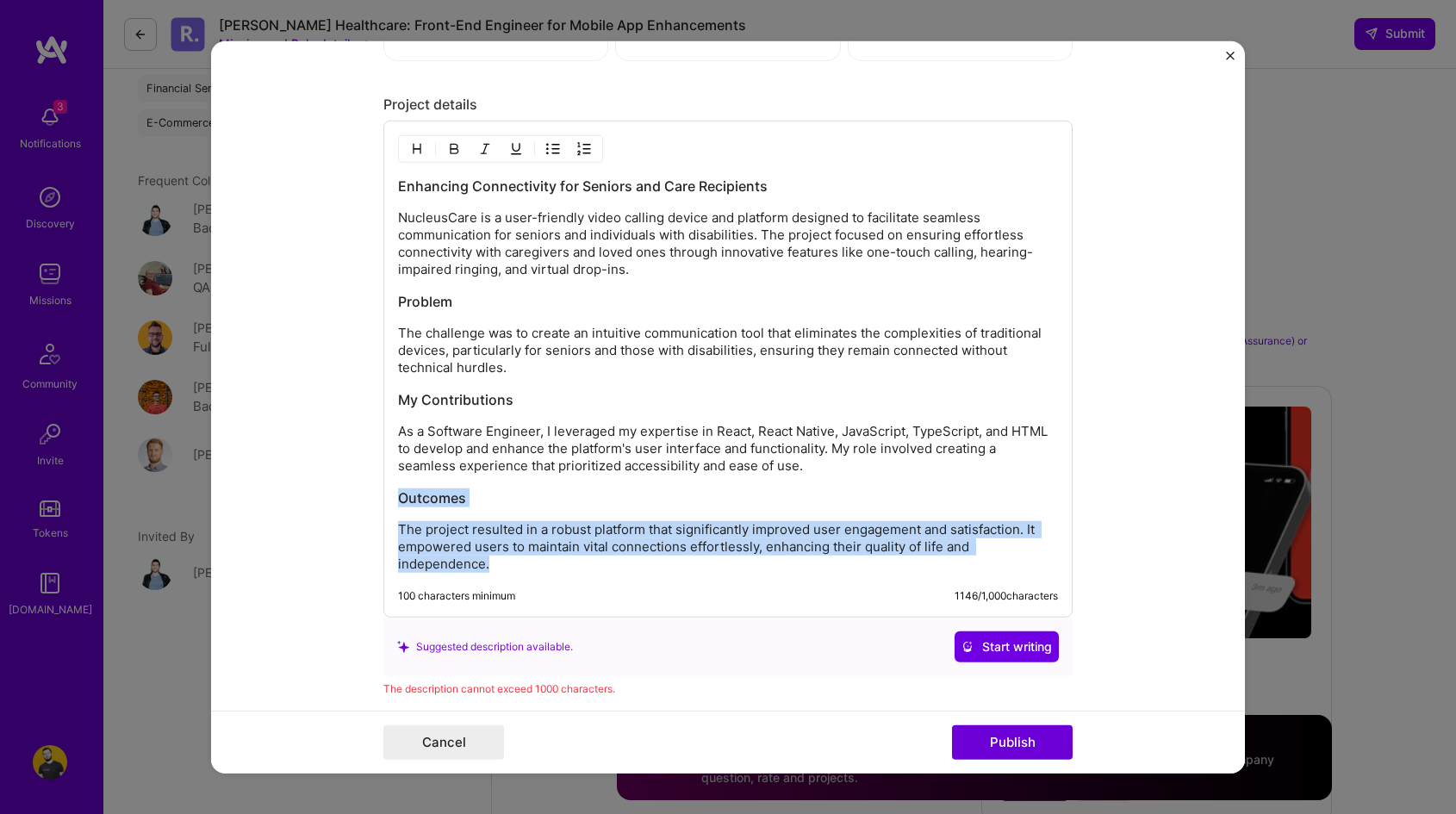
drag, startPoint x: 533, startPoint y: 561, endPoint x: 383, endPoint y: 478, distance: 171.4
click at [383, 478] on div "Enhancing Connectivity for Seniors and Care Recipients NucleusCare is a user-fr…" at bounding box center [728, 369] width 689 height 497
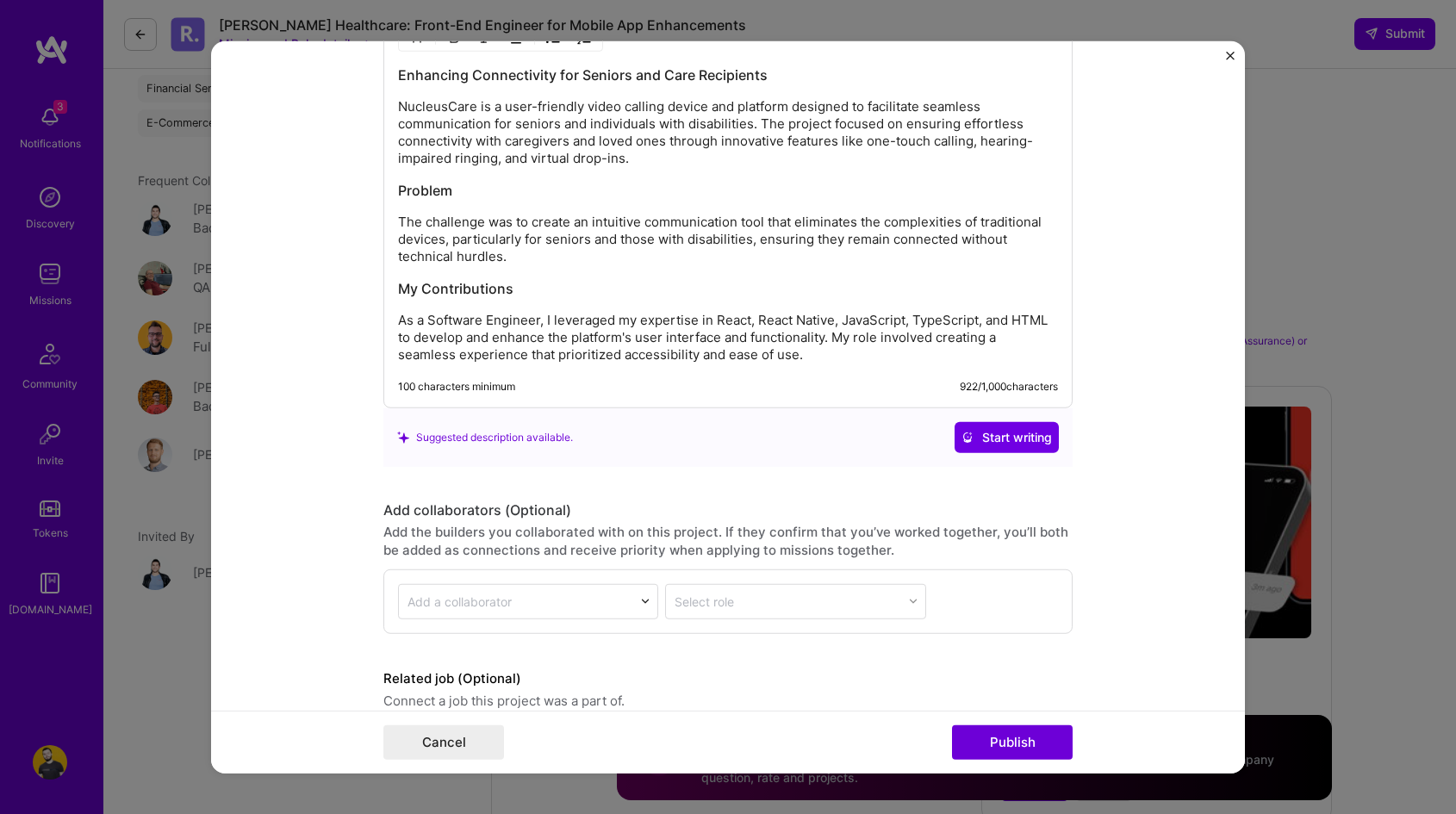
scroll to position [2197, 0]
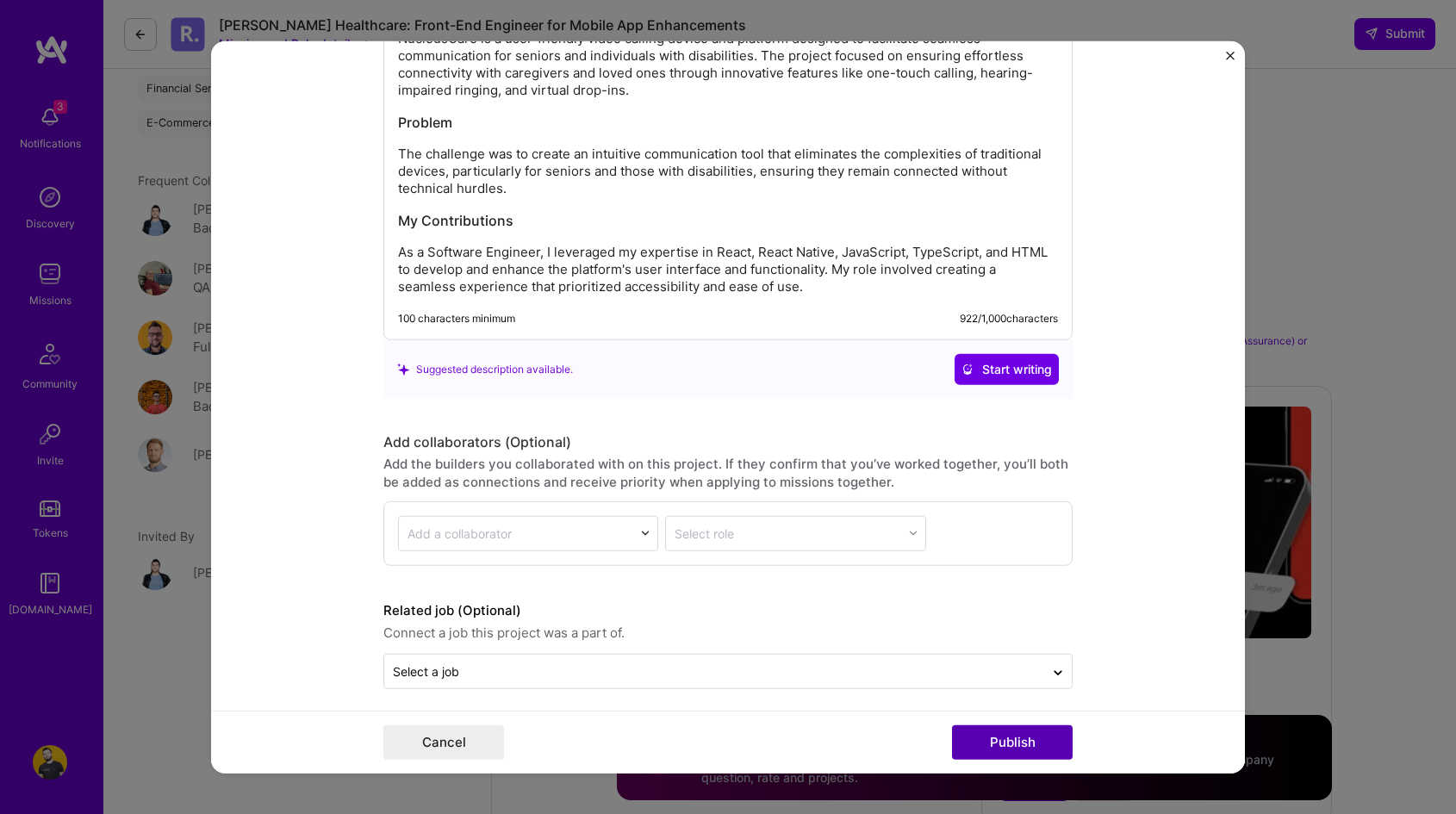
click at [970, 737] on button "Publish" at bounding box center [1012, 742] width 120 height 35
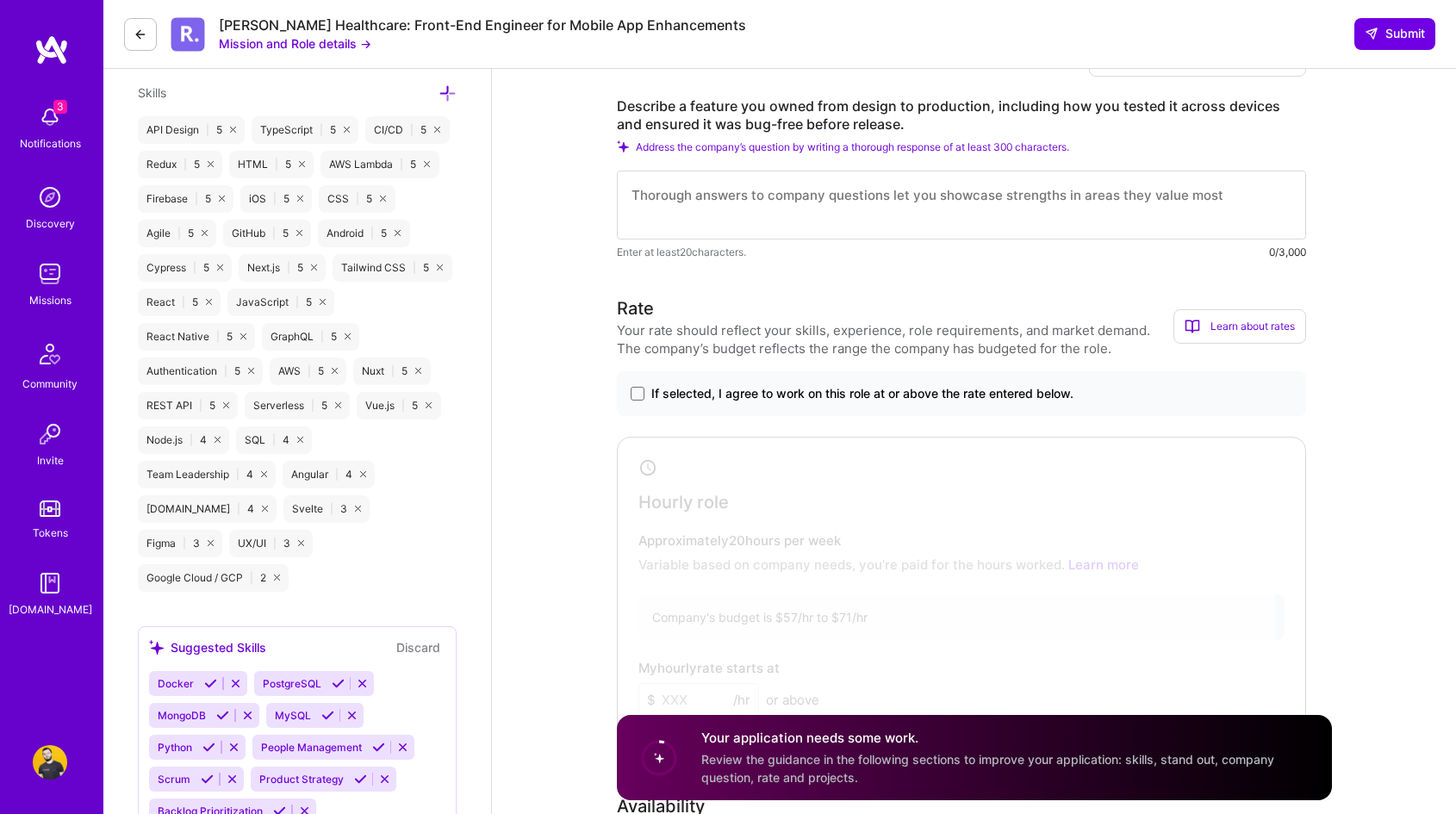
scroll to position [961, 0]
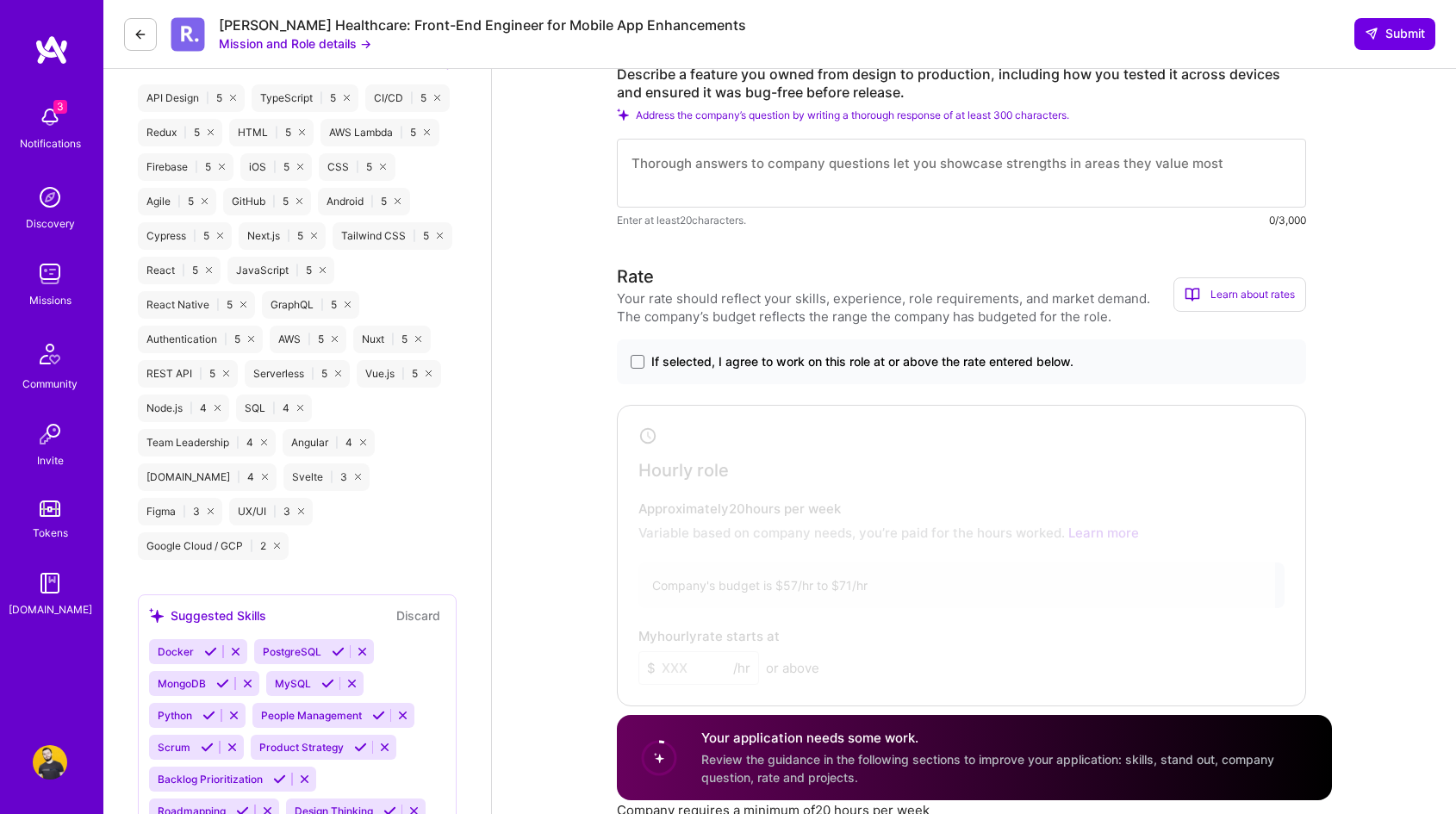
click at [812, 366] on span "If selected, I agree to work on this role at or above the rate entered below." at bounding box center [862, 362] width 422 height 17
click at [0, 0] on input "If selected, I agree to work on this role at or above the rate entered below." at bounding box center [0, 0] width 0 height 0
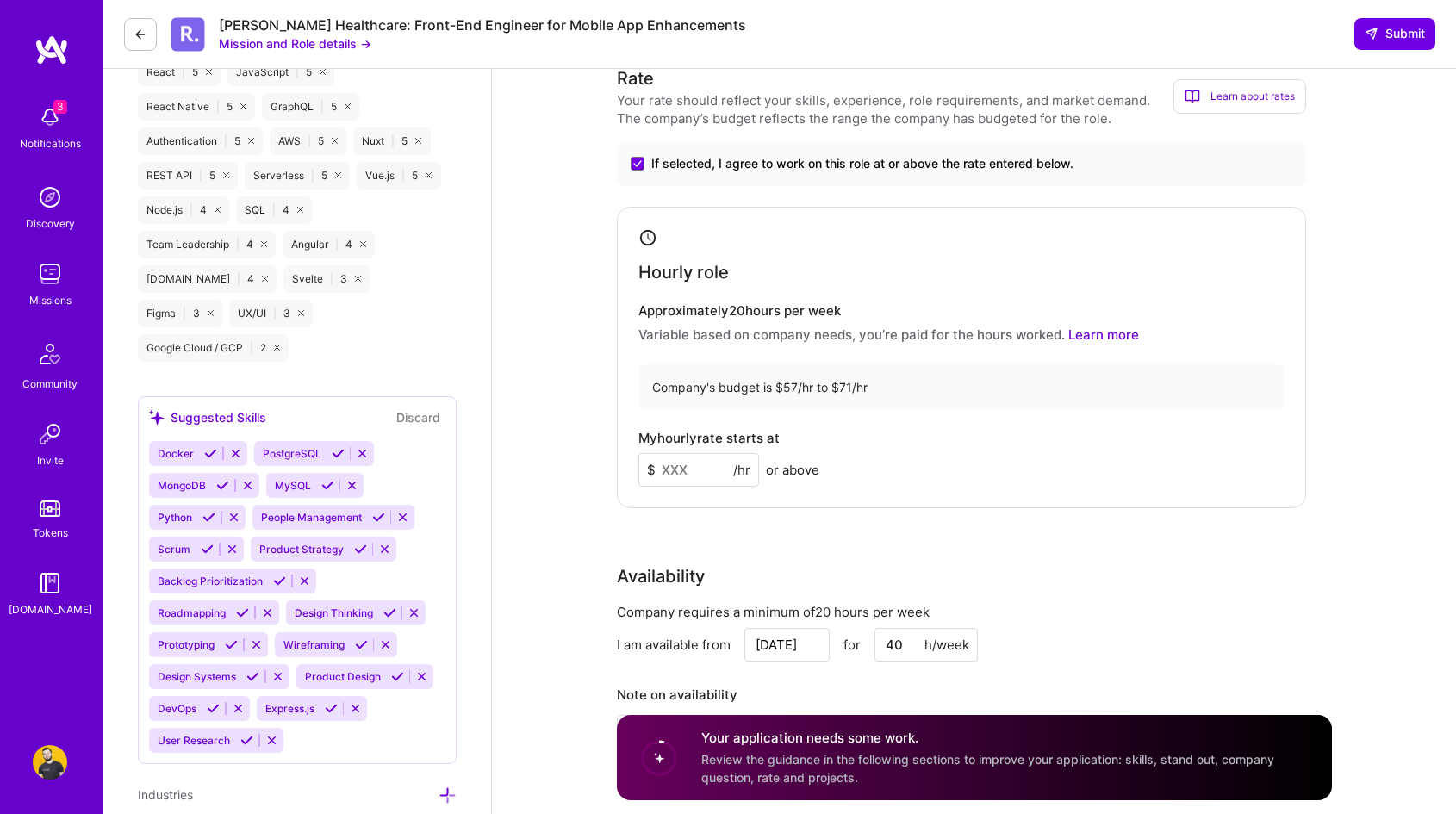
scroll to position [1223, 0]
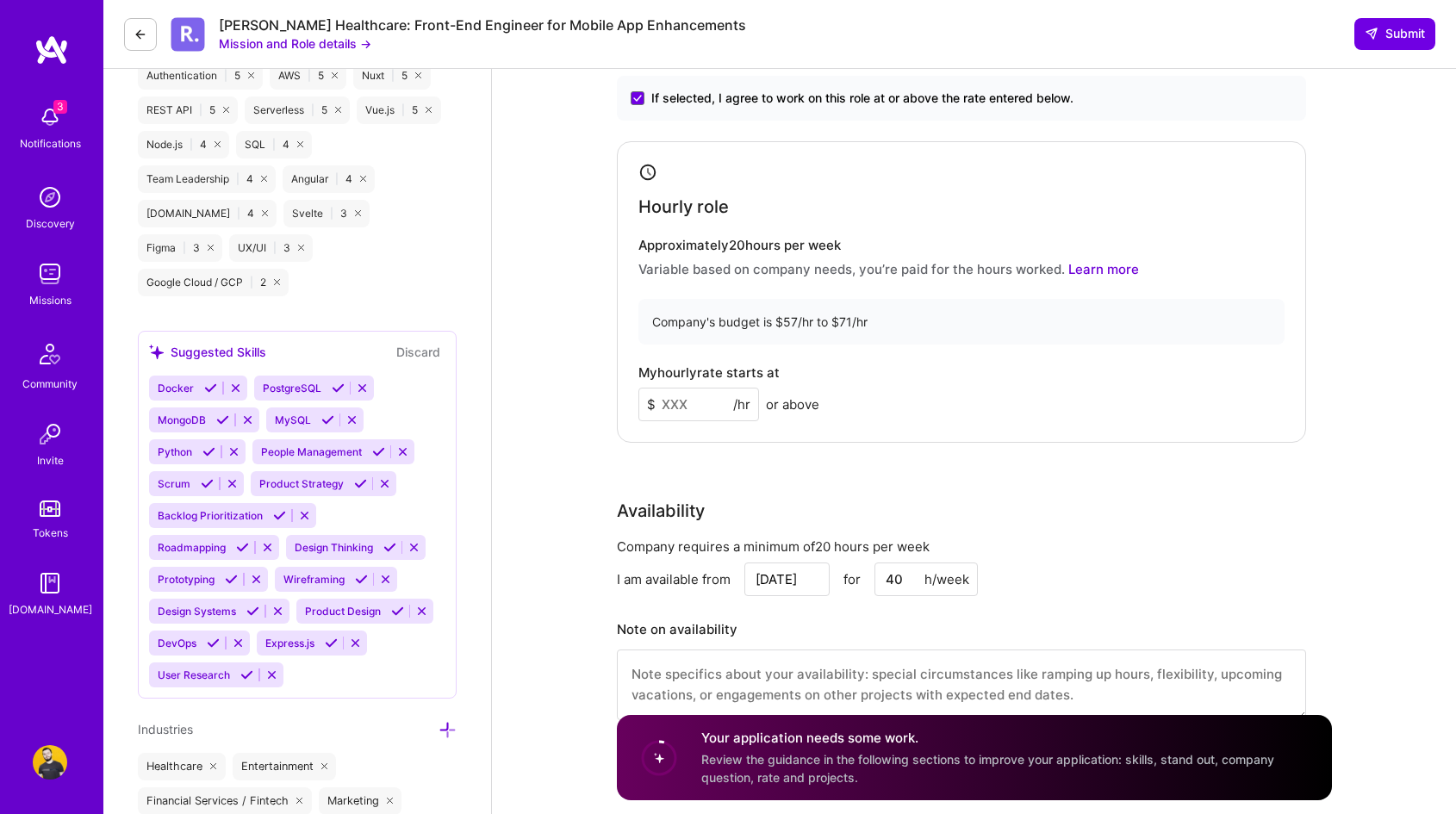
click at [709, 396] on input at bounding box center [699, 404] width 120 height 34
type input "65"
click at [816, 358] on div "Hourly role Approximately 20 hours per week Variable based on company needs, yo…" at bounding box center [962, 292] width 689 height 302
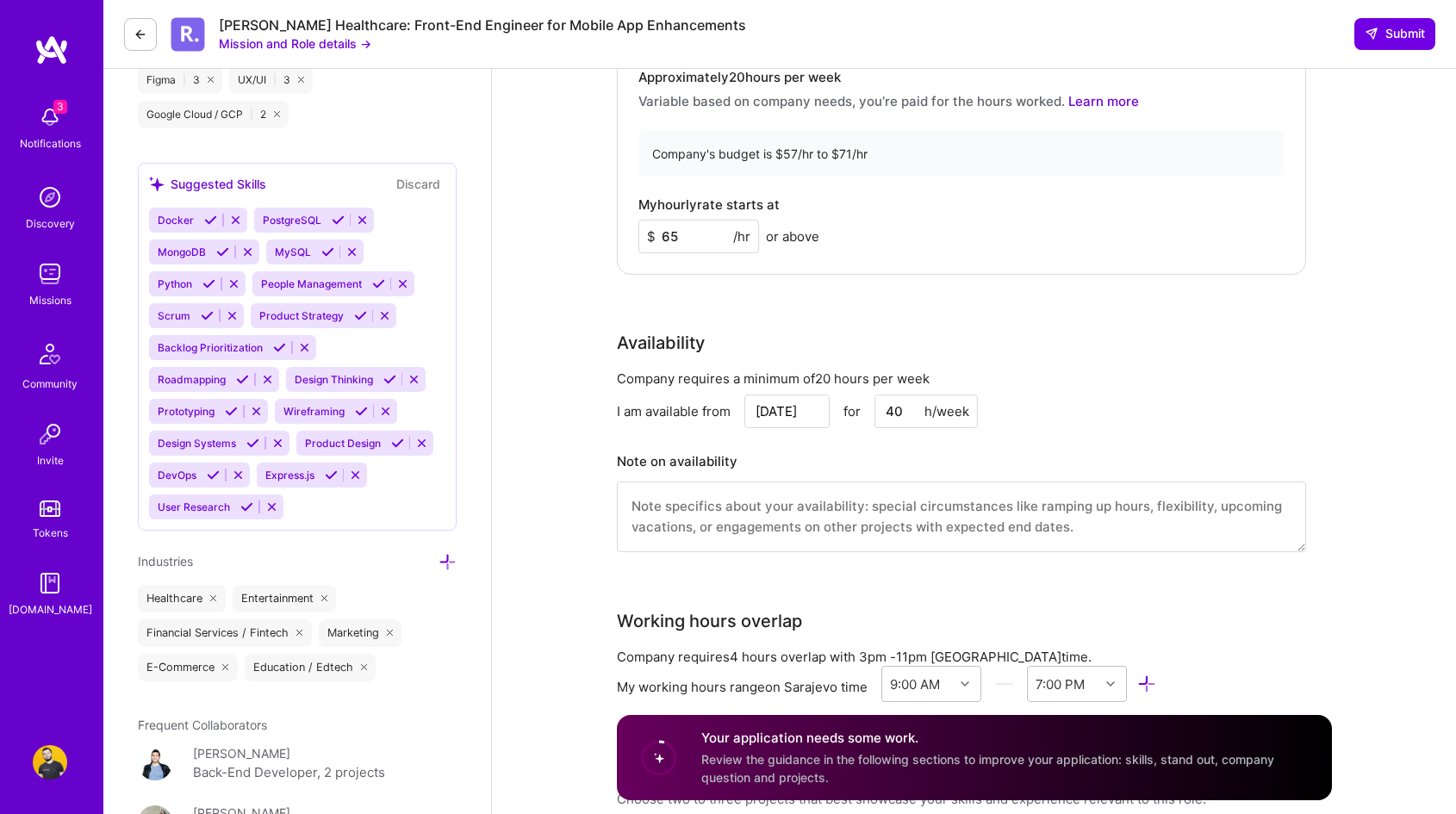
scroll to position [1428, 0]
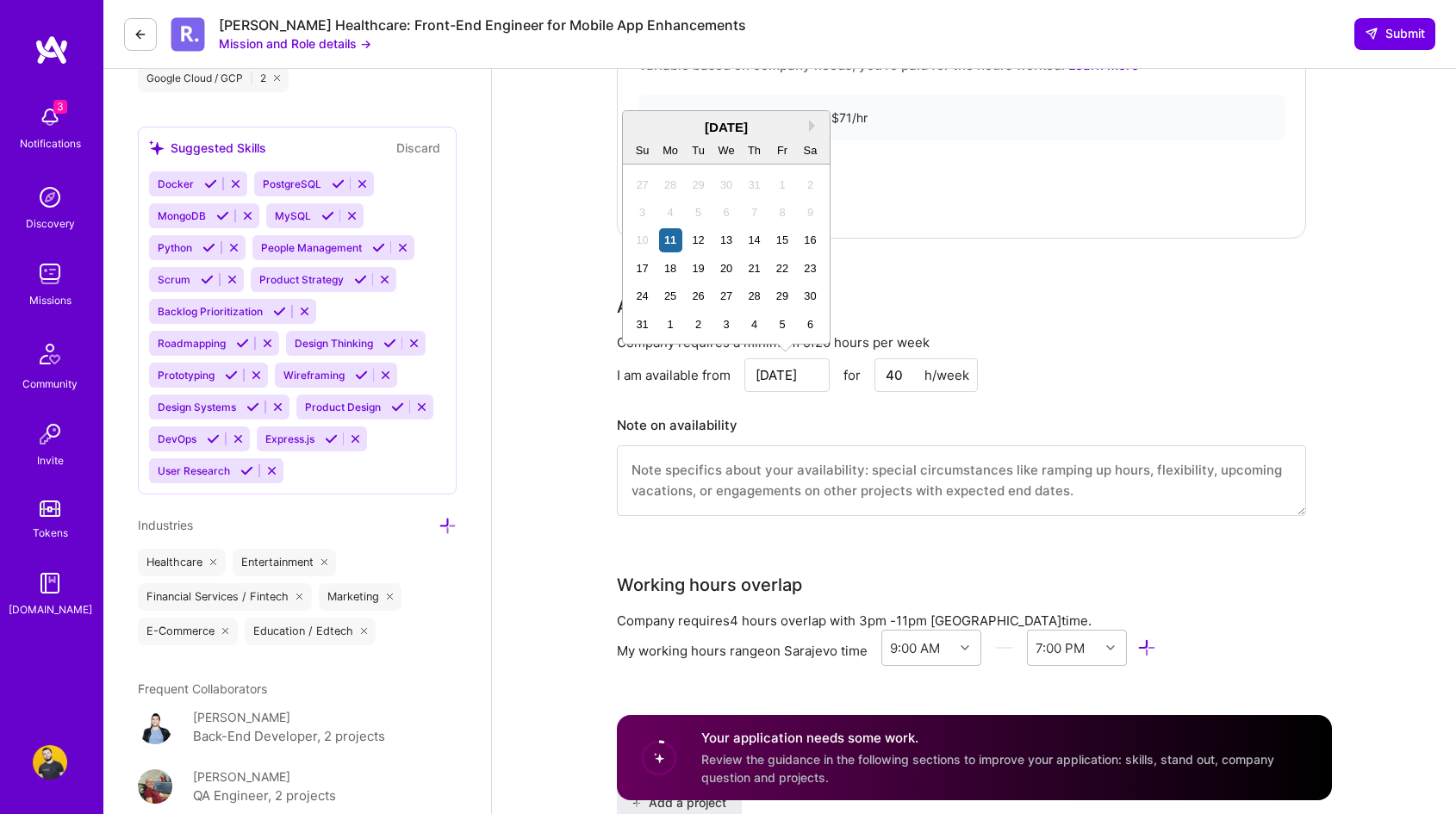
click at [798, 372] on input "Aug 11" at bounding box center [787, 374] width 85 height 34
click at [704, 234] on div "12" at bounding box center [698, 240] width 23 height 23
type input "Aug 12"
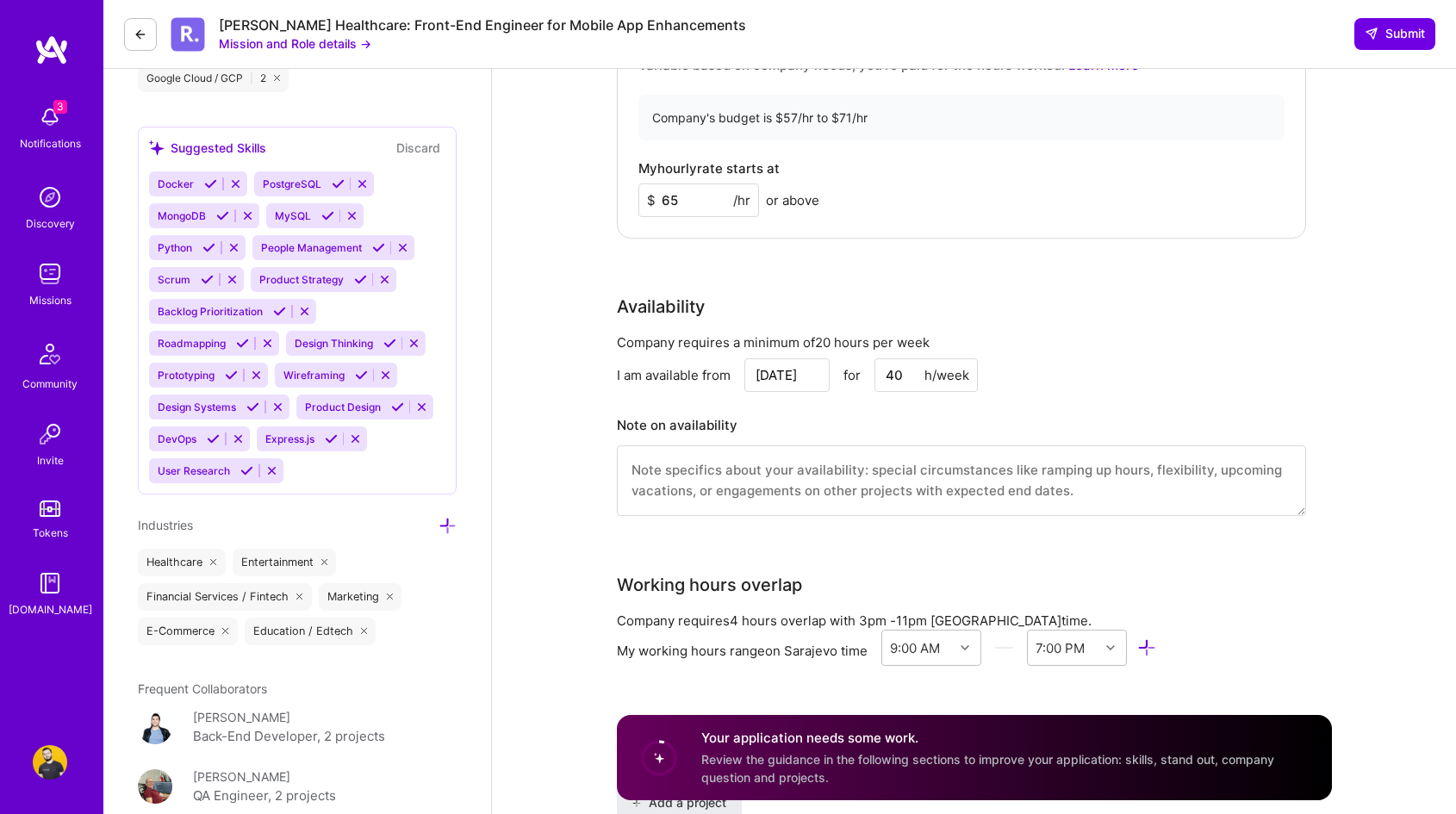
click at [893, 307] on div "Availability" at bounding box center [962, 307] width 689 height 26
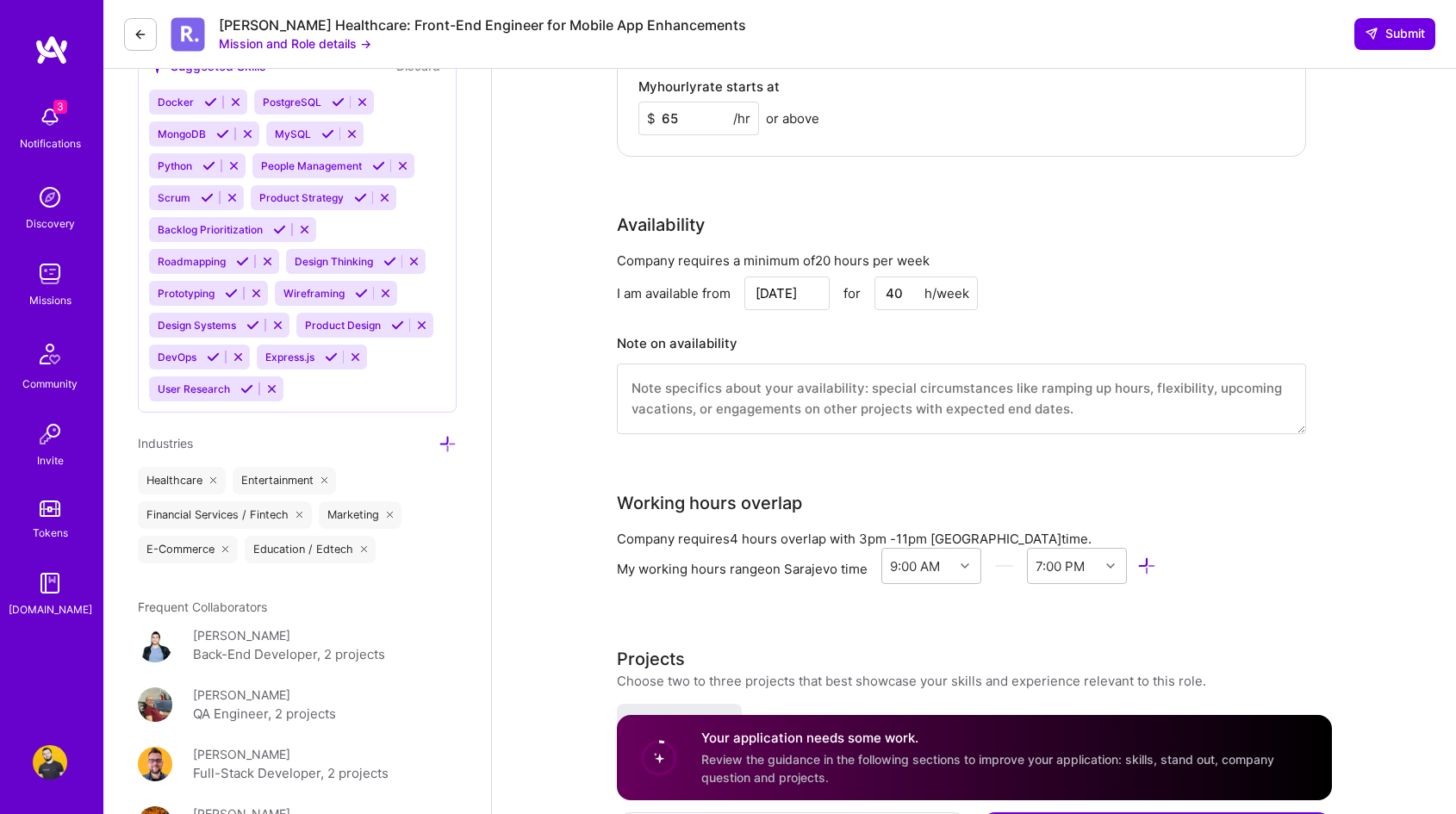
scroll to position [1513, 0]
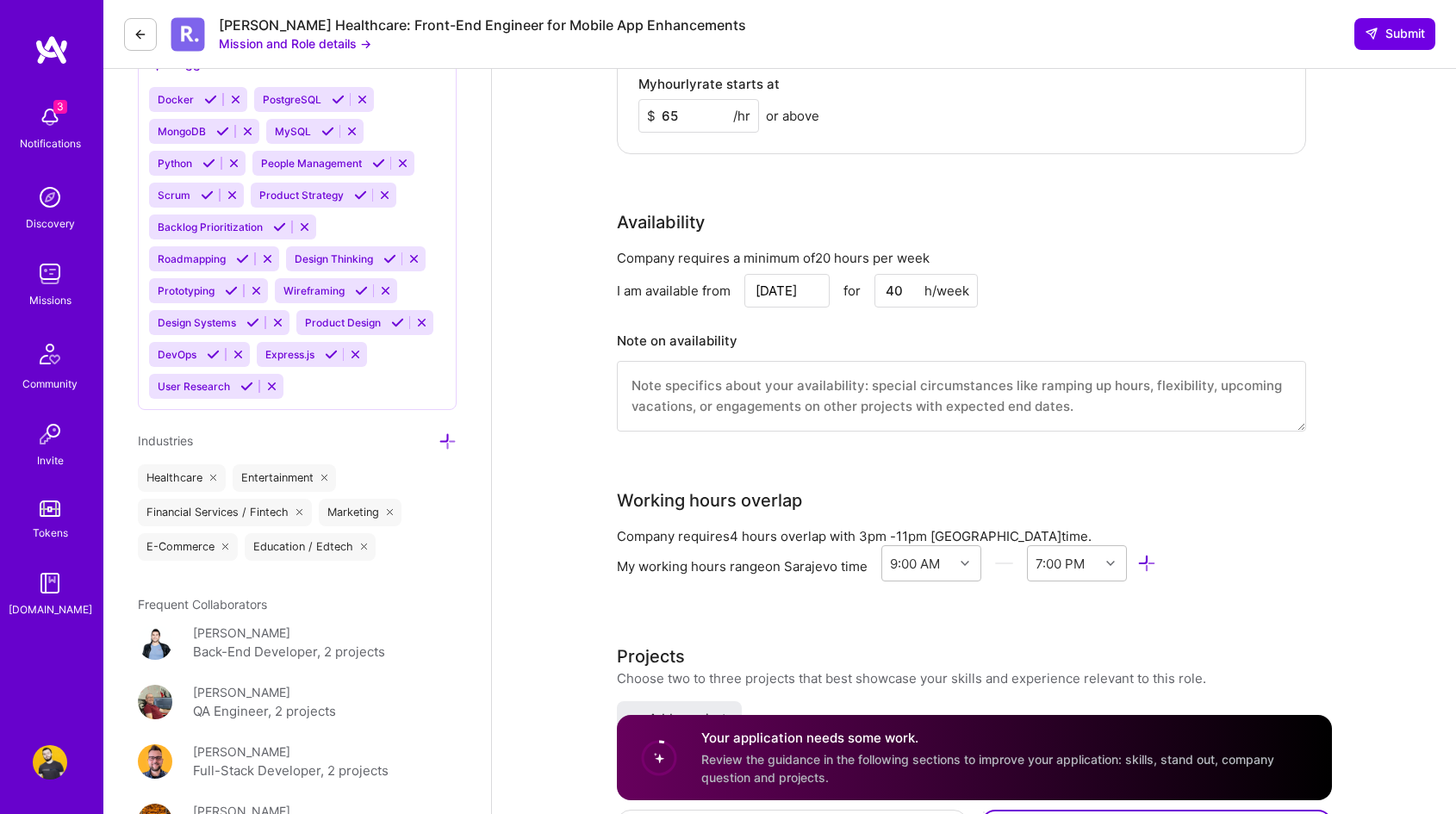
click at [894, 288] on input "40" at bounding box center [926, 290] width 104 height 34
click at [931, 249] on div "Company requires a minimum of 20 hours per week" at bounding box center [962, 258] width 689 height 18
click at [901, 281] on input "40" at bounding box center [926, 290] width 104 height 34
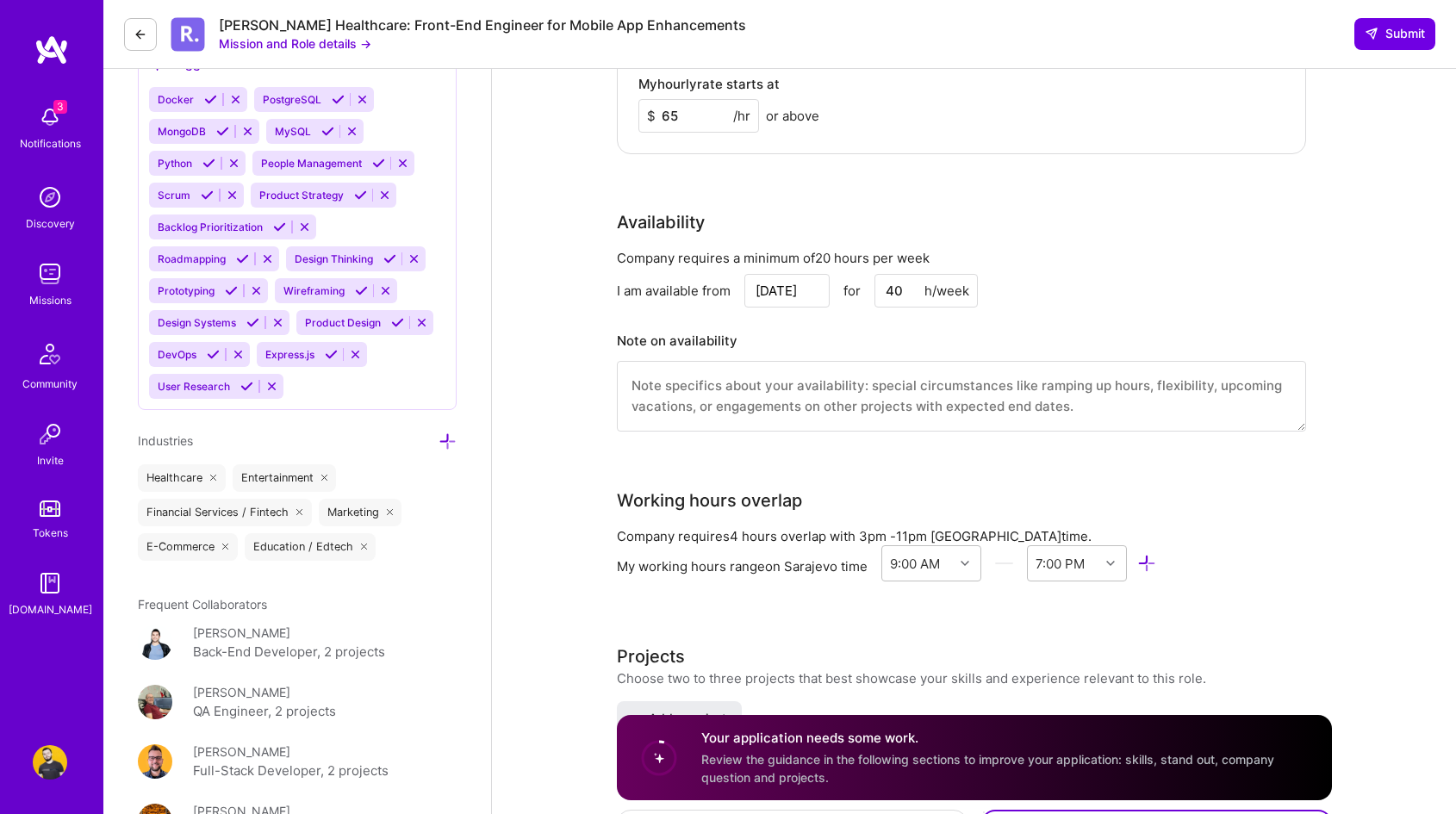
click at [901, 281] on input "40" at bounding box center [926, 290] width 104 height 34
click at [816, 394] on textarea at bounding box center [962, 396] width 689 height 71
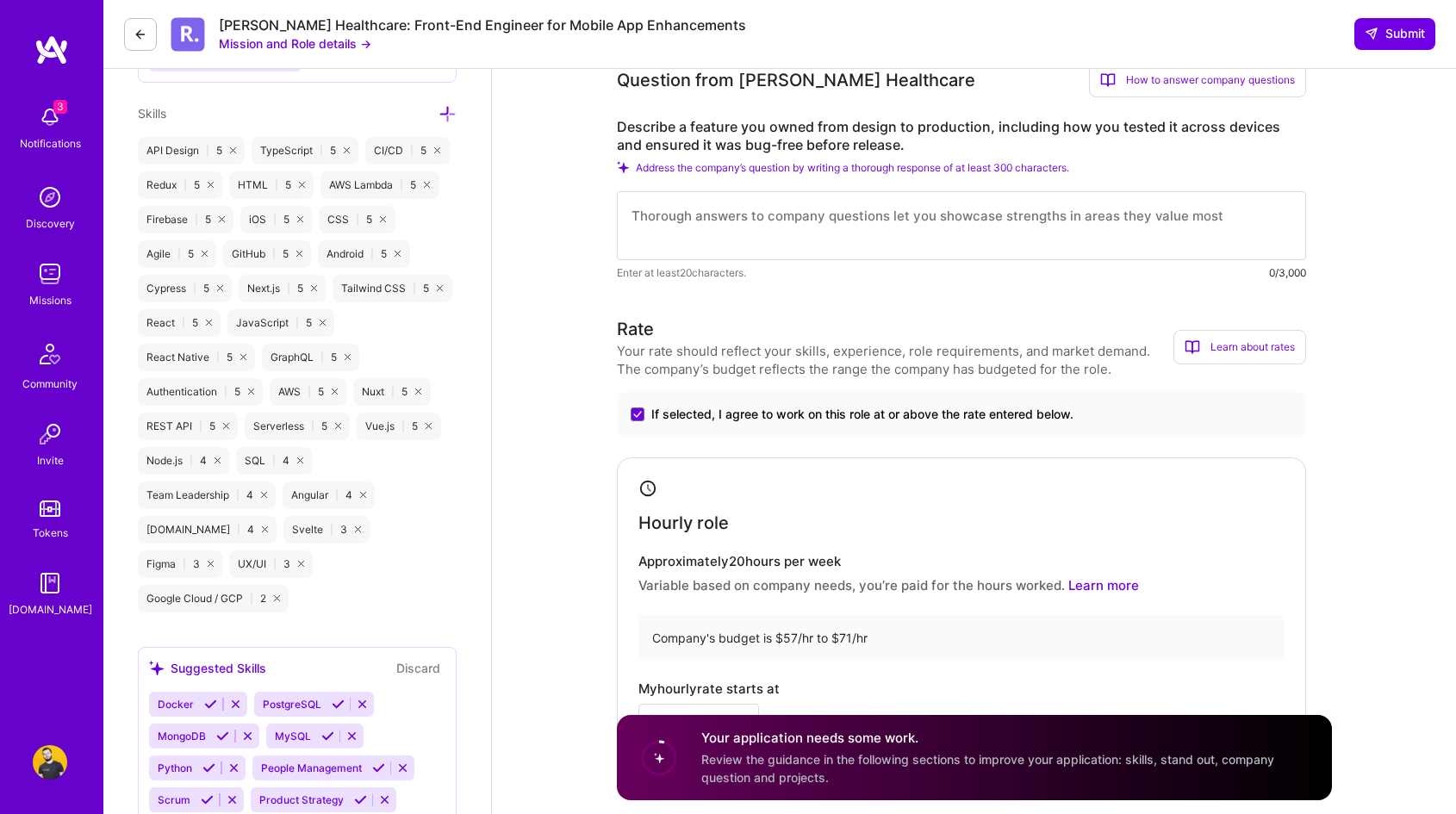
scroll to position [683, 0]
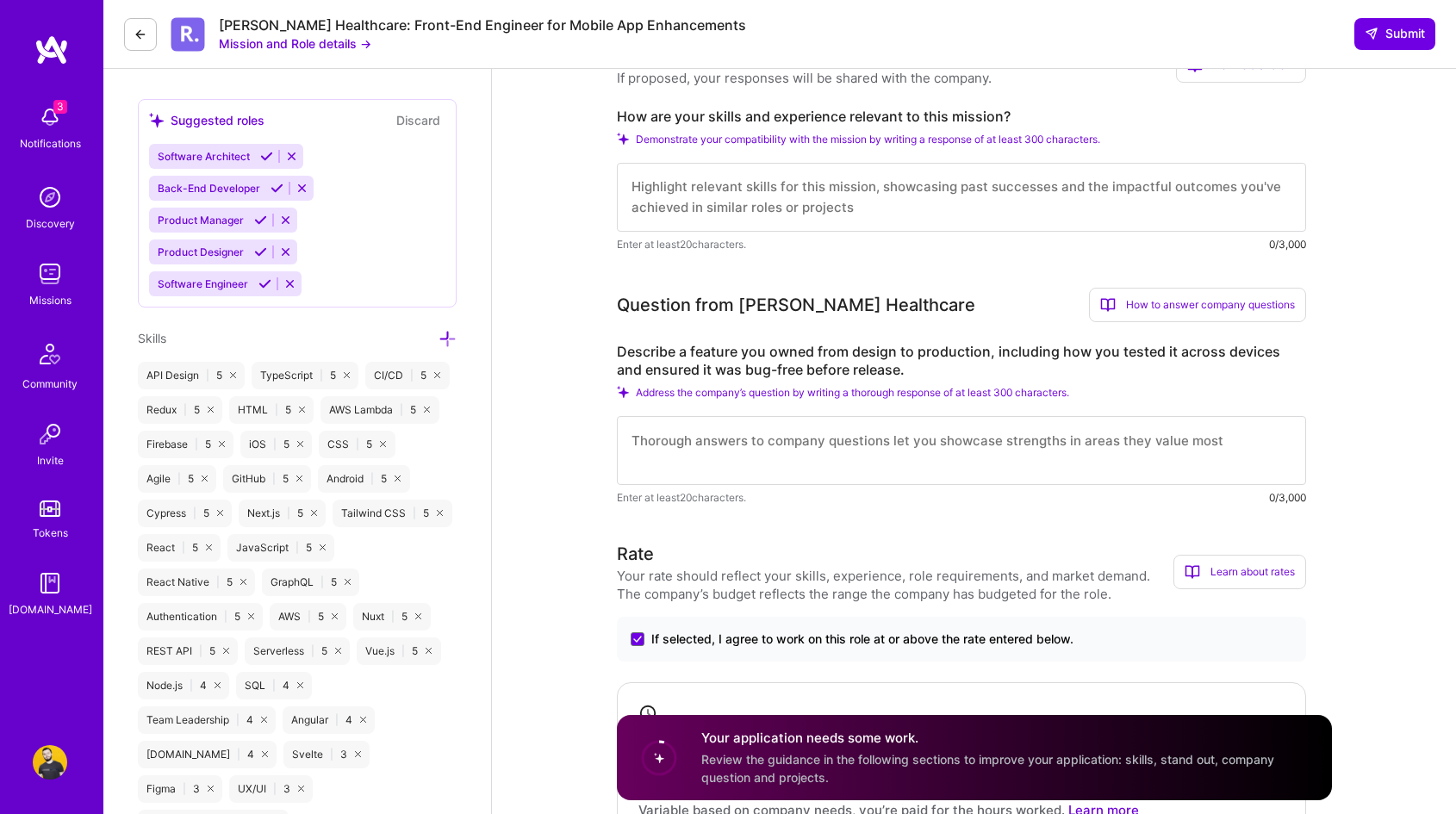
click at [785, 460] on textarea at bounding box center [962, 450] width 689 height 69
paste textarea "I believe I would be a strong fit for the Roger Healthcare role. I have already…"
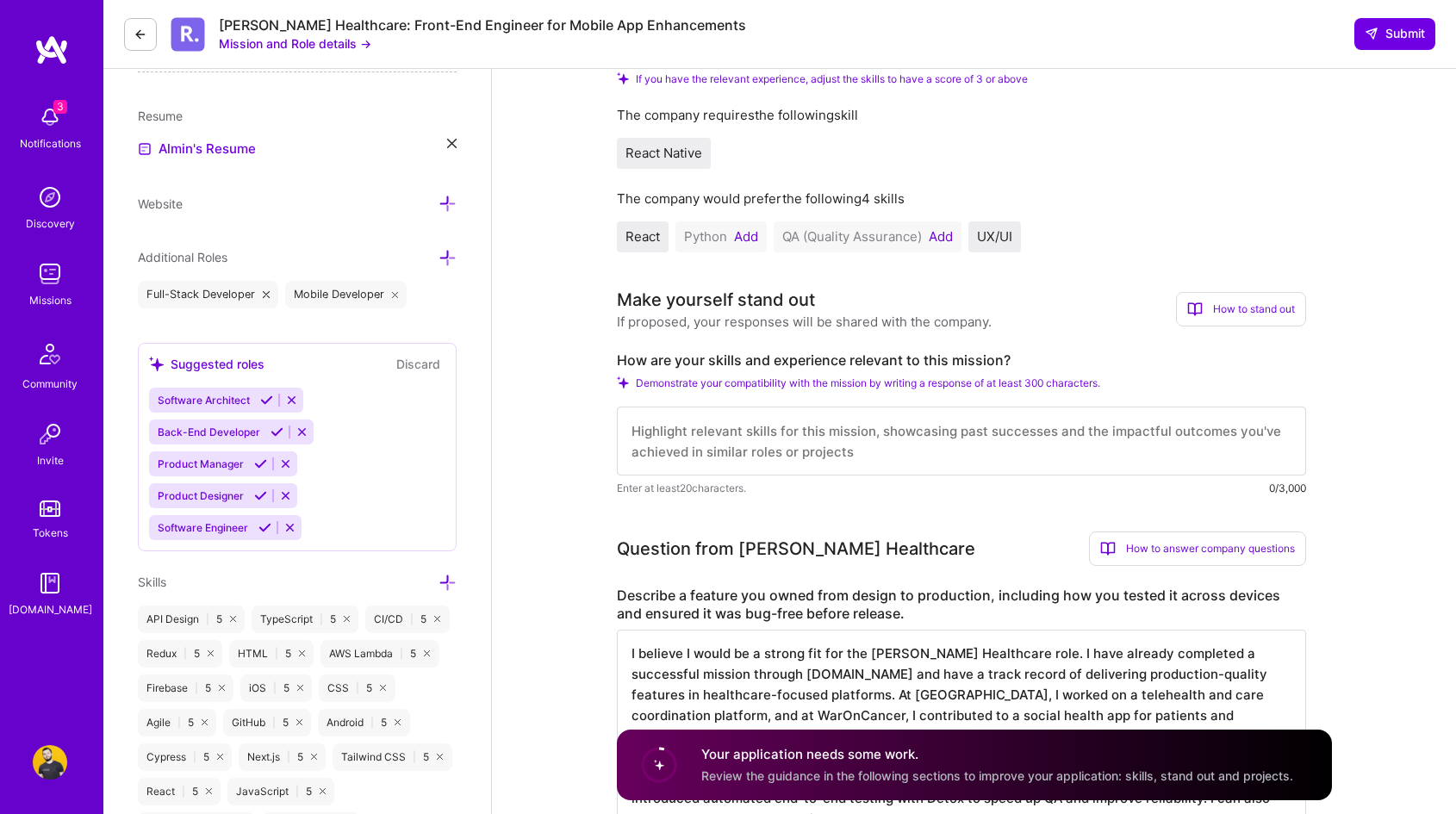
scroll to position [405, 0]
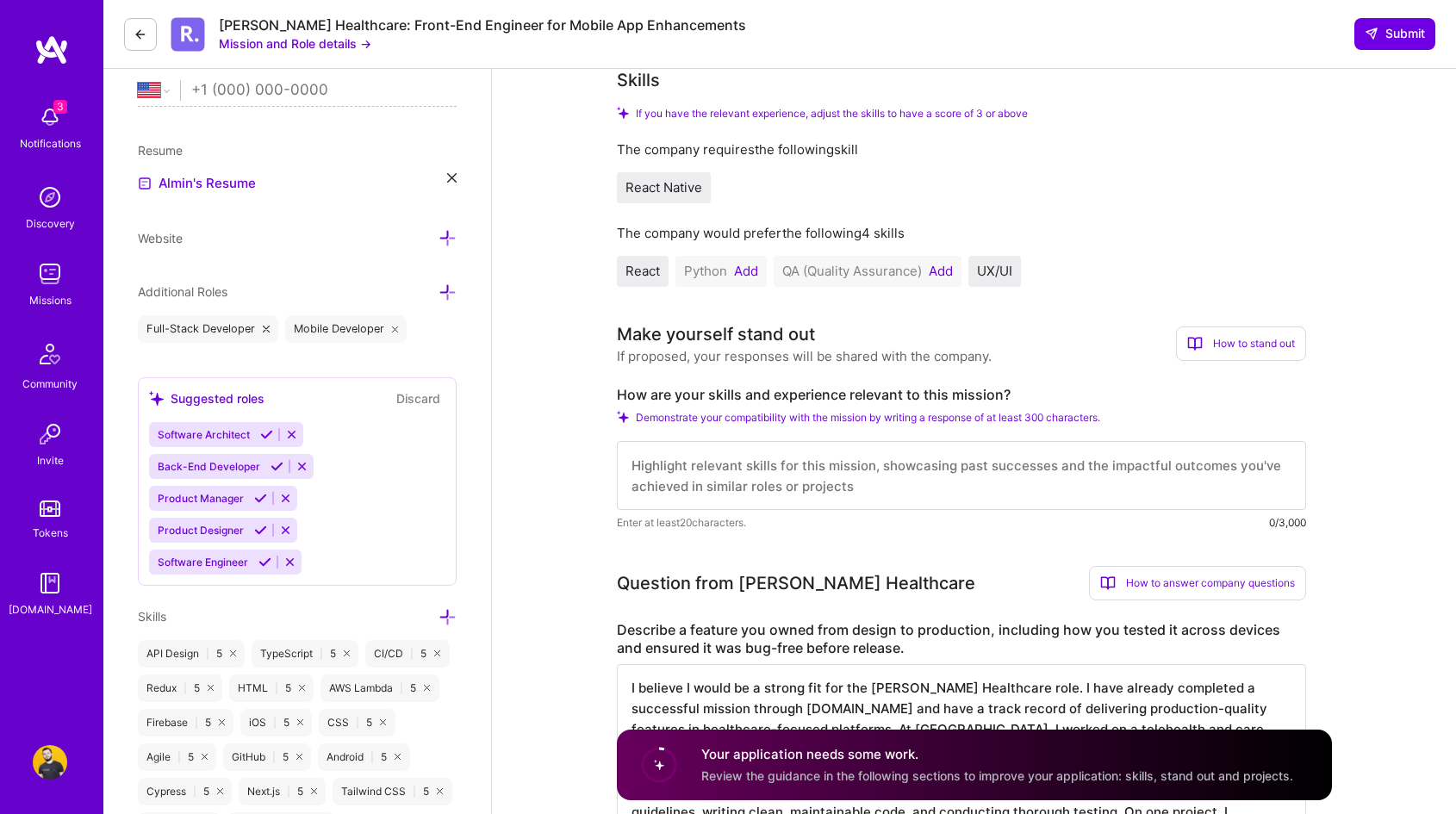
type textarea "I believe I would be a strong fit for the Roger Healthcare role. I have already…"
click at [860, 471] on textarea at bounding box center [962, 474] width 689 height 69
paste textarea "I believe I would be a strong fit for the Roger Healthcare role. I have already…"
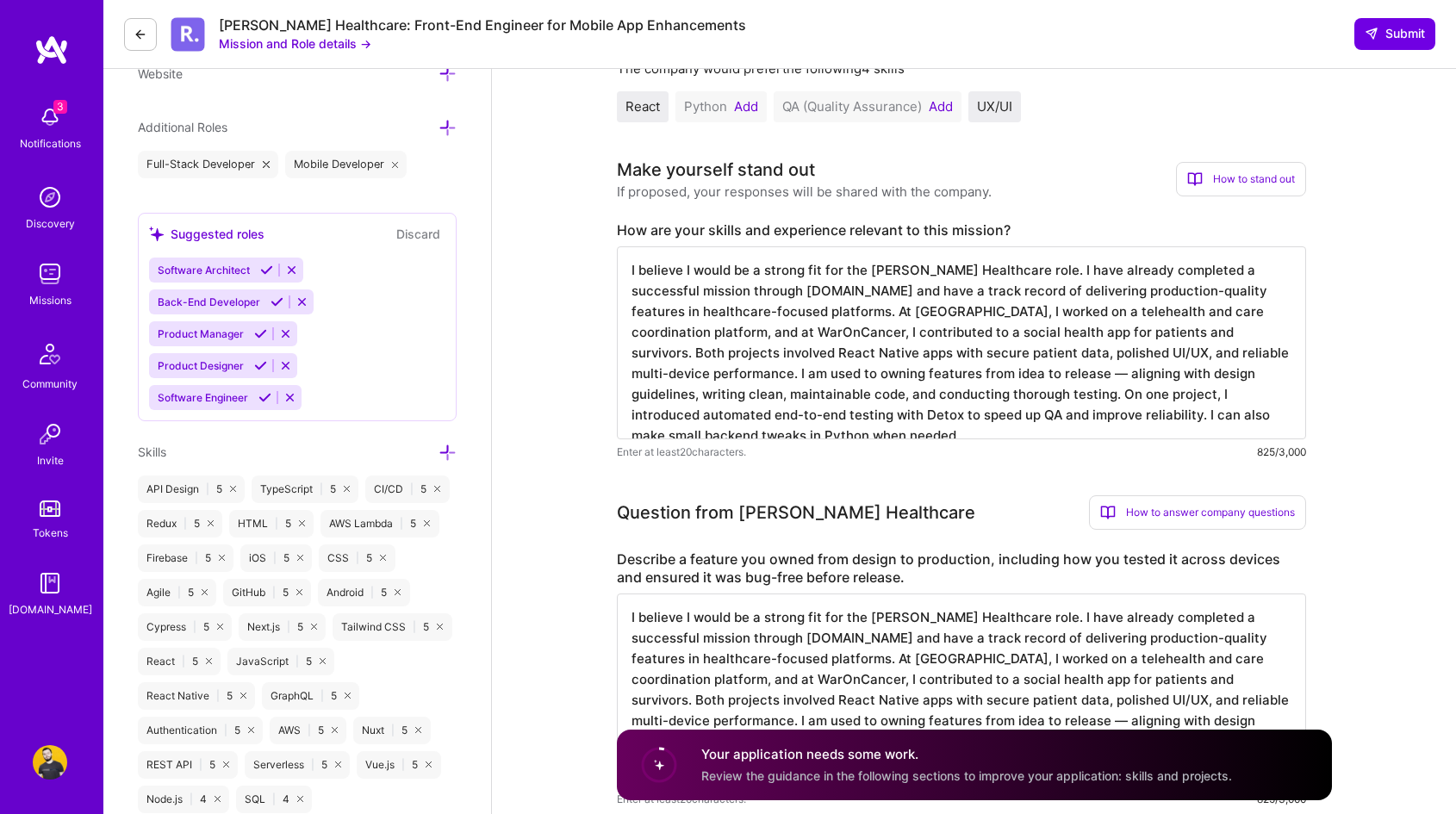
scroll to position [756, 0]
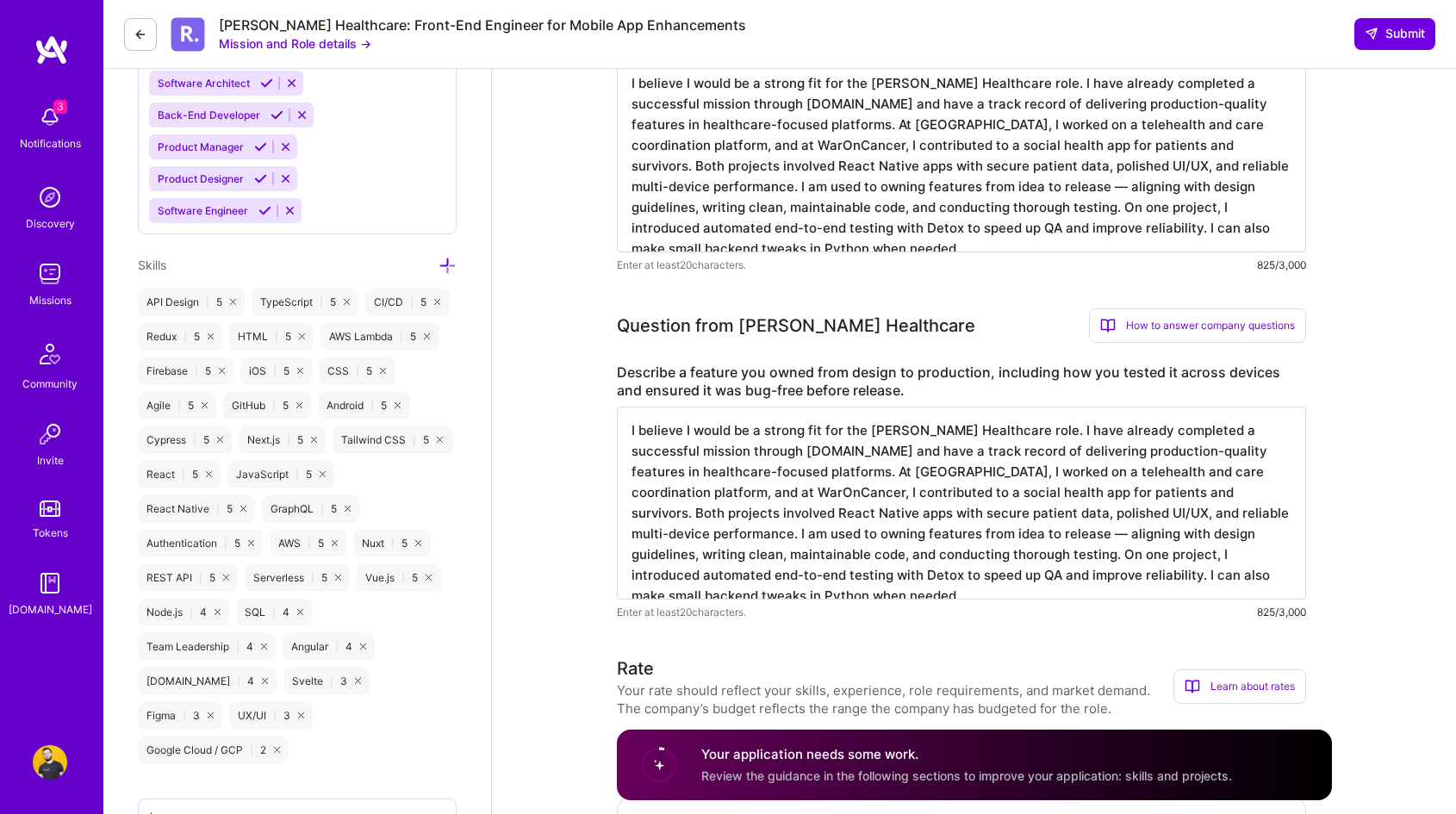
type textarea "I believe I would be a strong fit for the Roger Healthcare role. I have already…"
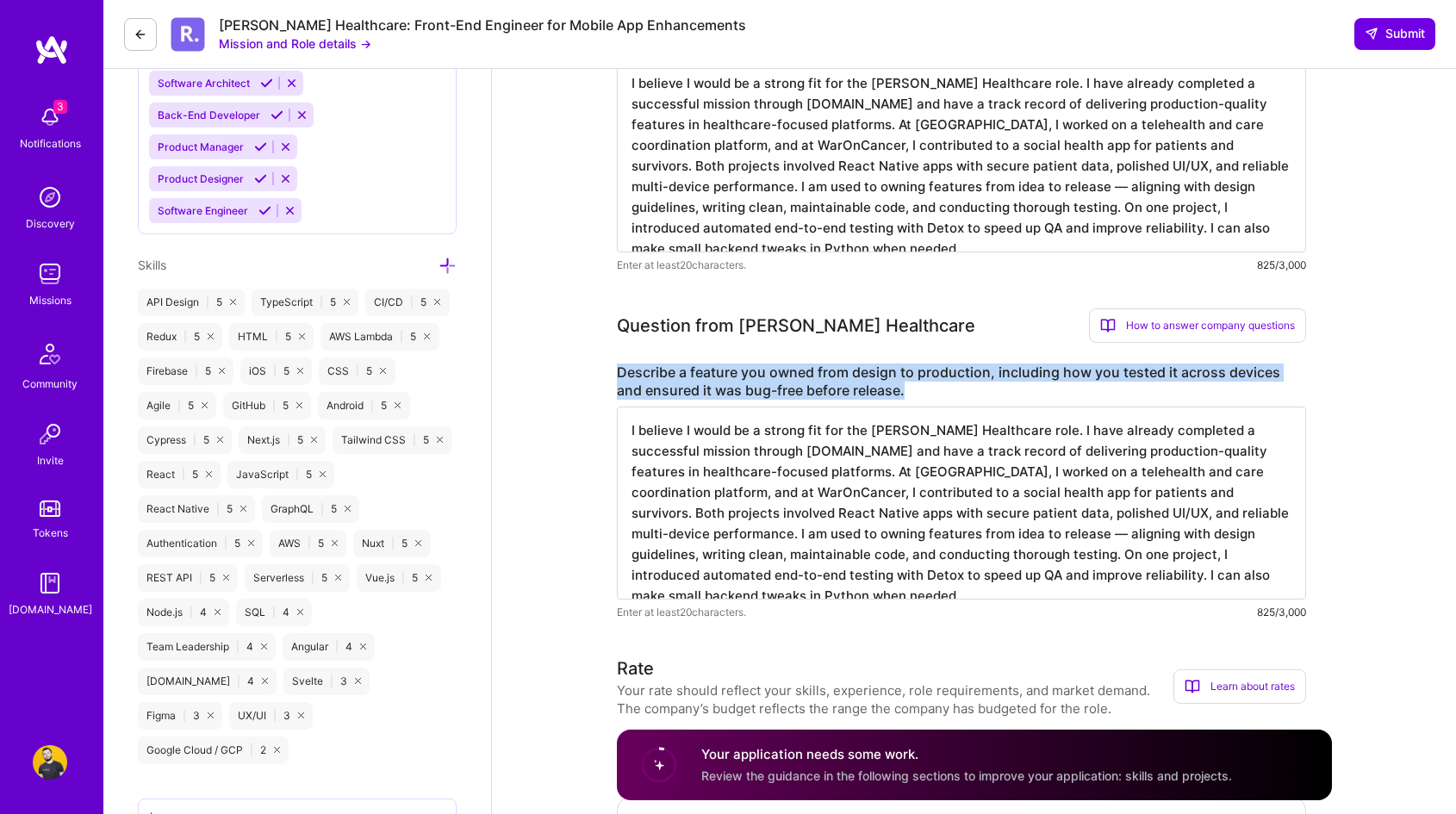
drag, startPoint x: 887, startPoint y: 395, endPoint x: 614, endPoint y: 367, distance: 274.4
copy label "Describe a feature you owned from design to production, including how you teste…"
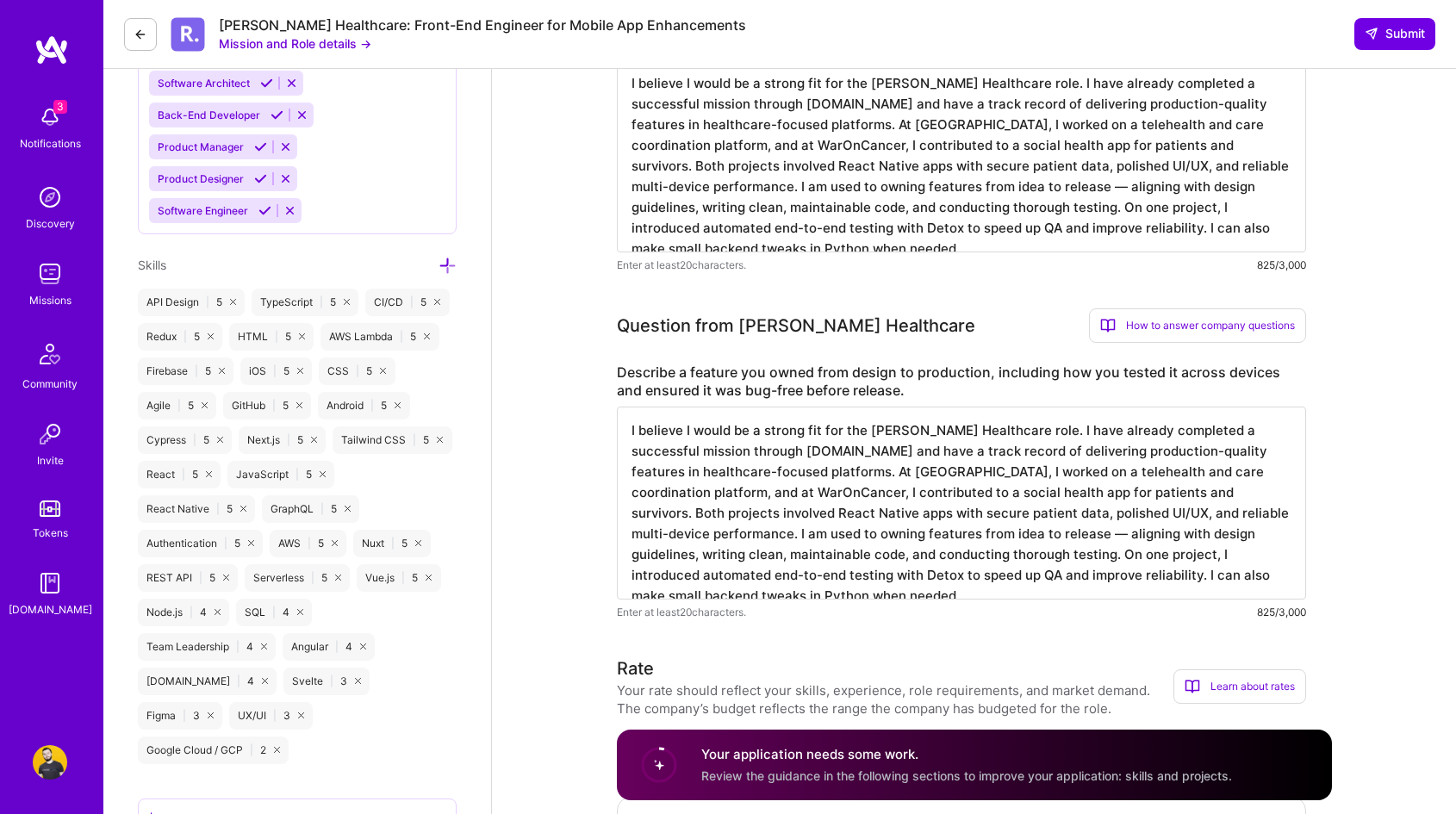
click at [867, 388] on label "Describe a feature you owned from design to production, including how you teste…" at bounding box center [962, 381] width 689 height 36
click at [836, 489] on textarea "I believe I would be a strong fit for the Roger Healthcare role. I have already…" at bounding box center [962, 503] width 689 height 193
paste textarea "On the WarOnCancer app, I built a clinical trials questionnaire integrated with…"
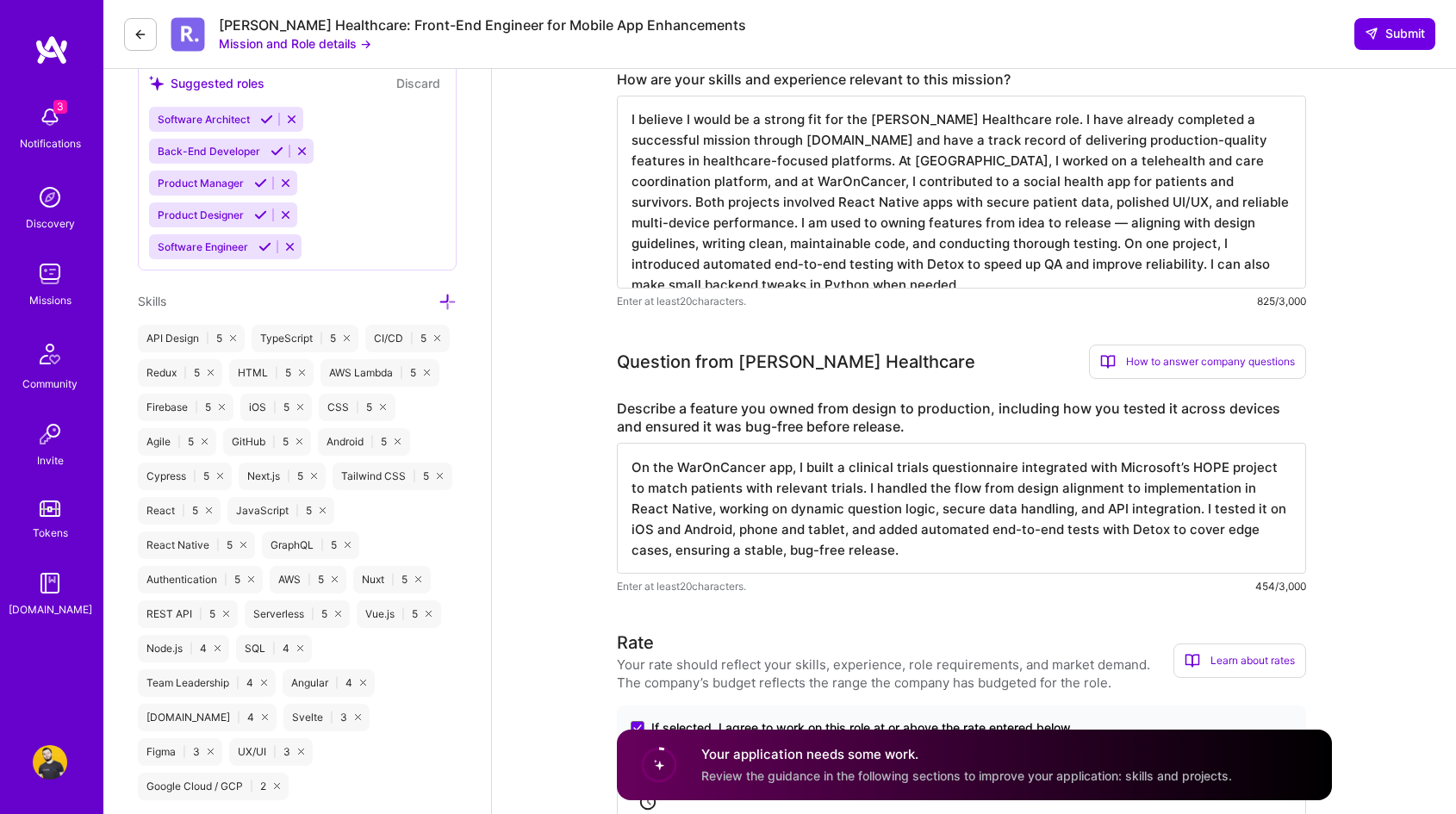
scroll to position [670, 0]
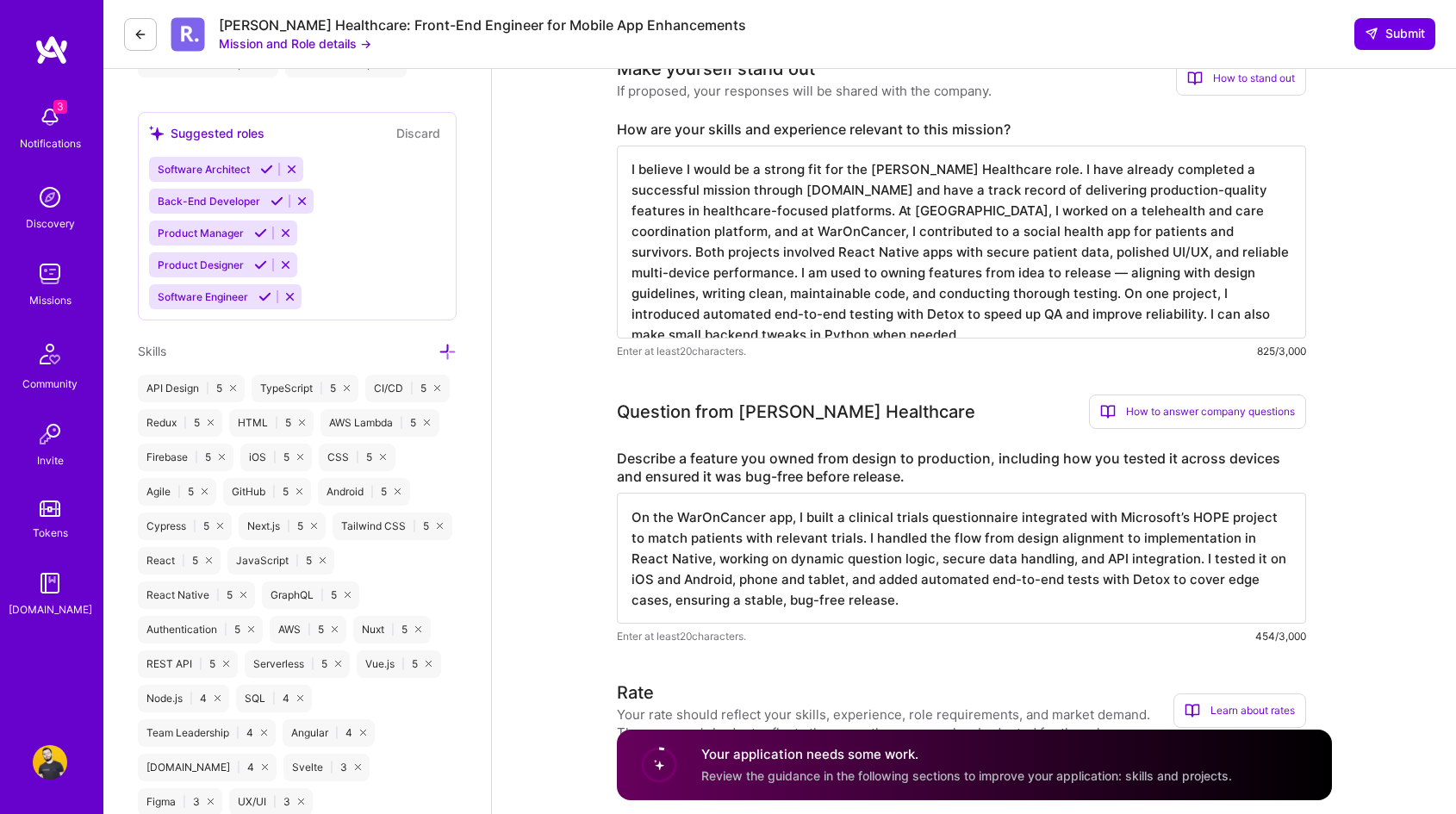
type textarea "On the WarOnCancer app, I built a clinical trials questionnaire integrated with…"
click at [871, 256] on textarea "I believe I would be a strong fit for the Roger Healthcare role. I have already…" at bounding box center [962, 242] width 689 height 193
click at [1206, 246] on textarea "I believe I would be a strong fit for the Roger Healthcare role. I have already…" at bounding box center [962, 242] width 689 height 193
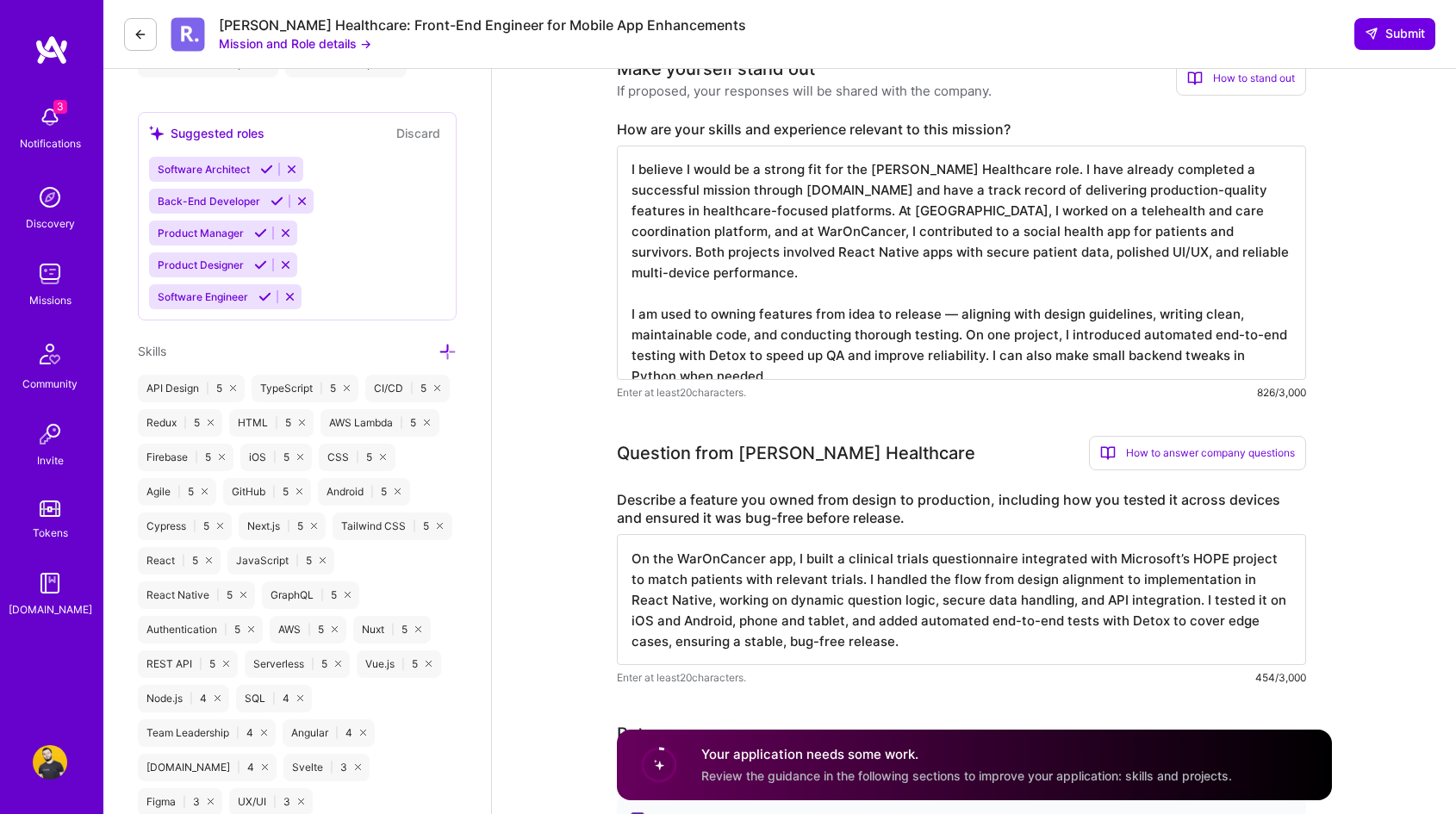
click at [950, 293] on textarea "I believe I would be a strong fit for the Roger Healthcare role. I have already…" at bounding box center [962, 262] width 689 height 234
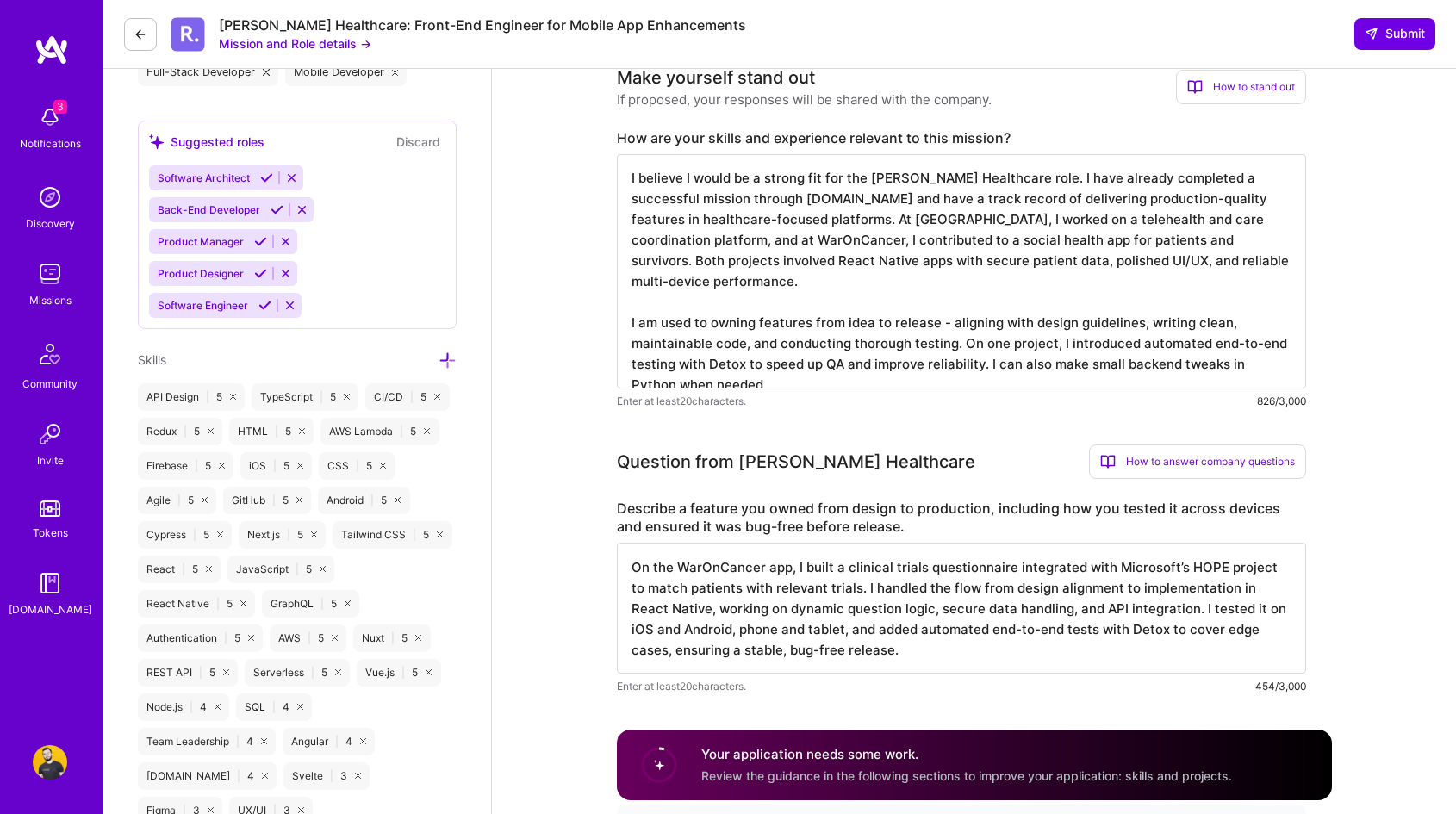
scroll to position [619, 0]
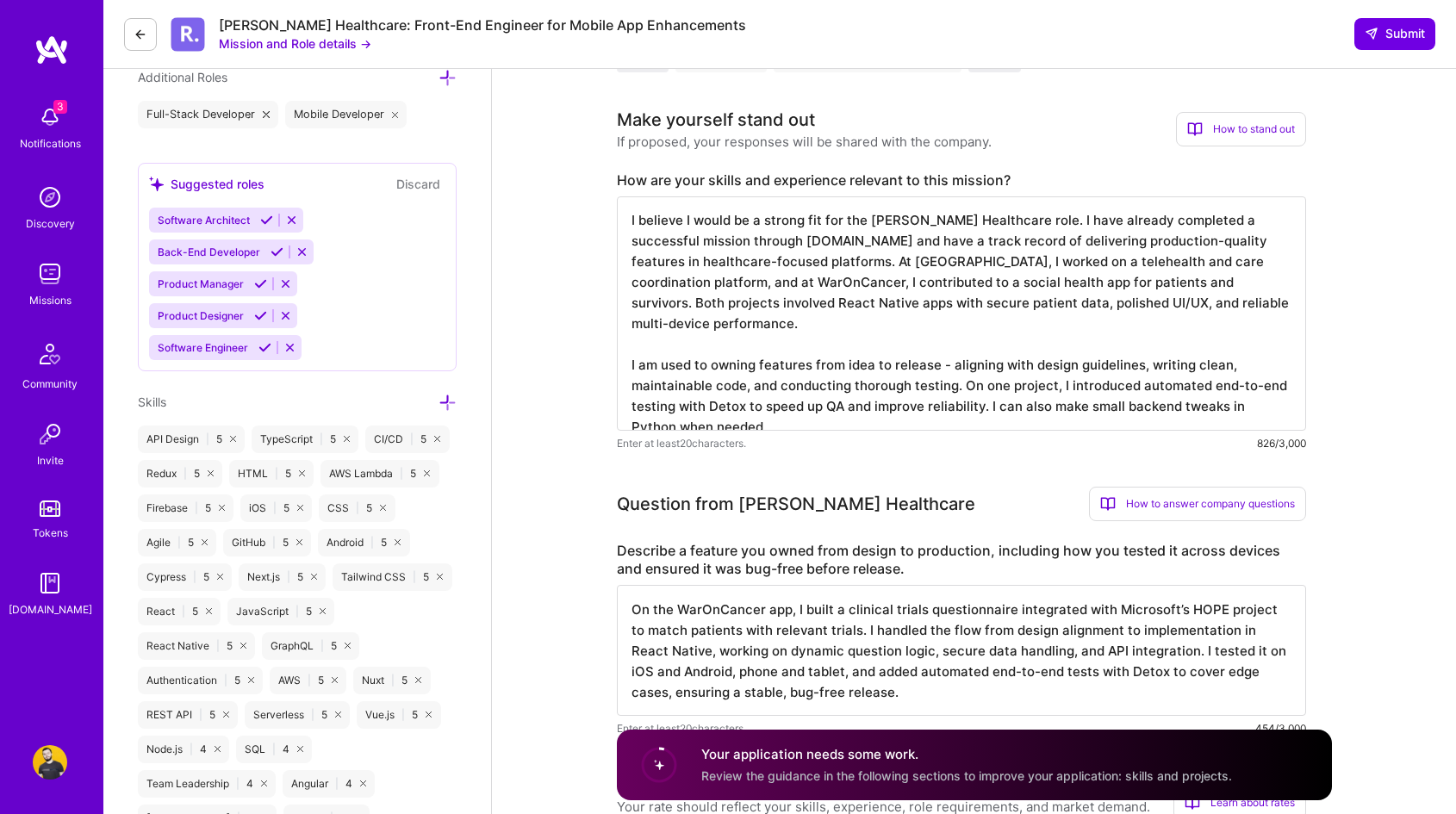
click at [877, 259] on textarea "I believe I would be a strong fit for the Roger Healthcare role. I have already…" at bounding box center [962, 312] width 689 height 234
click at [778, 240] on textarea "I believe I would be a strong fit for the Roger Healthcare role. I have already…" at bounding box center [962, 312] width 689 height 234
click at [1120, 220] on textarea "I believe I would be a strong fit for the Roger Healthcare role. I have already…" at bounding box center [962, 312] width 689 height 234
click at [1193, 218] on textarea "I believe I would be a strong fit for the Roger Healthcare role. I have already…" at bounding box center [962, 312] width 689 height 234
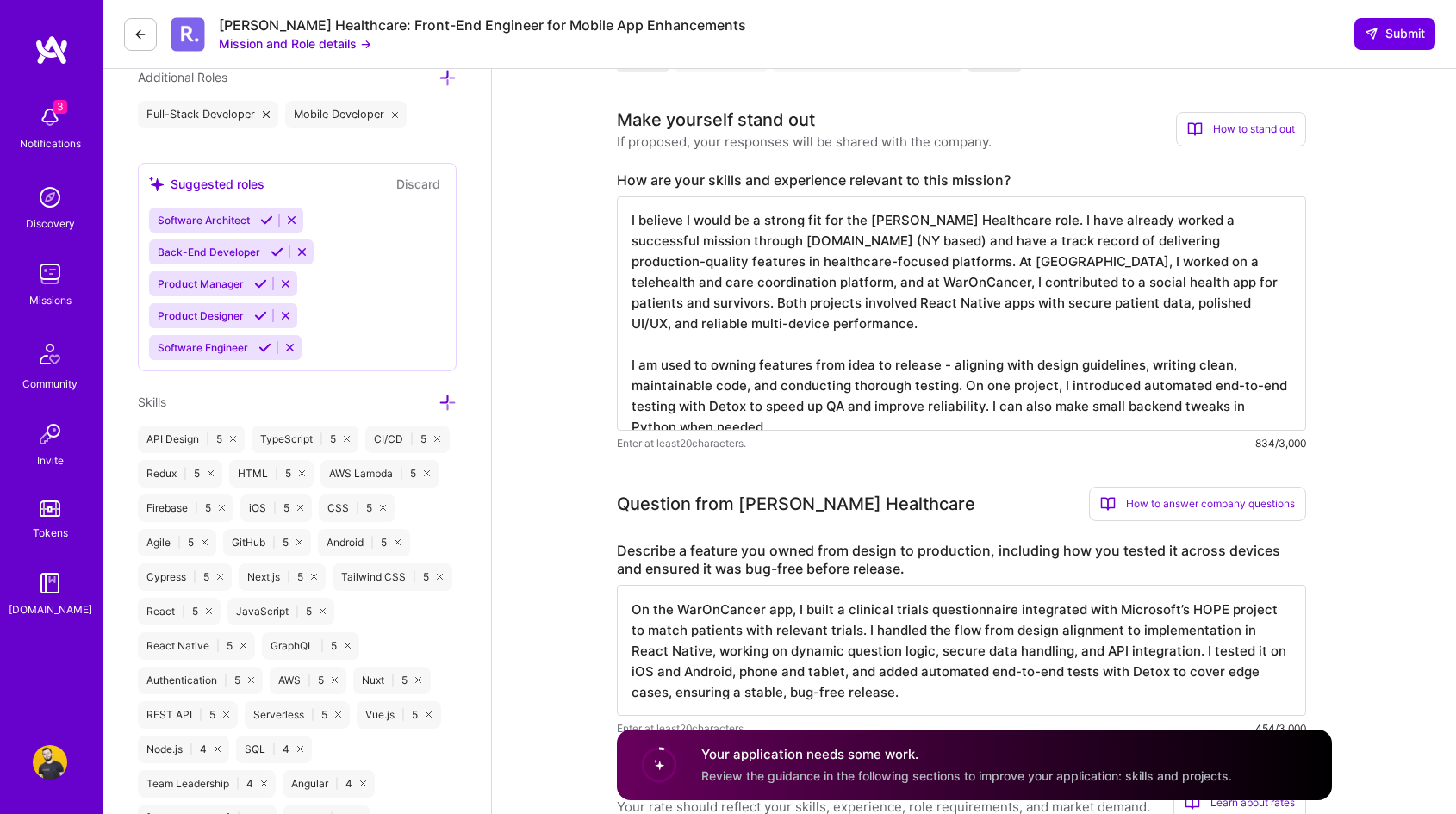
click at [1193, 218] on textarea "I believe I would be a strong fit for the Roger Healthcare role. I have already…" at bounding box center [962, 312] width 689 height 234
click at [956, 272] on textarea "I believe I would be a strong fit for the Roger Healthcare role. I have already…" at bounding box center [962, 312] width 689 height 234
type textarea "I believe I would be a strong fit for the Roger Healthcare role. I have already…"
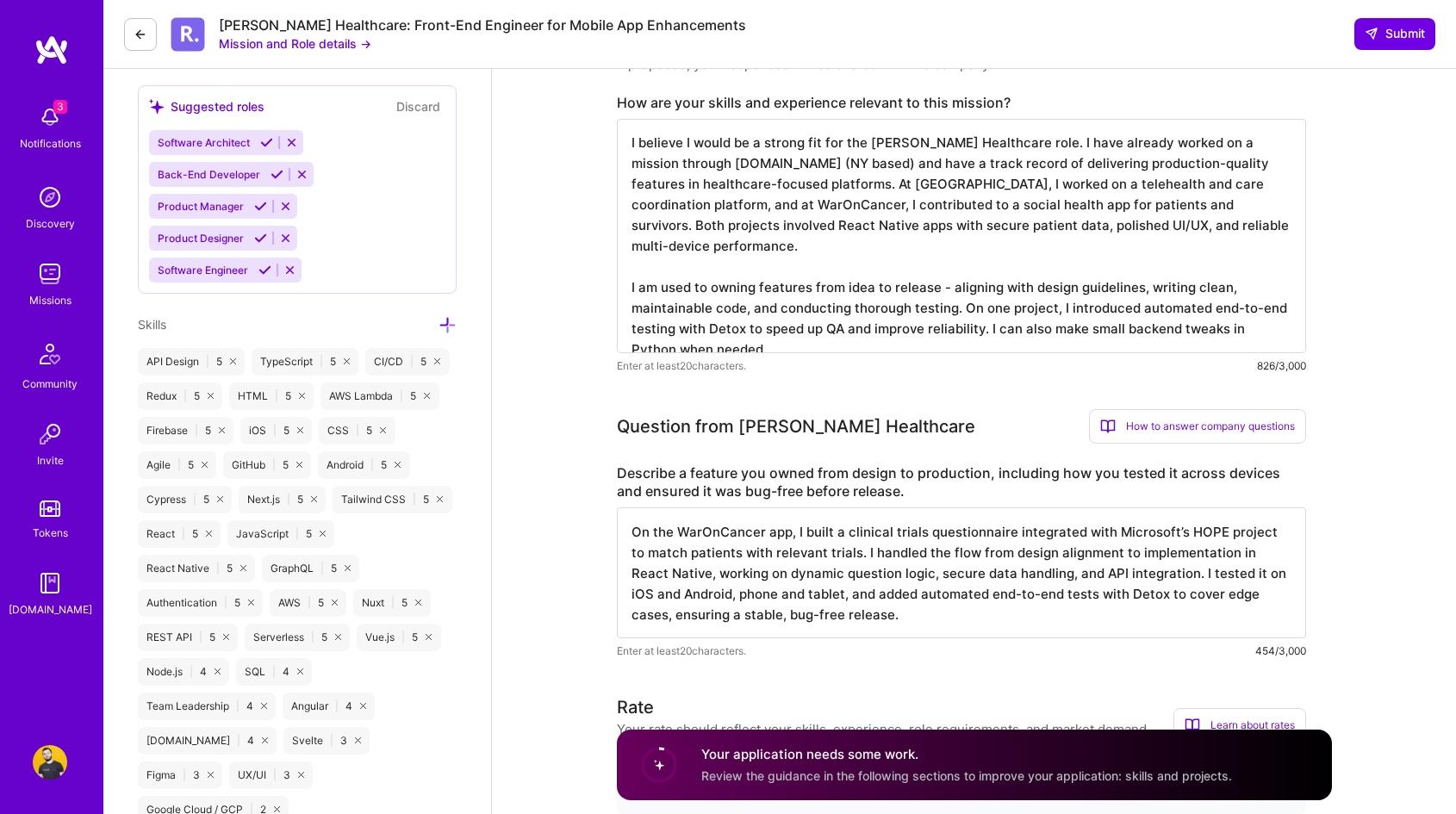
scroll to position [701, 0]
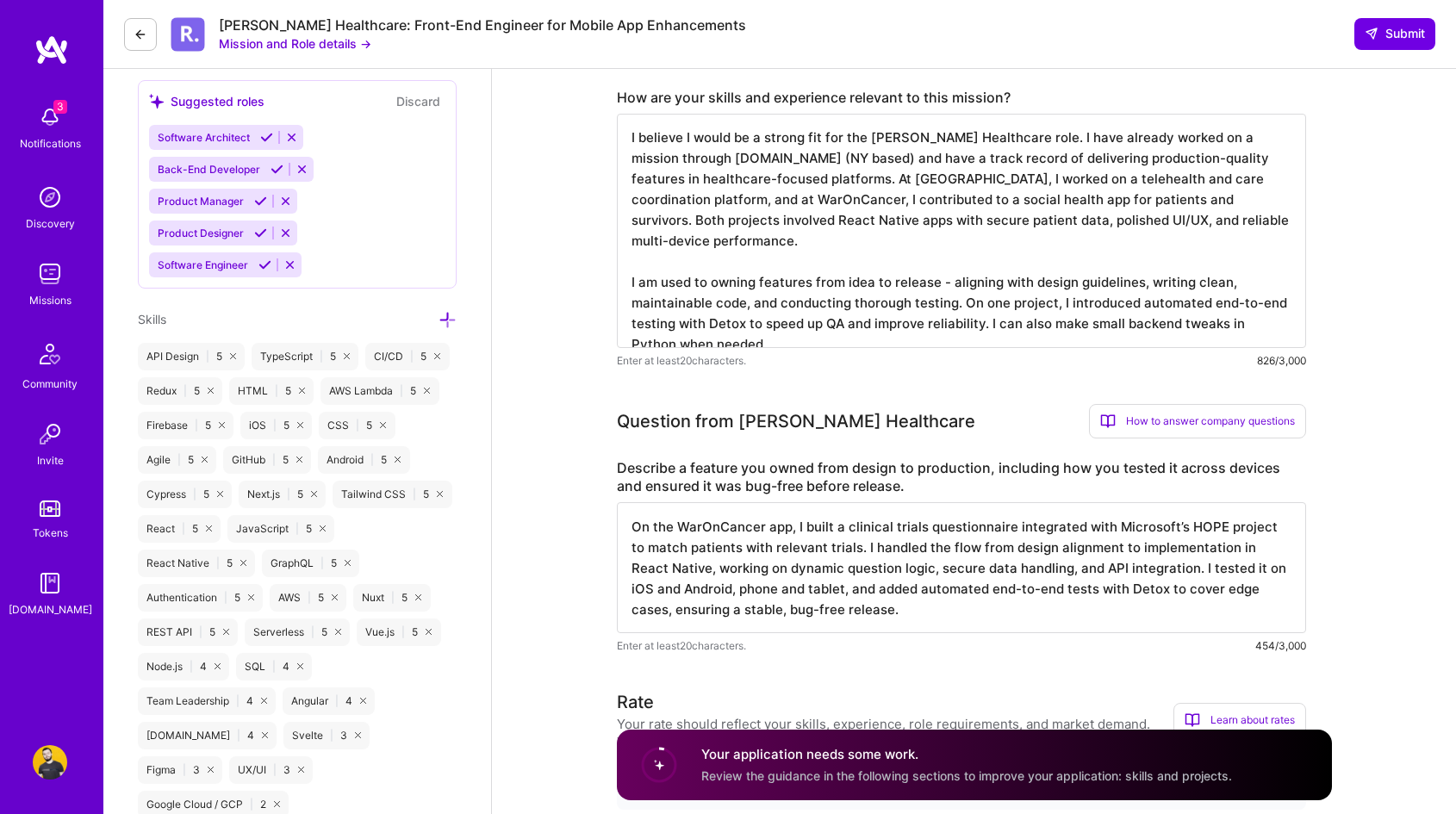
click at [926, 335] on textarea "I believe I would be a strong fit for the Roger Healthcare role. I have already…" at bounding box center [962, 230] width 689 height 234
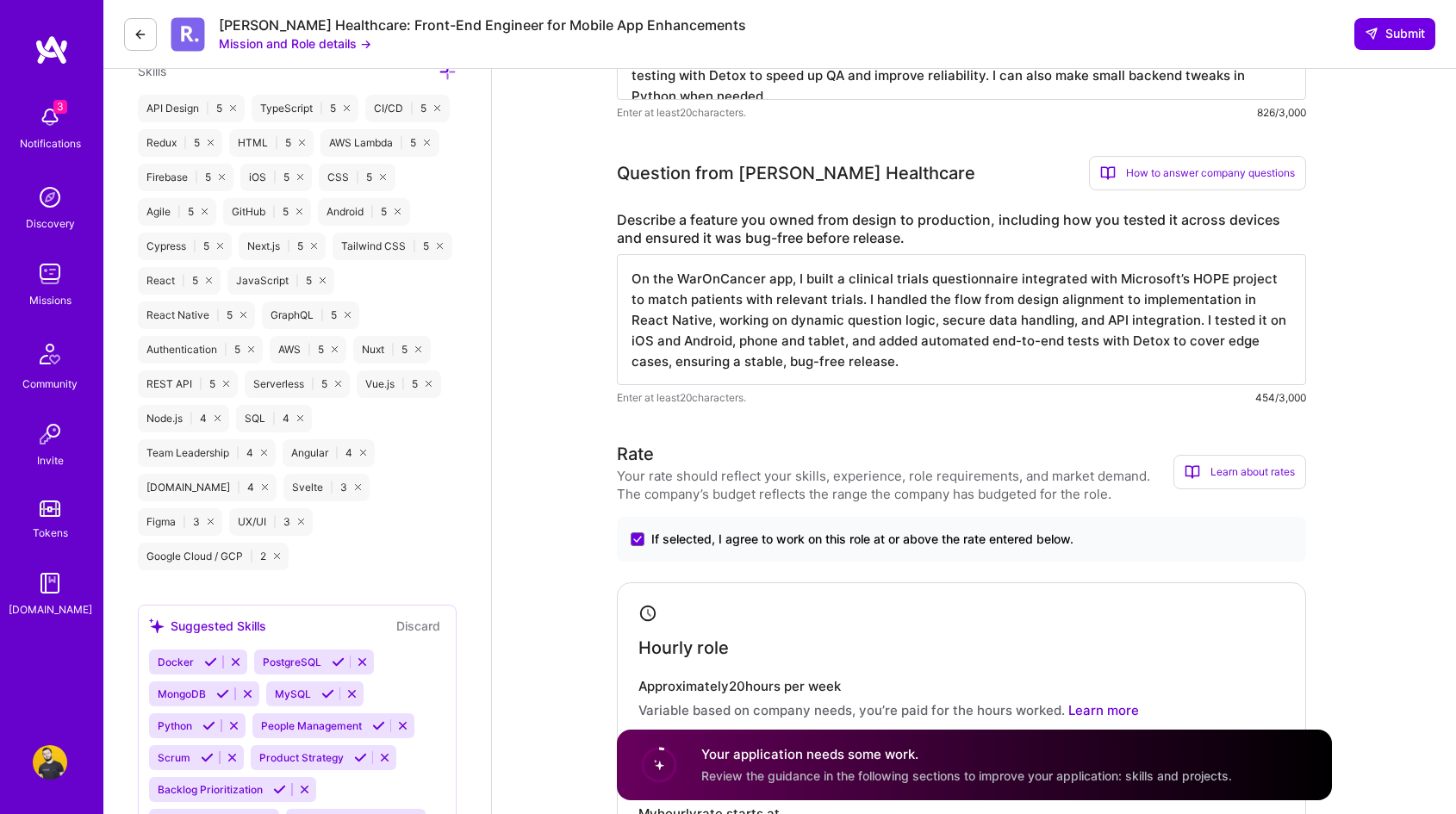
scroll to position [1, 0]
click at [910, 338] on textarea "On the WarOnCancer app, I built a clinical trials questionnaire integrated with…" at bounding box center [962, 319] width 689 height 131
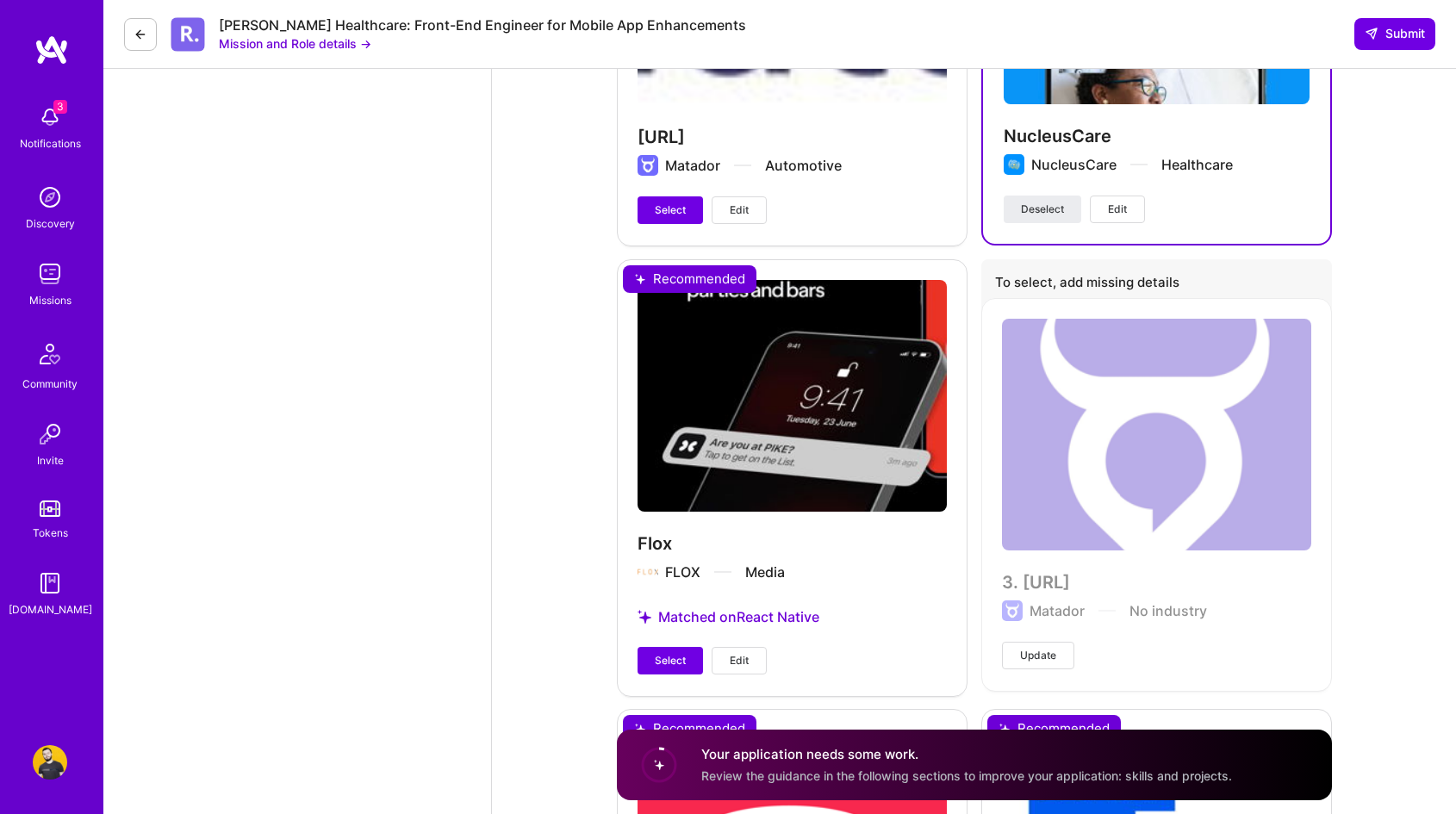
scroll to position [2659, 0]
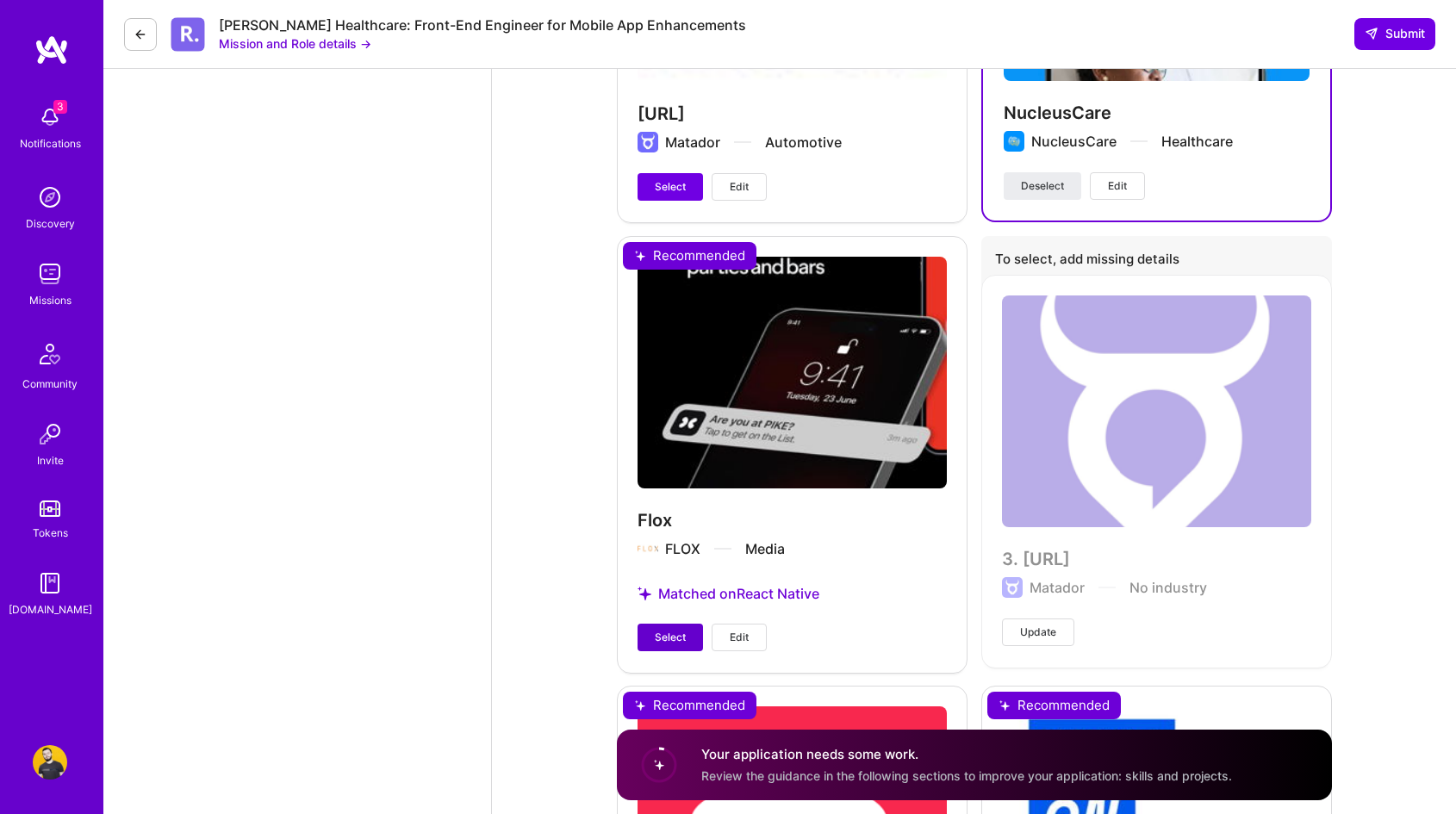
click at [674, 637] on span "Select" at bounding box center [671, 637] width 31 height 16
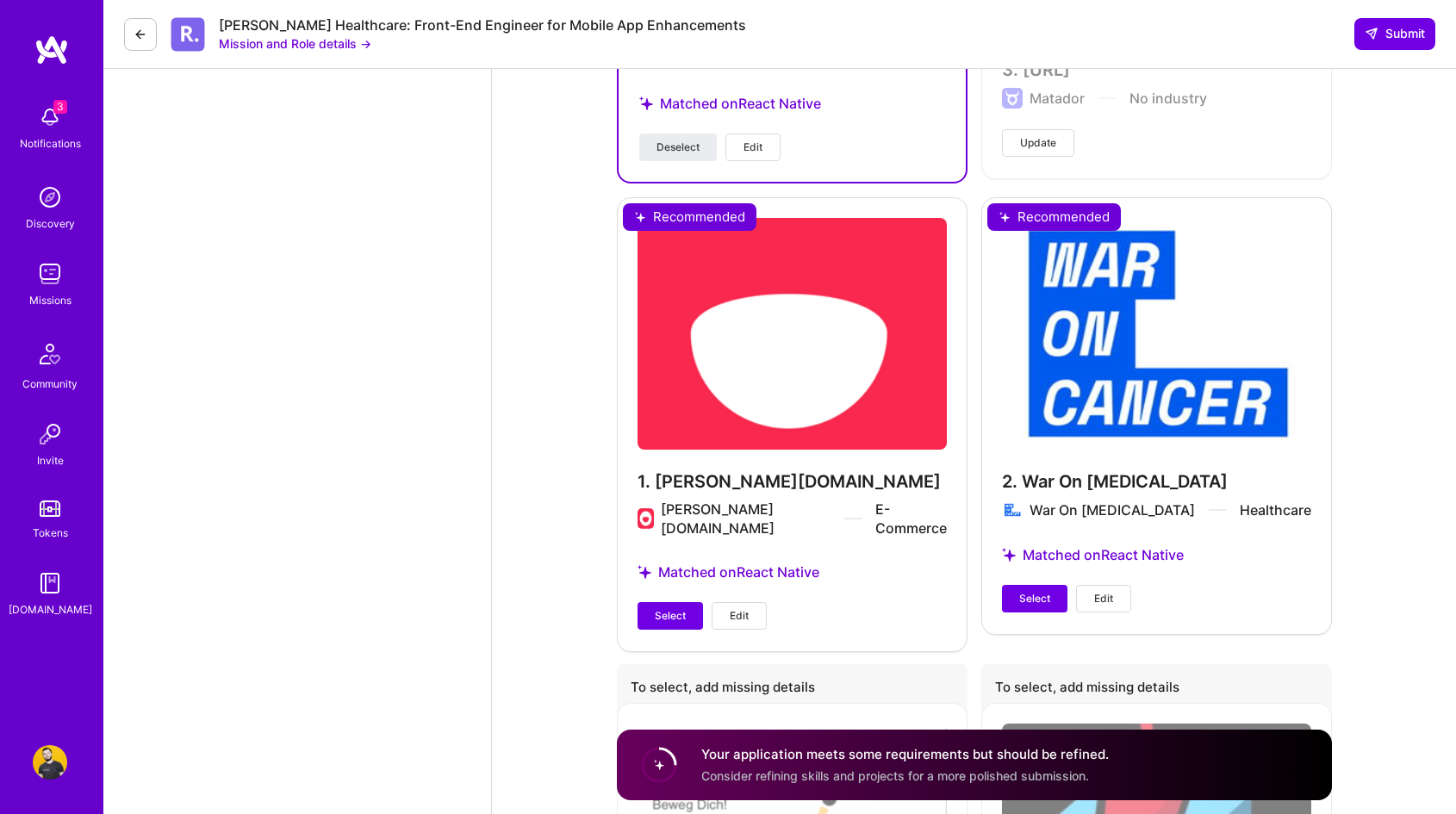
scroll to position [3164, 0]
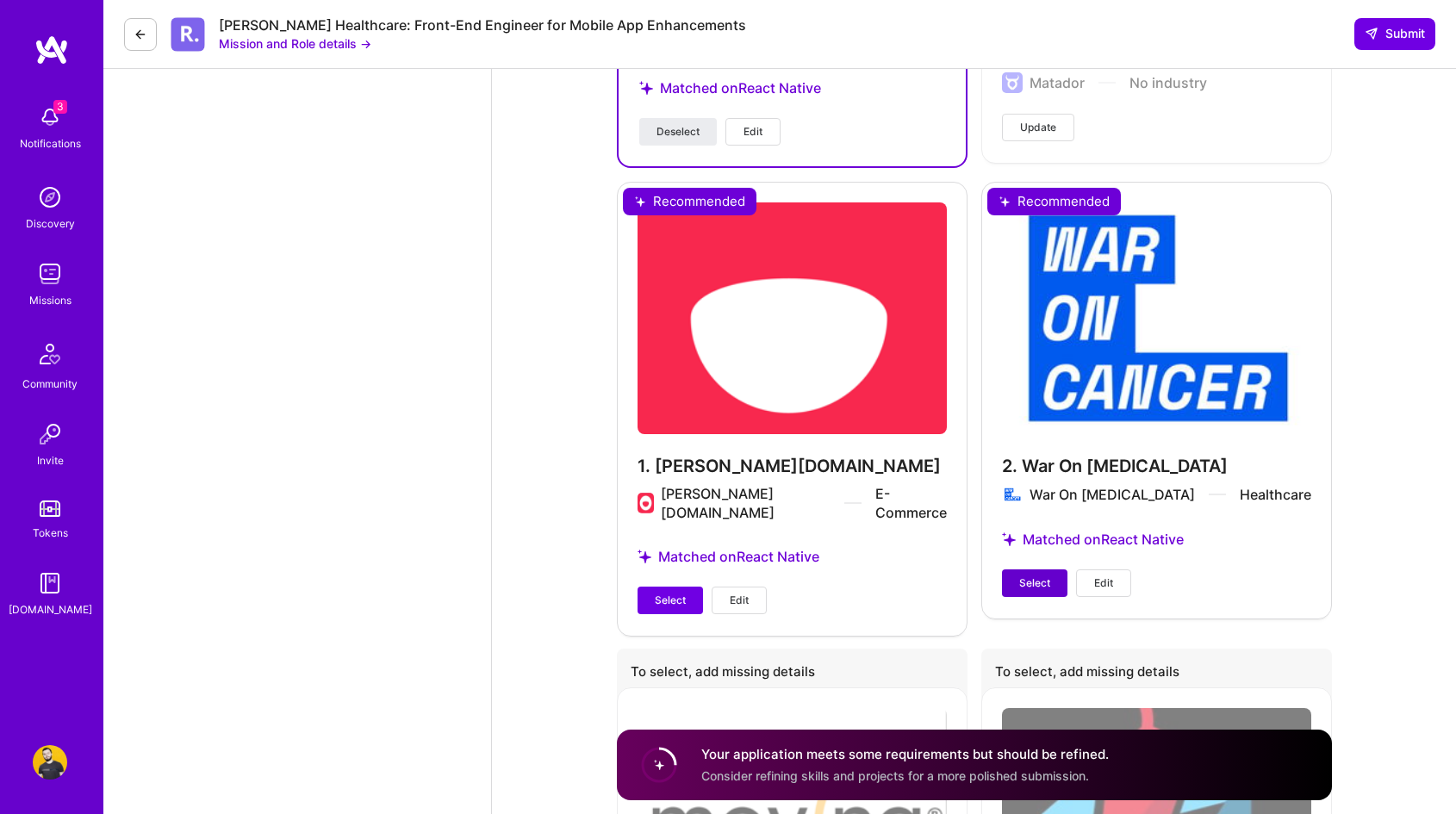
click at [1029, 591] on span "Select" at bounding box center [1035, 583] width 31 height 16
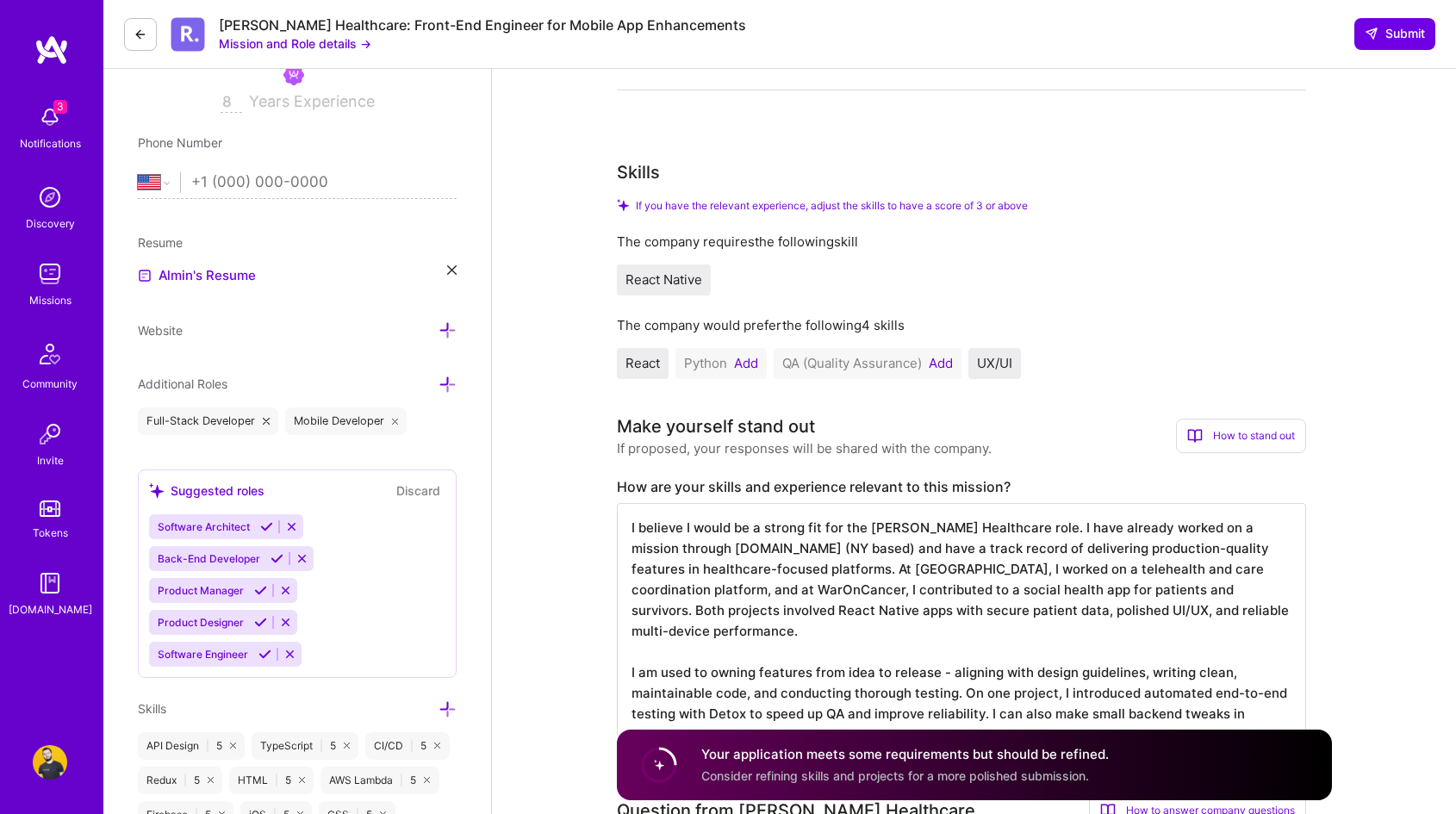
scroll to position [264, 0]
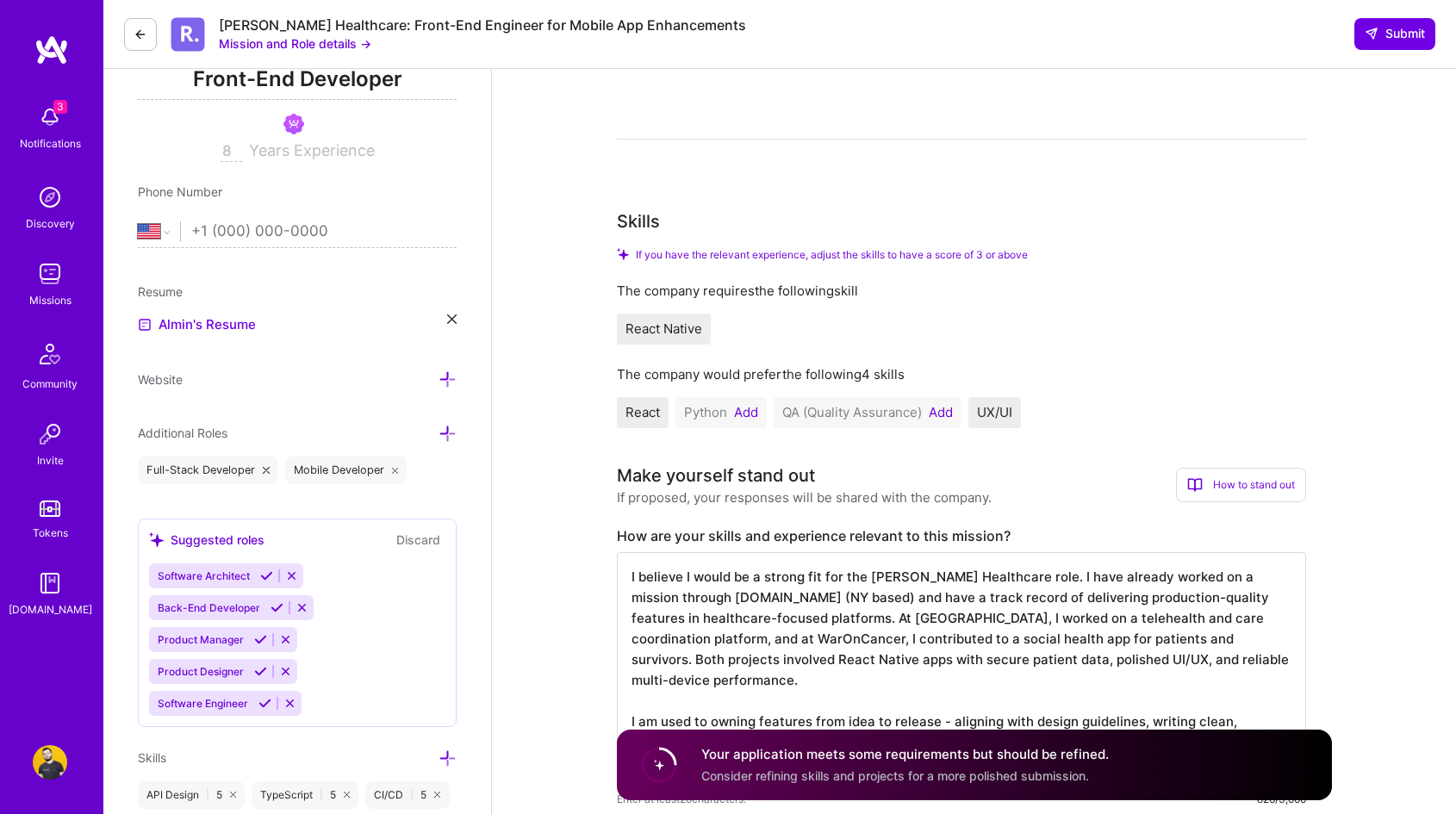
click at [710, 412] on span "Python" at bounding box center [706, 411] width 43 height 16
click at [741, 411] on button "Add" at bounding box center [745, 412] width 24 height 14
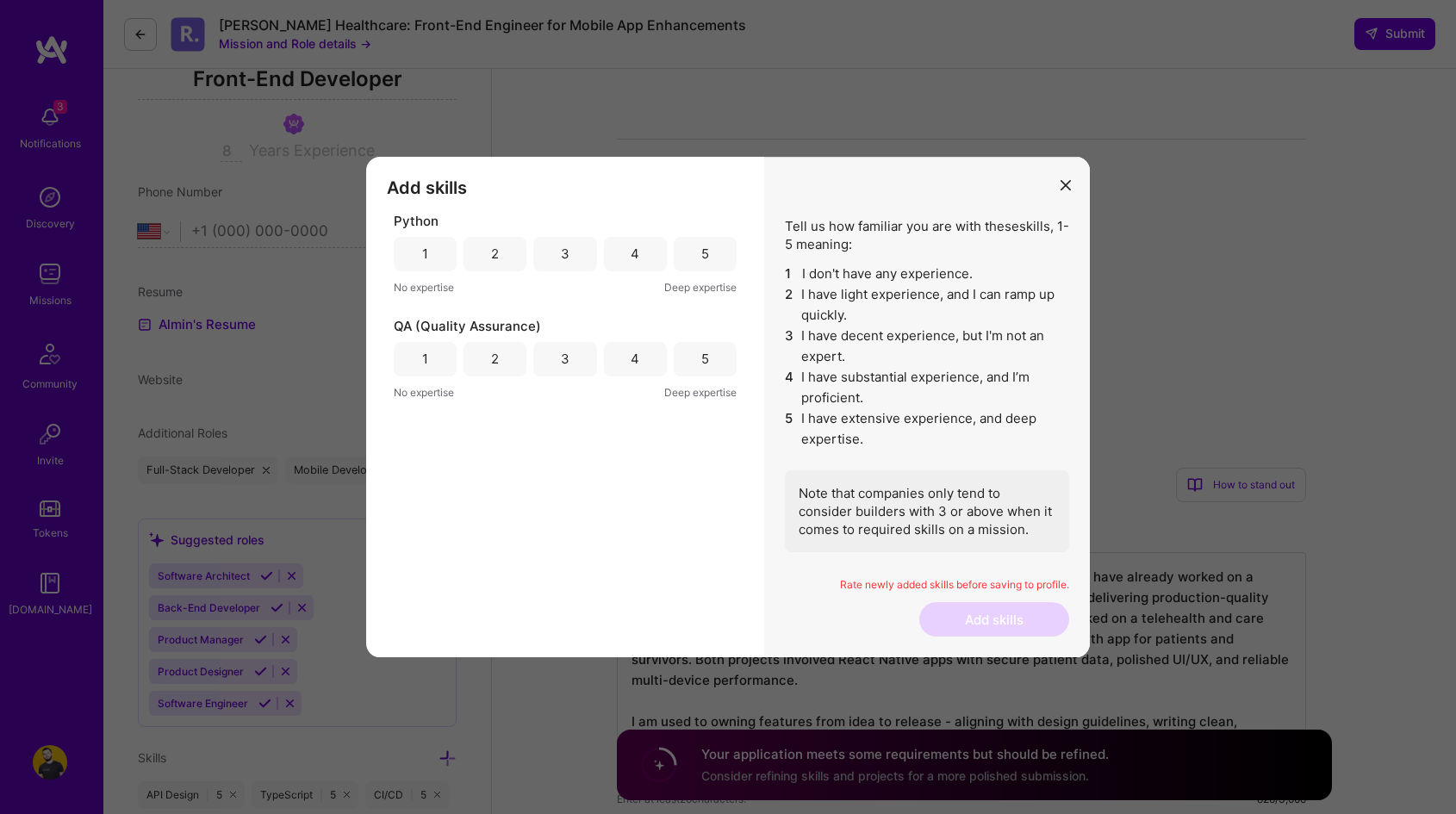
click at [686, 249] on div "5" at bounding box center [705, 254] width 63 height 35
click at [692, 360] on div "5" at bounding box center [705, 359] width 63 height 35
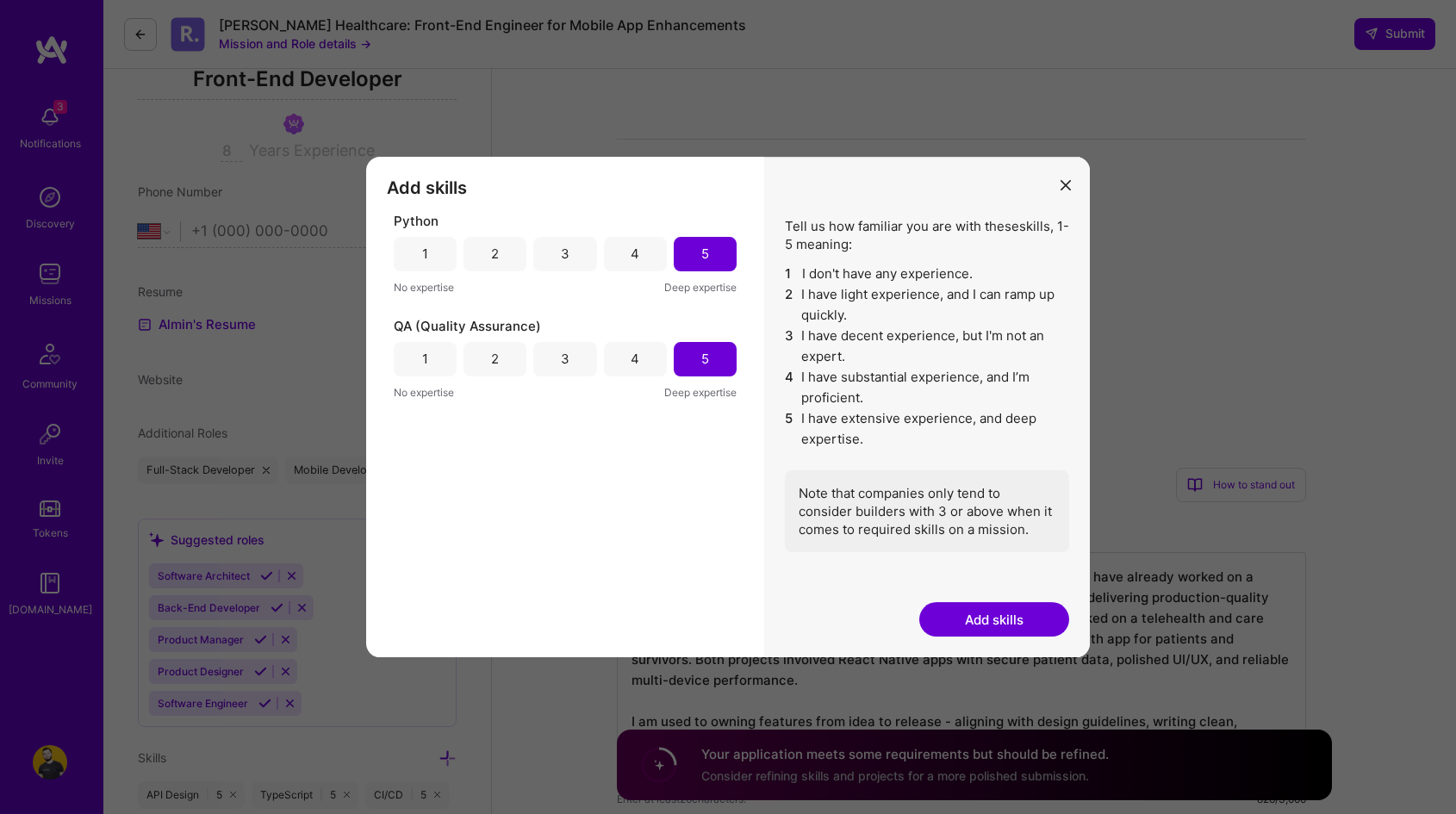
click at [987, 617] on button "Add skills" at bounding box center [994, 619] width 149 height 35
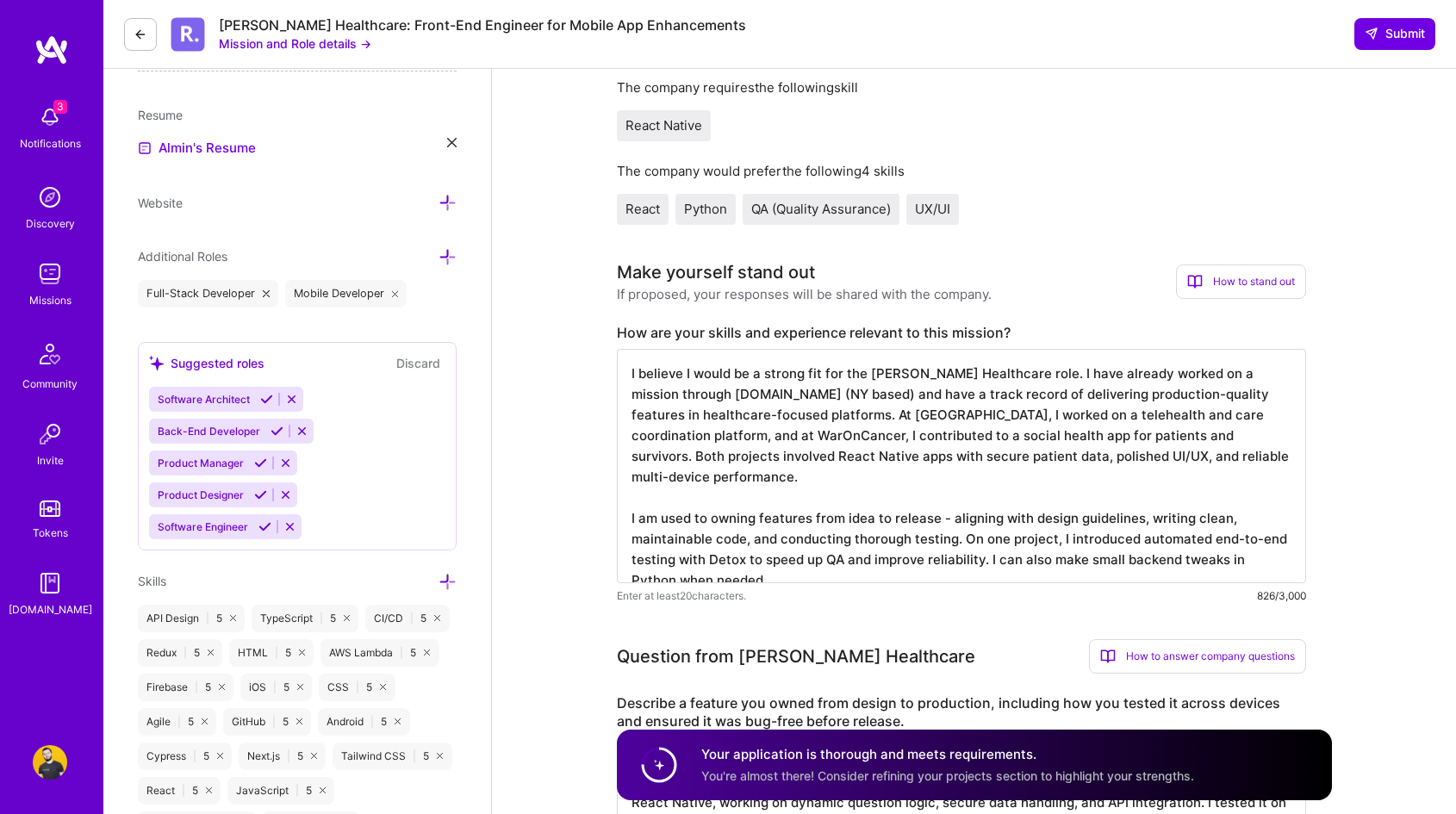
scroll to position [500, 0]
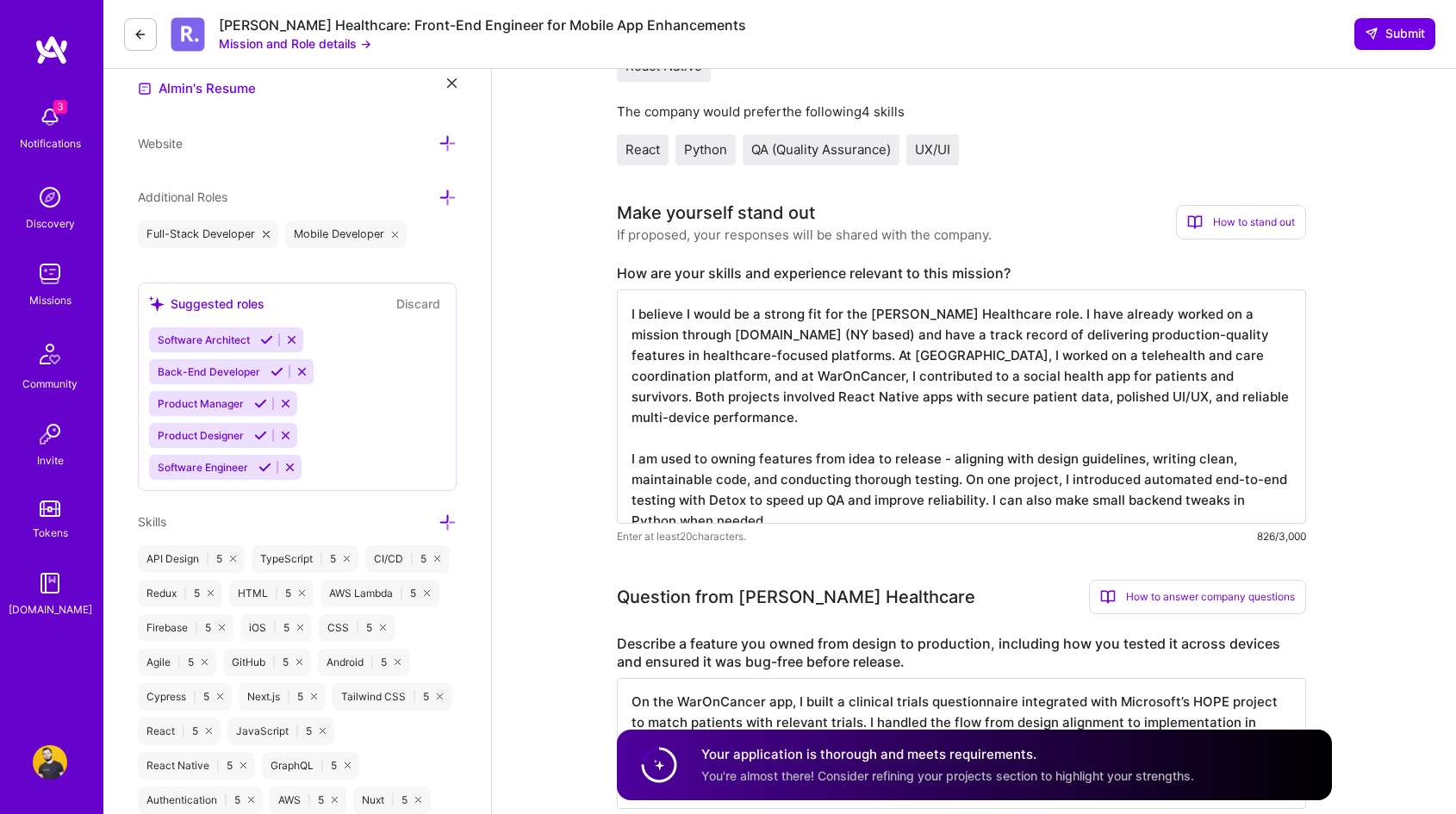
click at [1207, 221] on div "How to stand out" at bounding box center [1241, 222] width 130 height 35
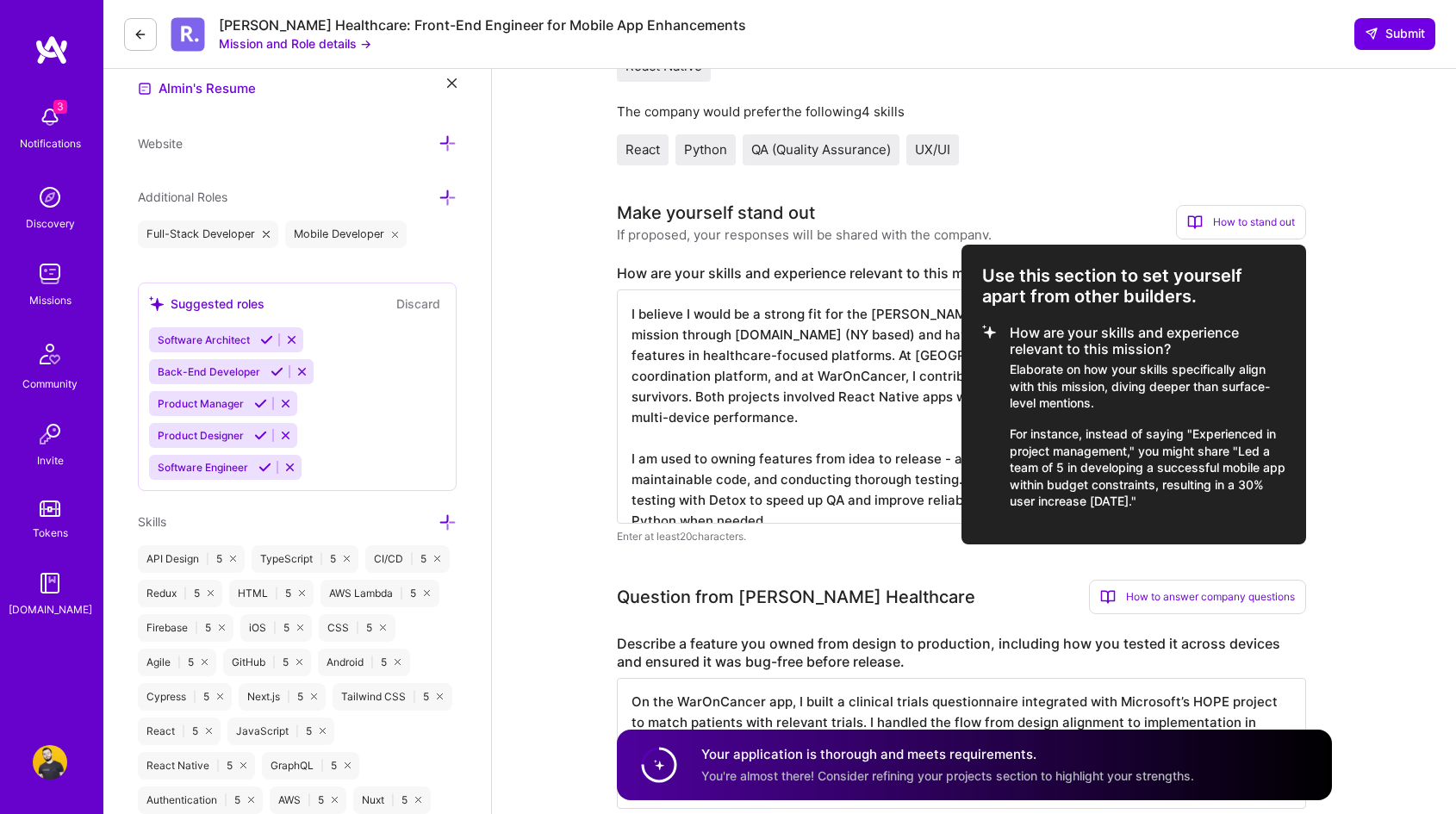
drag, startPoint x: 1166, startPoint y: 496, endPoint x: 1006, endPoint y: 384, distance: 195.3
click at [1006, 384] on li "How are your skills and experience relevant to this mission? Elaborate on how y…" at bounding box center [1134, 417] width 303 height 185
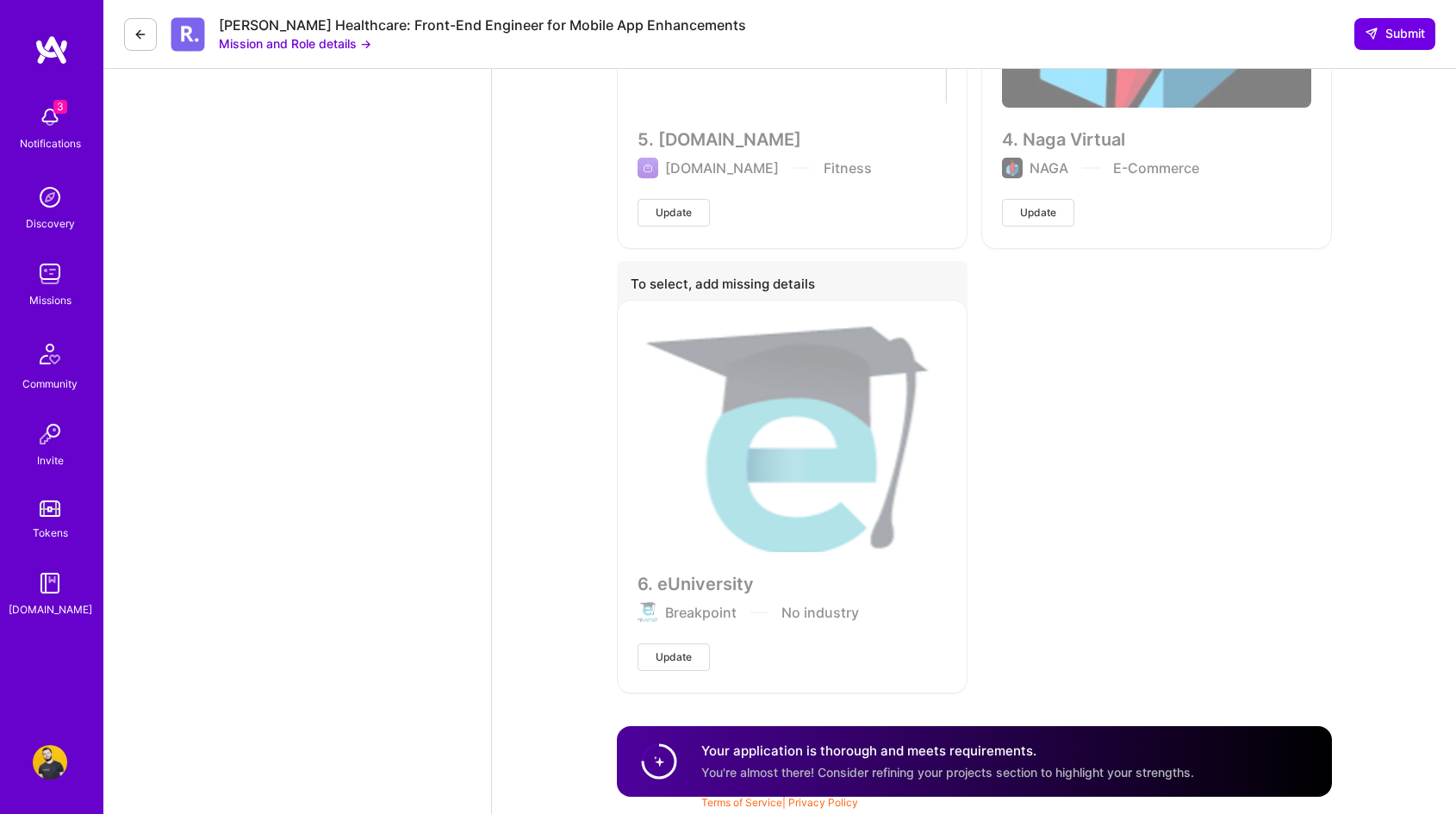
scroll to position [4012, 0]
click at [1409, 25] on span "Submit" at bounding box center [1395, 34] width 60 height 17
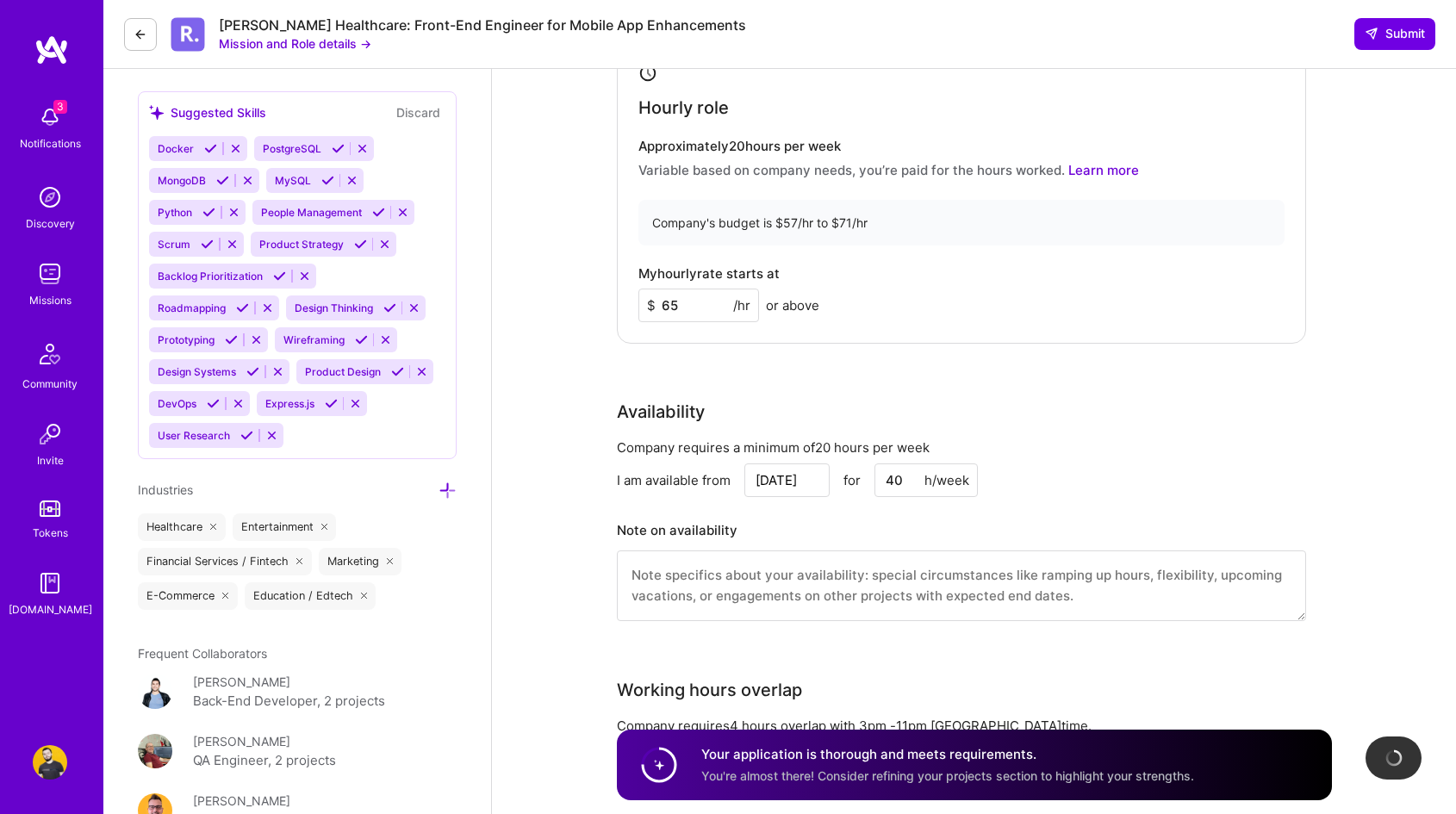
scroll to position [799, 0]
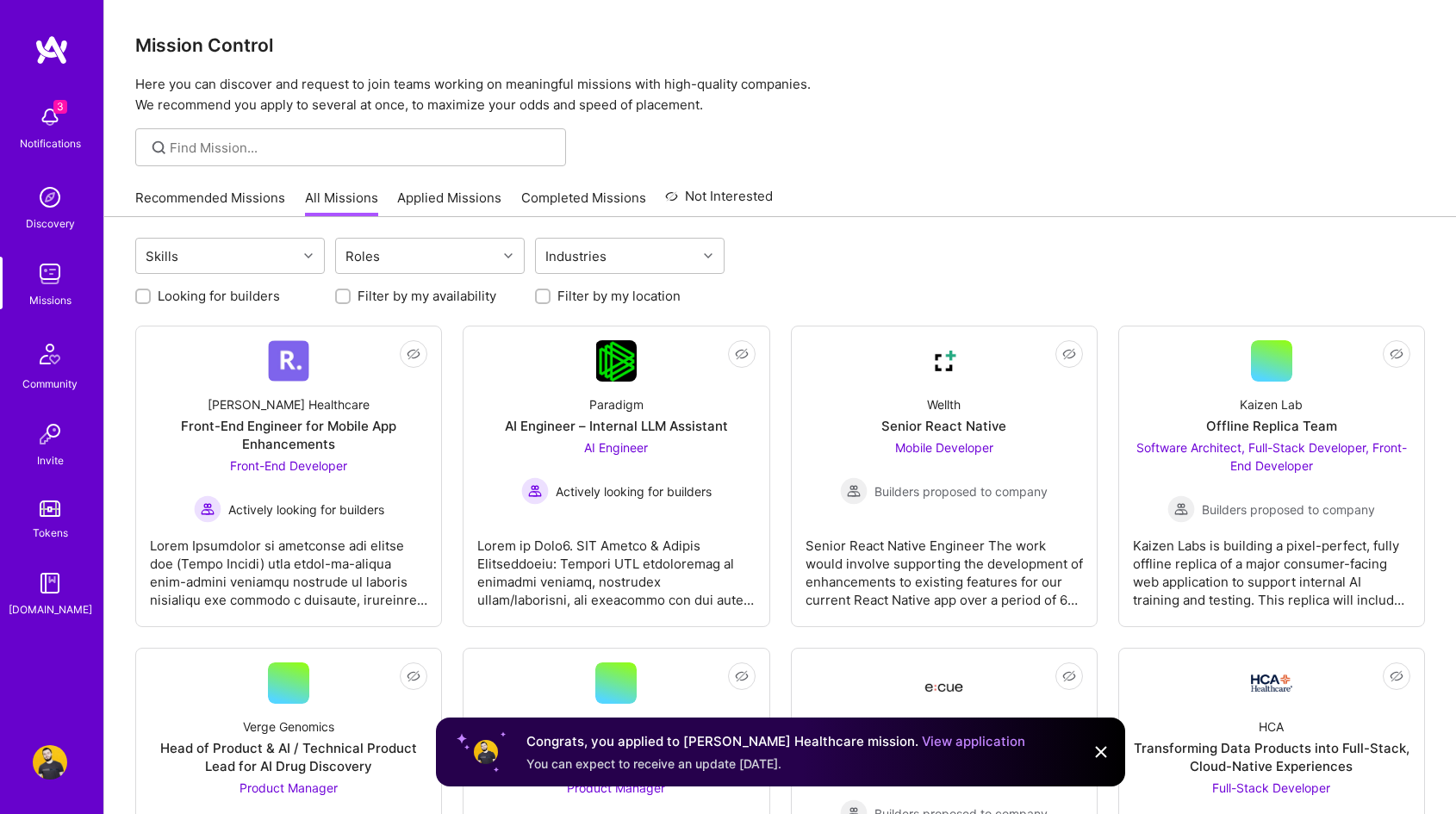
click at [42, 760] on img at bounding box center [50, 763] width 35 height 35
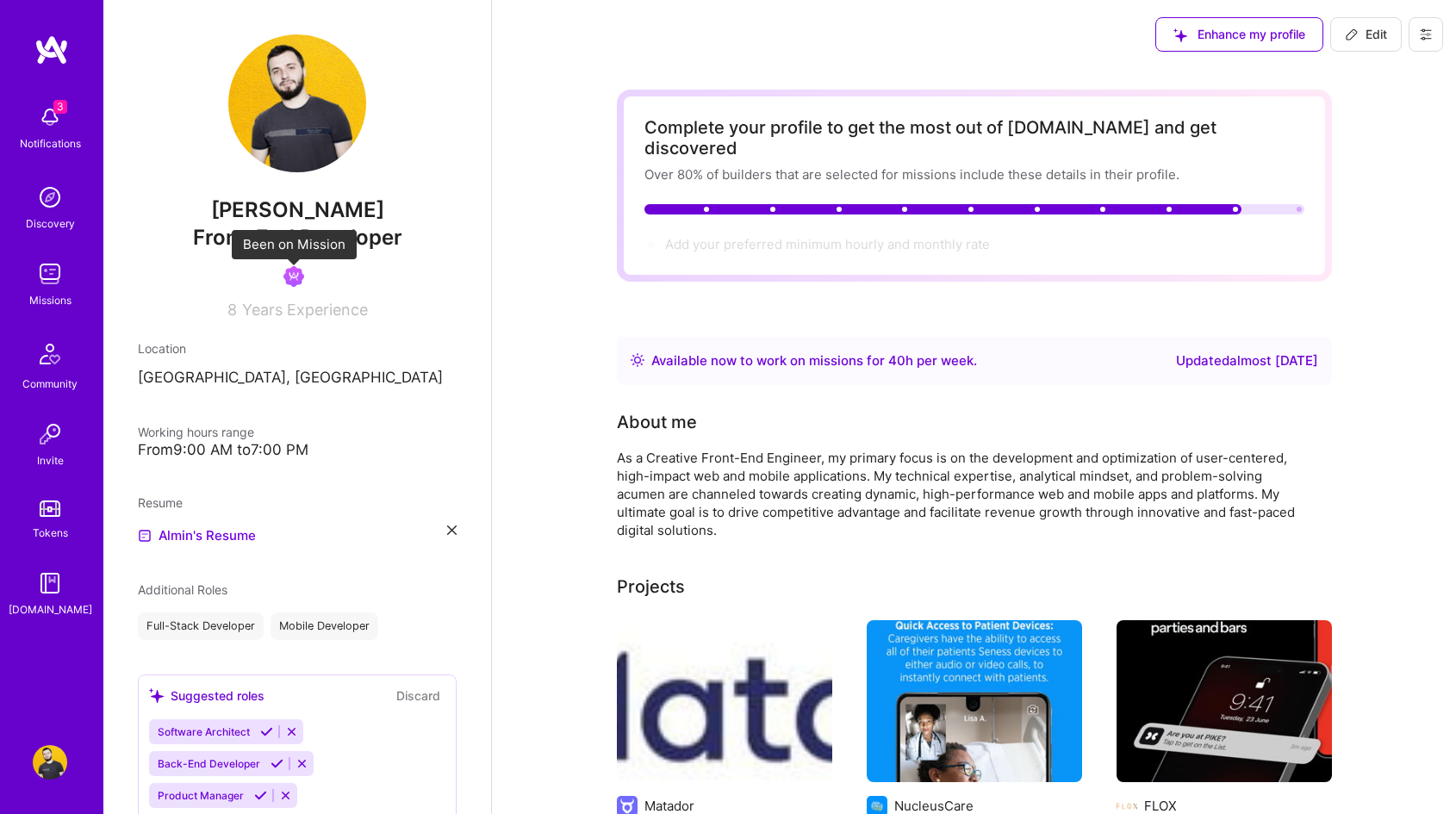
click at [296, 280] on img at bounding box center [293, 276] width 20 height 20
click at [950, 236] on span "Add your preferred minimum hourly and monthly rate →" at bounding box center [835, 244] width 341 height 16
select select "US"
select select "Right Now"
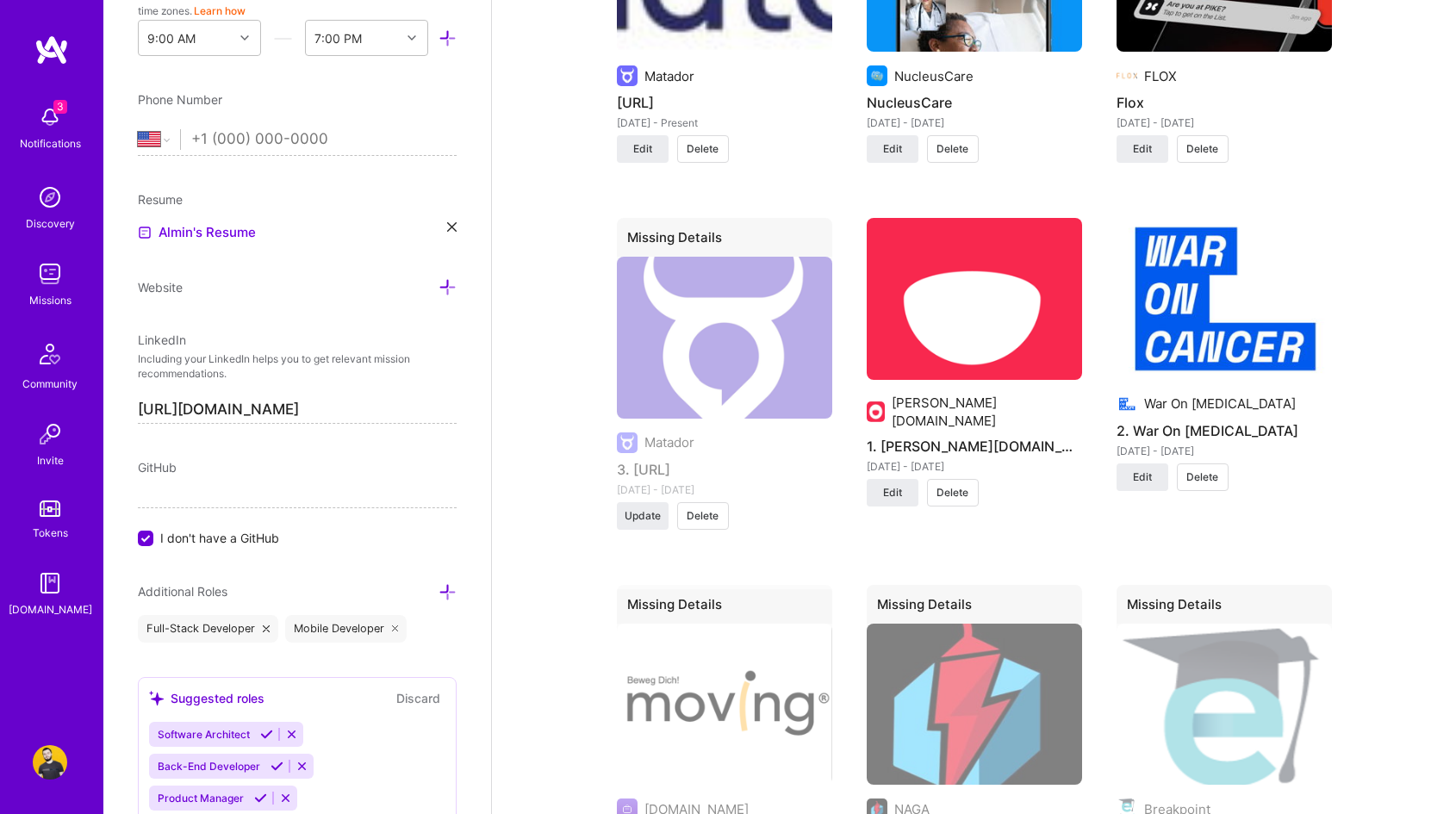
scroll to position [1541, 0]
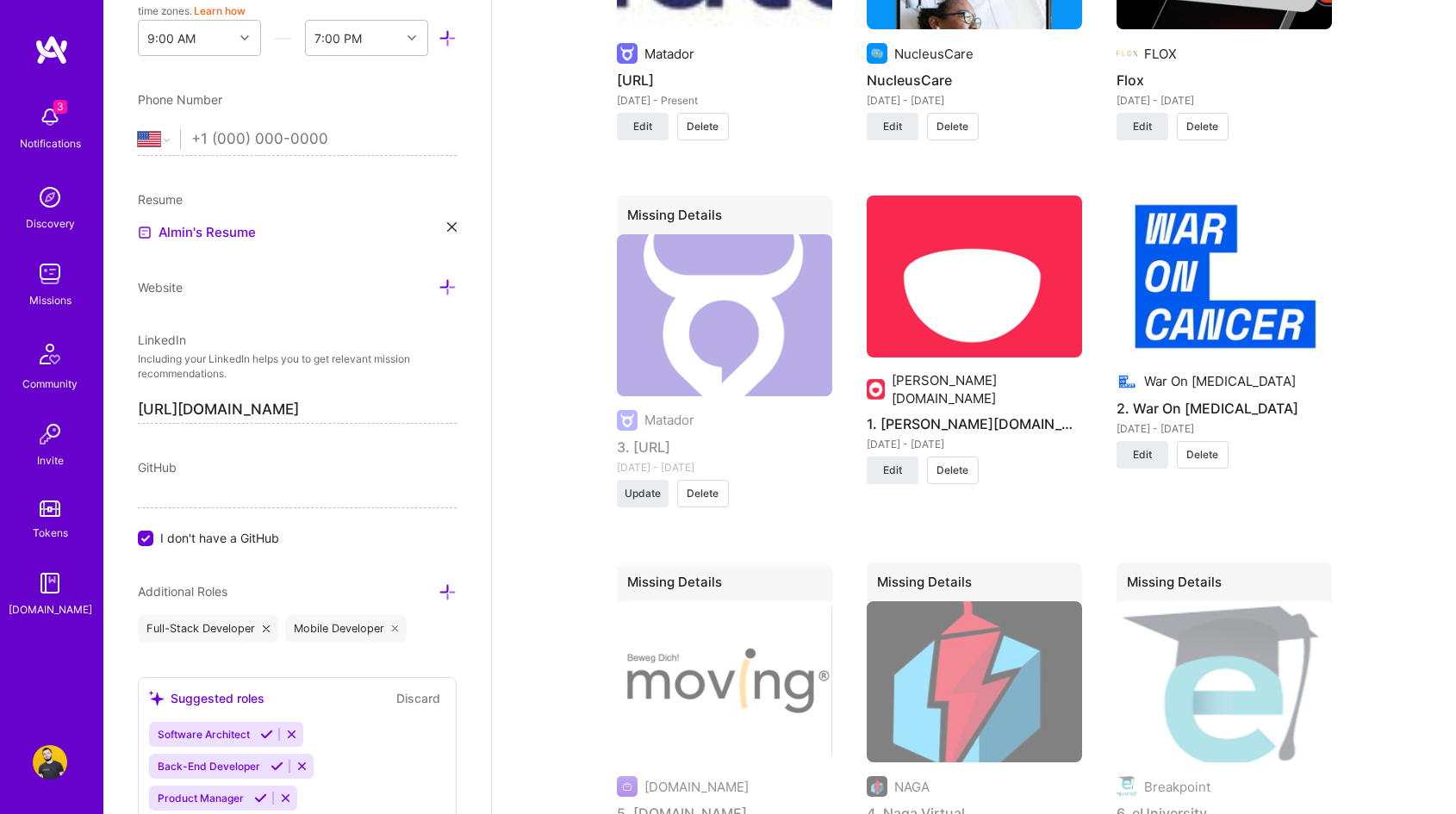
click at [61, 127] on img at bounding box center [50, 117] width 35 height 35
